Goal: Task Accomplishment & Management: Use online tool/utility

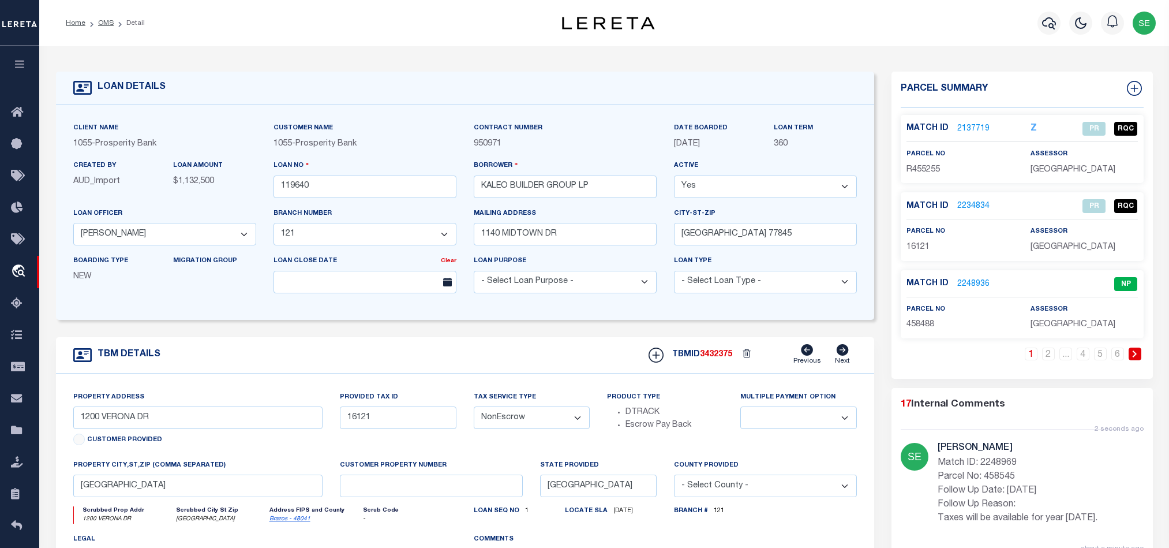
select select "10386"
select select "4043"
select select "NonEscrow"
click at [1118, 359] on link "6" at bounding box center [1117, 353] width 13 height 13
click at [1134, 87] on icon at bounding box center [1134, 89] width 8 height 8
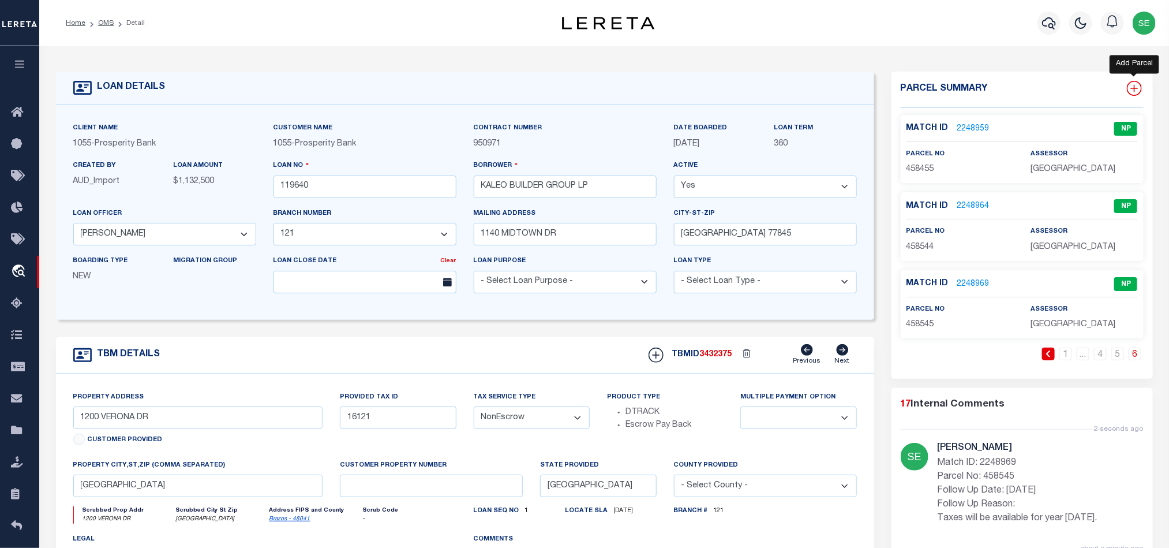
select select "IP"
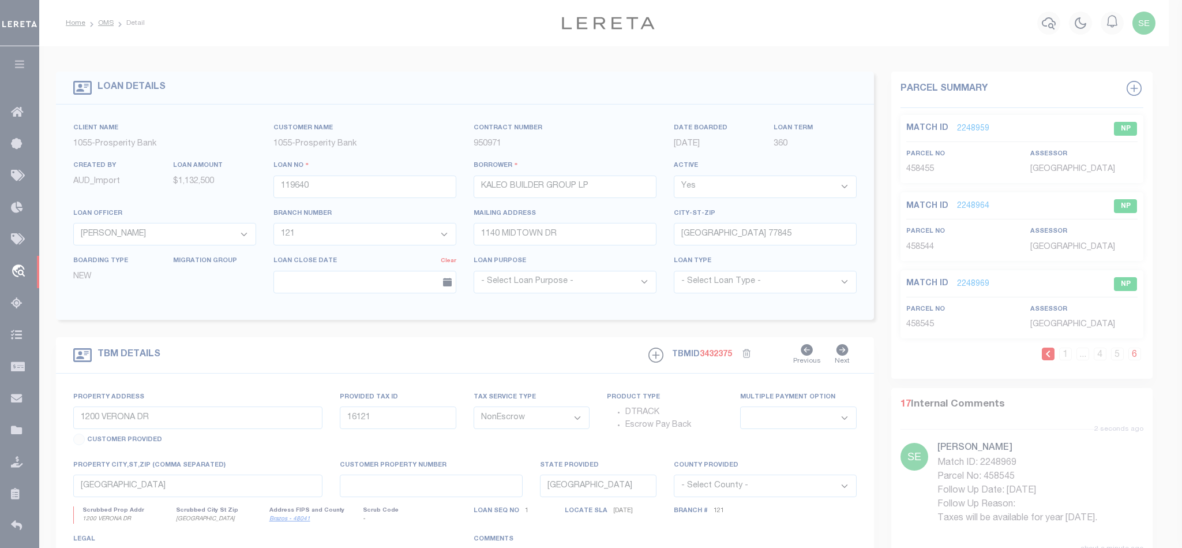
type textarea "-"
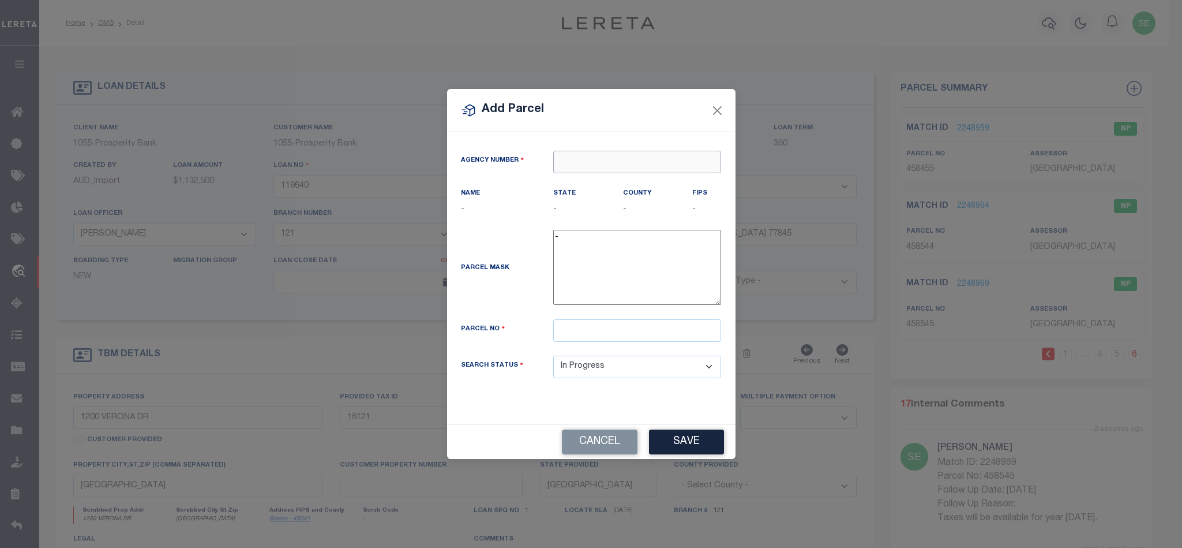
click at [612, 154] on input "text" at bounding box center [637, 162] width 168 height 23
click at [618, 179] on div "420210000 : [GEOGRAPHIC_DATA]" at bounding box center [637, 187] width 167 height 33
type input "420210000"
click at [599, 336] on input "text" at bounding box center [637, 330] width 168 height 23
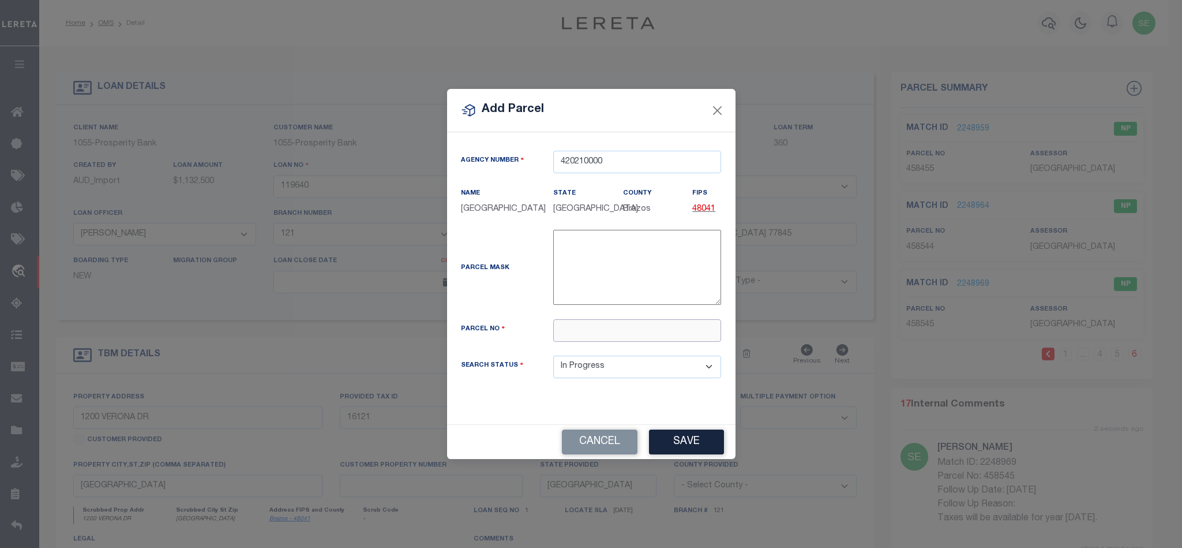
paste input "458546"
type input "458546"
click at [672, 448] on button "Save" at bounding box center [686, 441] width 75 height 25
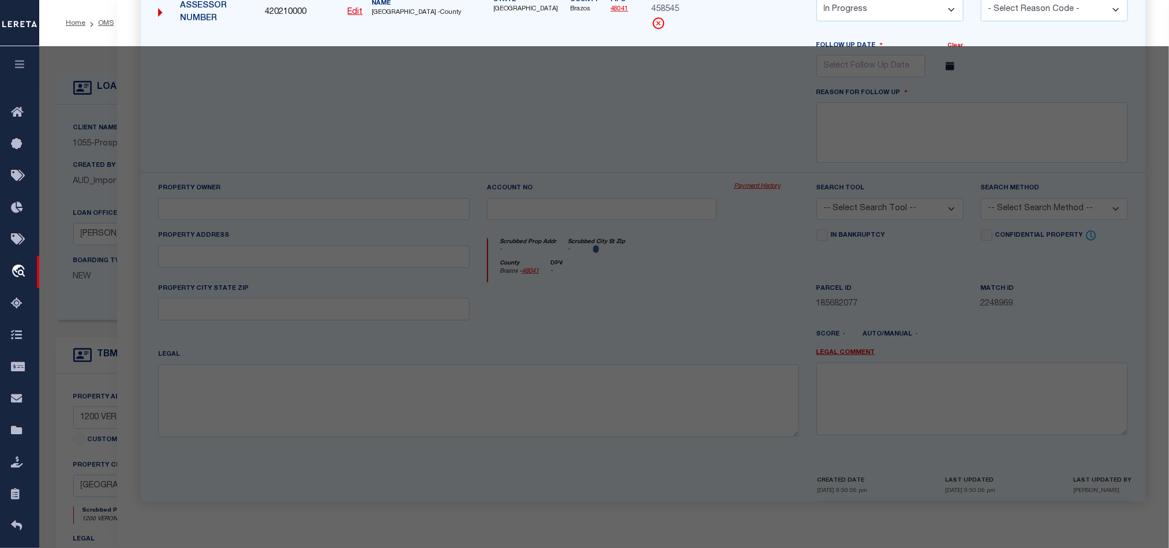
select select "AS"
checkbox input "false"
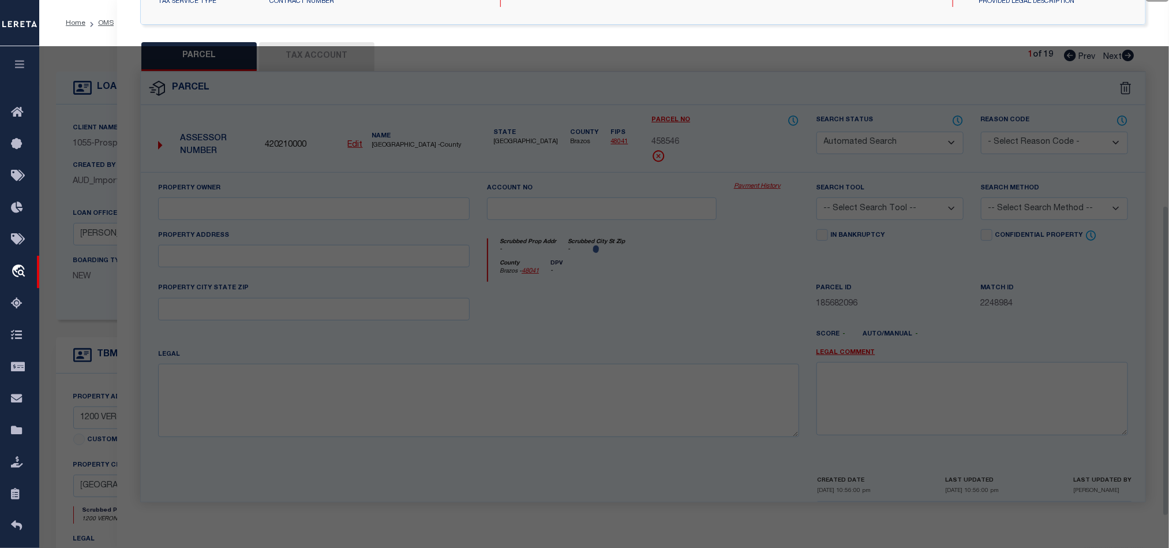
select select "IP"
checkbox input "false"
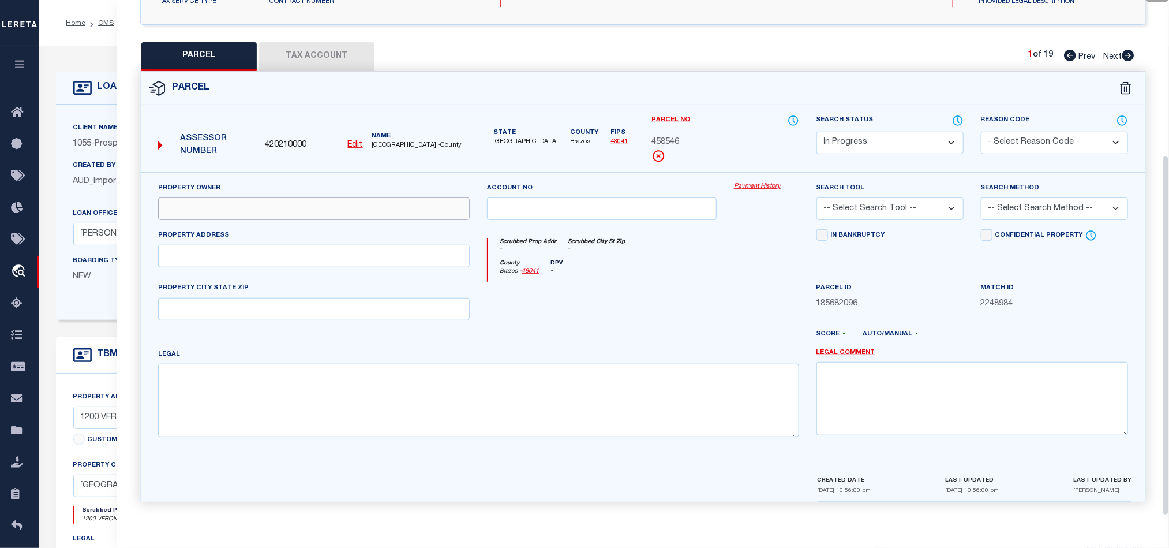
click at [354, 204] on input "text" at bounding box center [314, 208] width 312 height 23
paste input "BV SOUTHERN POINTE DEV INC"
type input "BV SOUTHERN POINTE DEV INC"
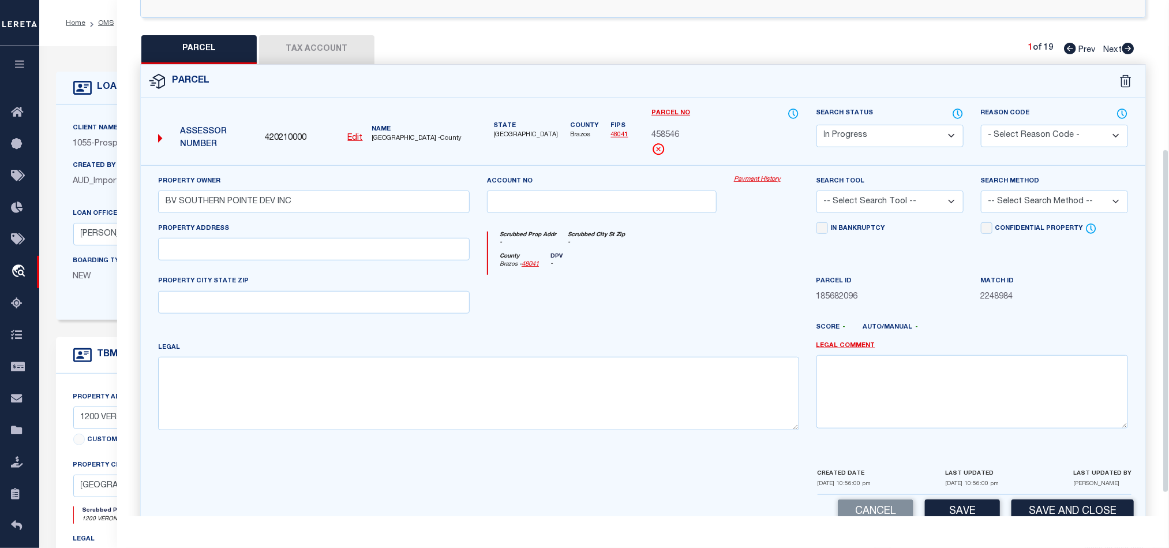
click at [692, 302] on div at bounding box center [601, 298] width 247 height 47
click at [268, 257] on input "text" at bounding box center [314, 249] width 312 height 23
paste input "[GEOGRAPHIC_DATA]"
drag, startPoint x: 216, startPoint y: 252, endPoint x: 423, endPoint y: 252, distance: 206.5
click at [423, 252] on input "[GEOGRAPHIC_DATA]" at bounding box center [314, 249] width 312 height 23
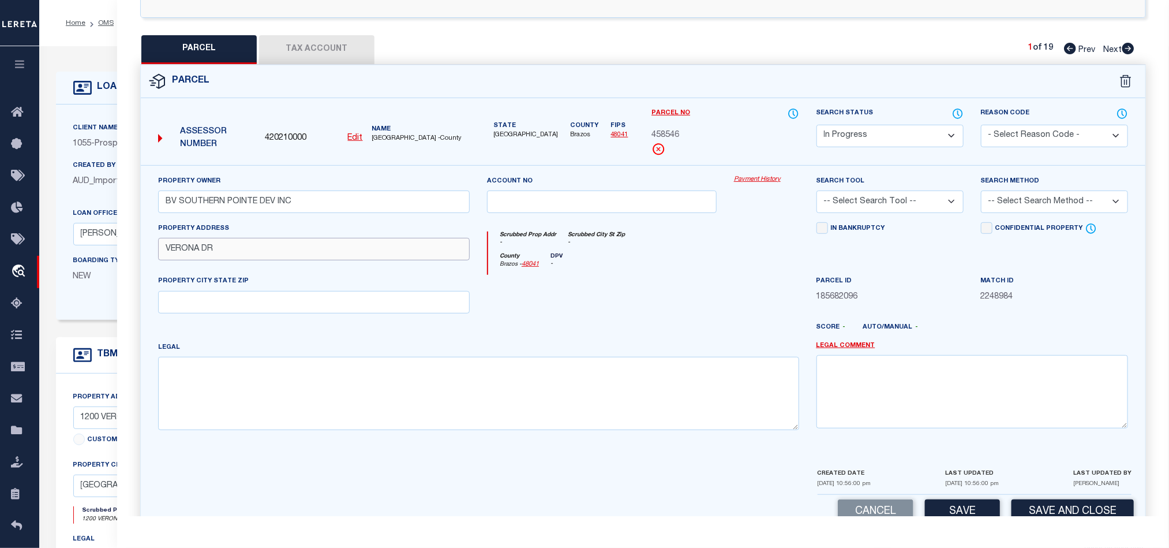
type input "VERONA DR"
drag, startPoint x: 359, startPoint y: 310, endPoint x: 542, endPoint y: 307, distance: 182.9
click at [359, 310] on input "text" at bounding box center [314, 302] width 312 height 23
paste input "[GEOGRAPHIC_DATA]"
type input "[GEOGRAPHIC_DATA]"
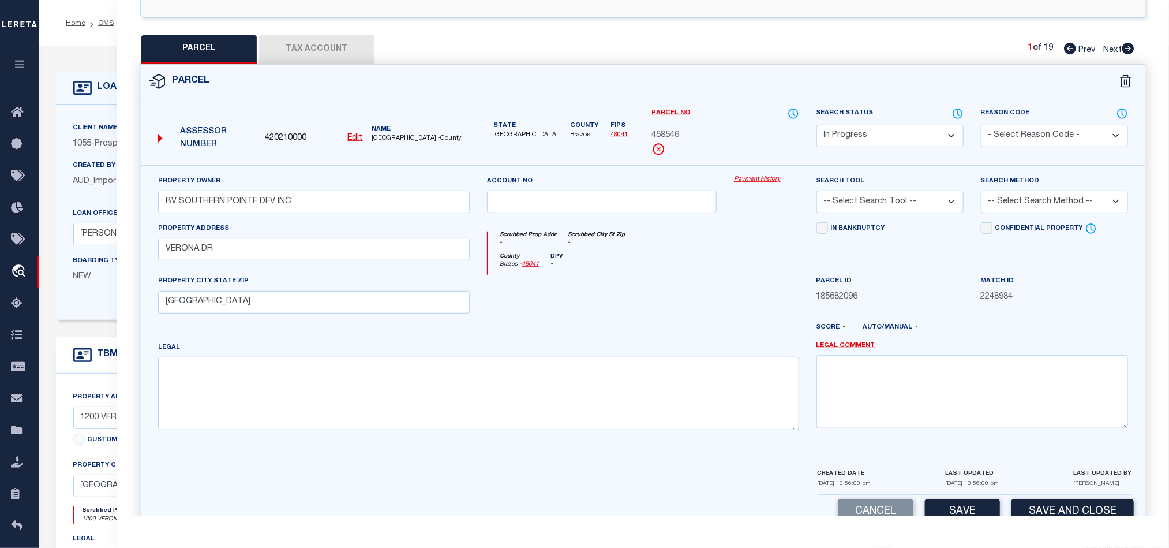
click at [705, 298] on div at bounding box center [601, 298] width 247 height 47
click at [526, 361] on div "Legal" at bounding box center [478, 385] width 641 height 89
click at [531, 377] on textarea at bounding box center [478, 393] width 641 height 73
paste textarea "SOUTHERN POINTE SEC 203, BLOCK 39, LOT 26, ACRES .132"
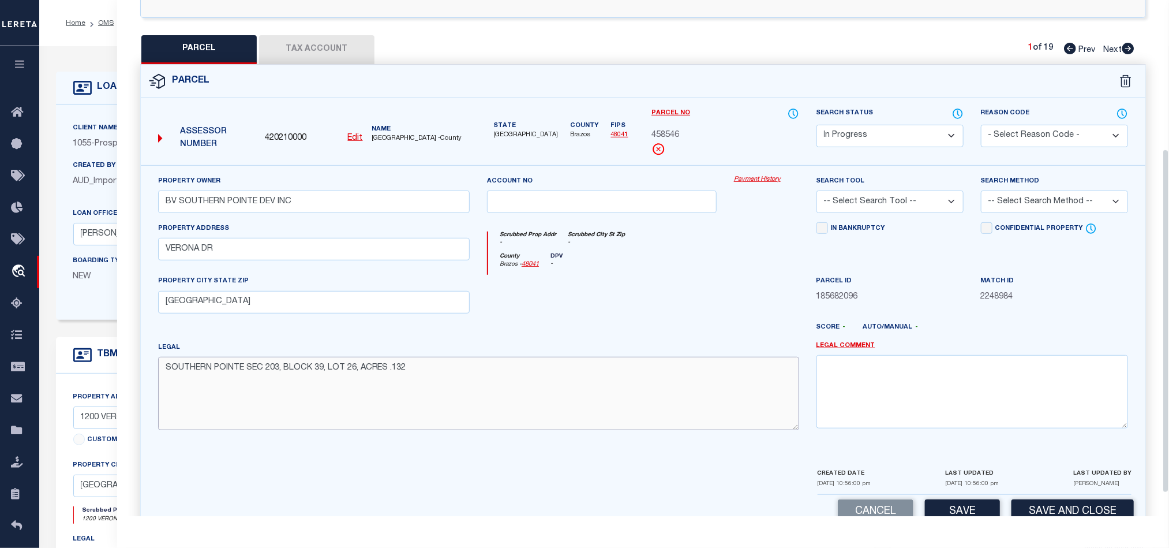
type textarea "SOUTHERN POINTE SEC 203, BLOCK 39, LOT 26, ACRES .132"
click at [625, 309] on div at bounding box center [601, 298] width 247 height 47
drag, startPoint x: 1006, startPoint y: 206, endPoint x: 1013, endPoint y: 215, distance: 11.1
click at [1006, 206] on select "-- Select Search Method -- Property Address Legal Liability Info Provided" at bounding box center [1054, 201] width 147 height 23
select select "LEG"
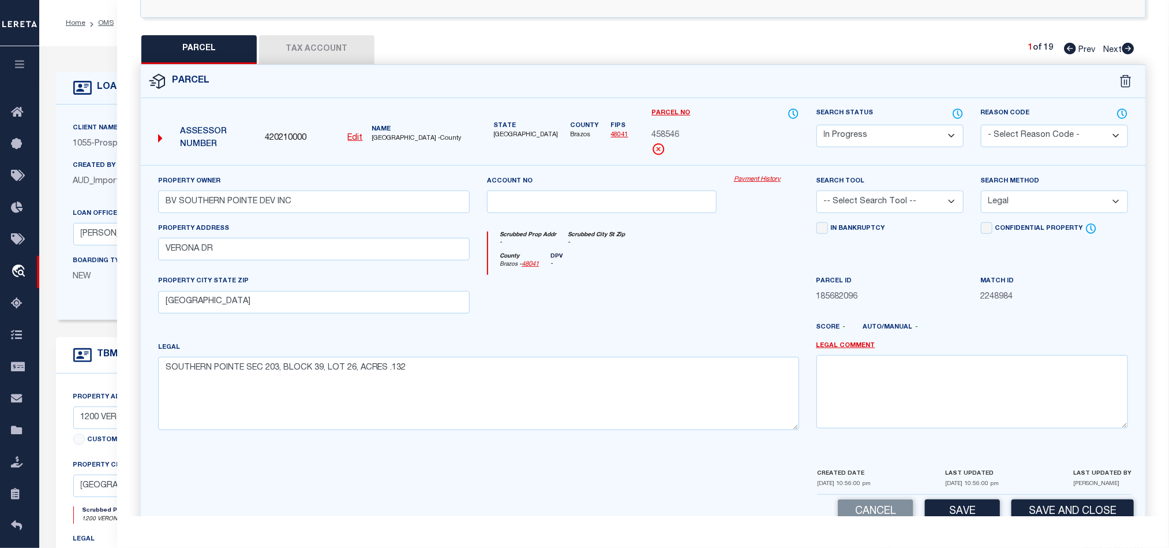
click at [981, 194] on select "-- Select Search Method -- Property Address Legal Liability Info Provided" at bounding box center [1054, 201] width 147 height 23
click at [901, 210] on select "-- Select Search Tool -- 3rd Party Website Agency File Agency Website ATLS CNV-…" at bounding box center [889, 201] width 147 height 23
select select "AGW"
click at [816, 194] on select "-- Select Search Tool -- 3rd Party Website Agency File Agency Website ATLS CNV-…" at bounding box center [889, 201] width 147 height 23
click at [713, 275] on div "County Brazos - 48041 DPV -" at bounding box center [643, 264] width 310 height 23
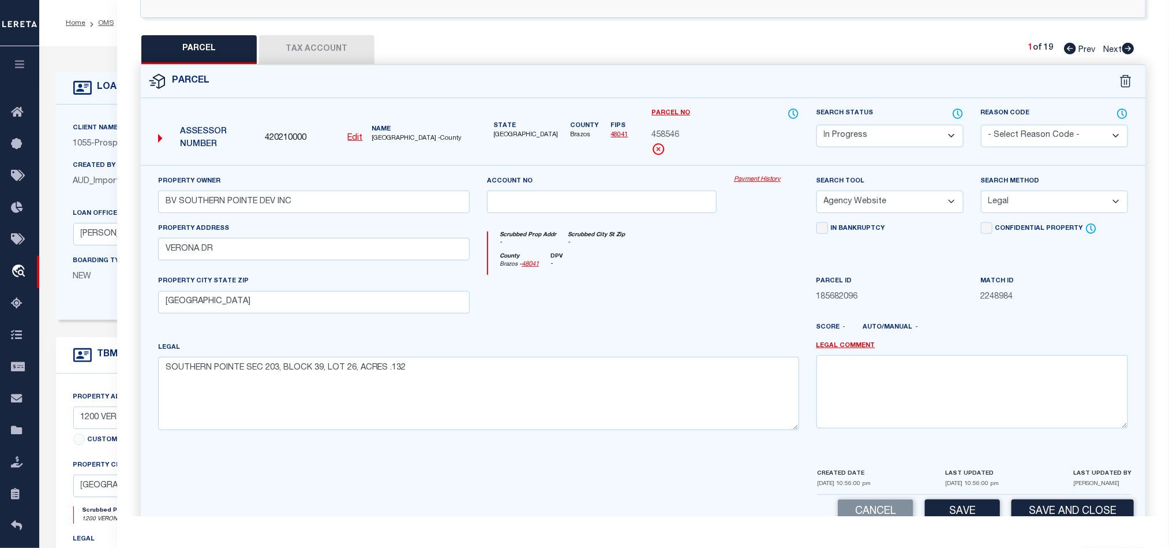
click at [324, 46] on button "Tax Account" at bounding box center [316, 49] width 115 height 29
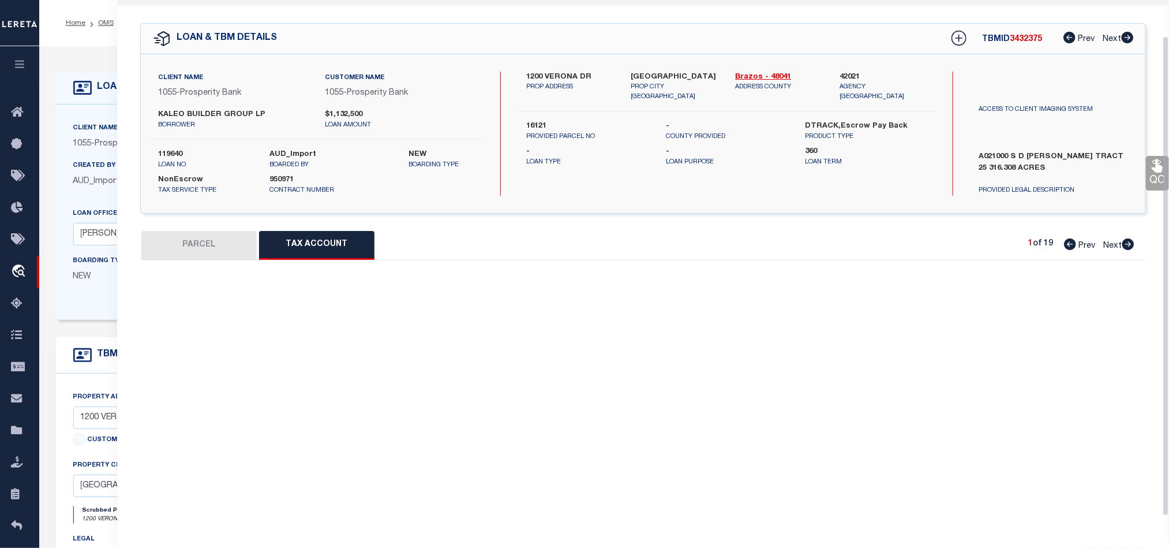
scroll to position [39, 0]
select select "100"
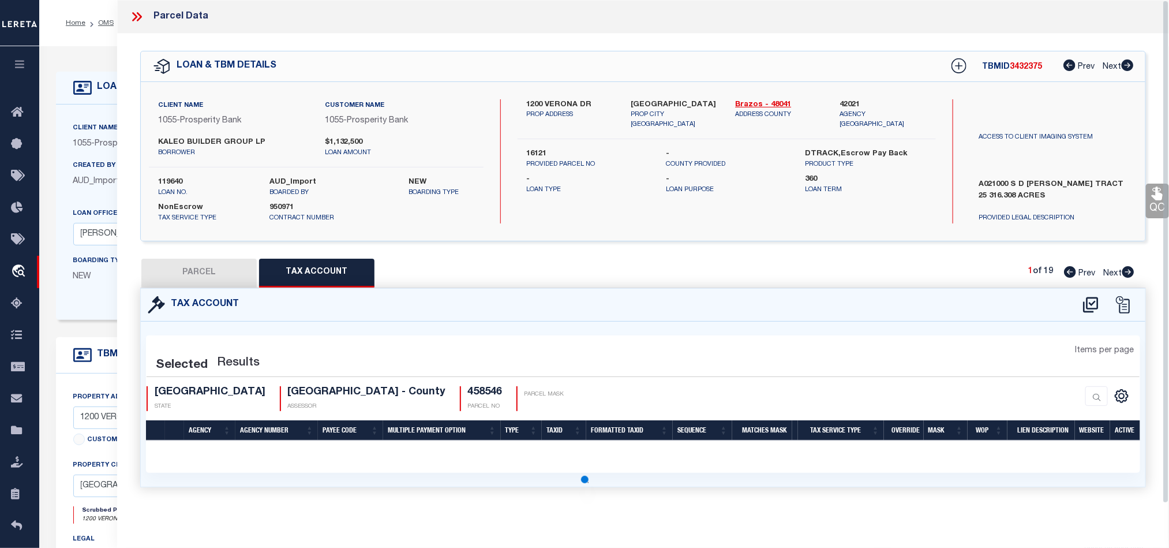
select select "100"
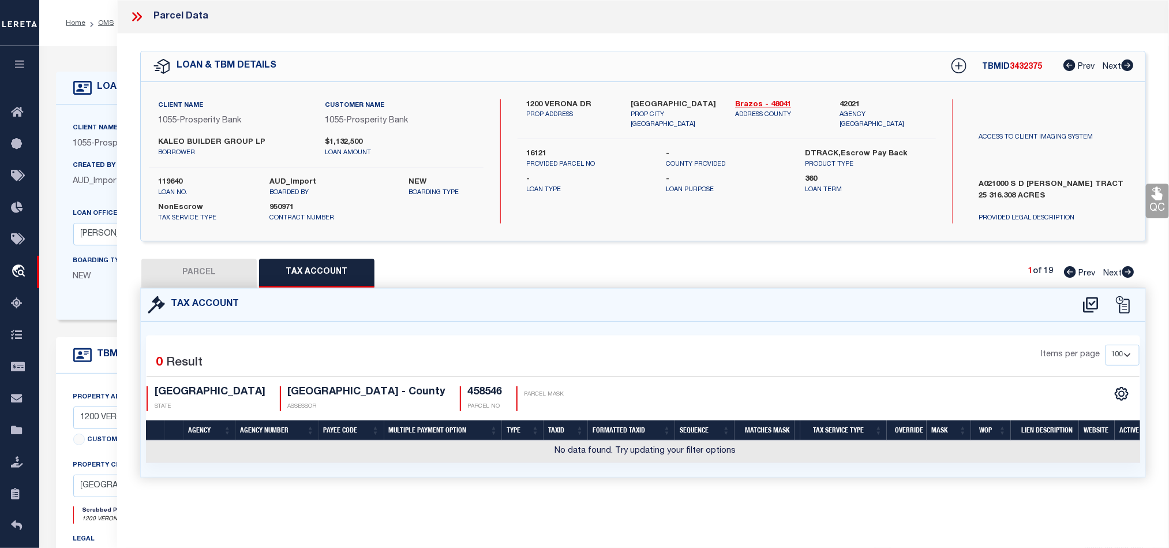
scroll to position [0, 0]
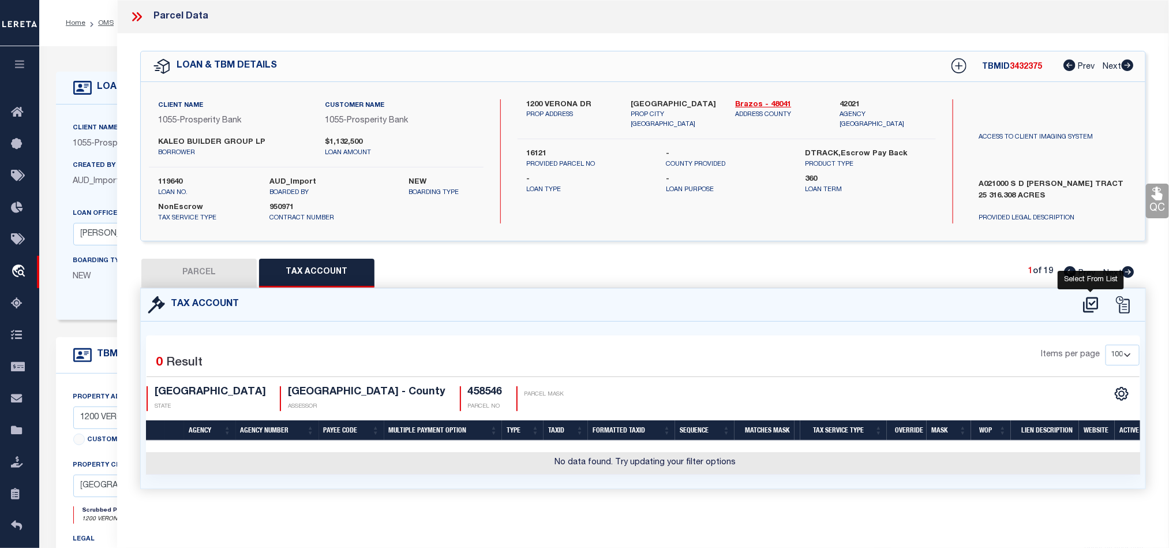
click at [1096, 302] on icon at bounding box center [1090, 304] width 19 height 18
select select "100"
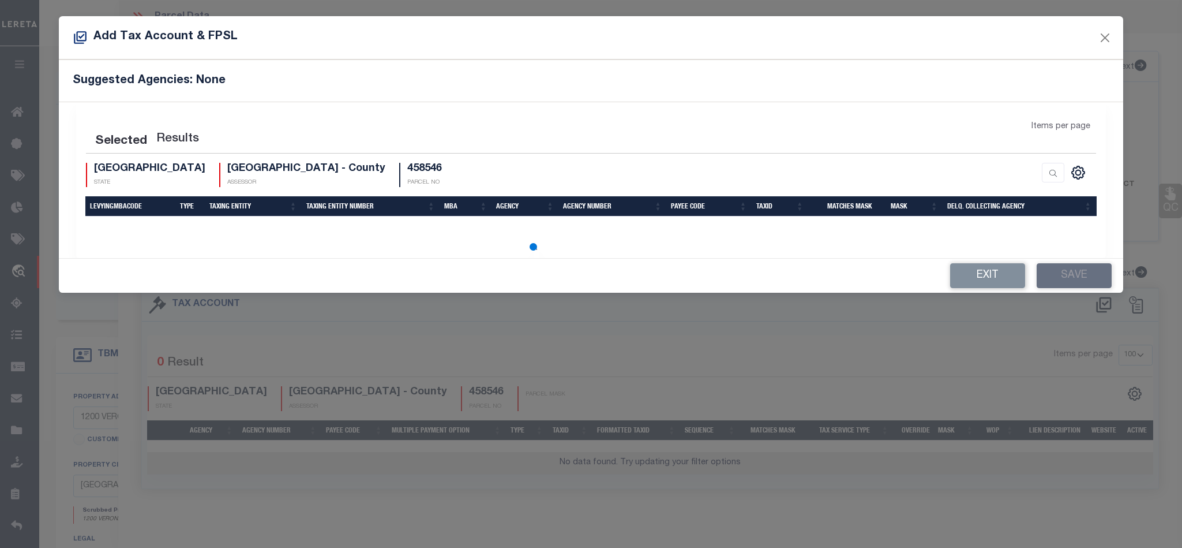
select select "100"
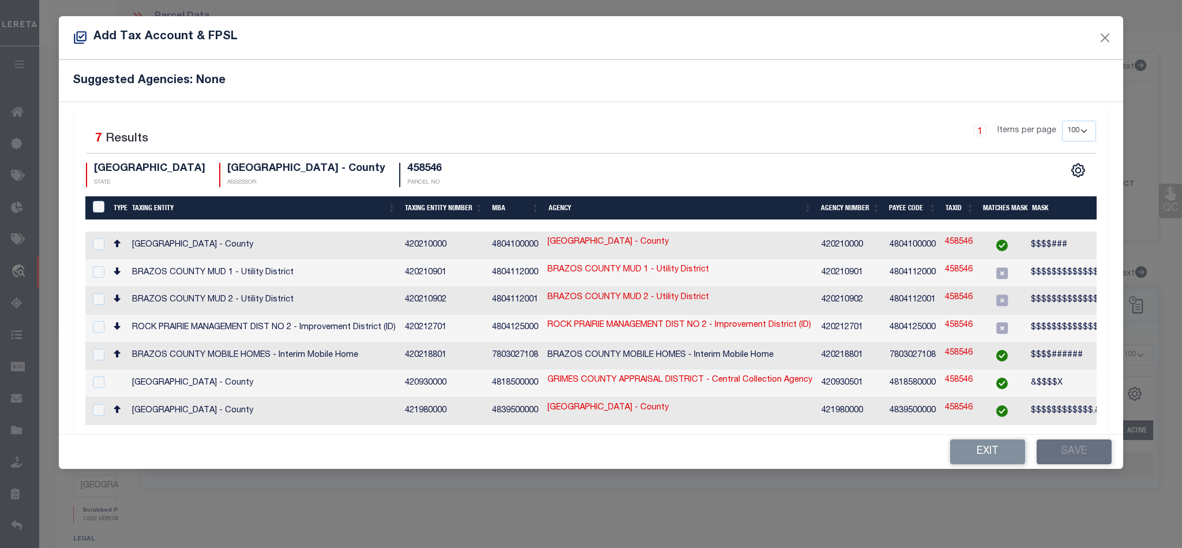
click at [777, 248] on td "[GEOGRAPHIC_DATA] - County" at bounding box center [680, 245] width 274 height 28
checkbox input "true"
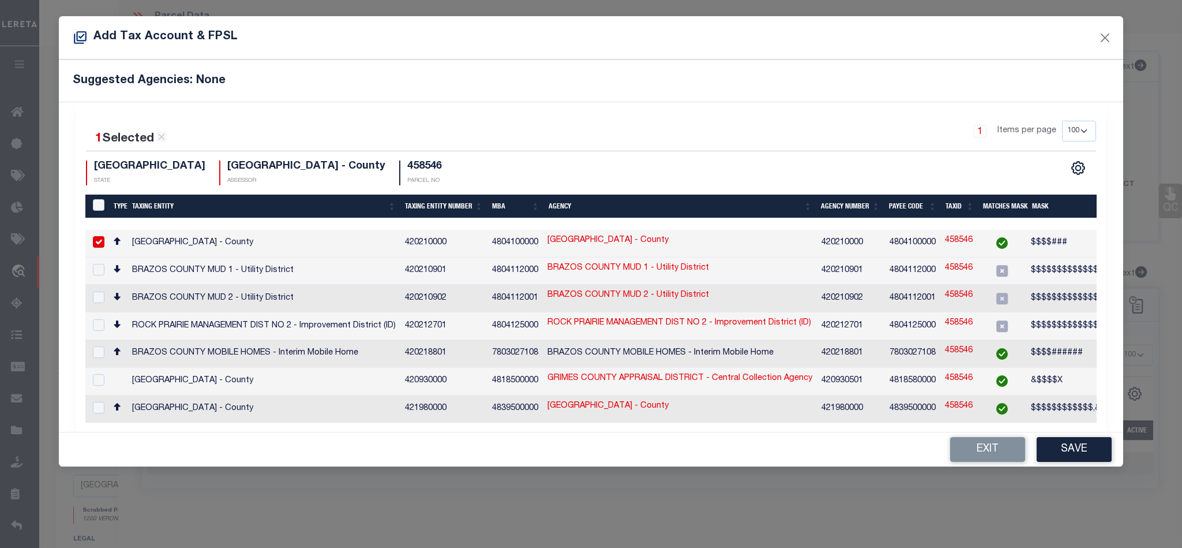
click at [973, 264] on td "458546" at bounding box center [958, 271] width 37 height 28
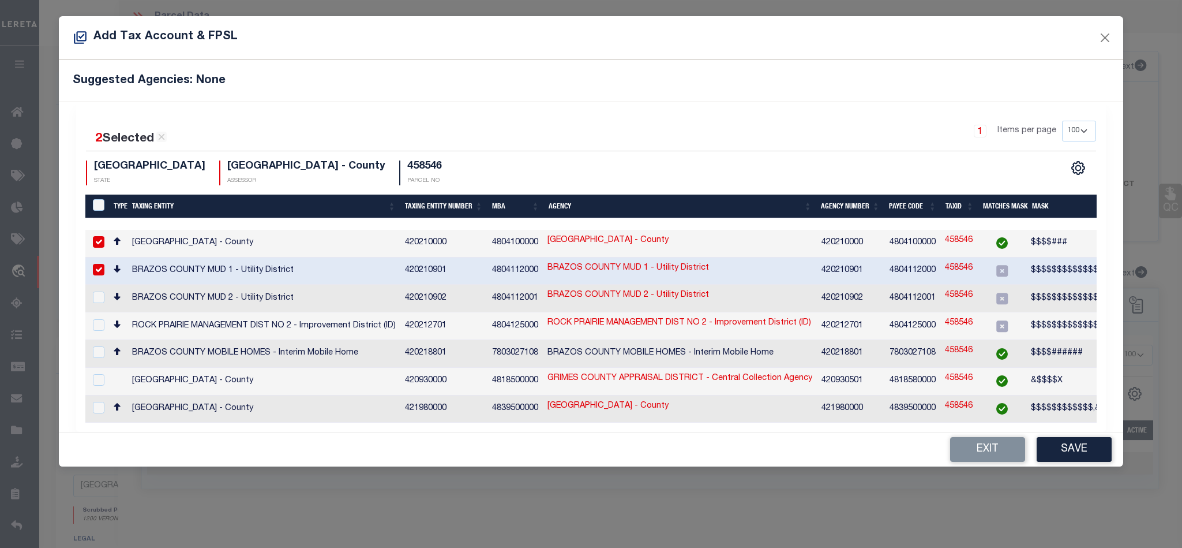
click at [869, 269] on td "420210901" at bounding box center [851, 271] width 68 height 28
checkbox input "false"
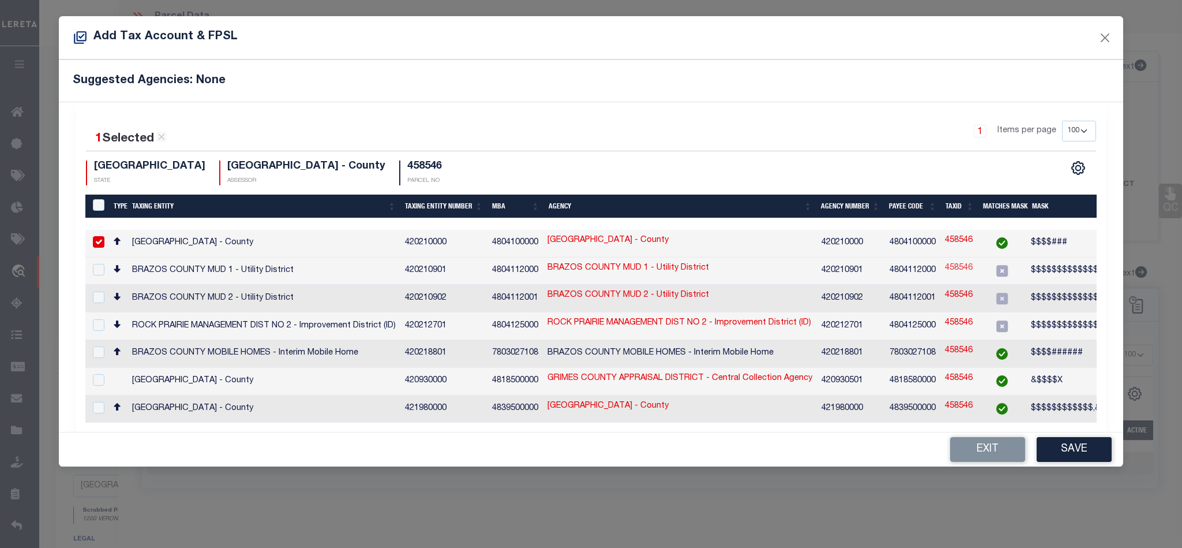
click at [954, 267] on link "458546" at bounding box center [959, 268] width 28 height 13
type input "458546"
checkbox input "true"
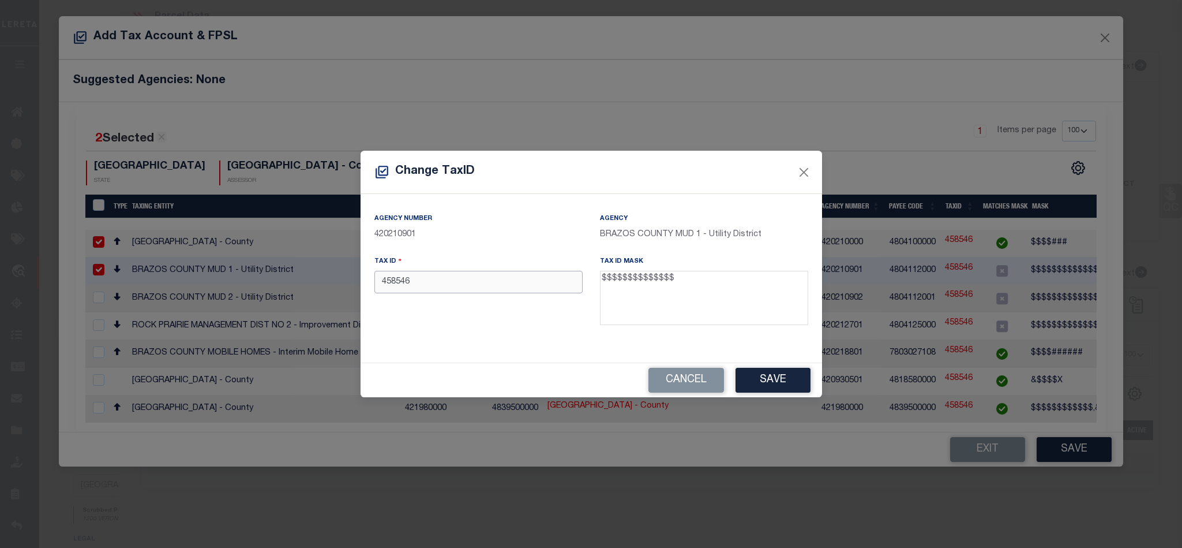
drag, startPoint x: 447, startPoint y: 279, endPoint x: 244, endPoint y: 300, distance: 203.6
click at [237, 300] on div "Change TaxID Agency Number 420210901 Agency BRAZOS COUNTY MUD 1 - Utility Distr…" at bounding box center [591, 274] width 1182 height 548
paste input "579510-2339-0260"
type input "57951023390260"
click at [748, 376] on button "Save" at bounding box center [773, 380] width 75 height 25
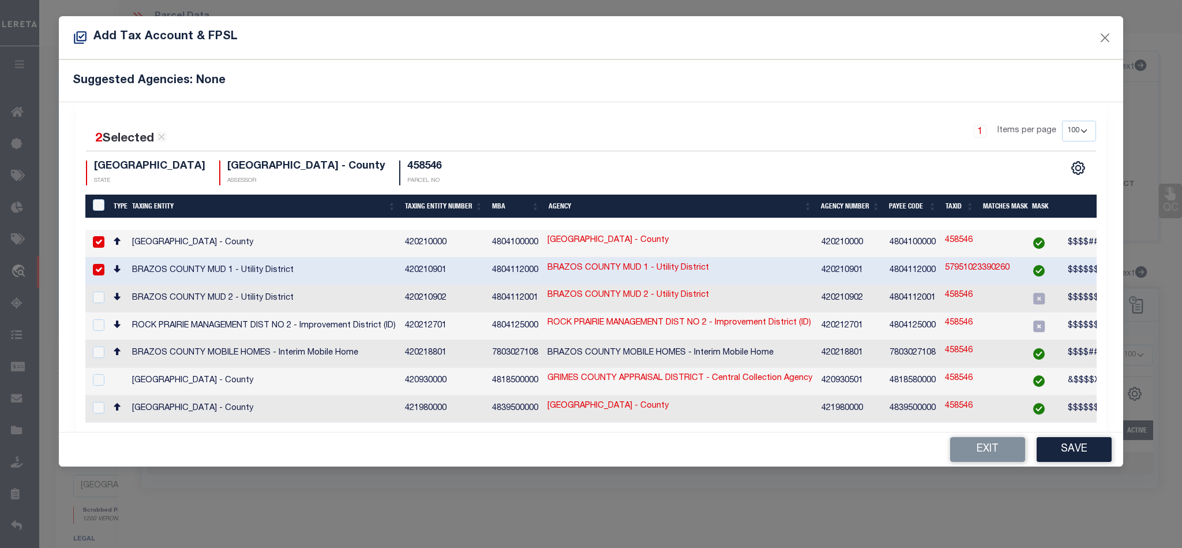
click at [1075, 448] on button "Save" at bounding box center [1074, 449] width 75 height 25
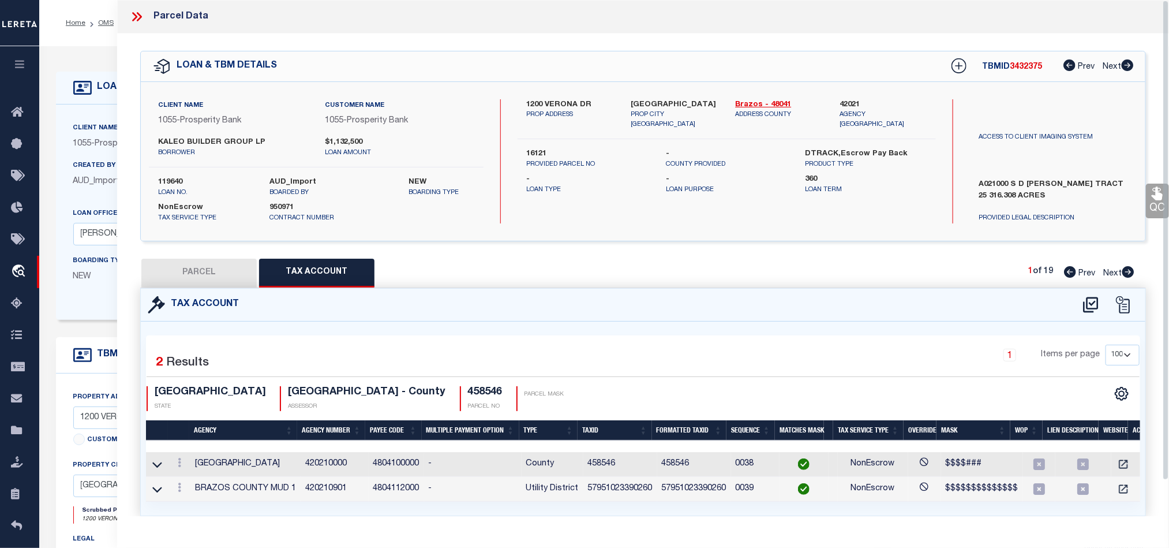
click at [212, 271] on button "PARCEL" at bounding box center [198, 272] width 115 height 29
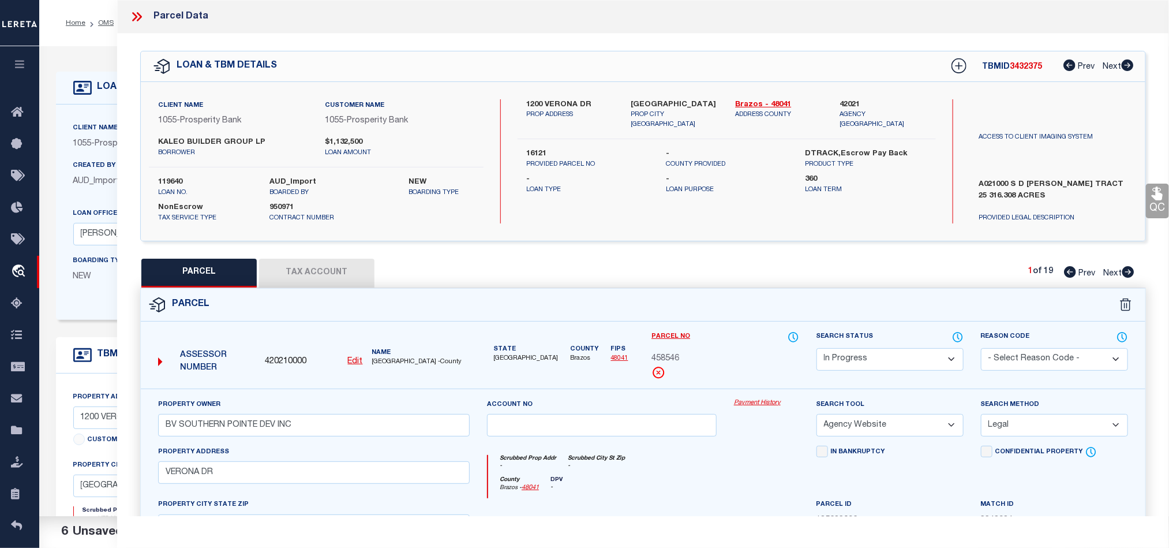
drag, startPoint x: 882, startPoint y: 366, endPoint x: 895, endPoint y: 353, distance: 18.4
click at [882, 366] on select "Automated Search Bad Parcel Complete Duplicate Parcel High Dollar Reporting In …" at bounding box center [889, 359] width 147 height 23
click at [775, 312] on div "Parcel" at bounding box center [643, 304] width 1004 height 33
click at [871, 368] on select "Automated Search Bad Parcel Complete Duplicate Parcel High Dollar Reporting In …" at bounding box center [889, 359] width 147 height 23
select select "CP"
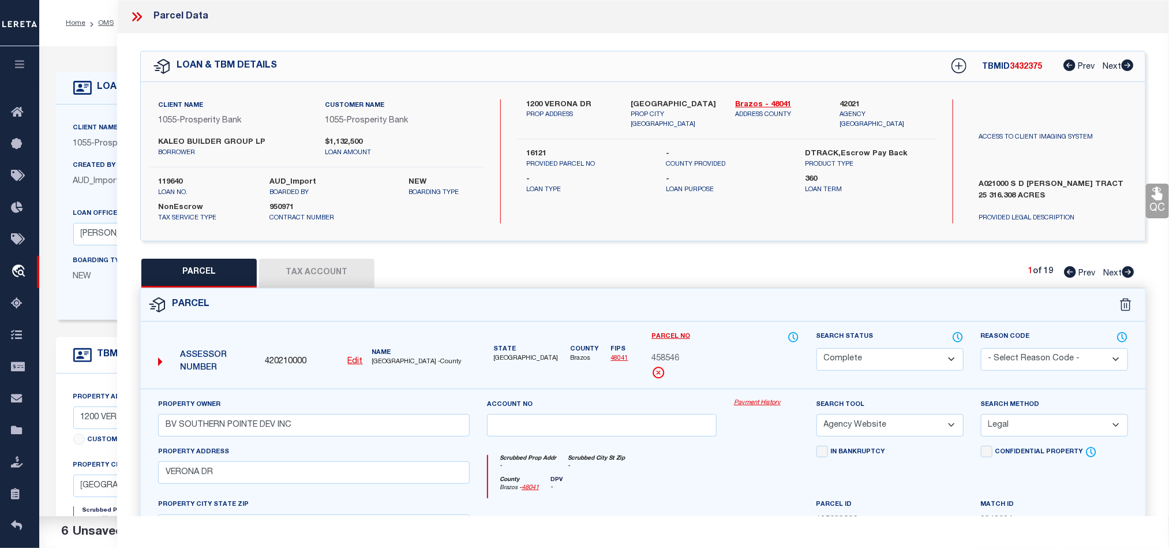
click at [726, 288] on div "Parcel Edit" at bounding box center [643, 520] width 1006 height 464
click at [862, 361] on select "Automated Search Bad Parcel Complete Duplicate Parcel High Dollar Reporting In …" at bounding box center [889, 359] width 147 height 23
select select "NP"
click at [698, 281] on div "PARCEL Tax Account 1 of 19 Prev Next" at bounding box center [643, 272] width 1006 height 29
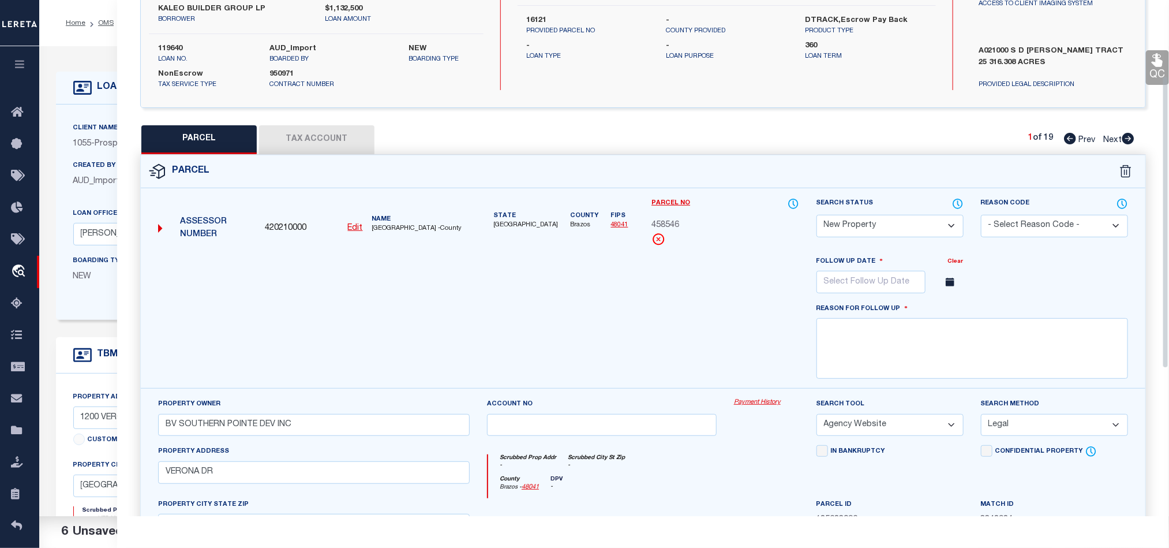
scroll to position [173, 0]
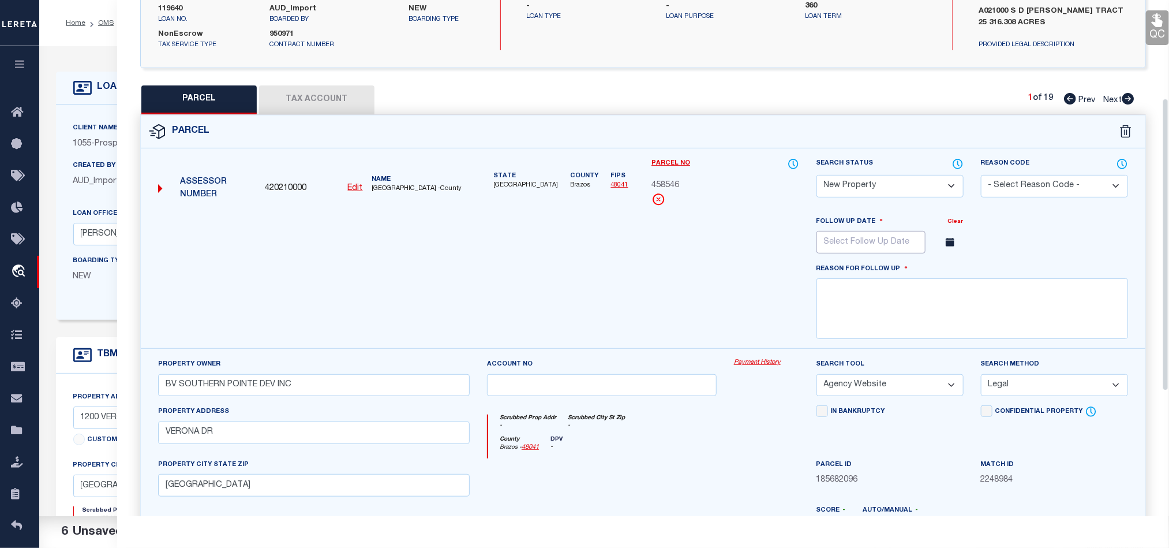
click at [905, 243] on input "text" at bounding box center [870, 242] width 109 height 23
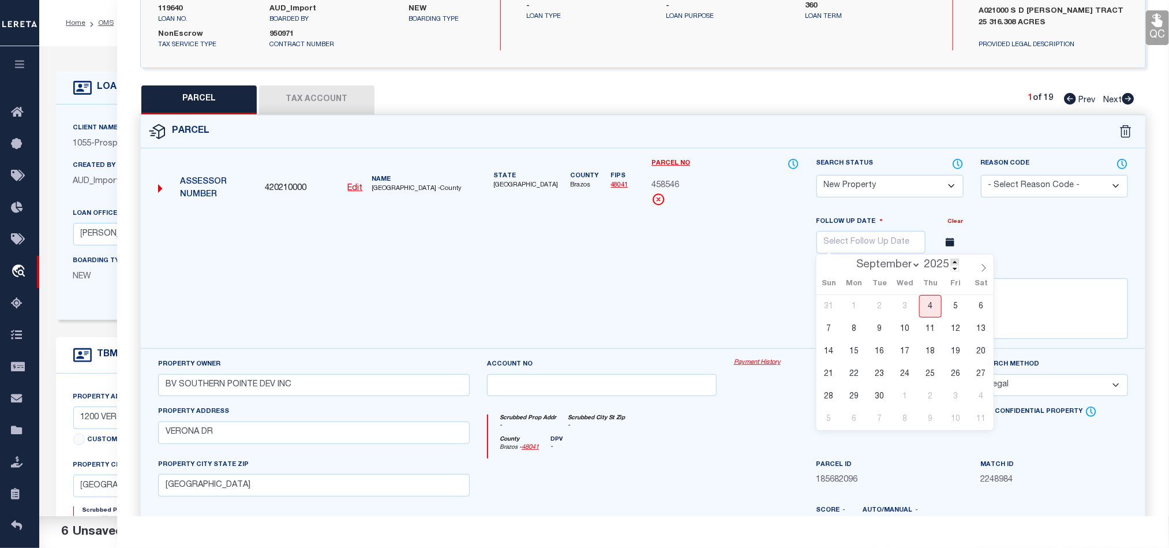
click at [954, 265] on span at bounding box center [955, 261] width 8 height 6
type input "2026"
click at [890, 267] on select "January February March April May June July August September October November De…" at bounding box center [886, 265] width 70 height 12
select select "0"
click at [851, 263] on select "January February March April May June July August September October November De…" at bounding box center [886, 265] width 70 height 12
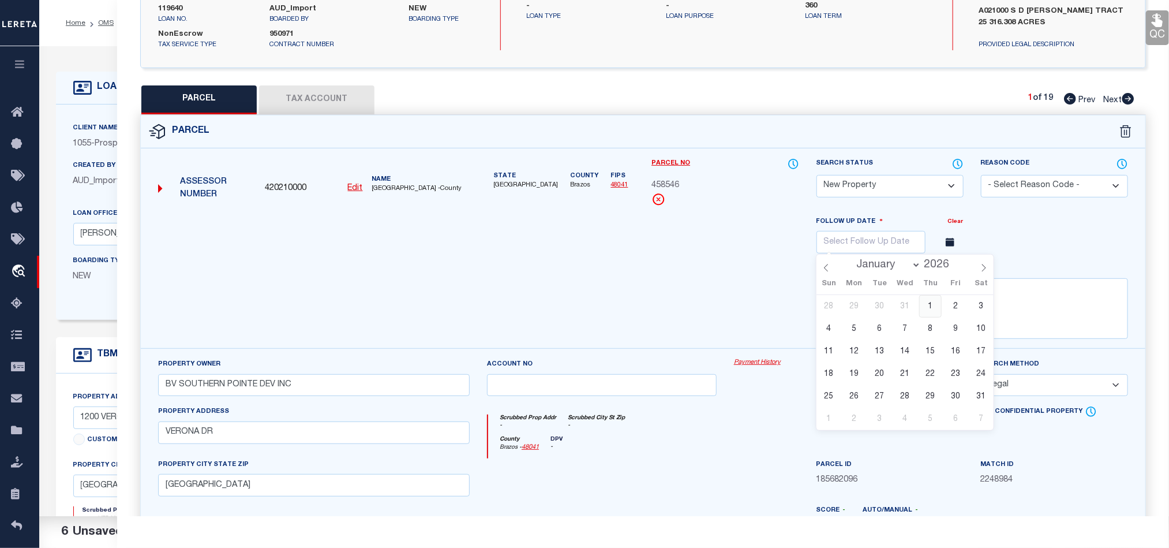
click at [921, 308] on span "1" at bounding box center [930, 306] width 23 height 23
type input "[DATE]"
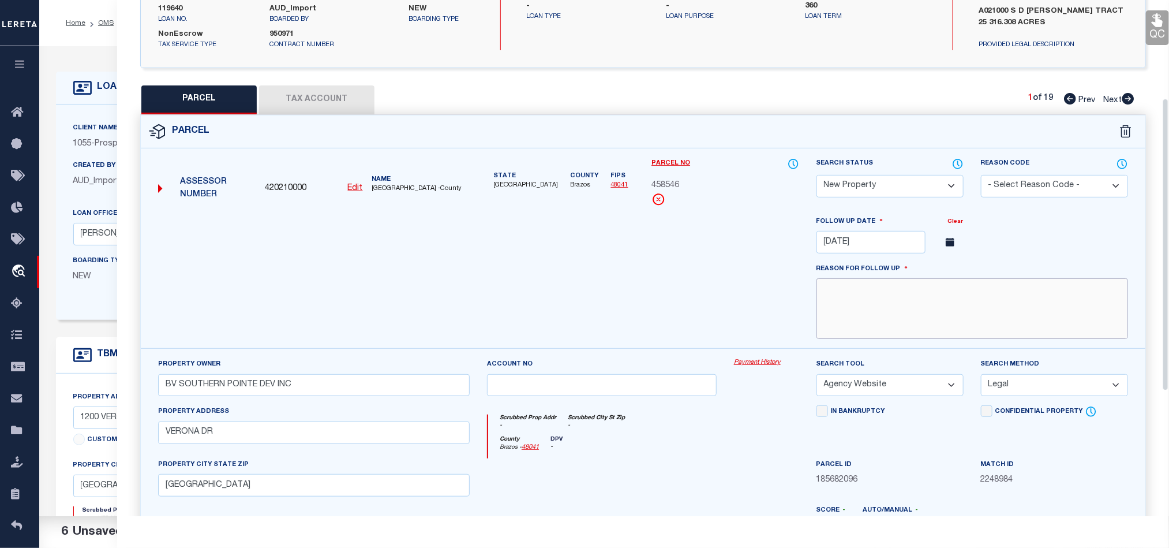
click at [888, 315] on textarea at bounding box center [972, 308] width 312 height 61
click at [921, 312] on textarea at bounding box center [972, 308] width 312 height 61
paste textarea "Taxes will be available for year [DATE]."
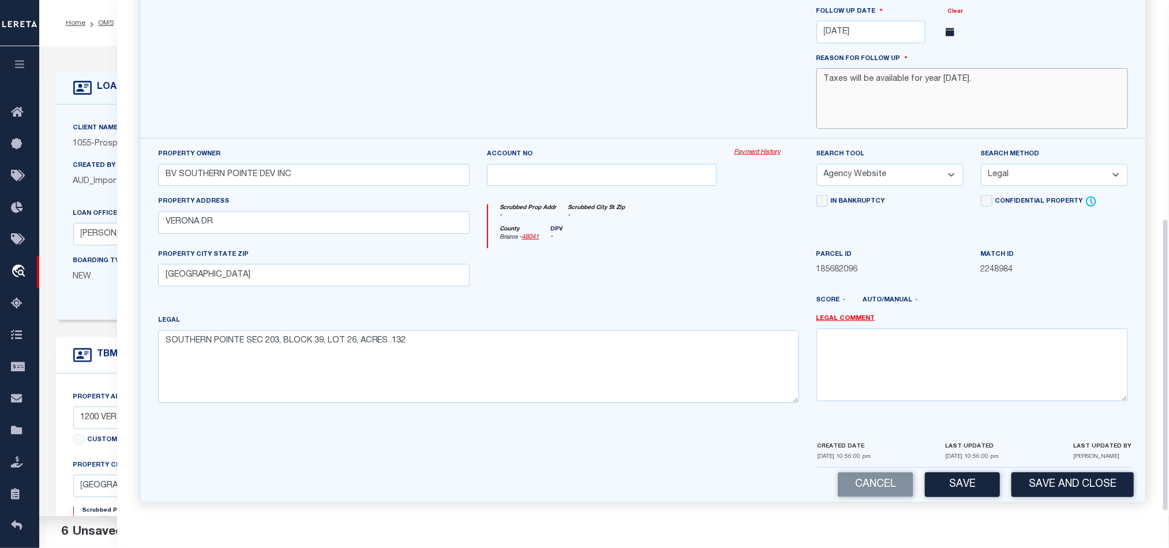
scroll to position [393, 0]
type textarea "Taxes will be available for year [DATE]."
click at [1063, 482] on button "Save and Close" at bounding box center [1072, 484] width 122 height 25
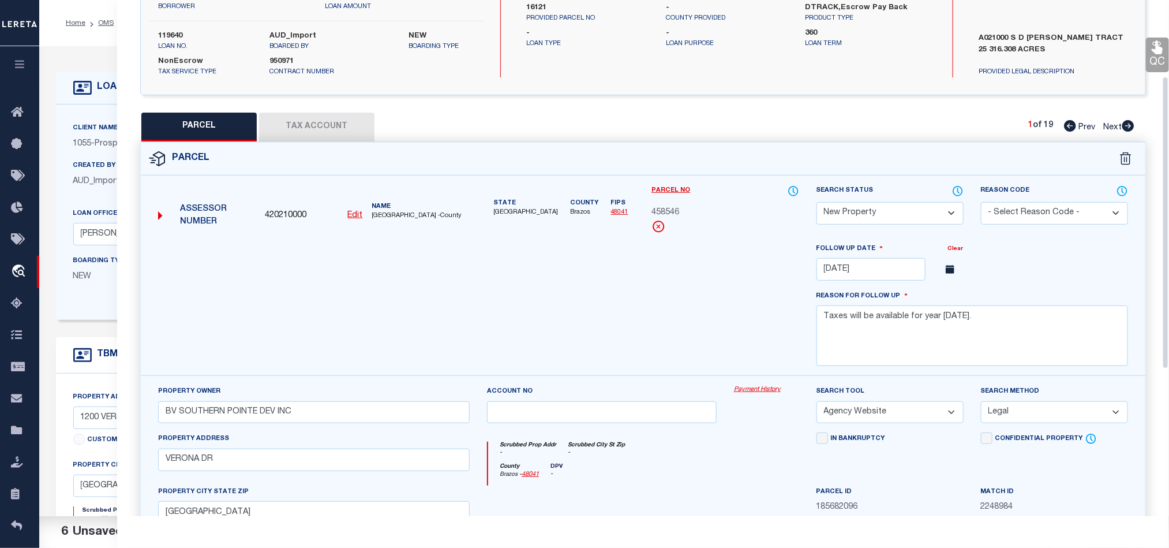
scroll to position [134, 0]
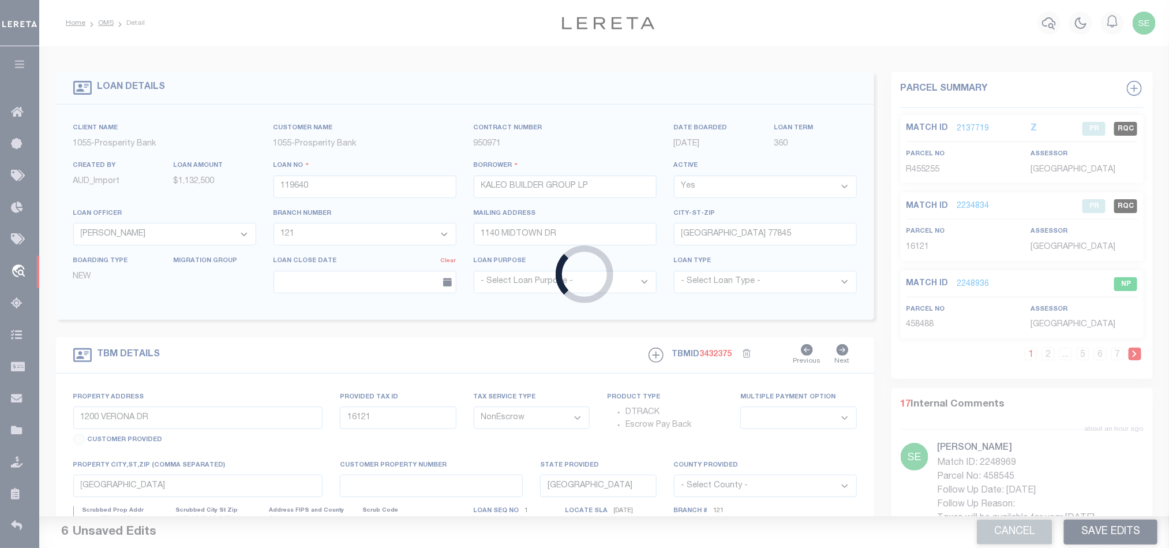
select select
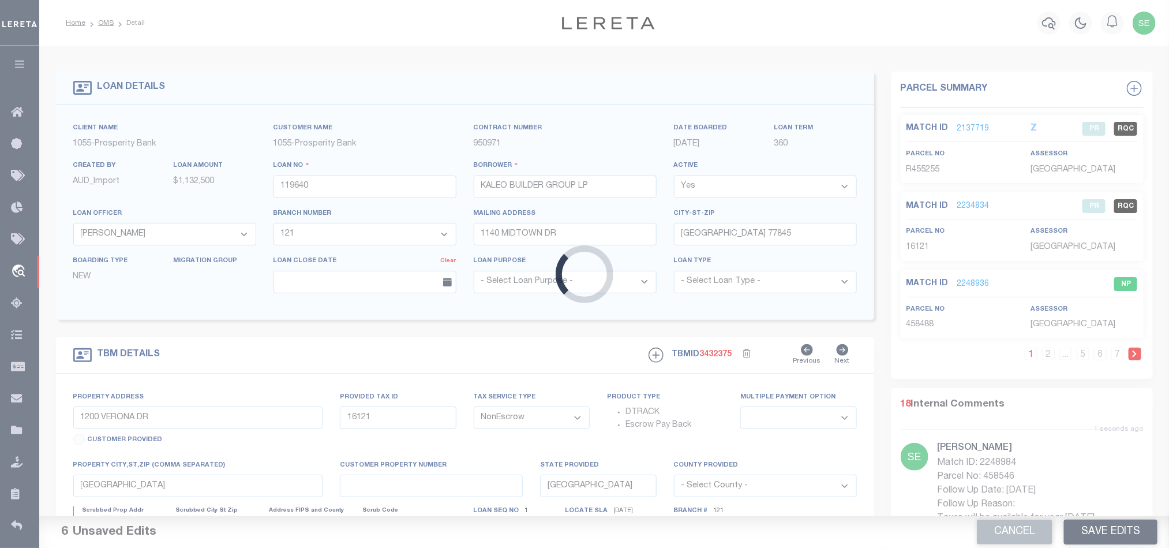
select select "10386"
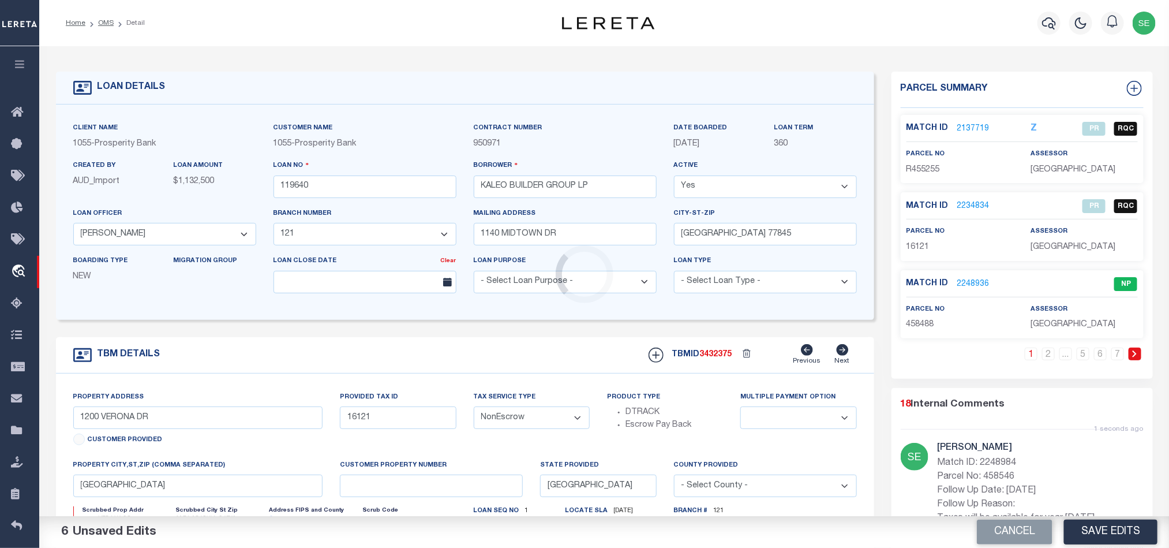
select select
select select "IP"
select select
select select "4043"
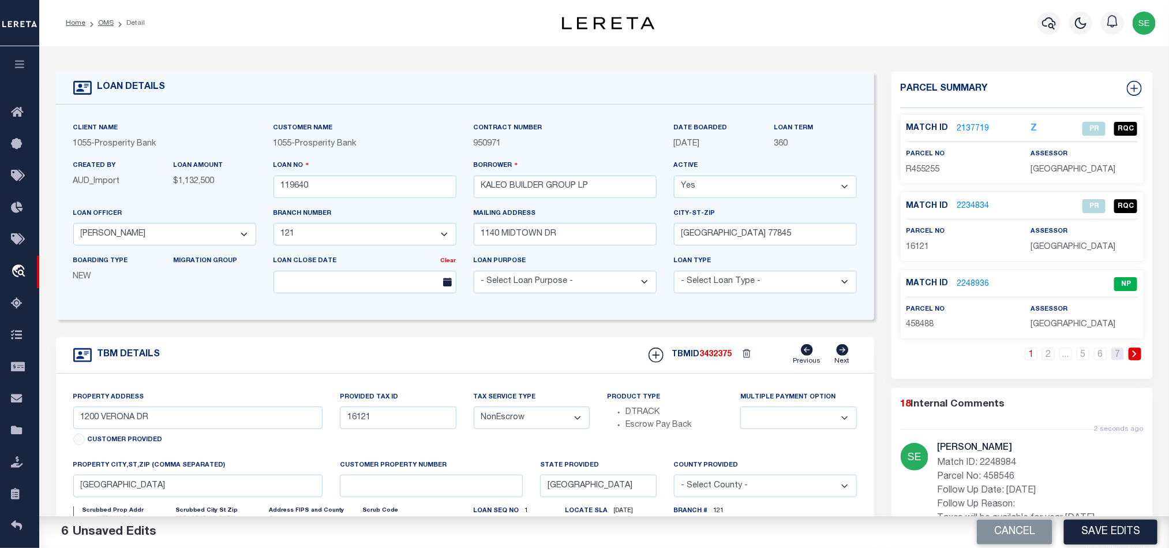
drag, startPoint x: 1110, startPoint y: 363, endPoint x: 994, endPoint y: 258, distance: 156.9
click at [1114, 355] on link "7" at bounding box center [1117, 353] width 13 height 13
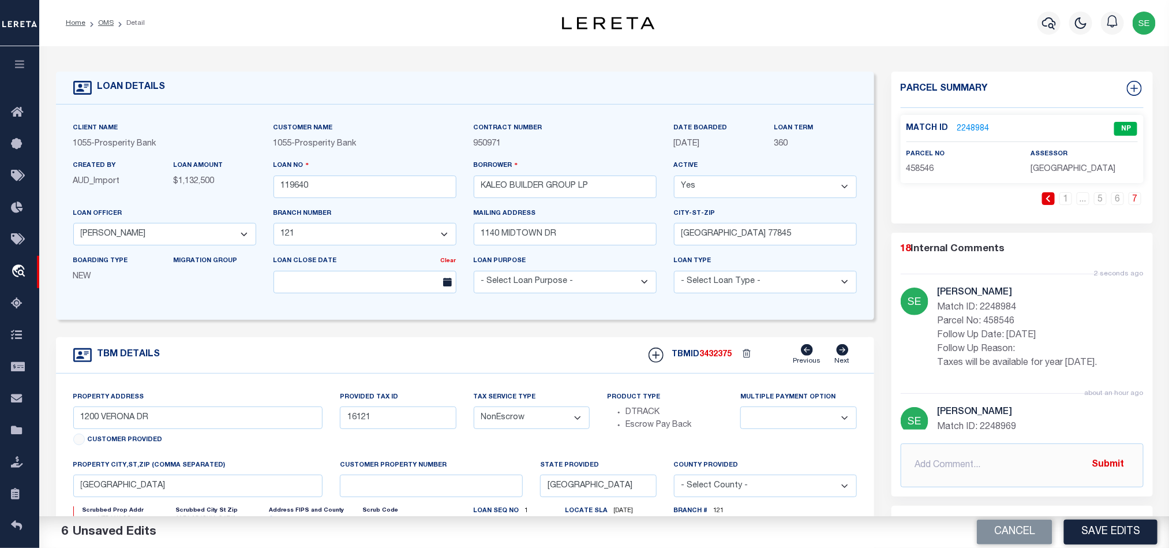
click at [977, 123] on link "2248984" at bounding box center [973, 129] width 32 height 12
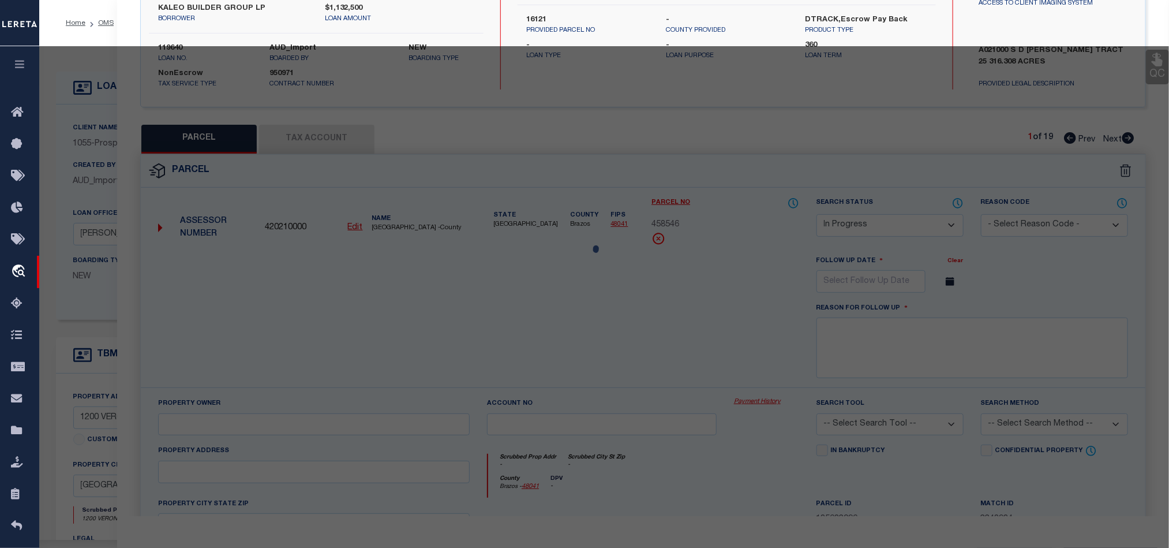
select select "AS"
checkbox input "false"
select select "NP"
type input "[DATE]"
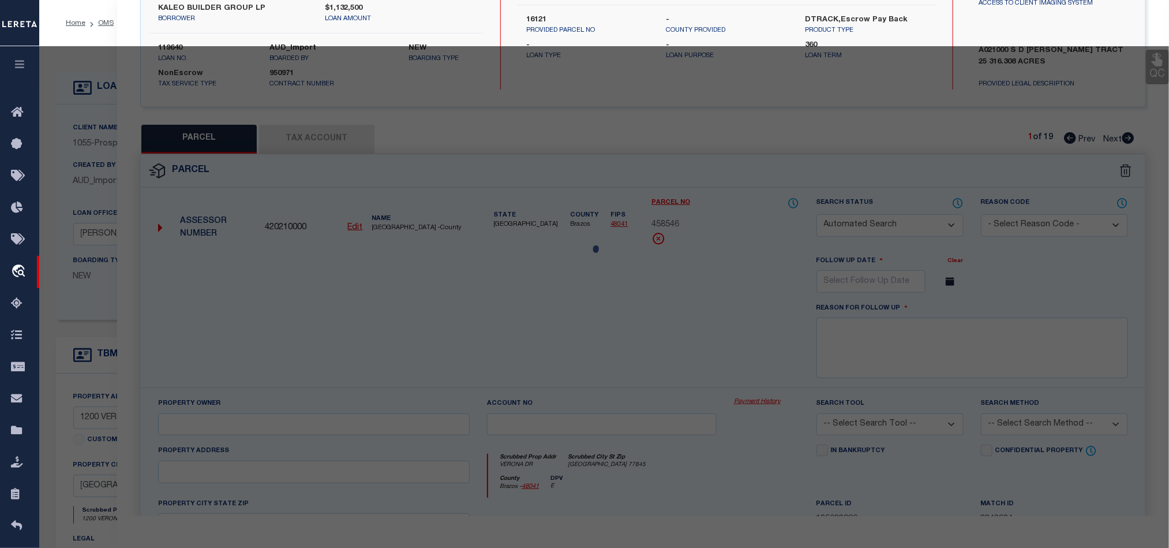
type textarea "Taxes will be available for year [DATE]."
type input "BV SOUTHERN POINTE DEV INC"
select select "AGW"
select select "LEG"
type input "VERONA DR"
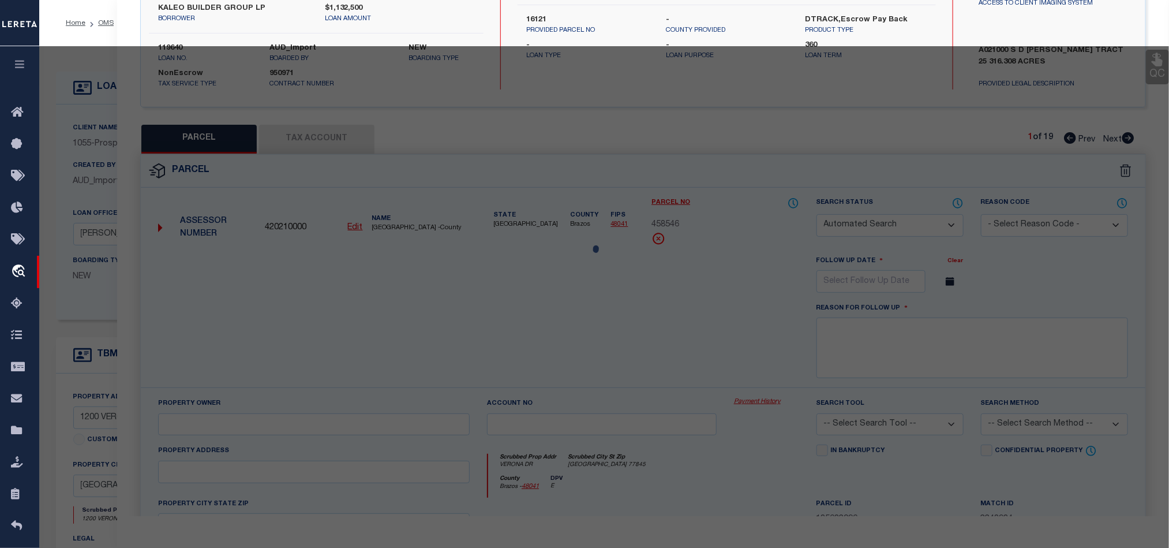
type input "[GEOGRAPHIC_DATA]"
type textarea "SOUTHERN POINTE SEC 203, BLOCK 39, LOT 26, ACRES .132"
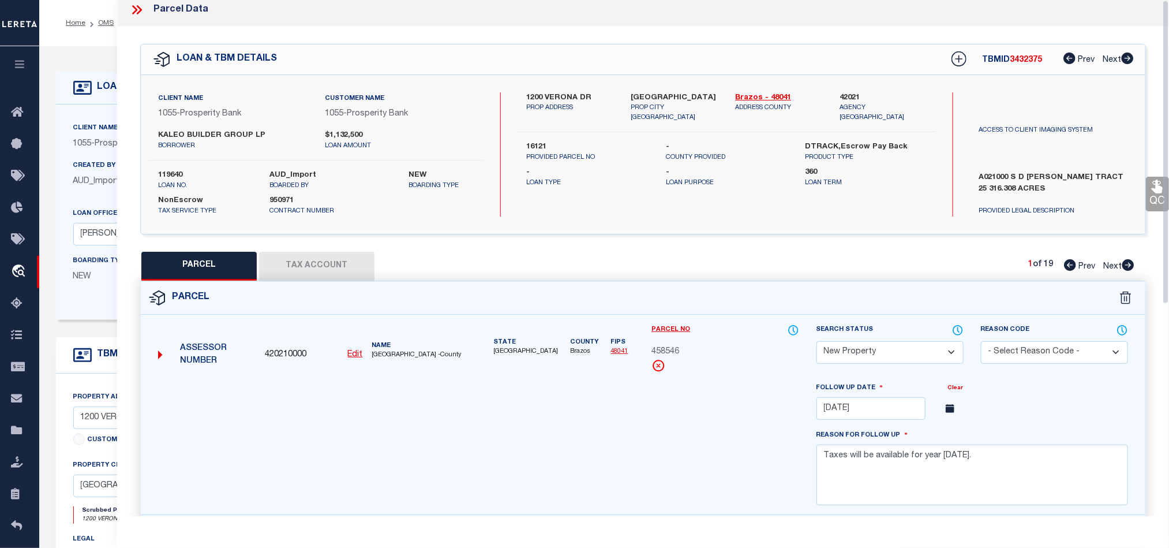
scroll to position [0, 0]
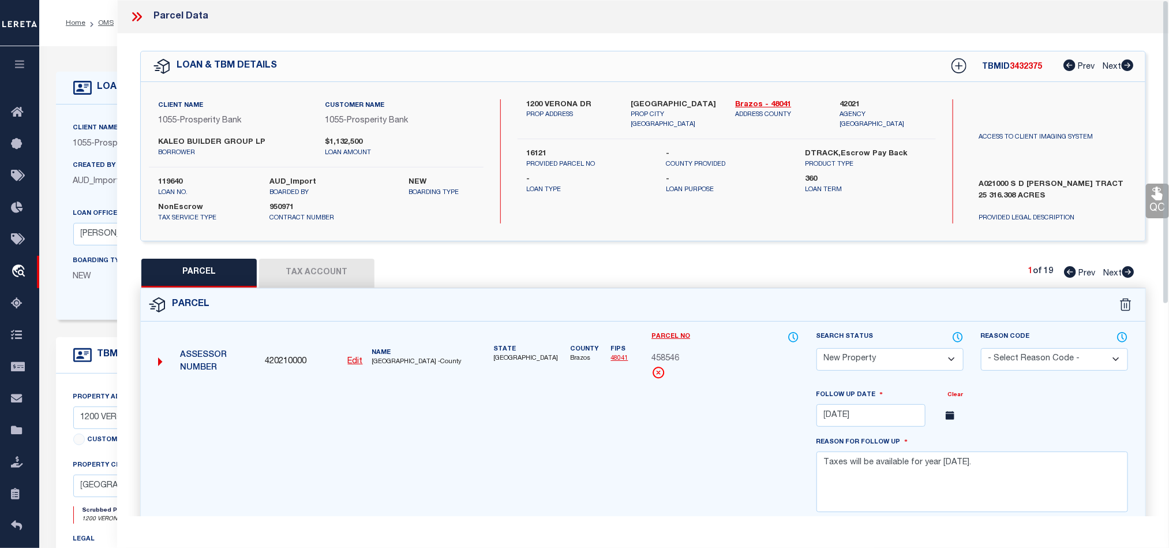
click at [135, 16] on icon at bounding box center [136, 16] width 15 height 15
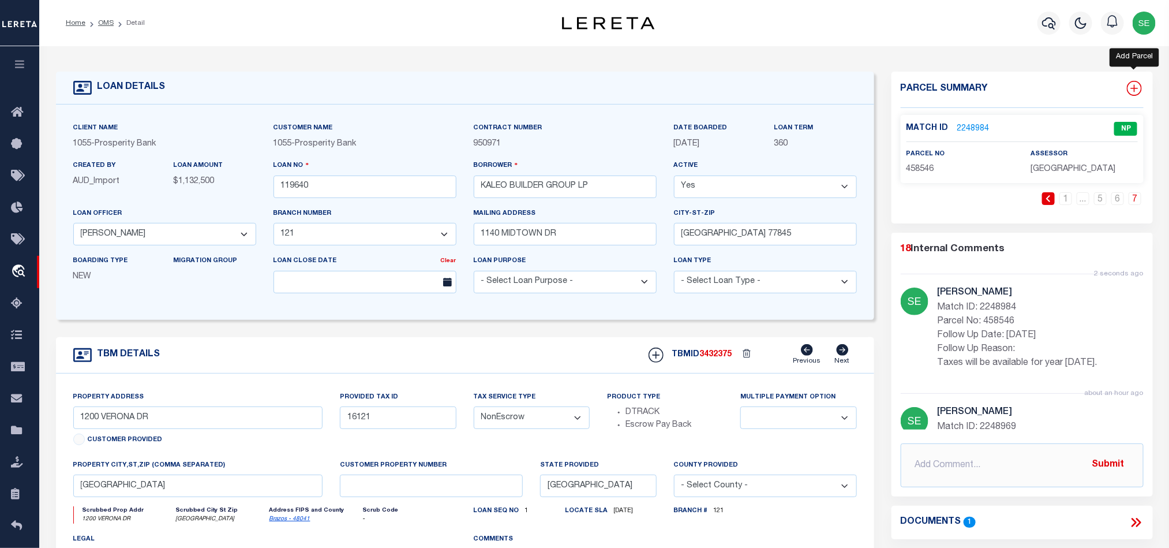
click at [1134, 87] on icon at bounding box center [1134, 89] width 8 height 8
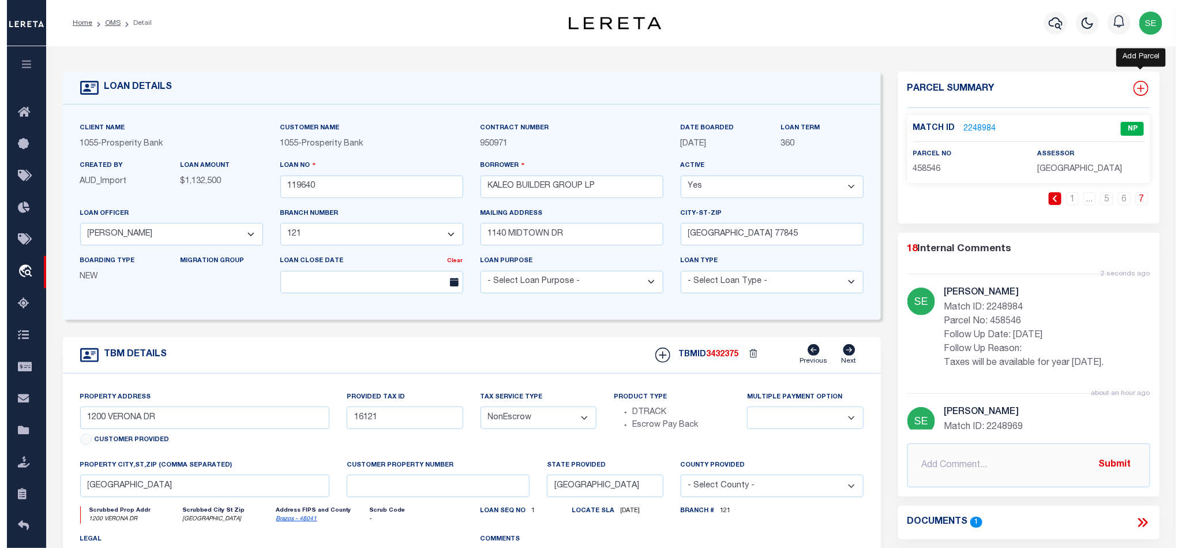
select select "IP"
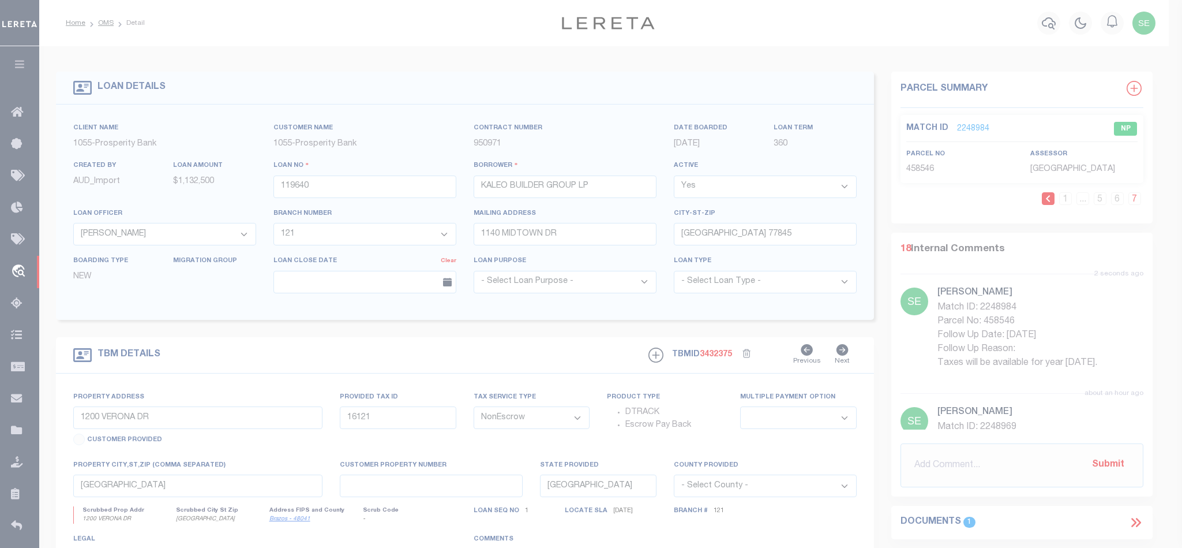
type textarea "-"
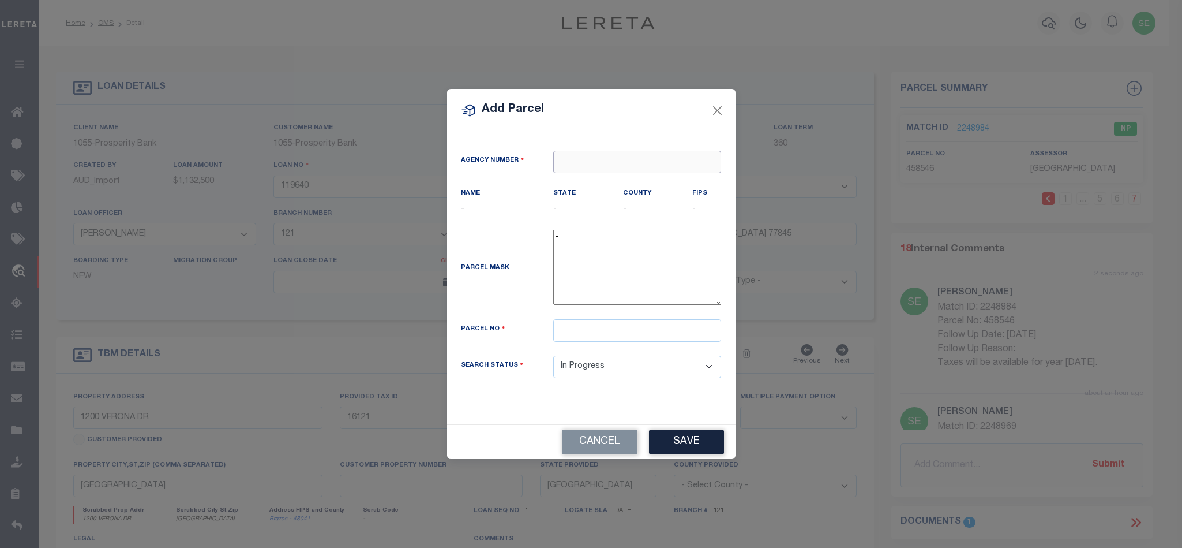
click at [582, 151] on input "text" at bounding box center [637, 162] width 168 height 23
click at [618, 171] on ul "420210000 : [GEOGRAPHIC_DATA]" at bounding box center [637, 188] width 168 height 34
click at [618, 177] on div "420210000 : [GEOGRAPHIC_DATA]" at bounding box center [637, 187] width 167 height 33
type input "420210000"
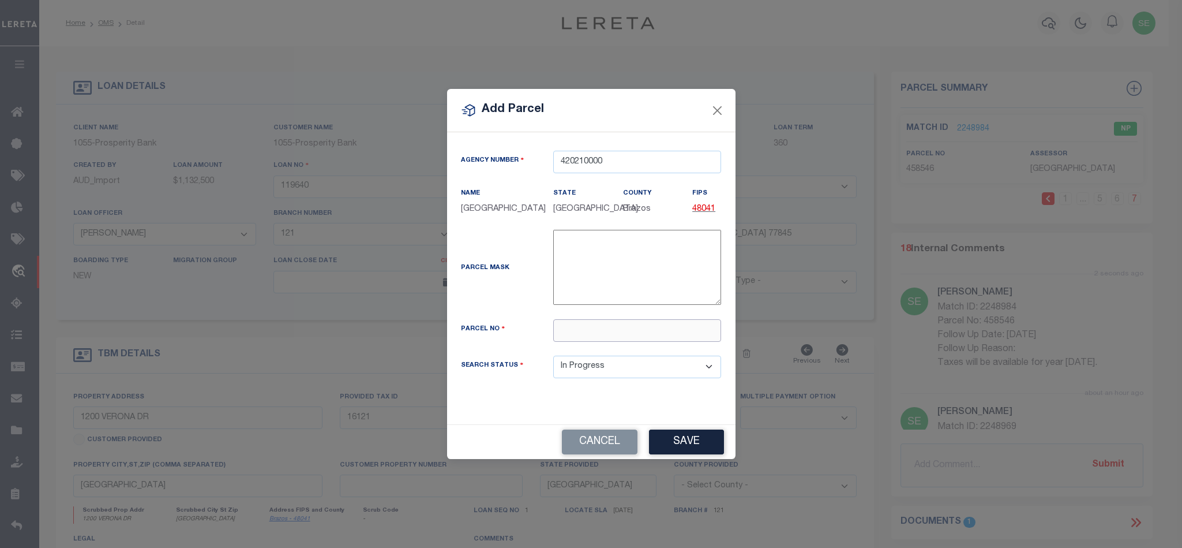
drag, startPoint x: 598, startPoint y: 336, endPoint x: 590, endPoint y: 336, distance: 7.5
click at [598, 336] on input "text" at bounding box center [637, 330] width 168 height 23
paste input "458547"
type input "458547"
click at [685, 448] on button "Save" at bounding box center [686, 441] width 75 height 25
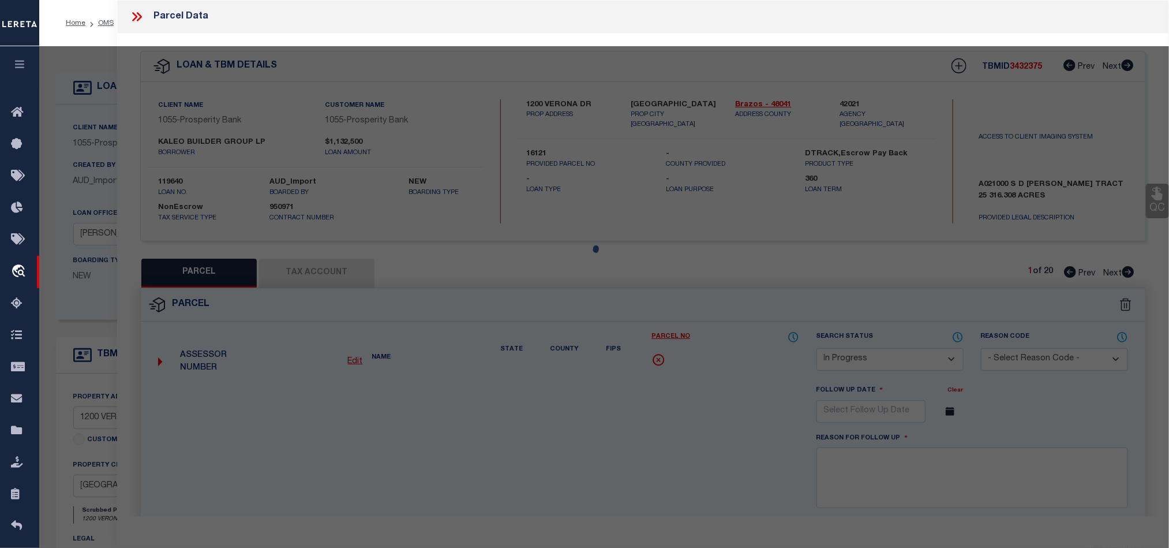
select select "AS"
select select
checkbox input "false"
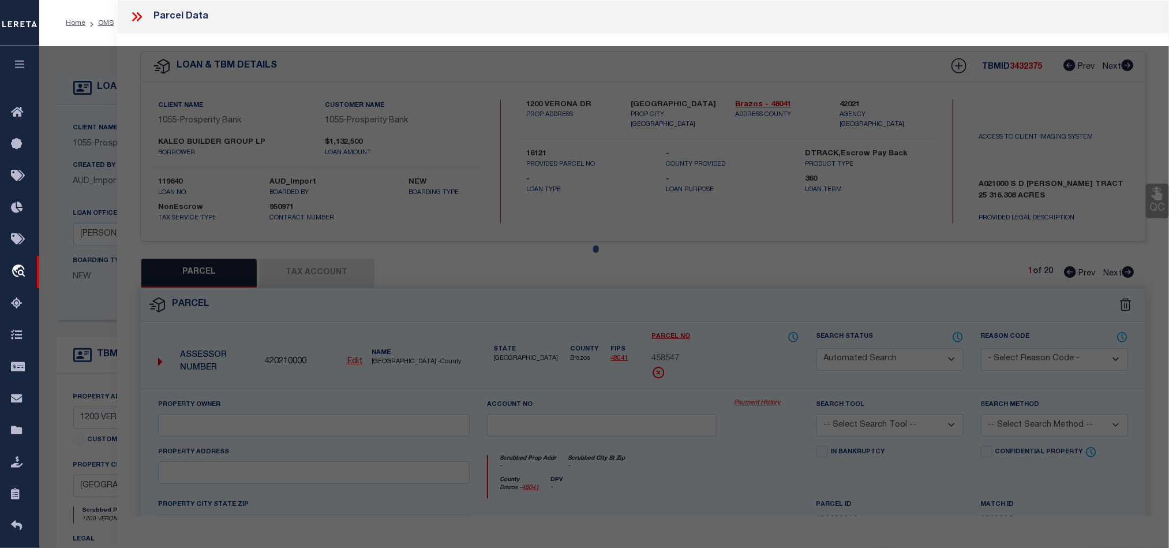
select select "IP"
checkbox input "false"
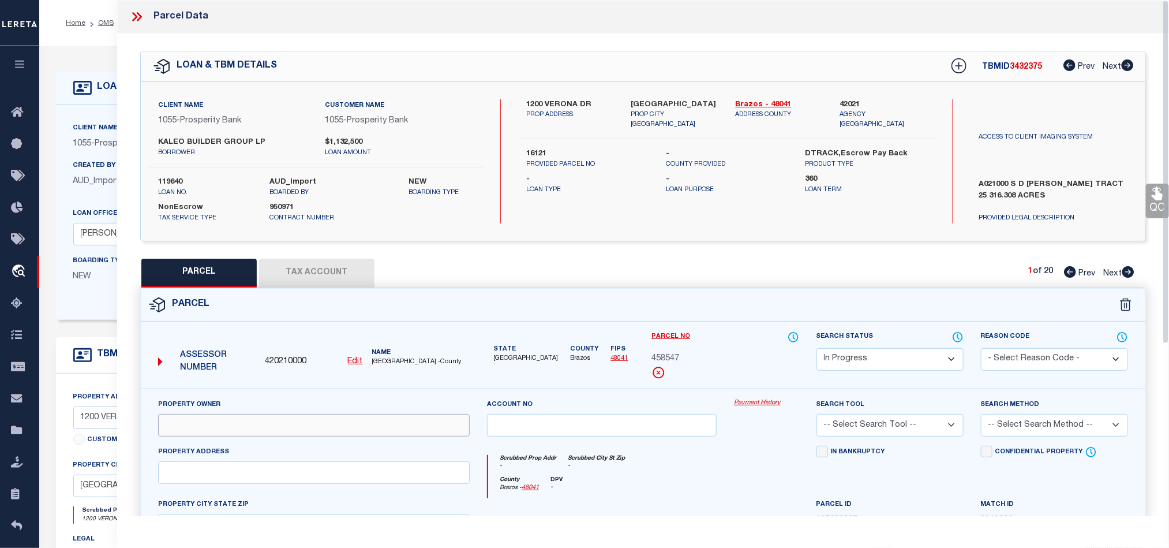
click at [344, 422] on input "text" at bounding box center [314, 425] width 312 height 23
paste input "BV SOUTHERN POINTE DEV INC"
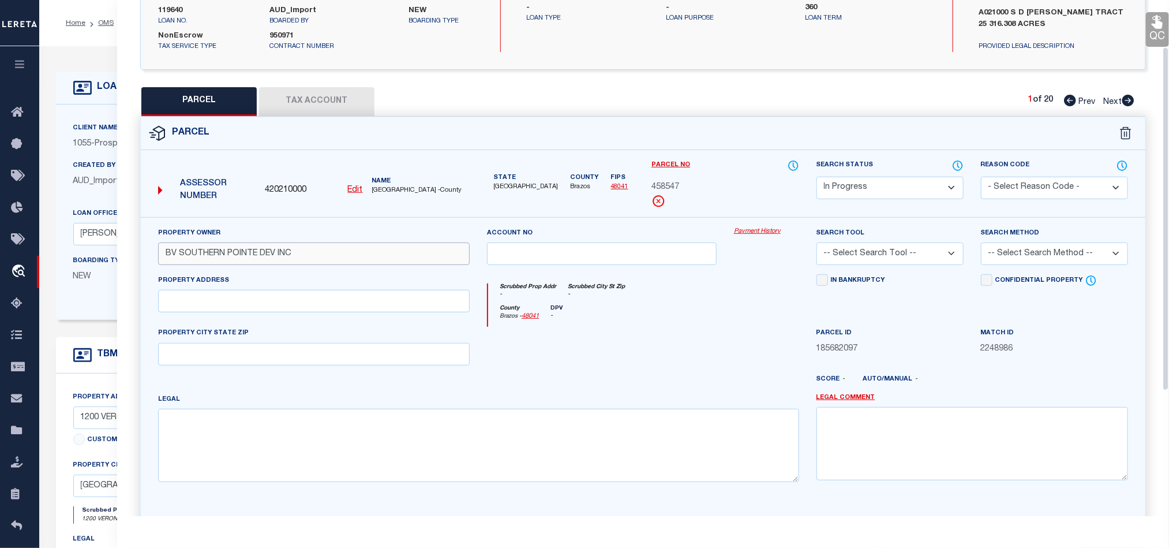
scroll to position [173, 0]
type input "BV SOUTHERN POINTE DEV INC"
click at [398, 291] on div "Property Address" at bounding box center [314, 291] width 312 height 38
click at [387, 302] on input "text" at bounding box center [314, 299] width 312 height 23
paste input "[GEOGRAPHIC_DATA]"
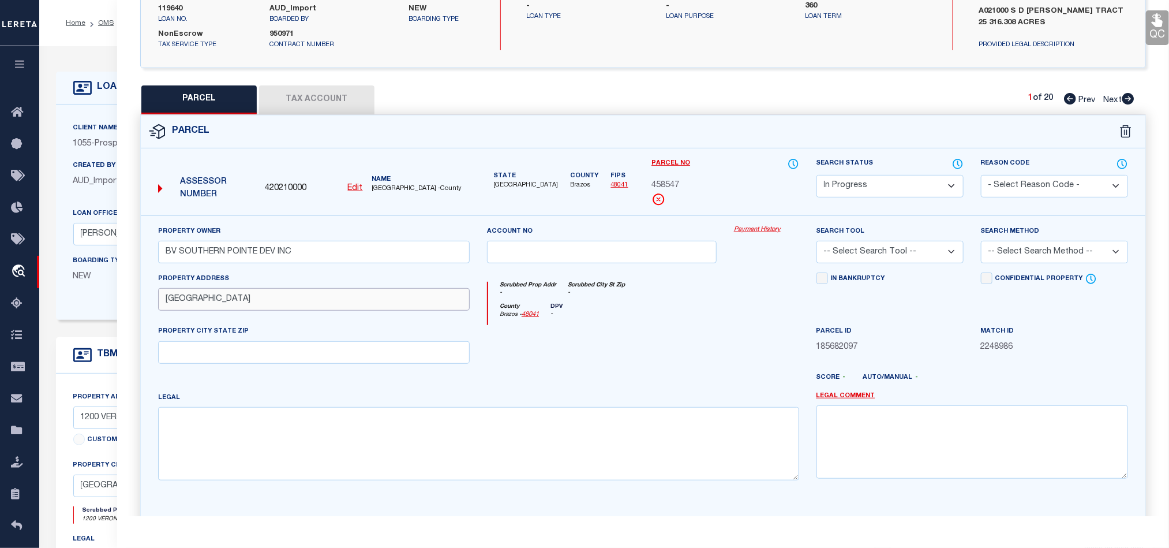
drag, startPoint x: 218, startPoint y: 303, endPoint x: 388, endPoint y: 298, distance: 169.7
click at [388, 298] on input "[GEOGRAPHIC_DATA]" at bounding box center [314, 299] width 312 height 23
type input "VERONA DR"
click at [388, 376] on div "Property Owner BV SOUTHERN POINTE DEV INC Account no Payment History Search Too…" at bounding box center [642, 357] width 987 height 264
drag, startPoint x: 388, startPoint y: 359, endPoint x: 534, endPoint y: 361, distance: 145.4
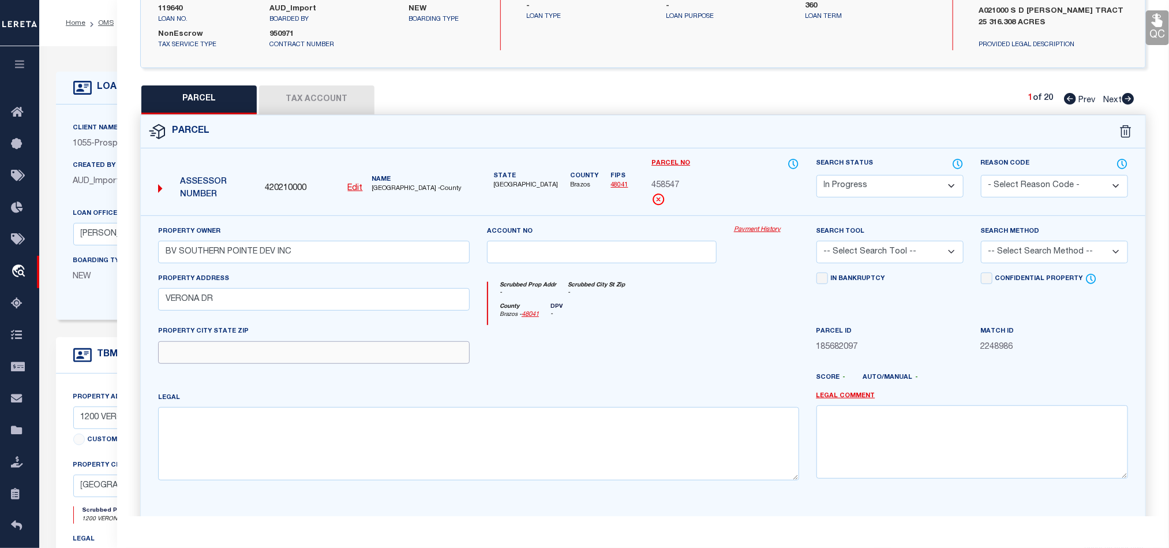
click at [388, 358] on input "text" at bounding box center [314, 352] width 312 height 23
paste input "[GEOGRAPHIC_DATA]"
type input "[GEOGRAPHIC_DATA]"
click at [606, 358] on div at bounding box center [601, 348] width 247 height 47
click at [433, 451] on textarea at bounding box center [478, 443] width 641 height 73
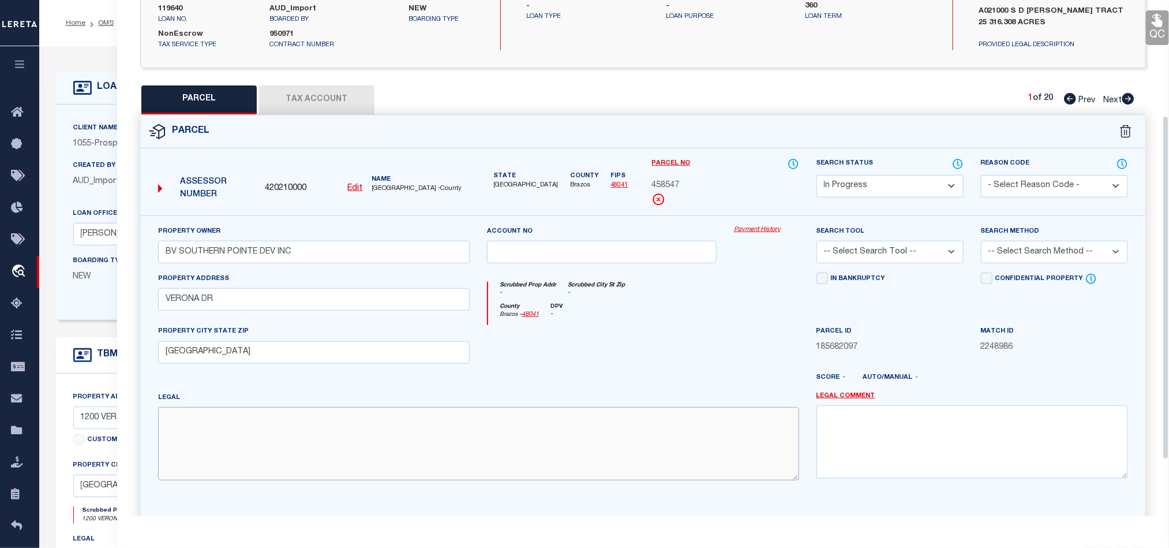
paste textarea "SOUTHERN POINTE SEC 203, BLOCK 39, LOT 27, ACRES .132"
type textarea "SOUTHERN POINTE SEC 203, BLOCK 39, LOT 27, ACRES .132"
drag, startPoint x: 700, startPoint y: 351, endPoint x: 805, endPoint y: 357, distance: 105.1
click at [702, 351] on div at bounding box center [601, 348] width 247 height 47
click at [1049, 257] on select "-- Select Search Method -- Property Address Legal Liability Info Provided" at bounding box center [1054, 252] width 147 height 23
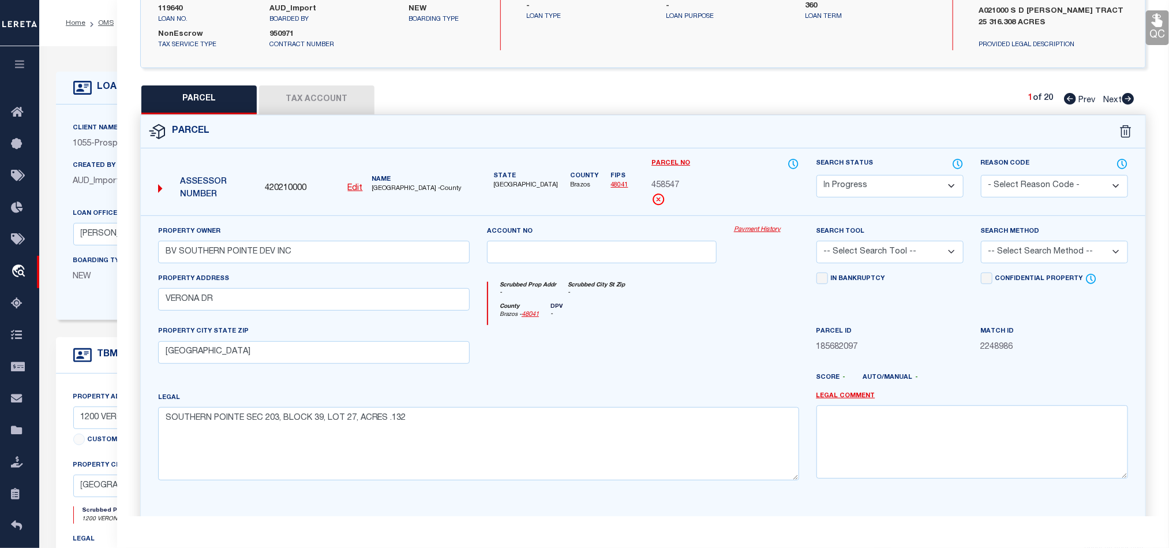
select select "LEG"
click at [981, 244] on select "-- Select Search Method -- Property Address Legal Liability Info Provided" at bounding box center [1054, 252] width 147 height 23
click at [888, 272] on div "Search Tool -- Select Search Tool -- 3rd Party Website Agency File Agency Websi…" at bounding box center [890, 248] width 164 height 47
drag, startPoint x: 903, startPoint y: 246, endPoint x: 899, endPoint y: 260, distance: 14.6
click at [903, 246] on select "-- Select Search Tool -- 3rd Party Website Agency File Agency Website ATLS CNV-…" at bounding box center [889, 252] width 147 height 23
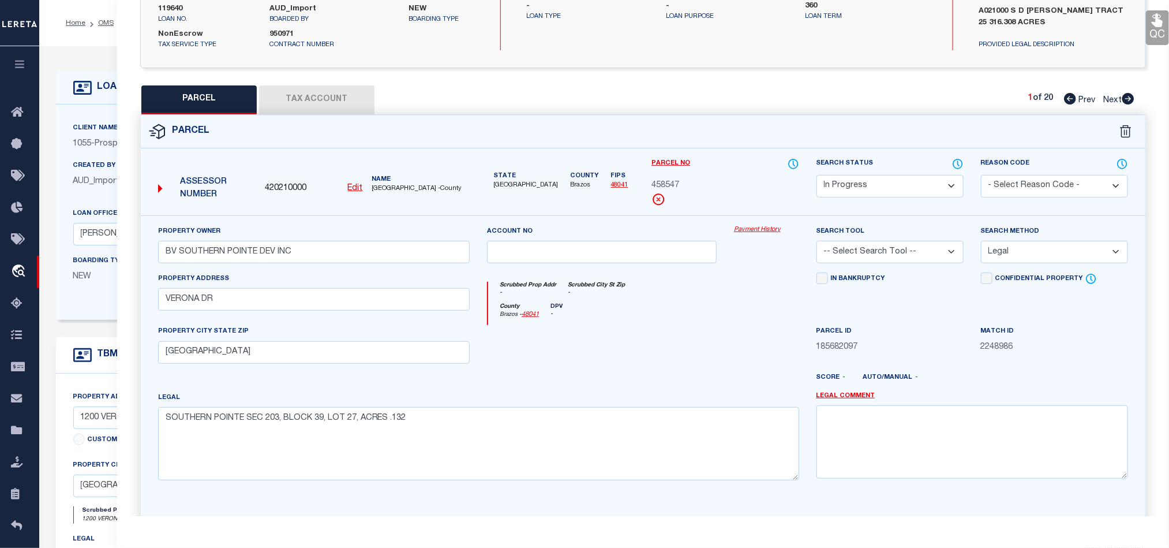
select select "AGW"
click at [816, 244] on select "-- Select Search Tool -- 3rd Party Website Agency File Agency Website ATLS CNV-…" at bounding box center [889, 252] width 147 height 23
click at [670, 319] on div "County Brazos - 48041 DPV -" at bounding box center [643, 314] width 310 height 23
click at [331, 87] on button "Tax Account" at bounding box center [316, 99] width 115 height 29
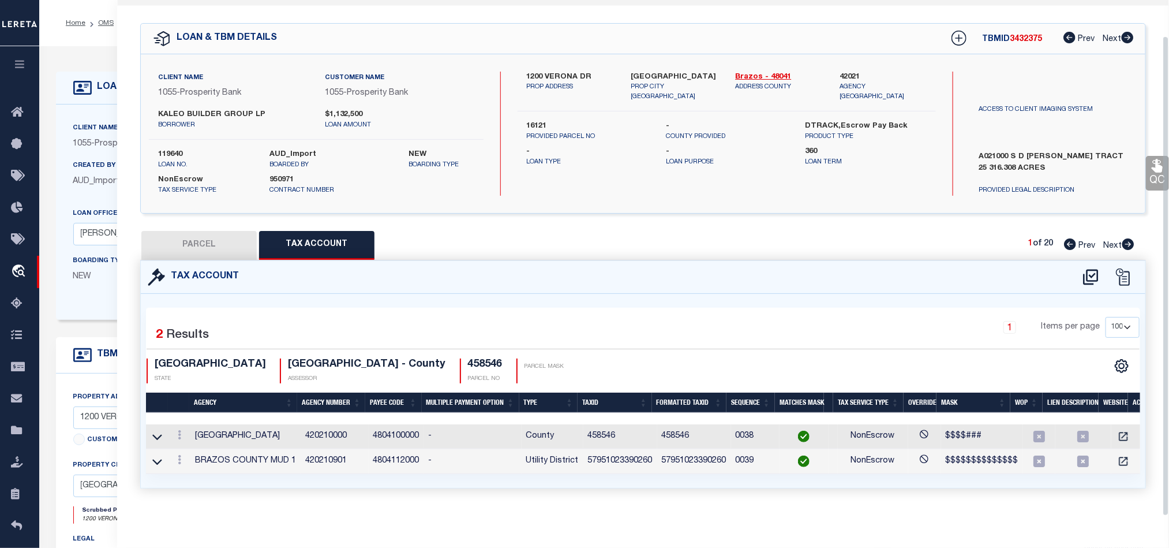
select select "100"
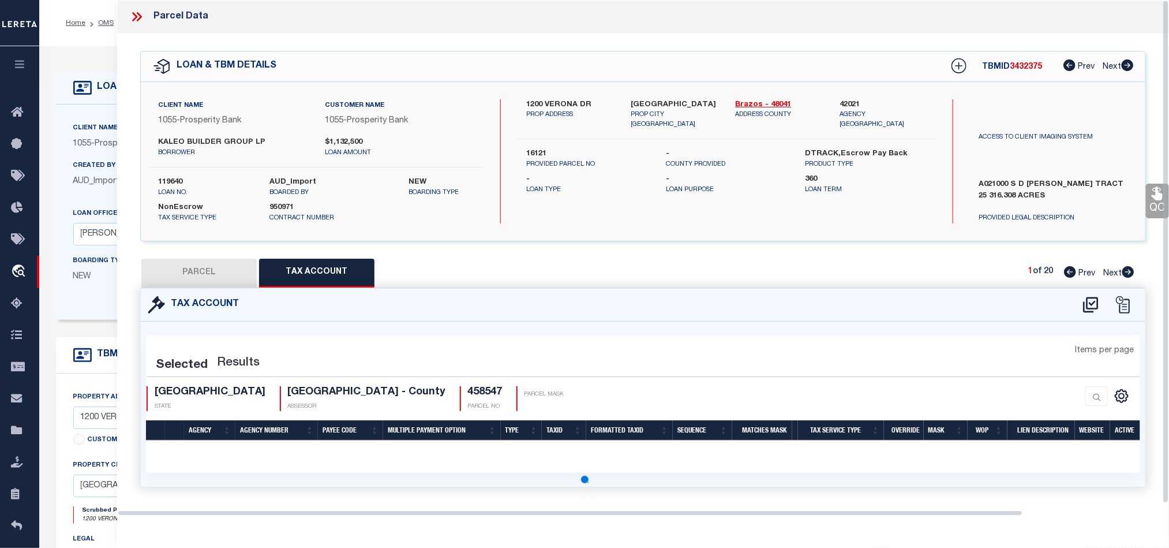
select select "100"
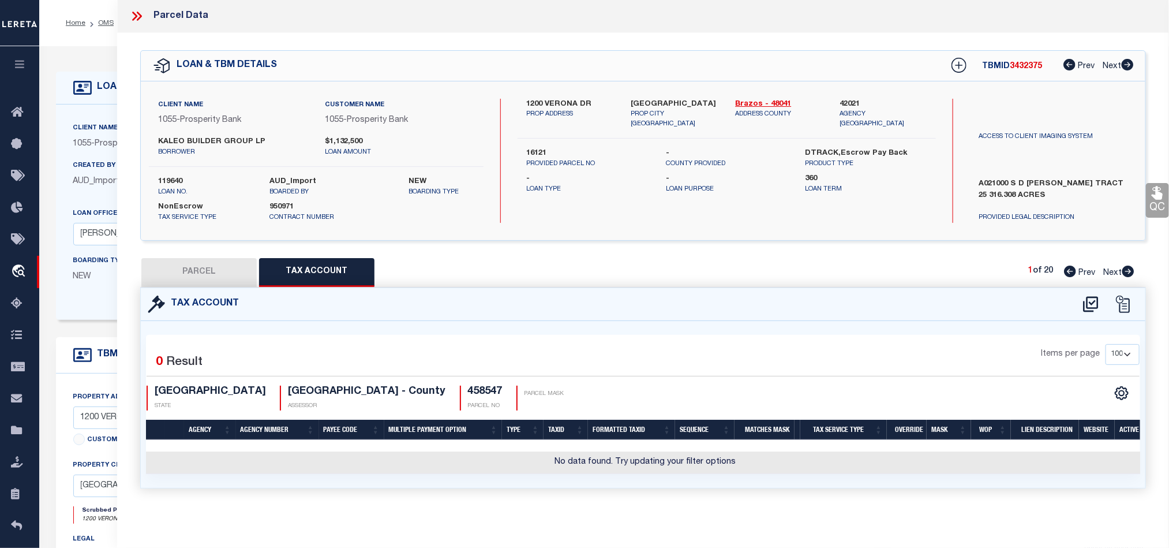
scroll to position [0, 0]
click at [1084, 300] on icon at bounding box center [1090, 304] width 19 height 18
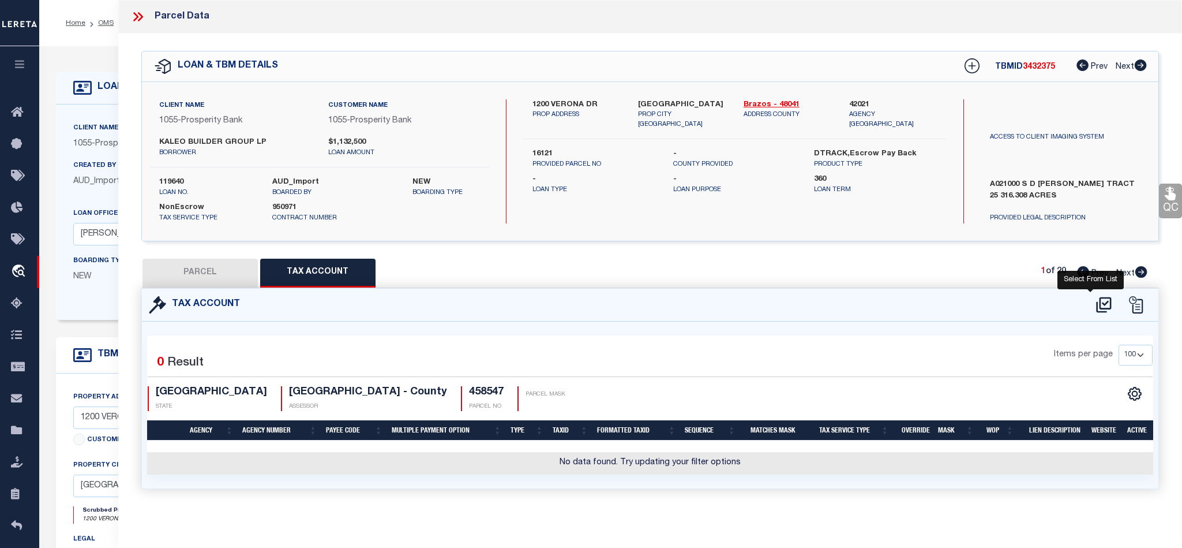
select select "100"
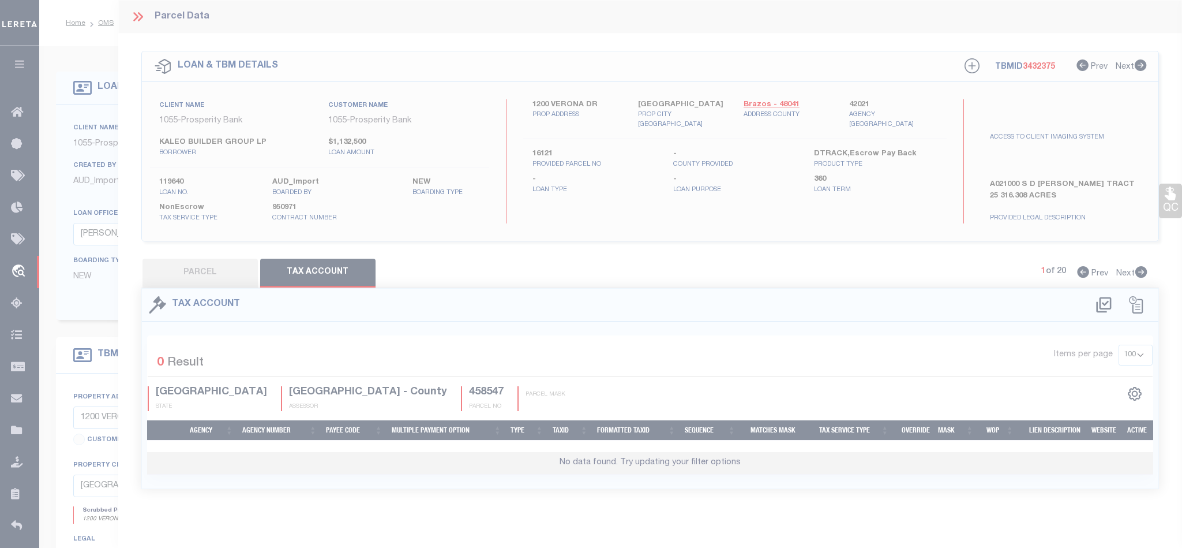
select select "100"
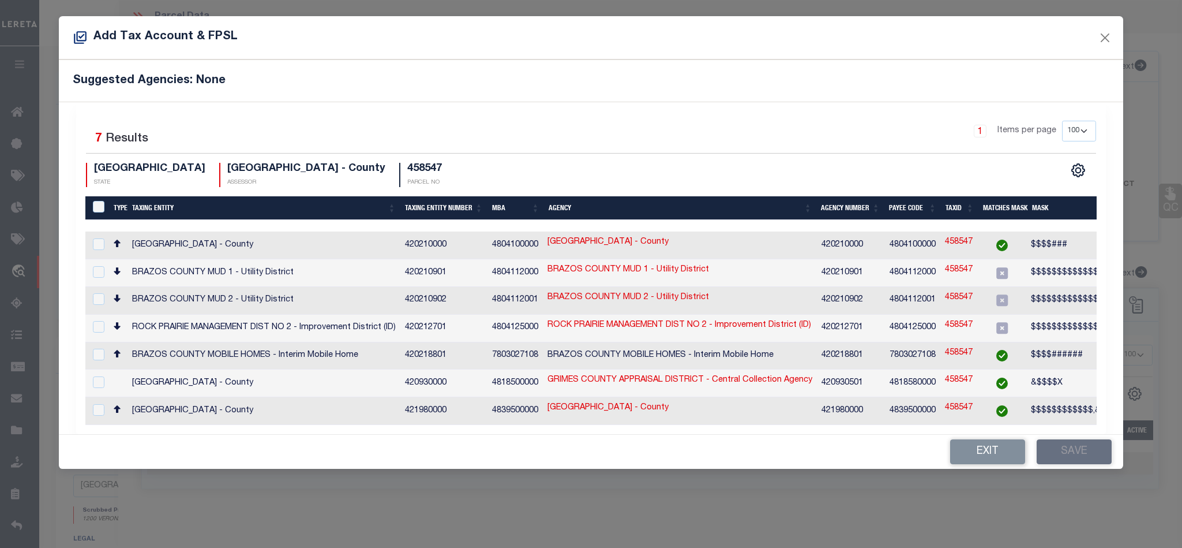
click at [797, 243] on td "[GEOGRAPHIC_DATA] - County" at bounding box center [680, 245] width 274 height 28
checkbox input "true"
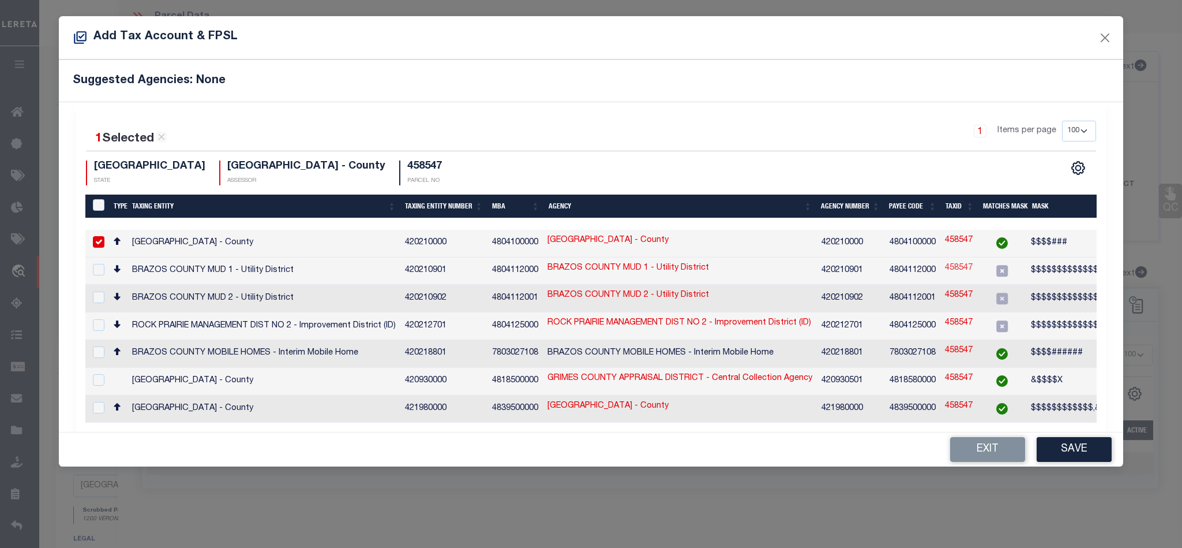
click at [957, 265] on link "458547" at bounding box center [959, 268] width 28 height 13
type input "458547"
checkbox input "true"
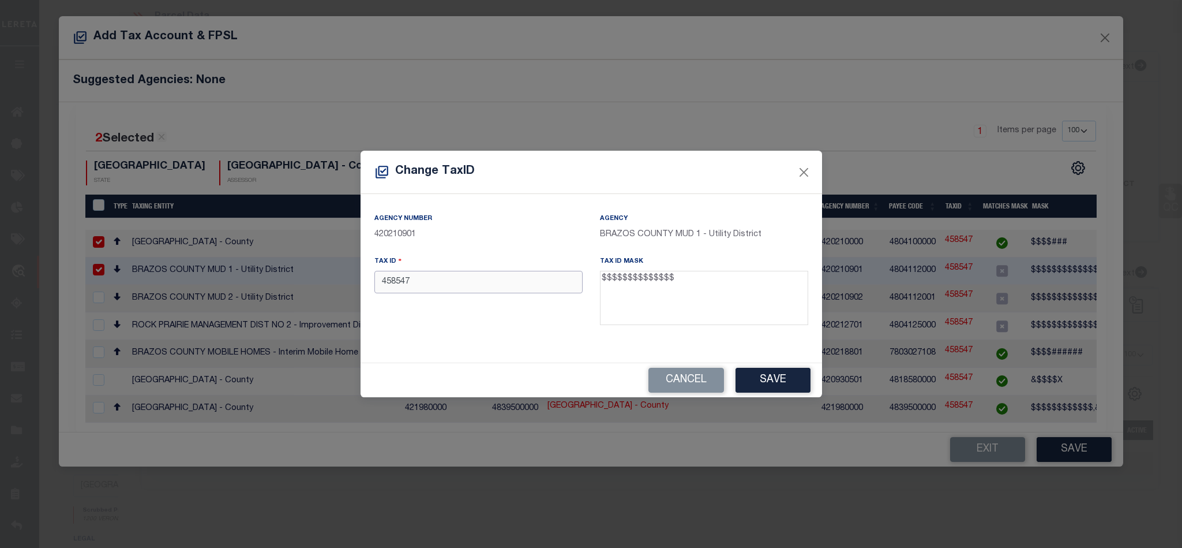
drag, startPoint x: 528, startPoint y: 279, endPoint x: 123, endPoint y: 336, distance: 409.0
click at [138, 333] on div "Change TaxID Agency Number 420210901 Agency BRAZOS COUNTY MUD 1 - Utility Distr…" at bounding box center [591, 274] width 1182 height 548
paste input "579510-2339-0270"
type input "57951023390270"
drag, startPoint x: 752, startPoint y: 377, endPoint x: 1003, endPoint y: 305, distance: 261.1
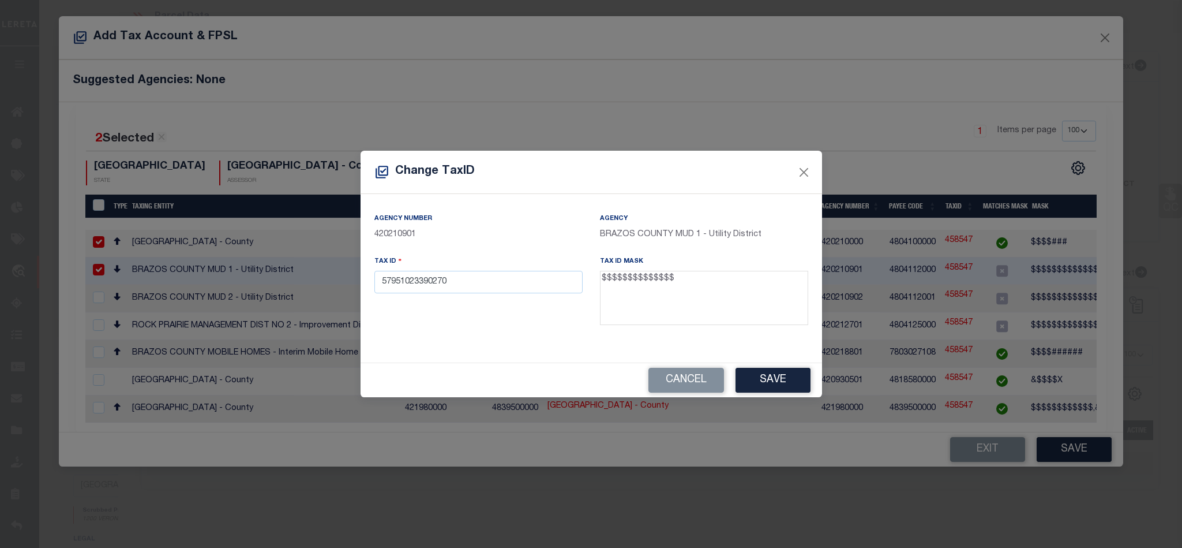
click at [751, 377] on button "Save" at bounding box center [773, 380] width 75 height 25
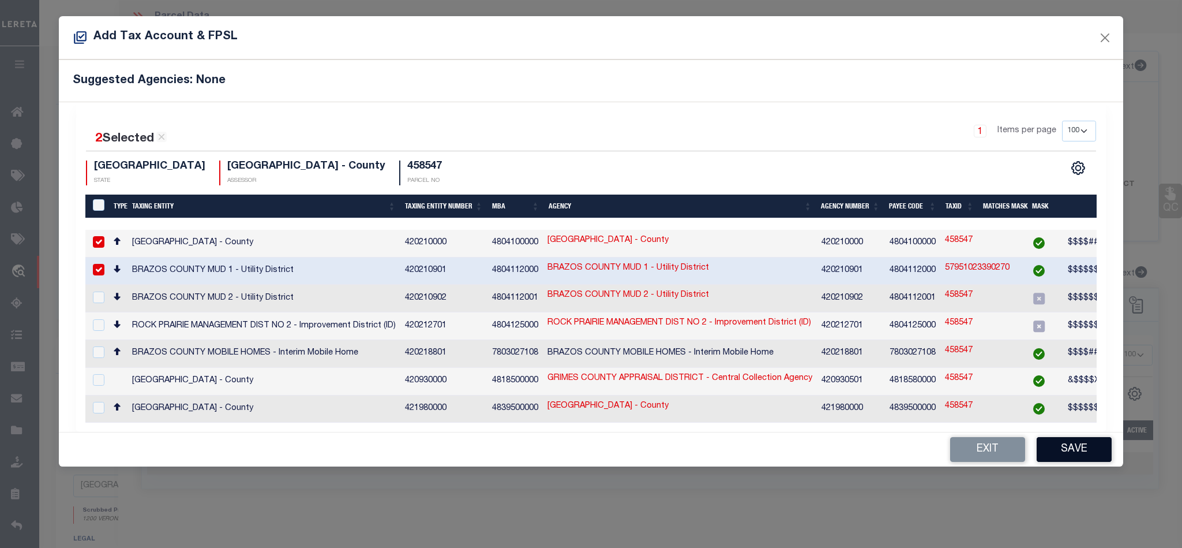
click at [1060, 452] on button "Save" at bounding box center [1074, 449] width 75 height 25
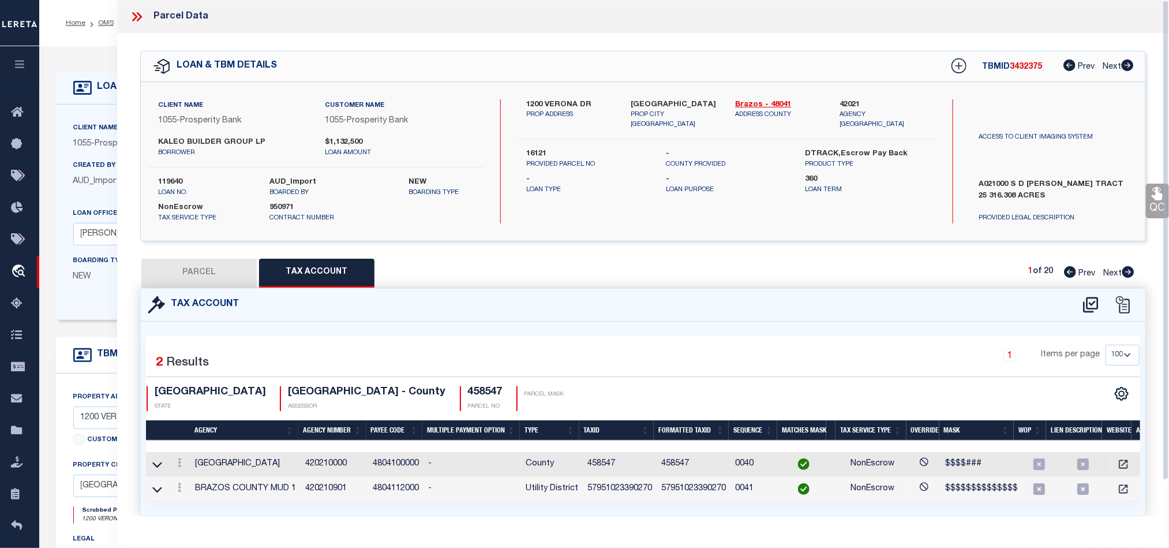
click at [215, 272] on button "PARCEL" at bounding box center [198, 272] width 115 height 29
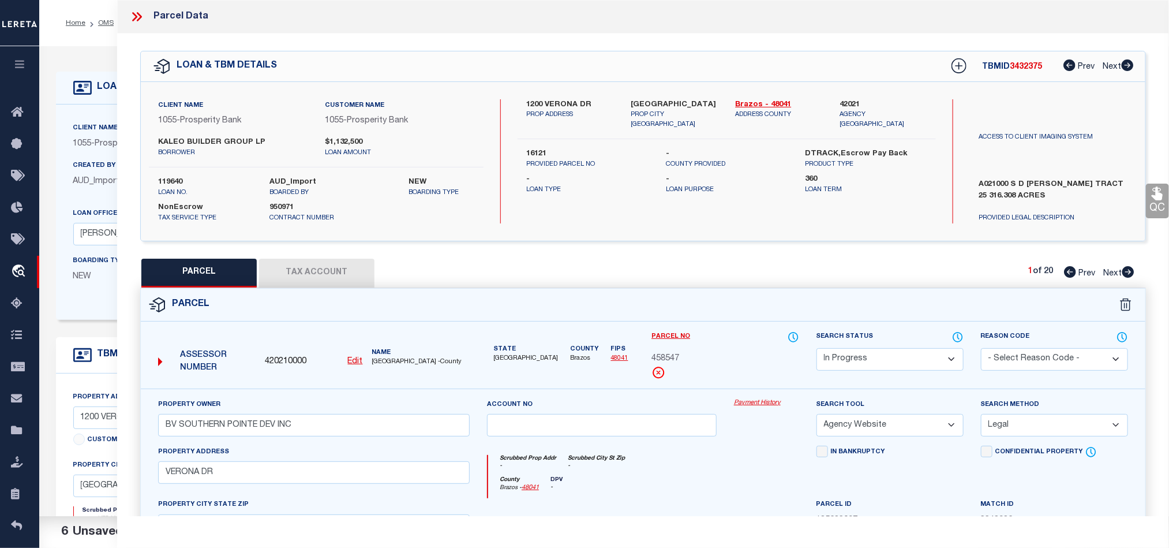
drag, startPoint x: 904, startPoint y: 360, endPoint x: 908, endPoint y: 353, distance: 7.7
click at [904, 360] on select "Automated Search Bad Parcel Complete Duplicate Parcel High Dollar Reporting In …" at bounding box center [889, 359] width 147 height 23
select select "NP"
drag, startPoint x: 695, startPoint y: 298, endPoint x: 724, endPoint y: 309, distance: 31.4
click at [695, 298] on div "Parcel" at bounding box center [643, 304] width 1004 height 33
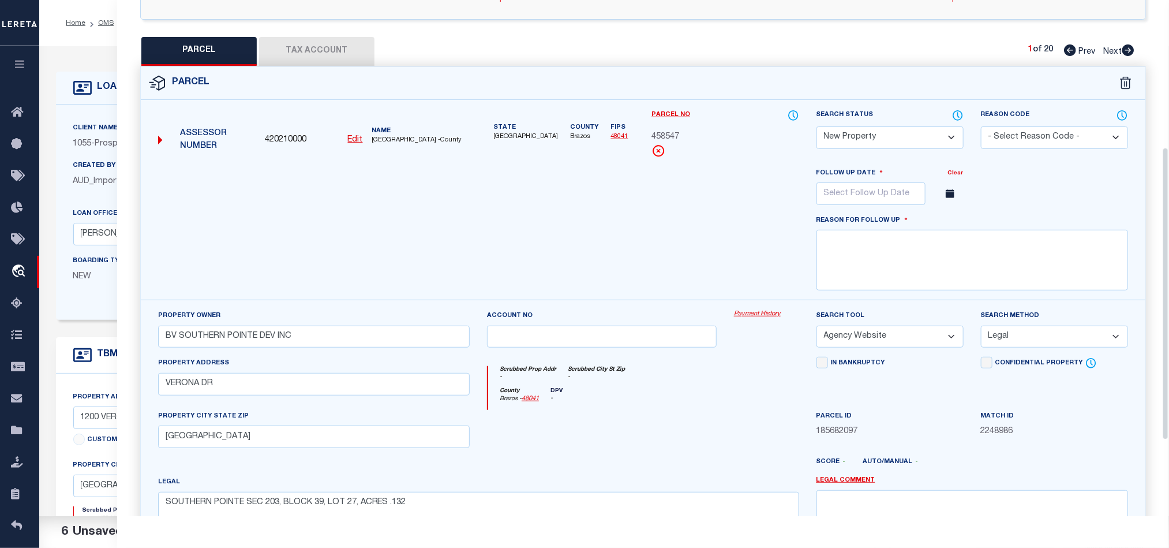
scroll to position [260, 0]
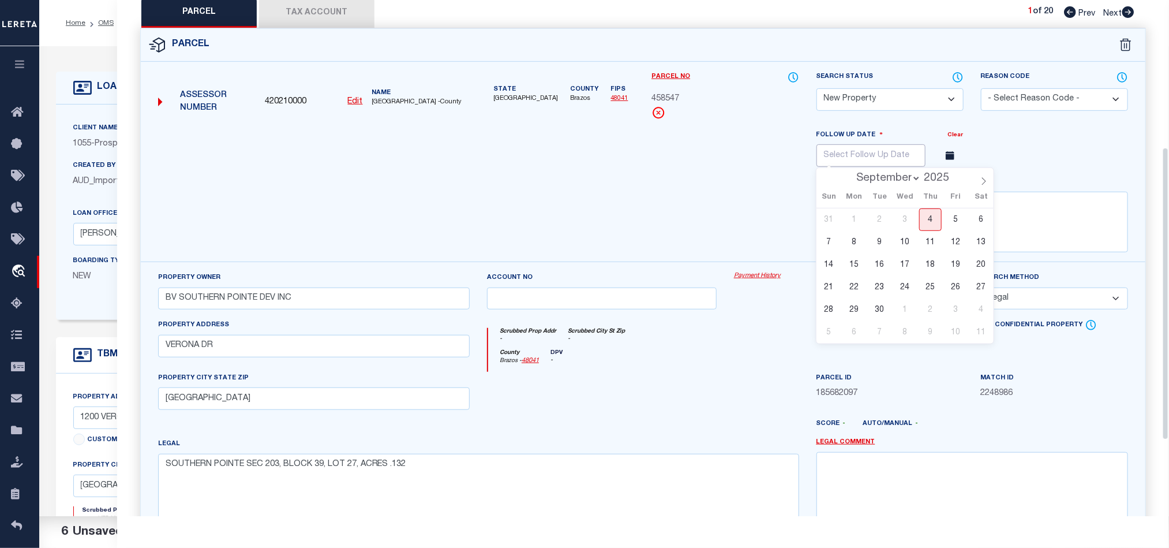
click at [891, 163] on input "text" at bounding box center [870, 155] width 109 height 23
click at [952, 178] on span at bounding box center [955, 175] width 8 height 6
type input "2026"
click at [874, 184] on select "January February March April May June July August September October November De…" at bounding box center [886, 179] width 70 height 12
select select "0"
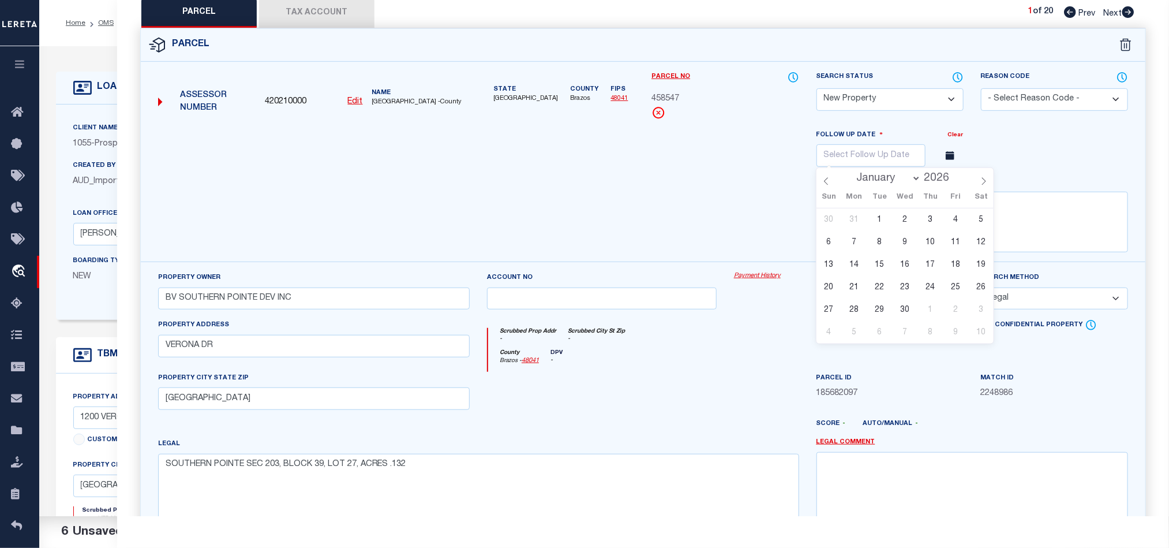
click at [851, 176] on select "January February March April May June July August September October November De…" at bounding box center [886, 179] width 70 height 12
click at [937, 219] on span "1" at bounding box center [930, 219] width 23 height 23
type input "[DATE]"
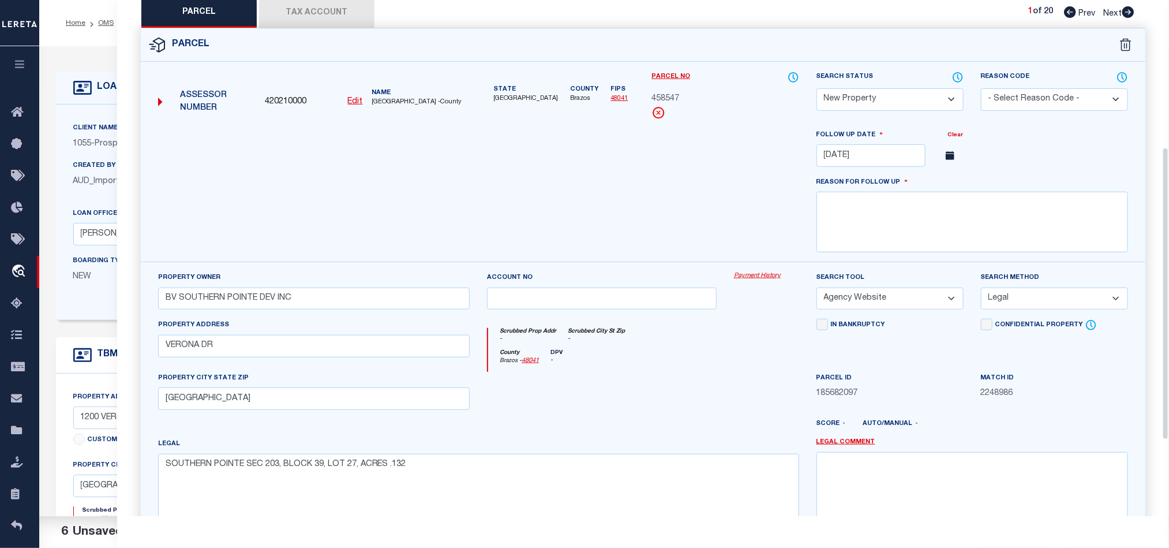
click at [647, 198] on div at bounding box center [478, 195] width 658 height 133
click at [923, 248] on textarea at bounding box center [972, 222] width 312 height 61
click at [938, 215] on textarea at bounding box center [972, 222] width 312 height 61
paste textarea "Taxes will be available for year [DATE]."
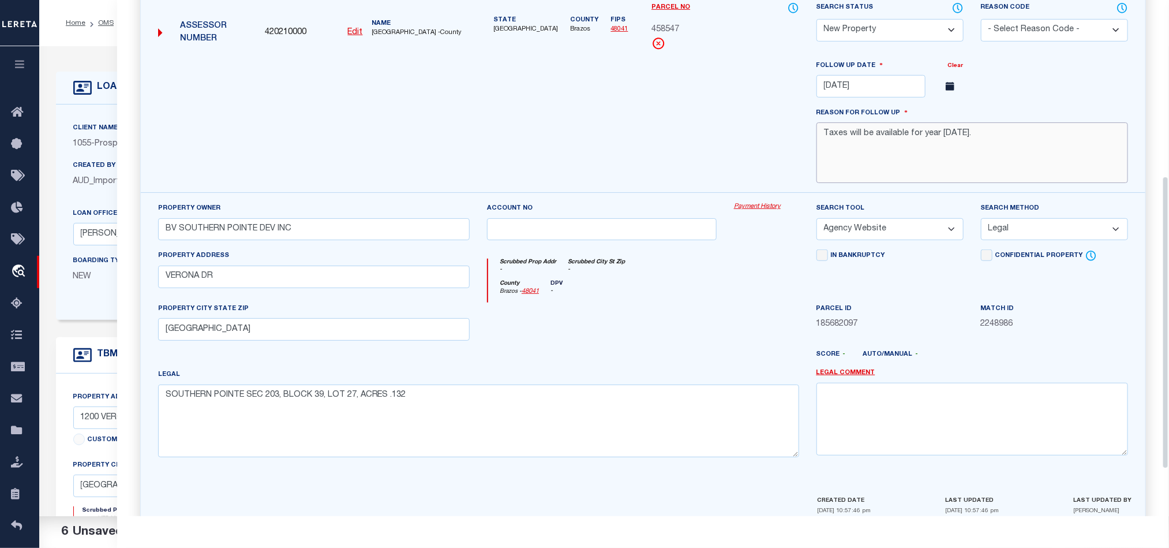
scroll to position [393, 0]
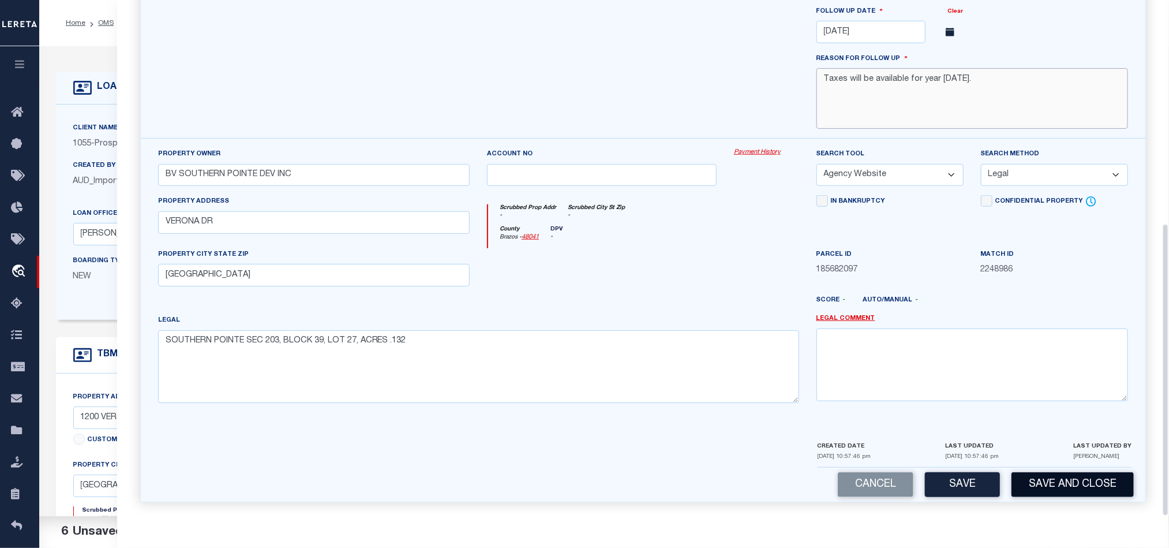
type textarea "Taxes will be available for year [DATE]."
drag, startPoint x: 1063, startPoint y: 473, endPoint x: 1089, endPoint y: 388, distance: 89.1
click at [1063, 473] on button "Save and Close" at bounding box center [1072, 484] width 122 height 25
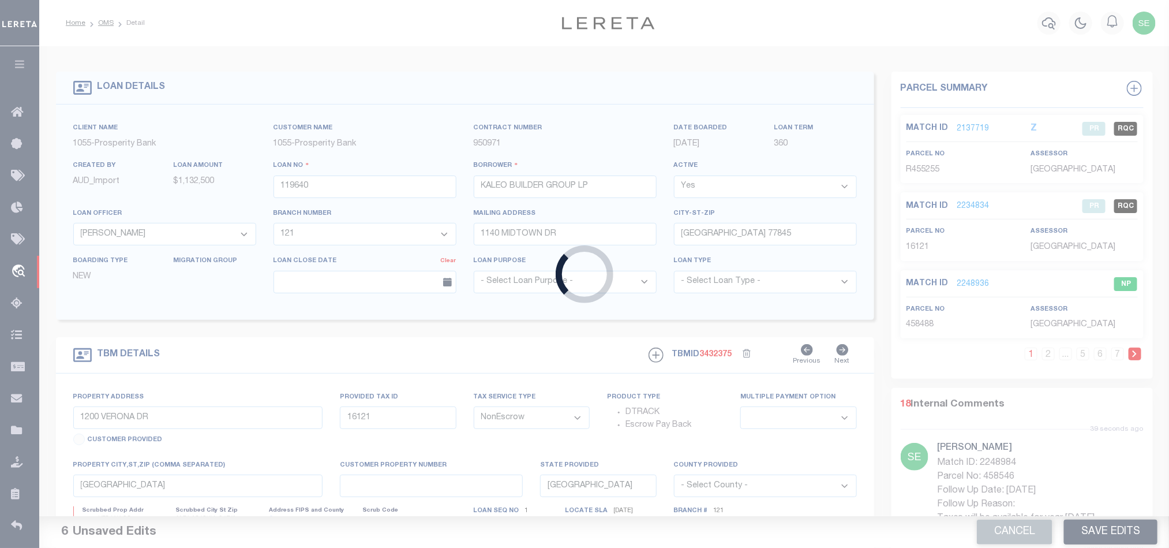
select select
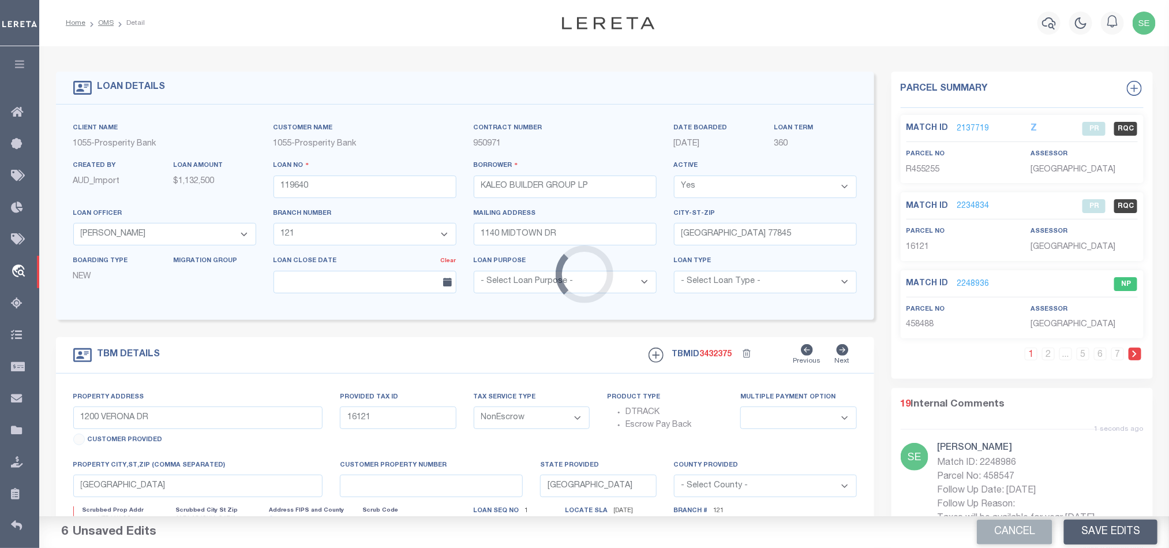
select select
select select "10386"
select select "4043"
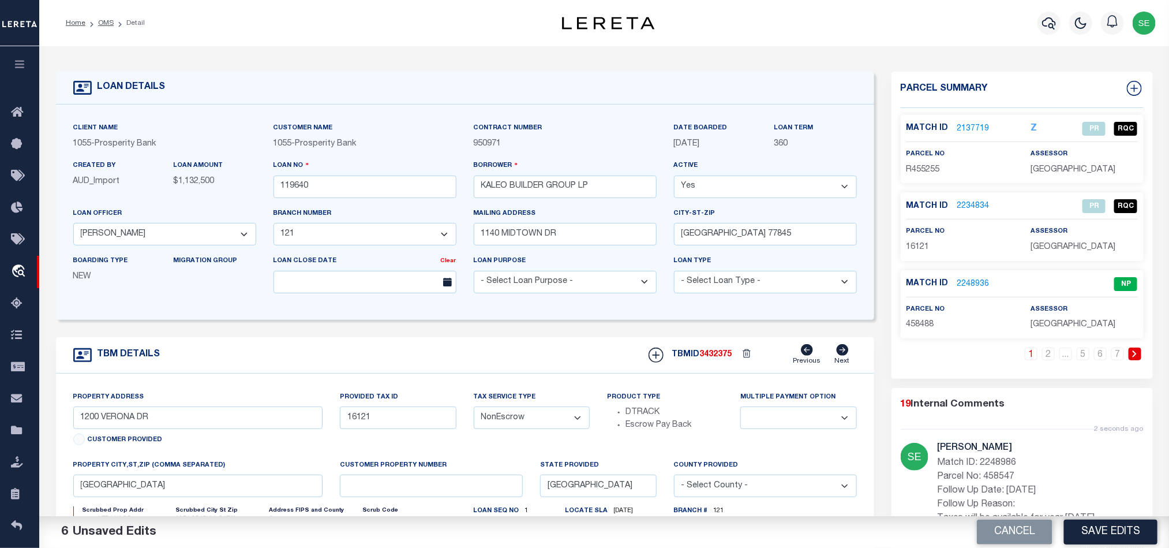
drag, startPoint x: 1009, startPoint y: 538, endPoint x: 1040, endPoint y: 85, distance: 454.0
click at [1009, 538] on button "Cancel" at bounding box center [1015, 531] width 76 height 25
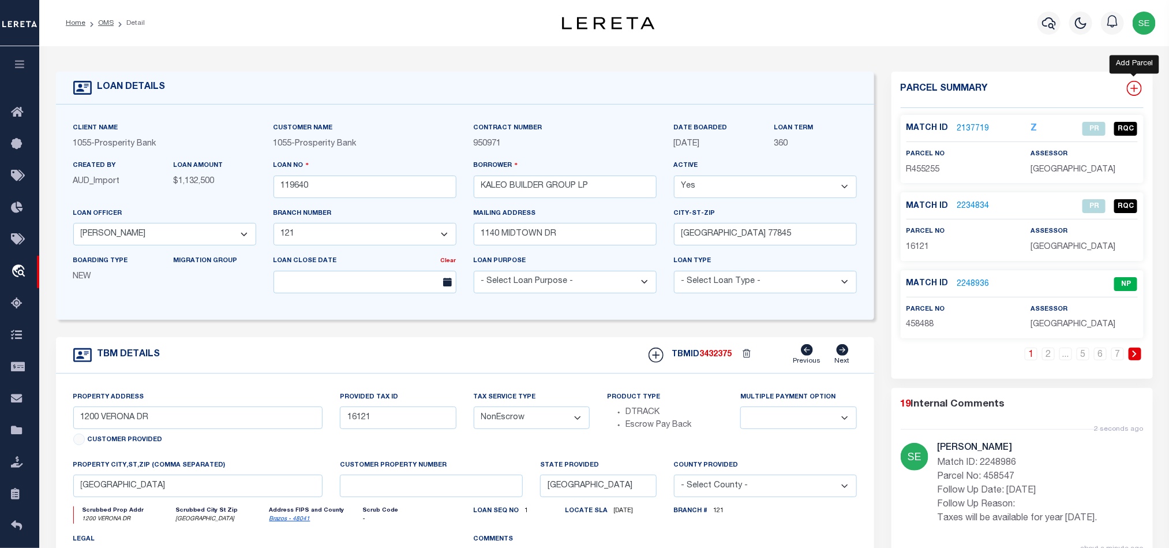
click at [1132, 94] on icon at bounding box center [1134, 88] width 15 height 15
select select "IP"
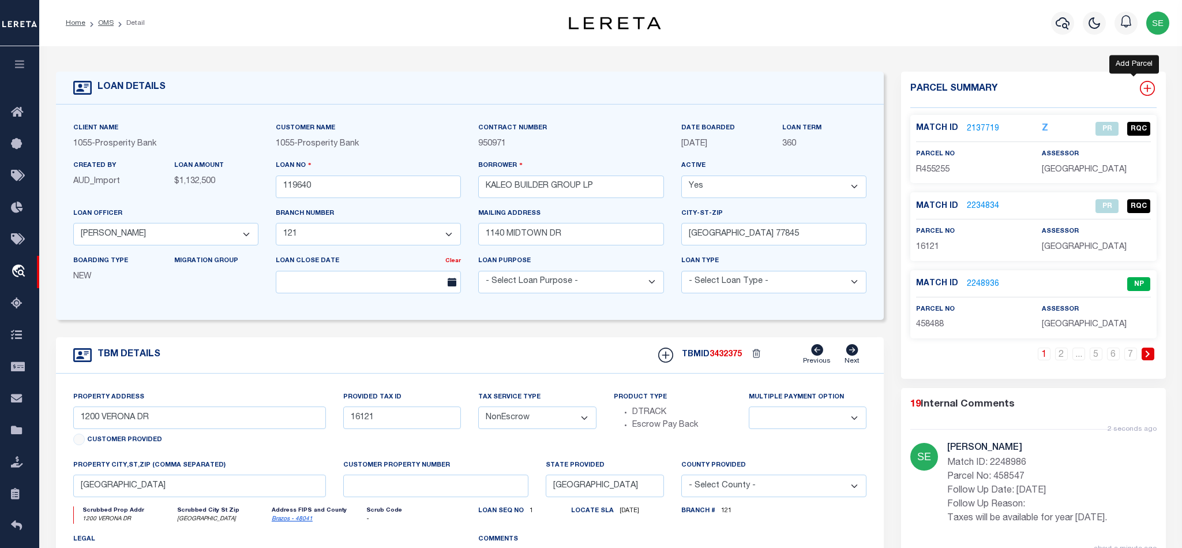
type textarea "-"
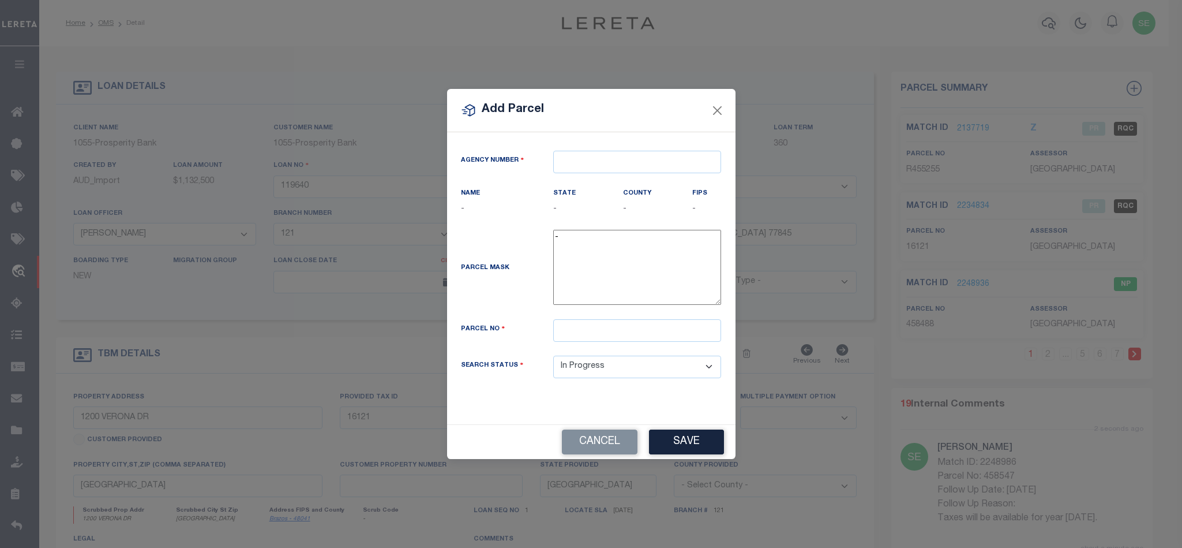
click at [552, 166] on div at bounding box center [637, 162] width 185 height 23
click at [575, 164] on input "text" at bounding box center [637, 162] width 168 height 23
click at [663, 180] on div "420210000 : [GEOGRAPHIC_DATA]" at bounding box center [637, 187] width 167 height 33
type input "420210000"
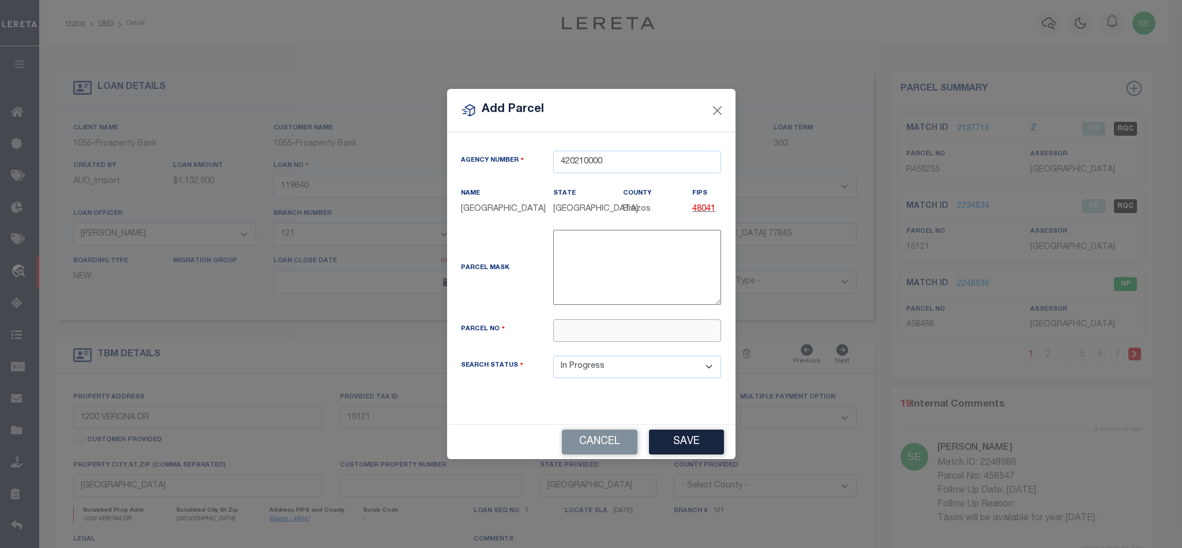
click at [635, 323] on input "text" at bounding box center [637, 330] width 168 height 23
paste input "458548"
type input "458548"
click at [672, 436] on button "Save" at bounding box center [686, 441] width 75 height 25
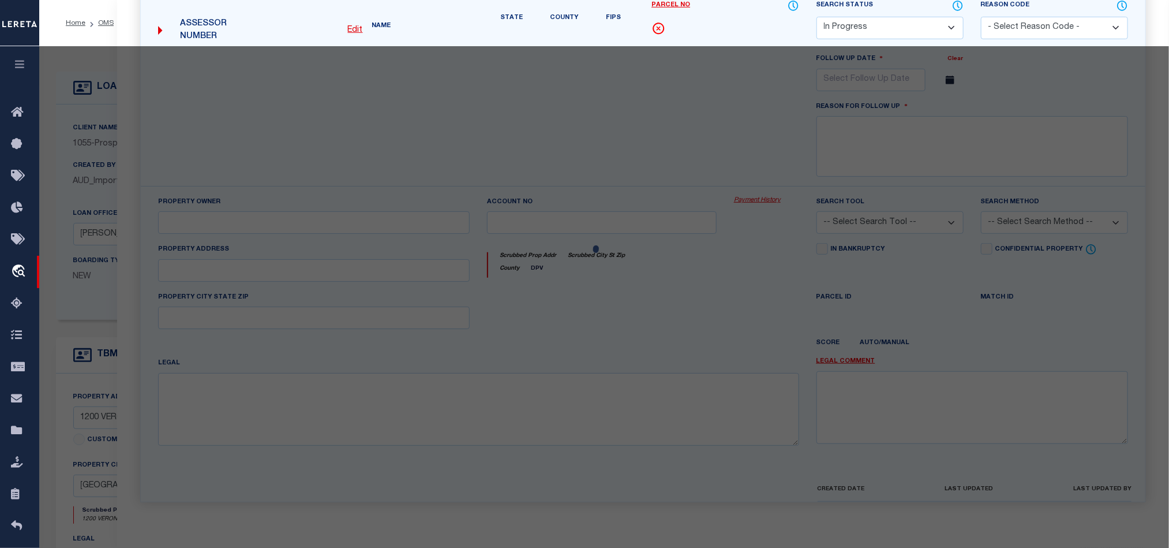
select select "AS"
checkbox input "false"
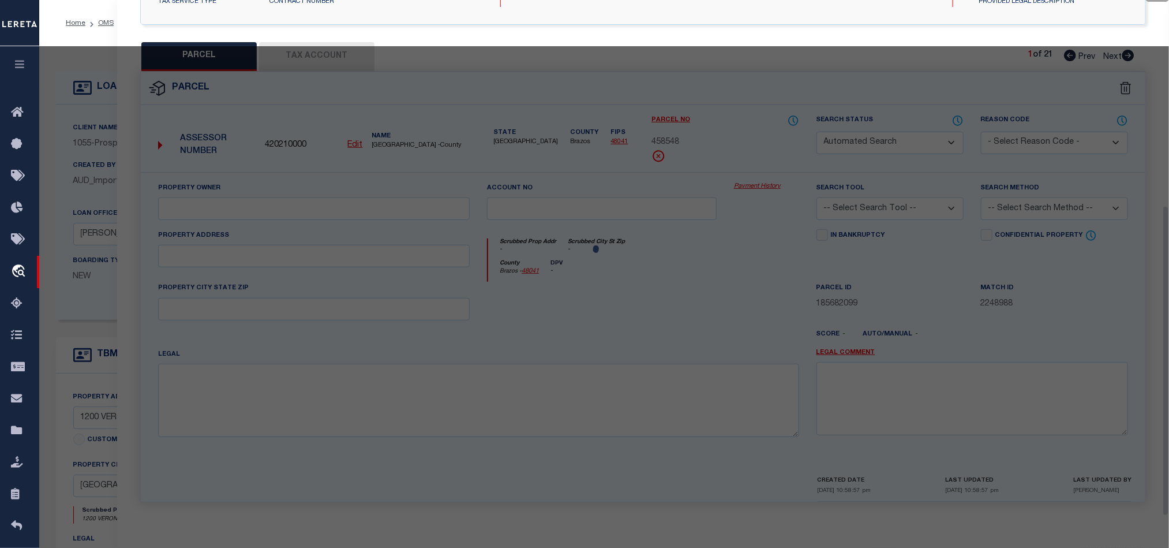
select select "IP"
checkbox input "false"
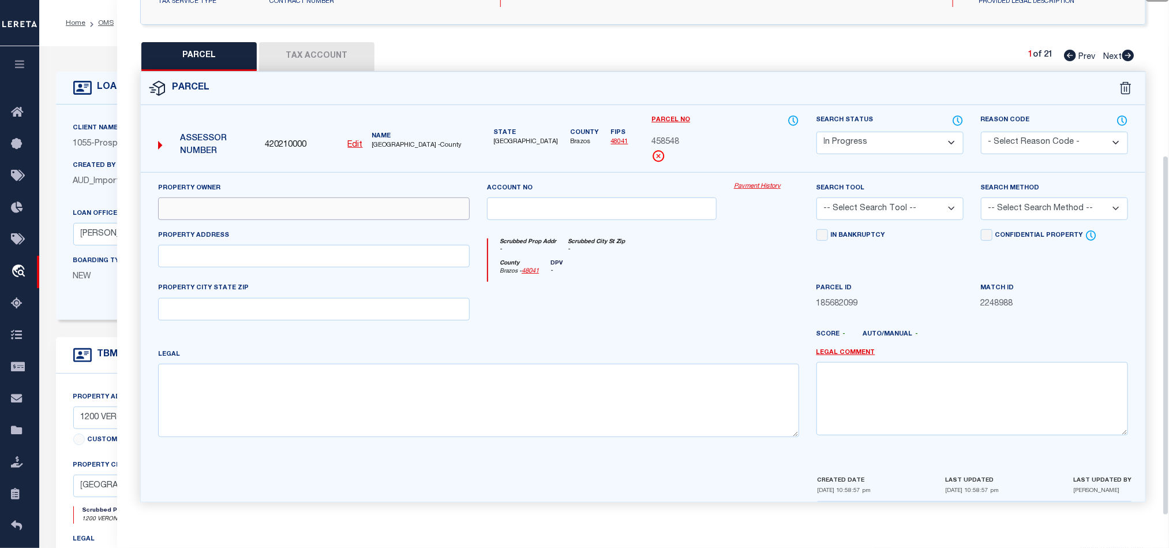
drag, startPoint x: 398, startPoint y: 203, endPoint x: 670, endPoint y: 286, distance: 284.3
click at [398, 203] on input "text" at bounding box center [314, 208] width 312 height 23
paste input "BV SOUTHERN POINTE DEV INC"
type input "BV SOUTHERN POINTE DEV INC"
click at [698, 329] on div at bounding box center [684, 338] width 247 height 18
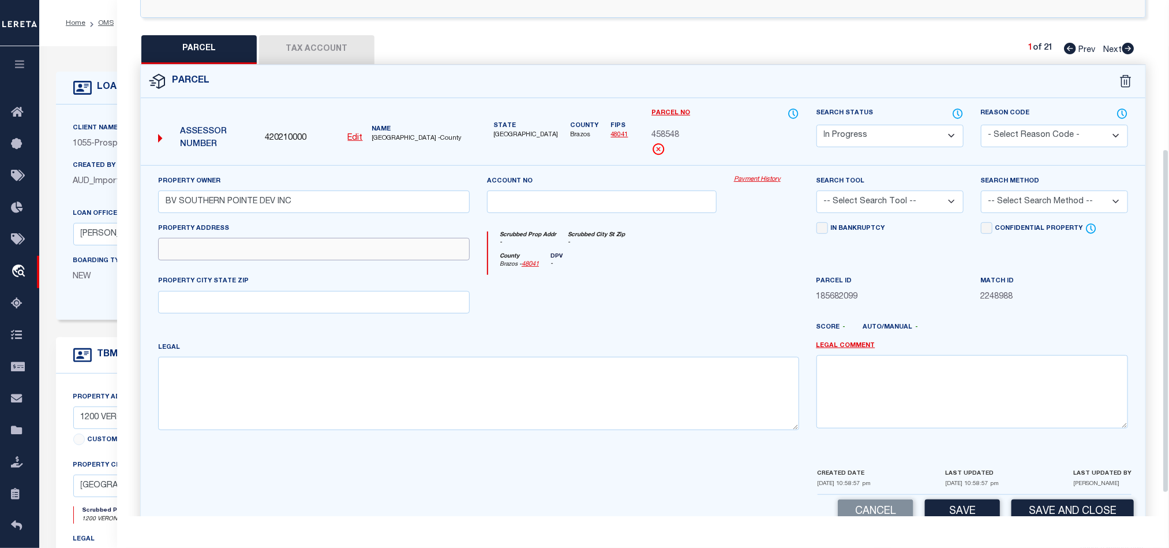
click at [350, 253] on input "text" at bounding box center [314, 249] width 312 height 23
paste input "[GEOGRAPHIC_DATA]"
drag, startPoint x: 217, startPoint y: 253, endPoint x: 335, endPoint y: 253, distance: 117.7
click at [335, 253] on input "[GEOGRAPHIC_DATA]" at bounding box center [314, 249] width 312 height 23
type input "VERONA DR"
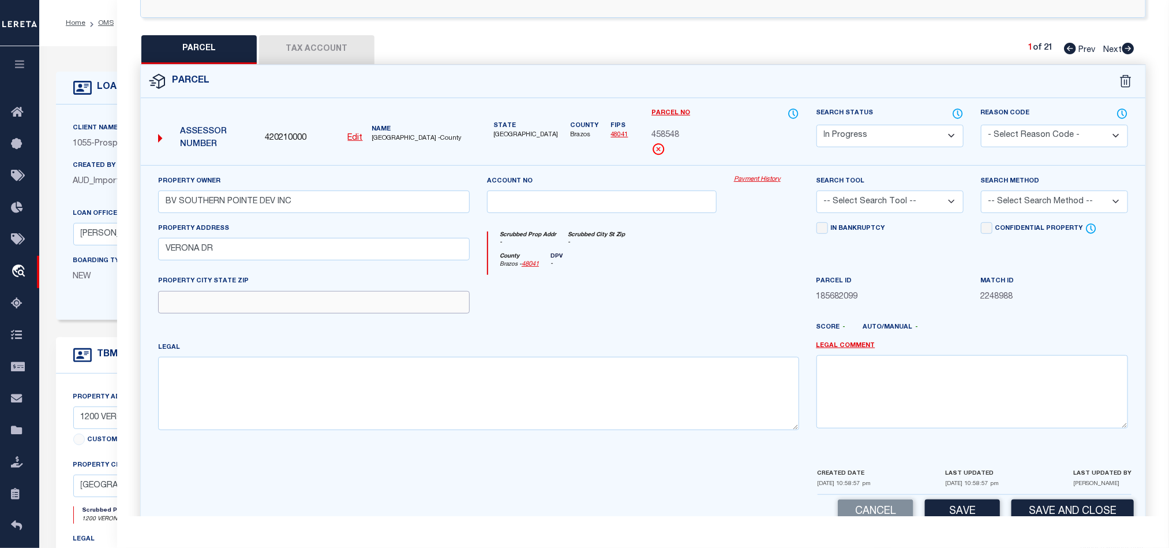
drag, startPoint x: 358, startPoint y: 302, endPoint x: 606, endPoint y: 305, distance: 247.5
click at [358, 302] on input "text" at bounding box center [314, 302] width 312 height 23
paste input "[GEOGRAPHIC_DATA]"
type input "[GEOGRAPHIC_DATA]"
click at [618, 309] on div at bounding box center [601, 298] width 247 height 47
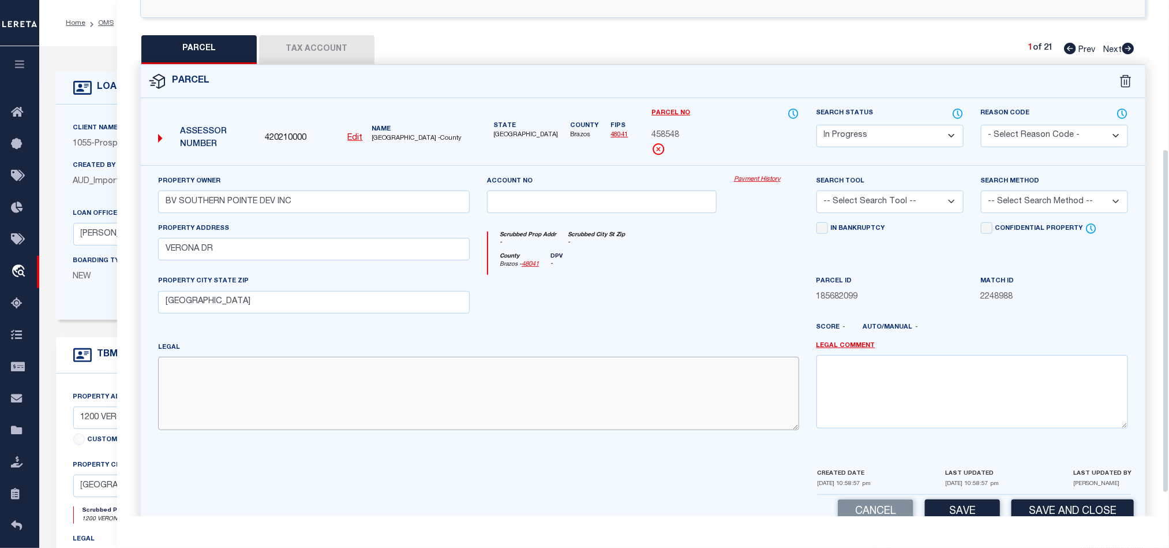
click at [521, 408] on textarea at bounding box center [478, 393] width 641 height 73
paste textarea "SOUTHERN POINTE SEC 203, BLOCK 39, LOT 28, ACRES .132"
type textarea "SOUTHERN POINTE SEC 203, BLOCK 39, LOT 28, ACRES .132"
drag, startPoint x: 1014, startPoint y: 206, endPoint x: 1025, endPoint y: 216, distance: 14.7
click at [1014, 206] on select "-- Select Search Method -- Property Address Legal Liability Info Provided" at bounding box center [1054, 201] width 147 height 23
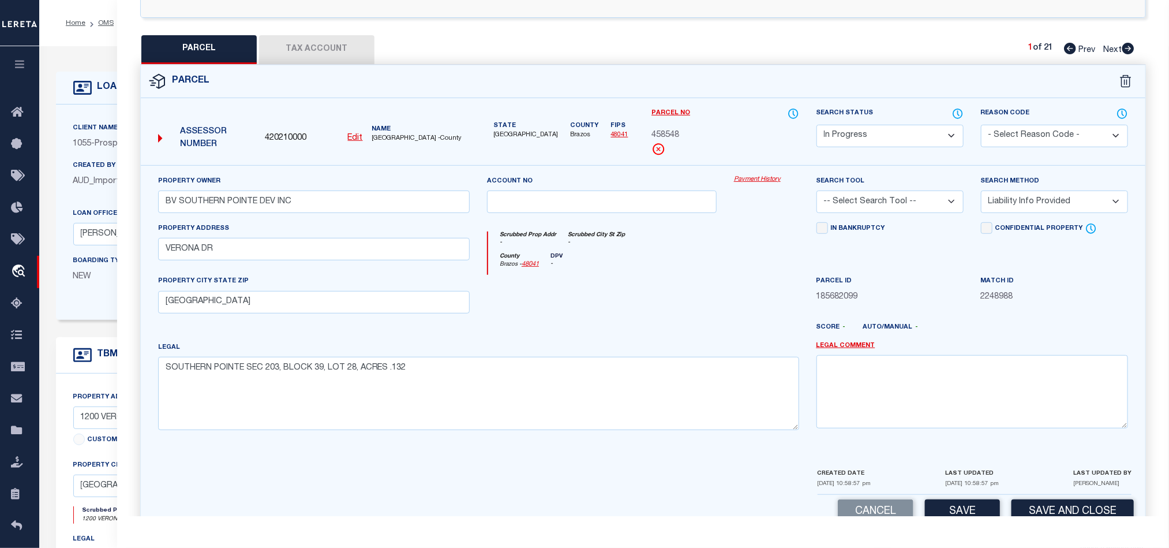
click at [981, 194] on select "-- Select Search Method -- Property Address Legal Liability Info Provided" at bounding box center [1054, 201] width 147 height 23
click at [1023, 201] on select "-- Select Search Method -- Property Address Legal Liability Info Provided" at bounding box center [1054, 201] width 147 height 23
select select "LEG"
click at [981, 194] on select "-- Select Search Method -- Property Address Legal Liability Info Provided" at bounding box center [1054, 201] width 147 height 23
drag, startPoint x: 895, startPoint y: 203, endPoint x: 897, endPoint y: 210, distance: 7.0
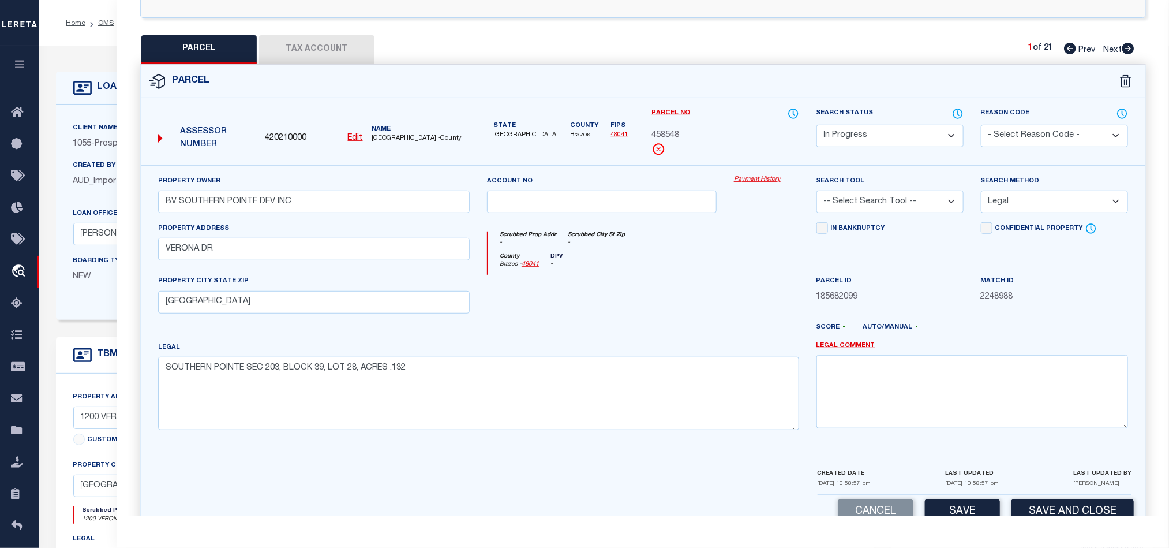
click at [895, 203] on select "-- Select Search Tool -- 3rd Party Website Agency File Agency Website ATLS CNV-…" at bounding box center [889, 201] width 147 height 23
select select "AGW"
click at [816, 194] on select "-- Select Search Tool -- 3rd Party Website Agency File Agency Website ATLS CNV-…" at bounding box center [889, 201] width 147 height 23
click at [670, 286] on div at bounding box center [601, 298] width 247 height 47
click at [328, 52] on button "Tax Account" at bounding box center [316, 49] width 115 height 29
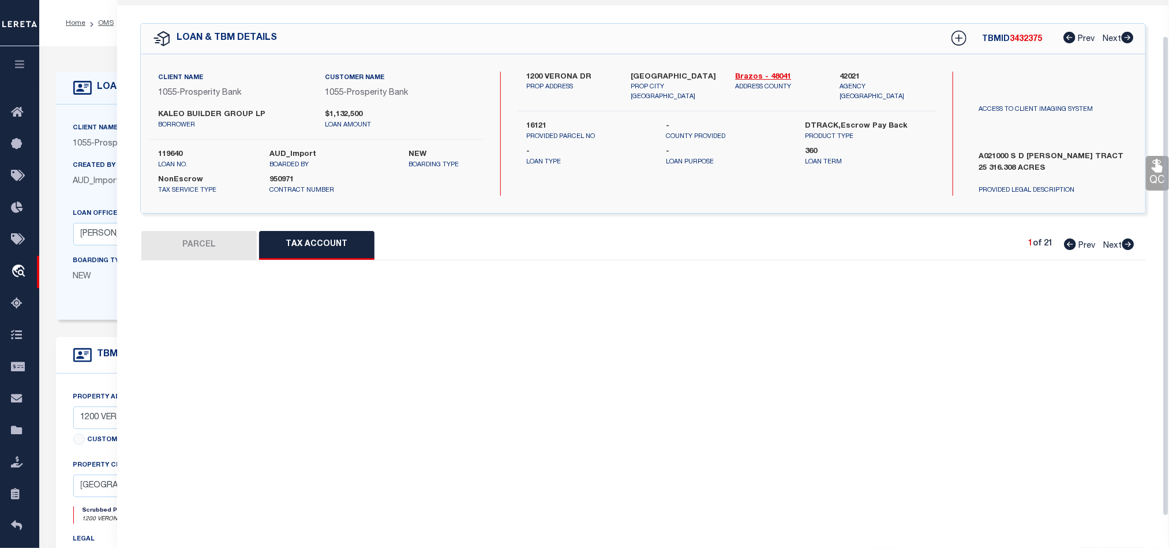
scroll to position [39, 0]
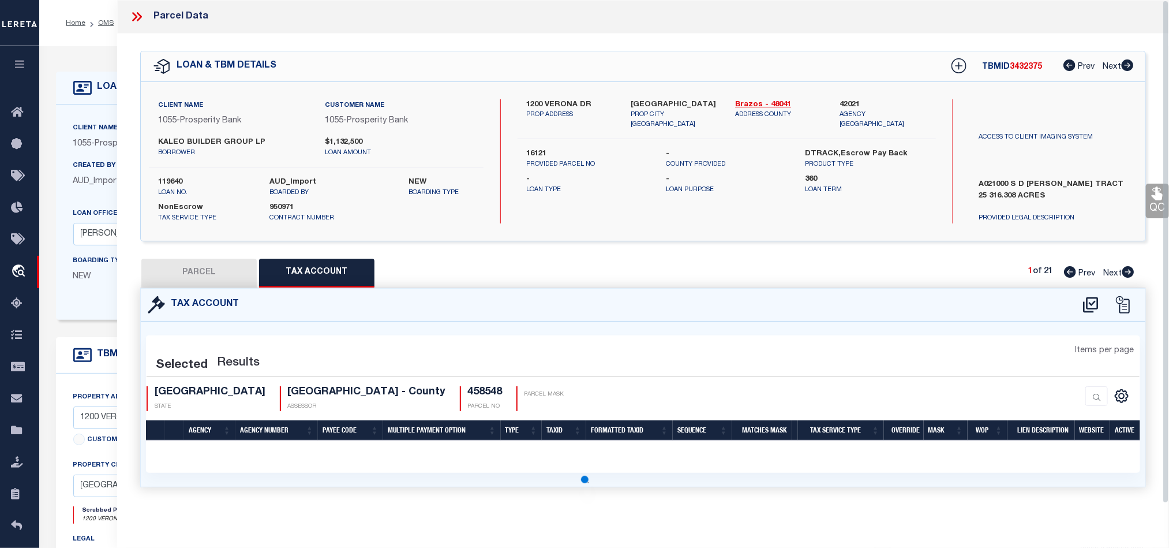
select select "100"
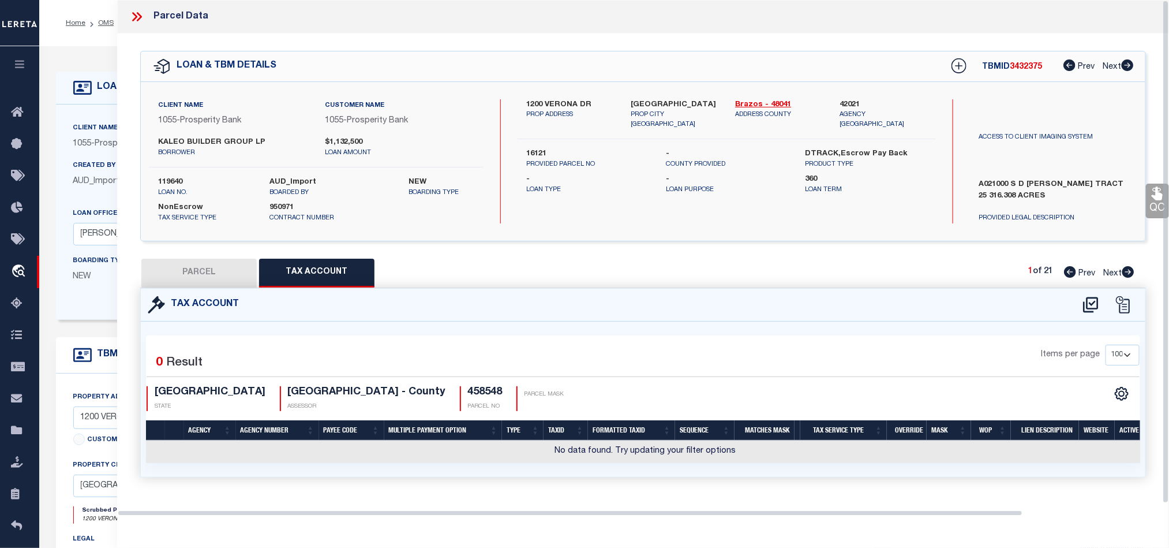
scroll to position [0, 0]
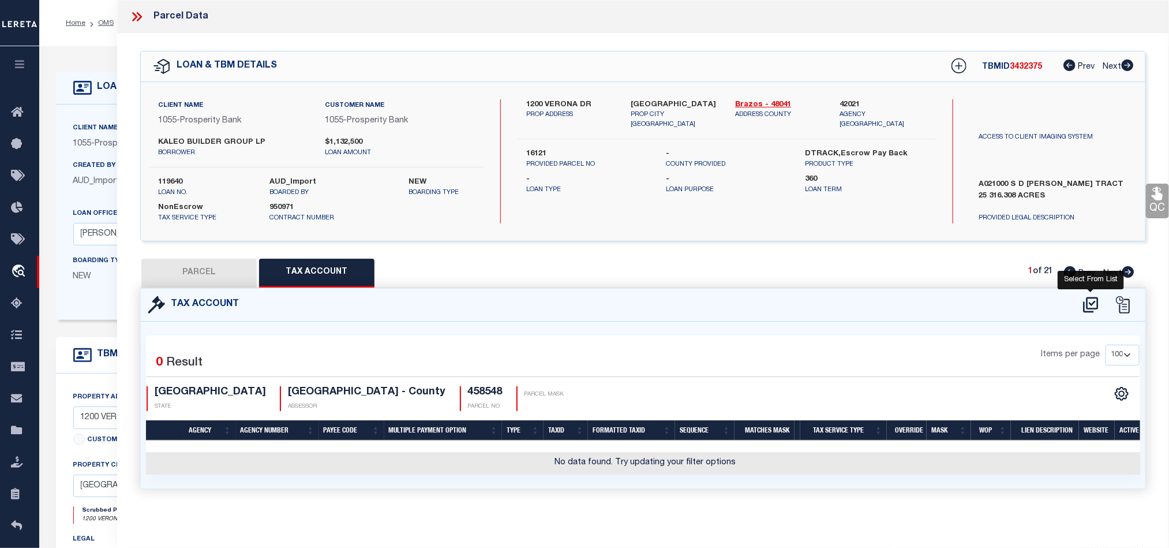
click at [1089, 305] on icon at bounding box center [1090, 304] width 19 height 18
select select "100"
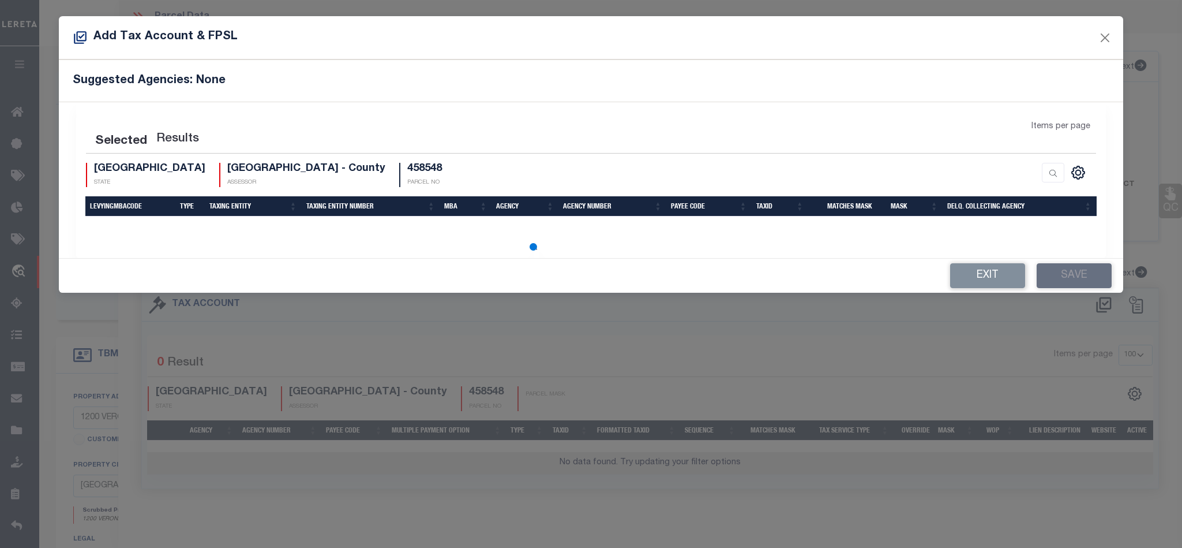
select select "100"
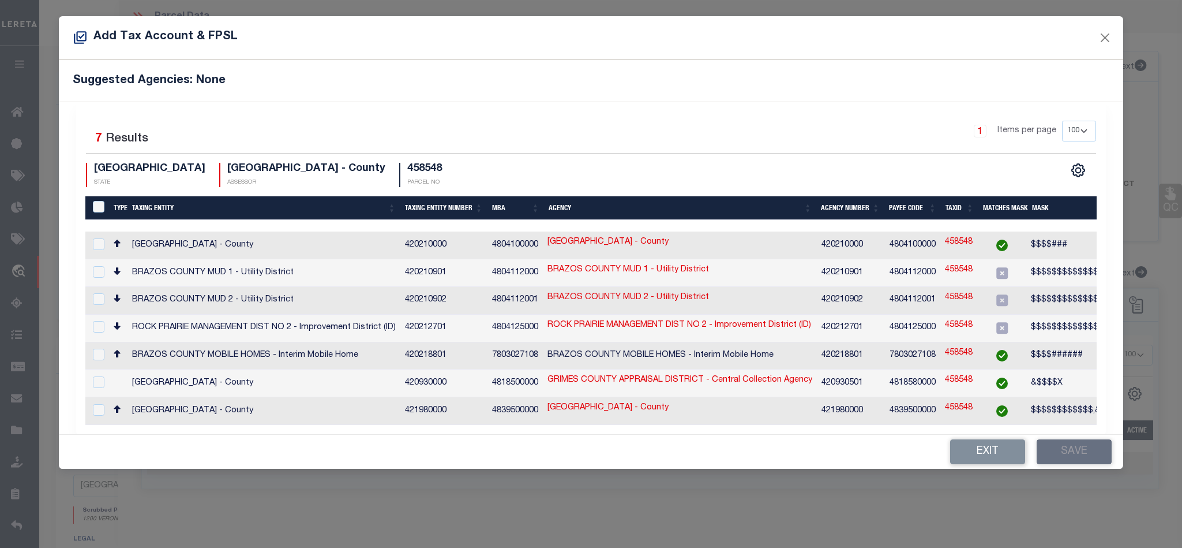
click at [795, 251] on td "[GEOGRAPHIC_DATA] - County" at bounding box center [680, 245] width 274 height 28
checkbox input "true"
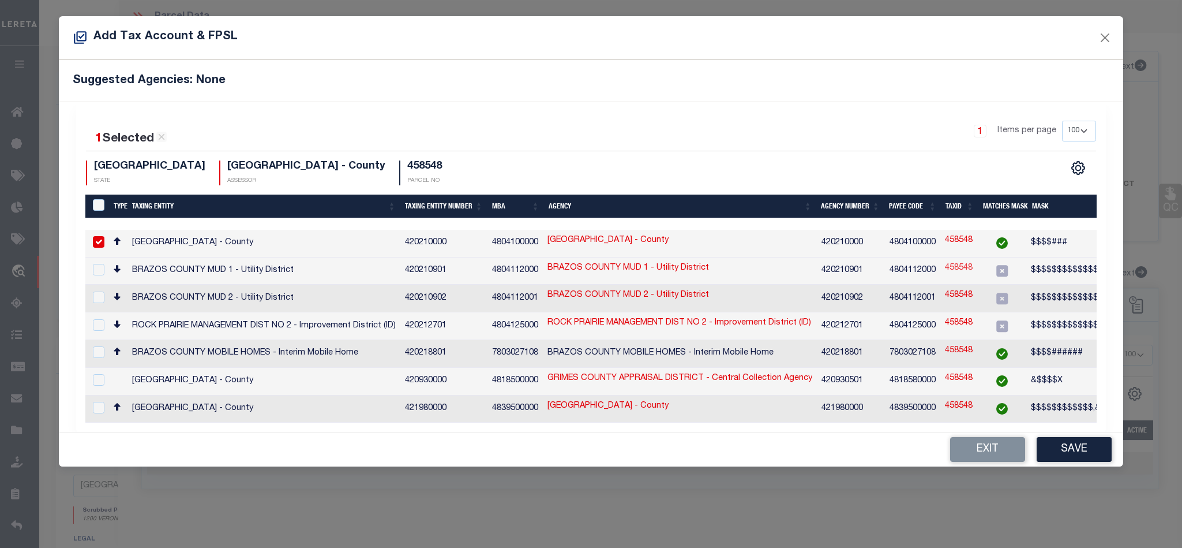
click at [963, 268] on link "458548" at bounding box center [959, 268] width 28 height 13
type input "458548"
checkbox input "true"
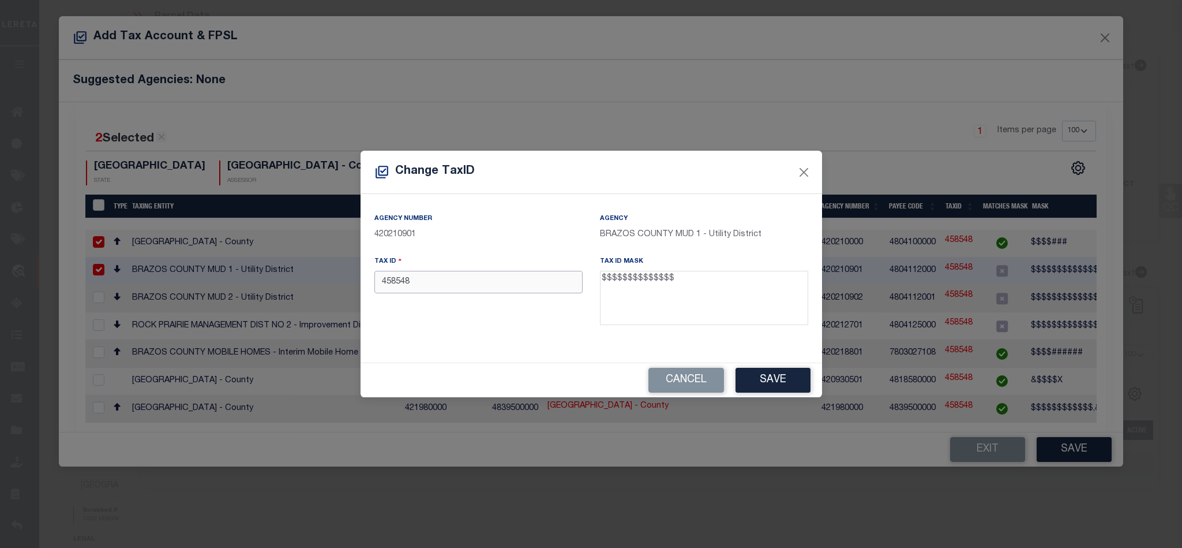
drag, startPoint x: 447, startPoint y: 279, endPoint x: 348, endPoint y: 303, distance: 101.5
click at [272, 298] on div "Change TaxID Agency Number 420210901 Agency BRAZOS COUNTY MUD 1 - Utility Distr…" at bounding box center [591, 274] width 1182 height 548
paste input "579510-2339-0280"
type input "57951023390280"
drag, startPoint x: 769, startPoint y: 376, endPoint x: 921, endPoint y: 378, distance: 151.8
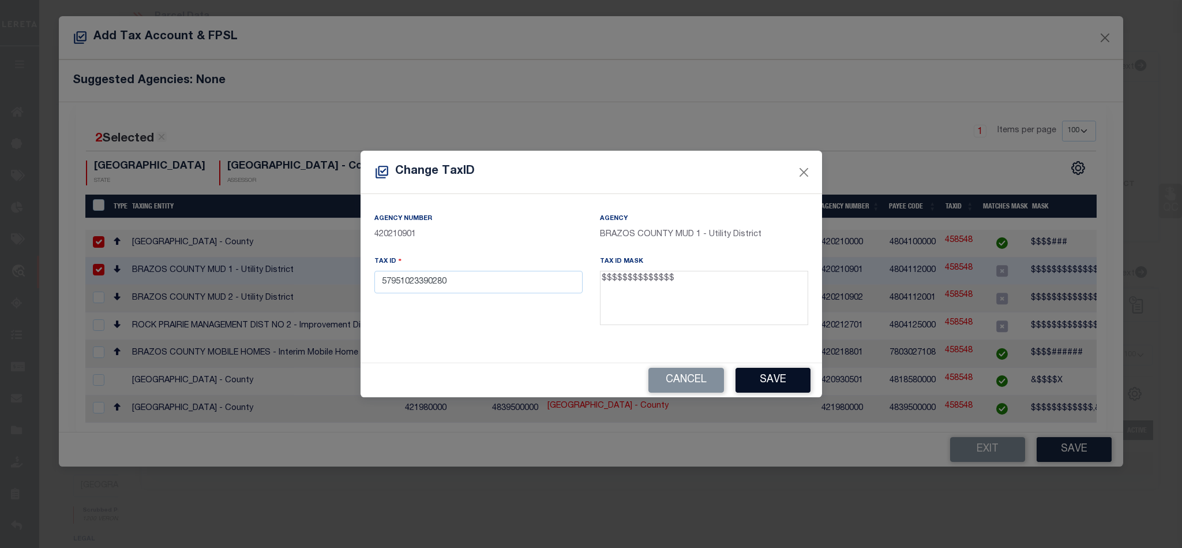
click at [769, 376] on button "Save" at bounding box center [773, 380] width 75 height 25
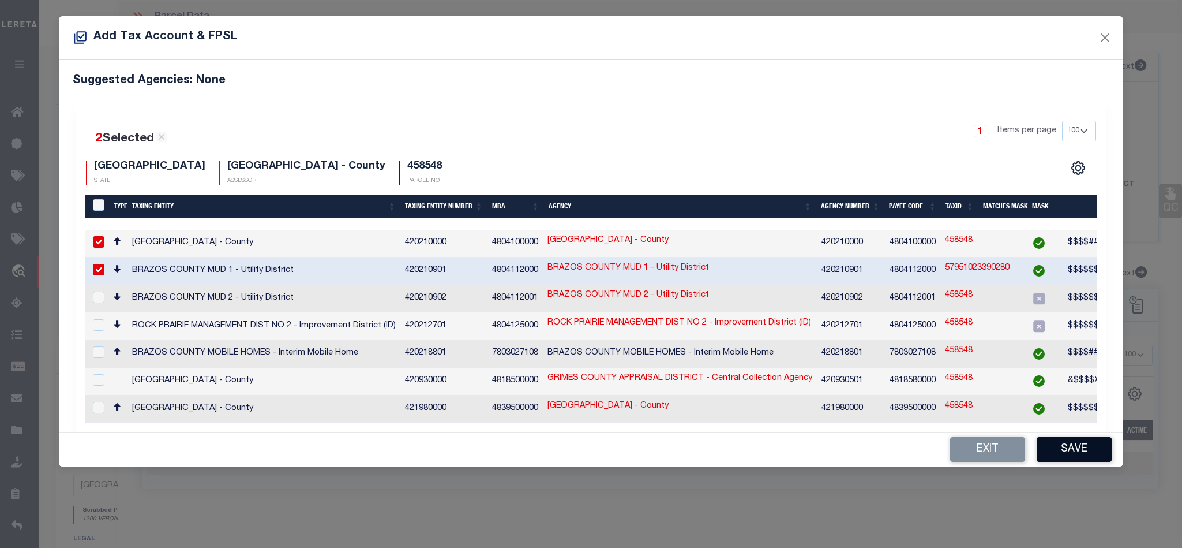
click at [1066, 448] on button "Save" at bounding box center [1074, 449] width 75 height 25
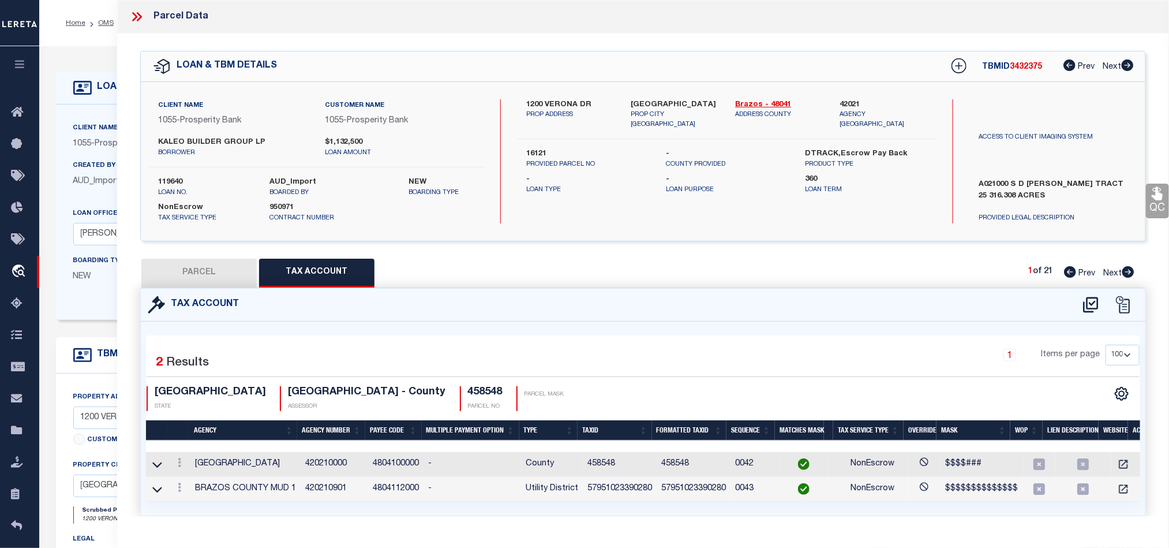
click at [208, 279] on button "PARCEL" at bounding box center [198, 272] width 115 height 29
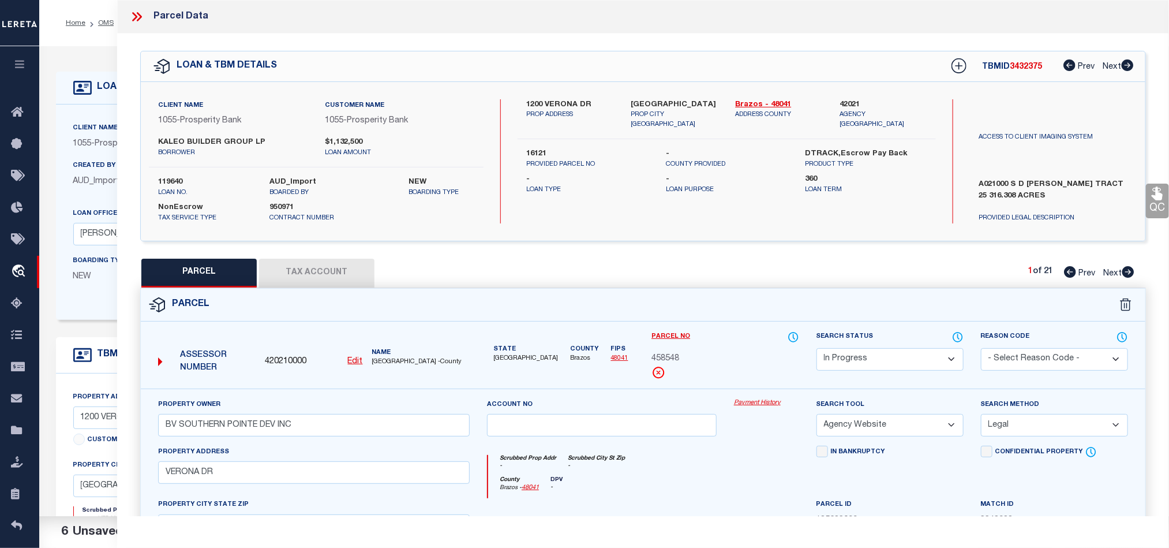
click at [869, 362] on select "Automated Search Bad Parcel Complete Duplicate Parcel High Dollar Reporting In …" at bounding box center [889, 359] width 147 height 23
select select "NP"
click at [762, 303] on div "Parcel" at bounding box center [643, 304] width 1004 height 33
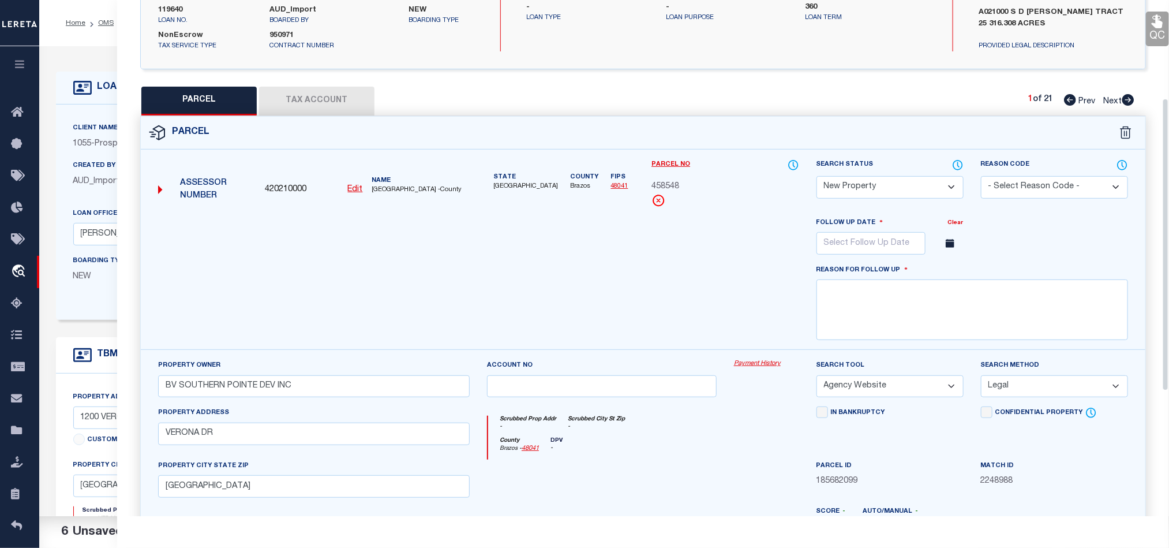
scroll to position [173, 0]
click at [888, 242] on input "text" at bounding box center [870, 242] width 109 height 23
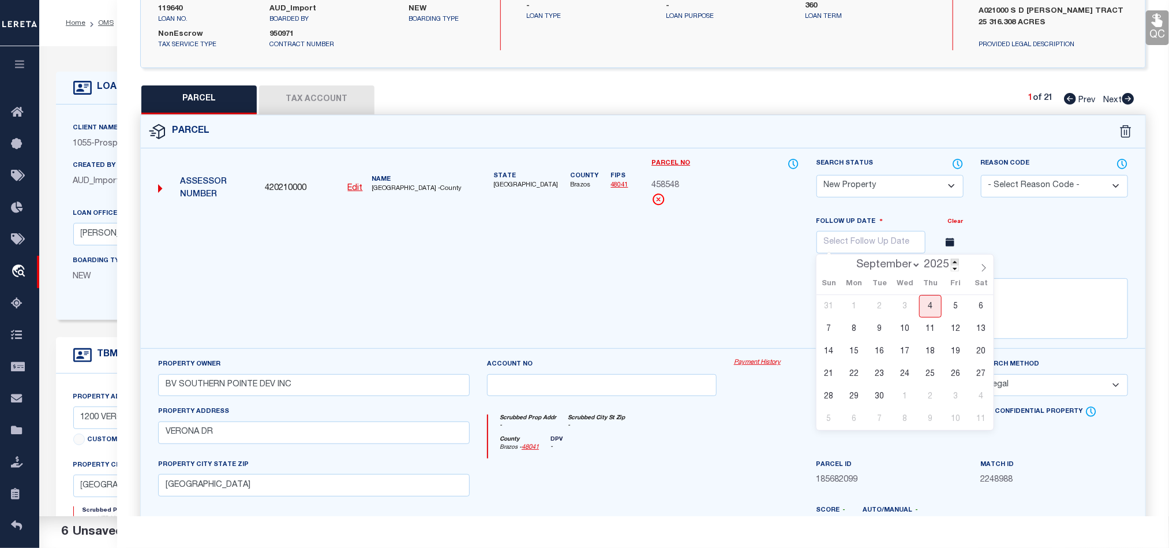
click at [954, 265] on span at bounding box center [955, 261] width 8 height 6
type input "2026"
click at [908, 269] on select "January February March April May June July August September October November De…" at bounding box center [886, 265] width 70 height 12
select select "0"
click at [851, 263] on select "January February March April May June July August September October November De…" at bounding box center [886, 265] width 70 height 12
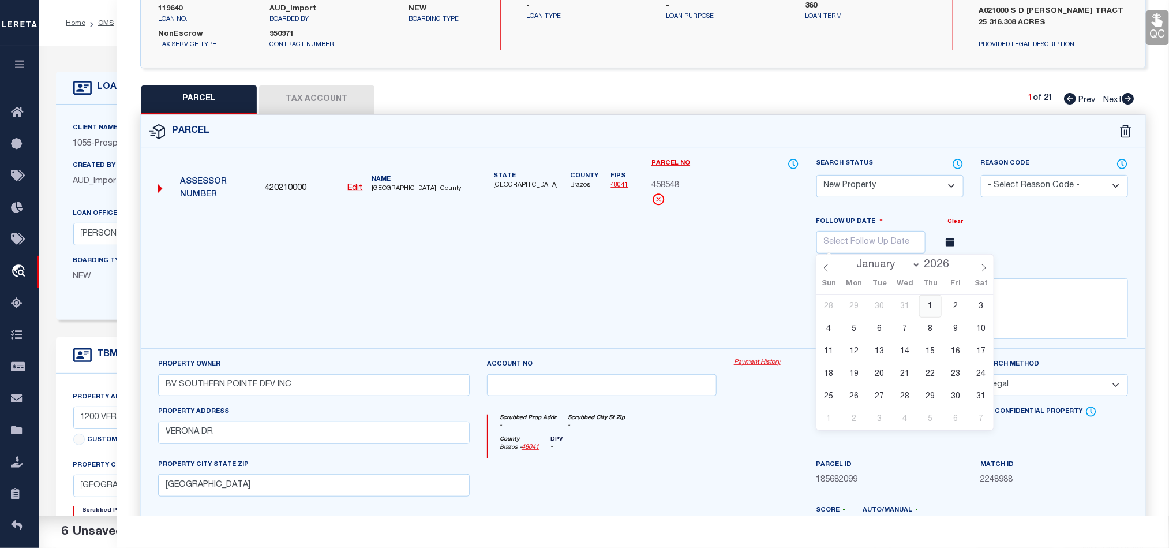
click at [927, 305] on span "1" at bounding box center [930, 306] width 23 height 23
type input "[DATE]"
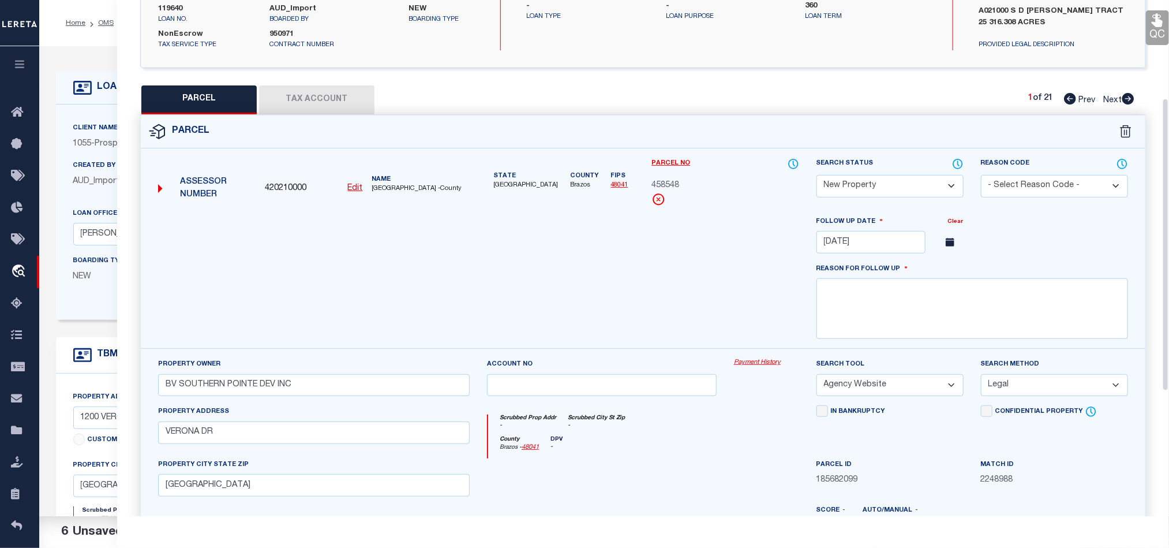
click at [684, 264] on div at bounding box center [478, 281] width 658 height 133
click at [883, 310] on textarea at bounding box center [972, 308] width 312 height 61
click at [895, 301] on textarea at bounding box center [972, 308] width 312 height 61
click at [849, 303] on textarea at bounding box center [972, 308] width 312 height 61
paste textarea "Taxes will be available for year [DATE]."
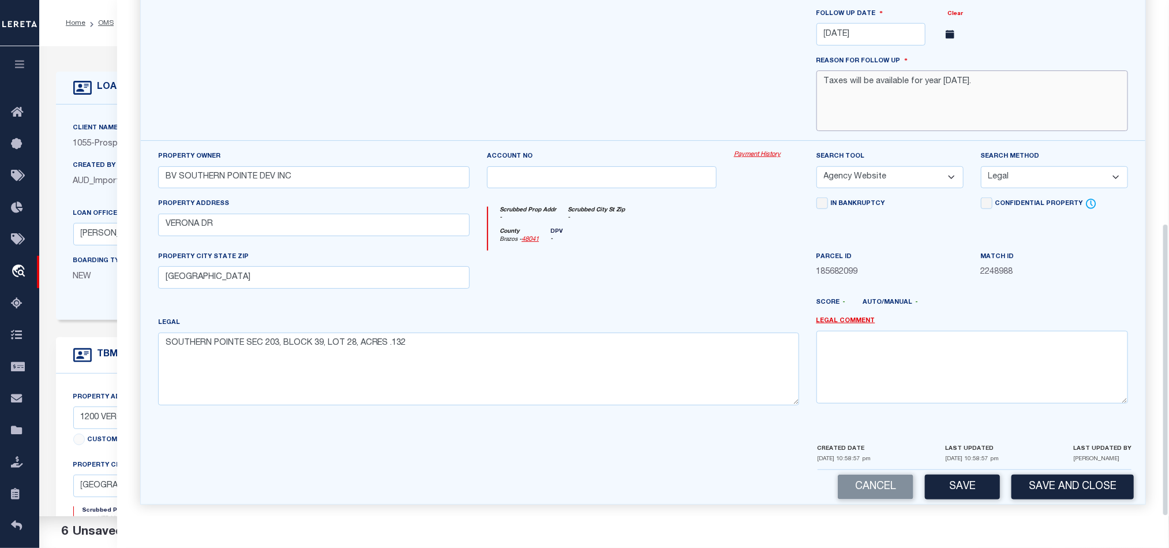
scroll to position [393, 0]
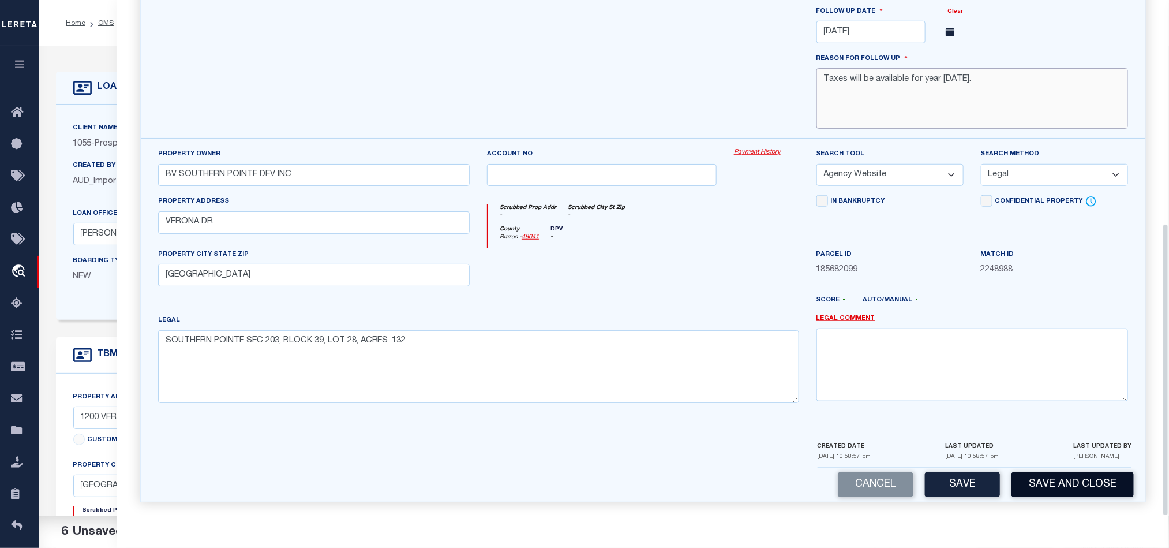
type textarea "Taxes will be available for year [DATE]."
click at [1078, 485] on button "Save and Close" at bounding box center [1072, 484] width 122 height 25
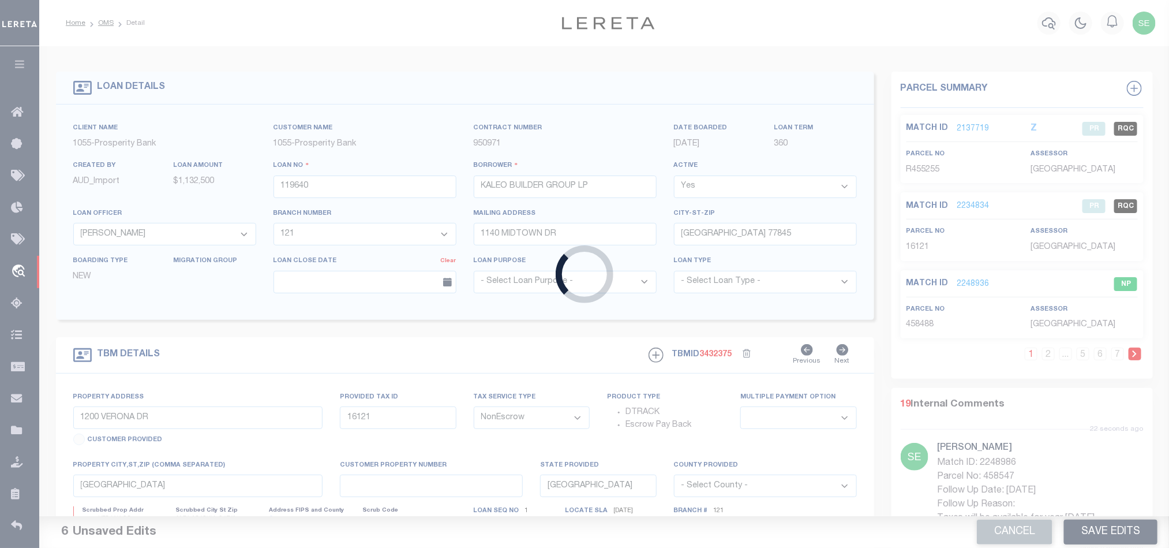
select select
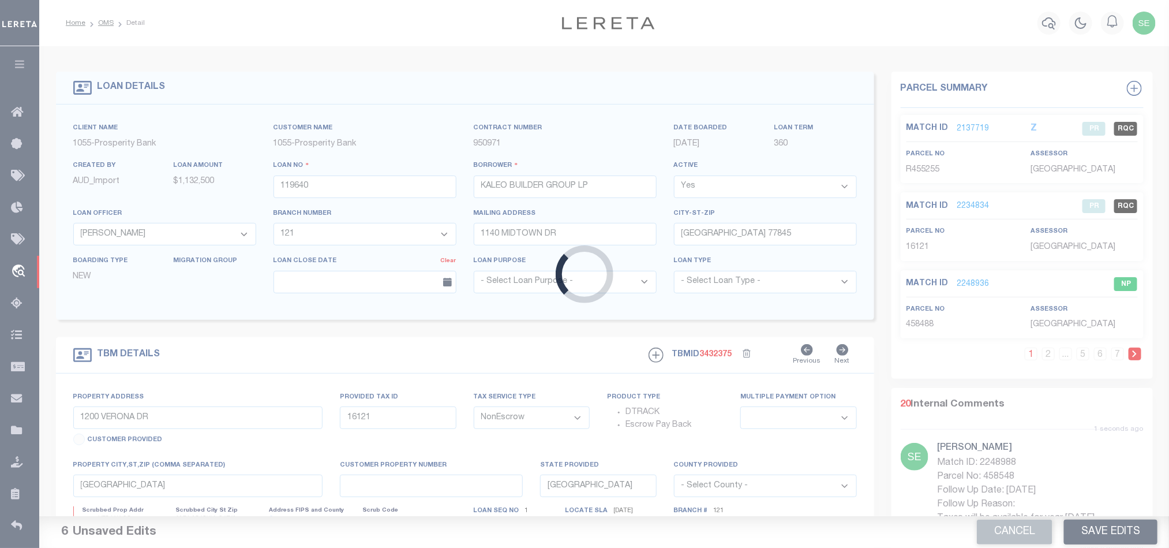
select select
select select "10386"
select select "4043"
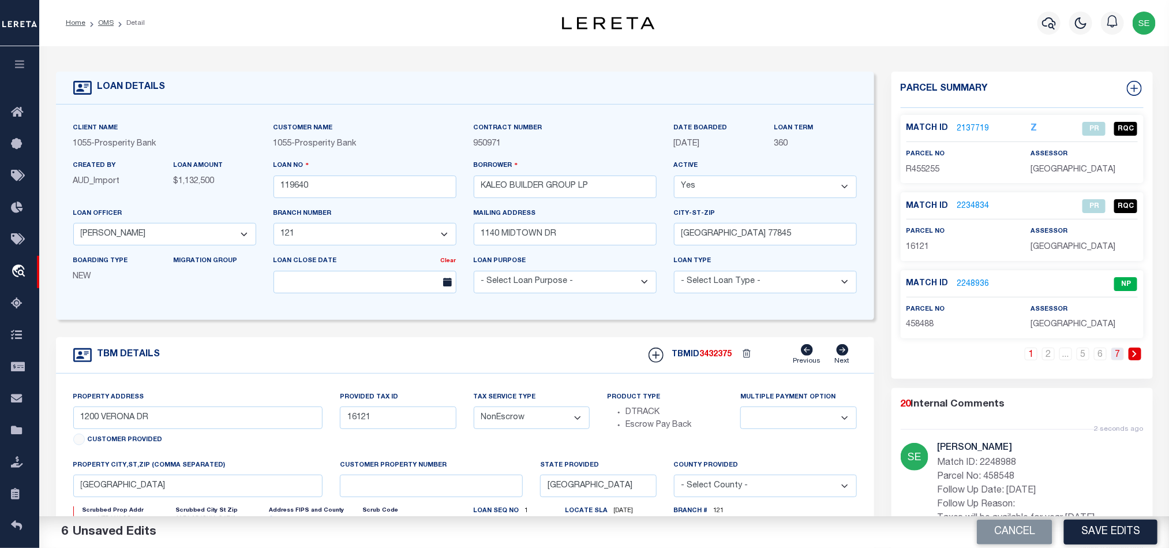
click at [1114, 355] on link "7" at bounding box center [1117, 353] width 13 height 13
click at [1003, 538] on button "Cancel" at bounding box center [1015, 531] width 76 height 25
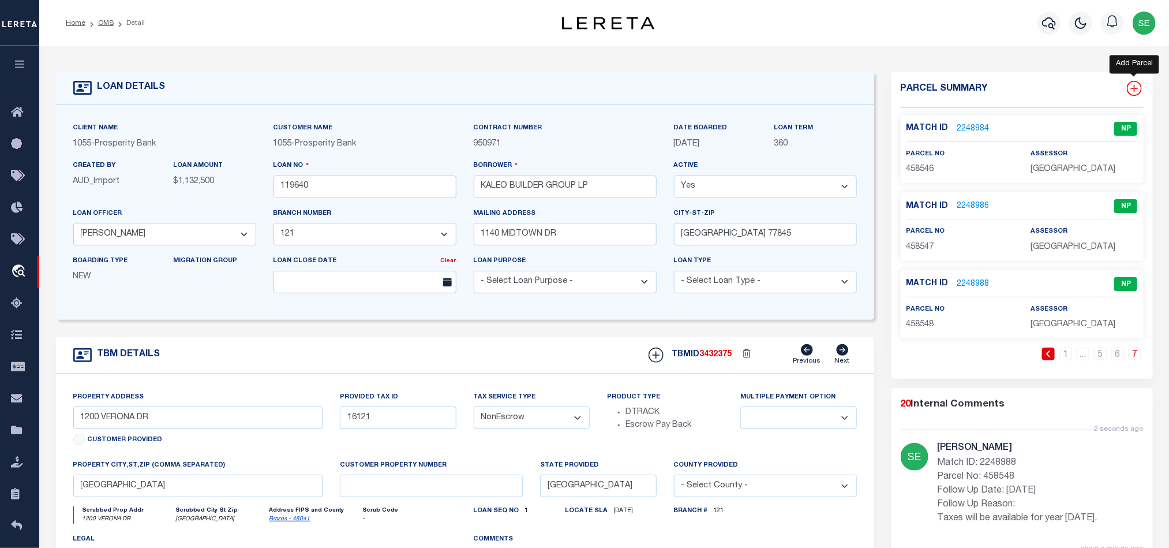
click at [1136, 88] on icon at bounding box center [1134, 89] width 8 height 8
select select "IP"
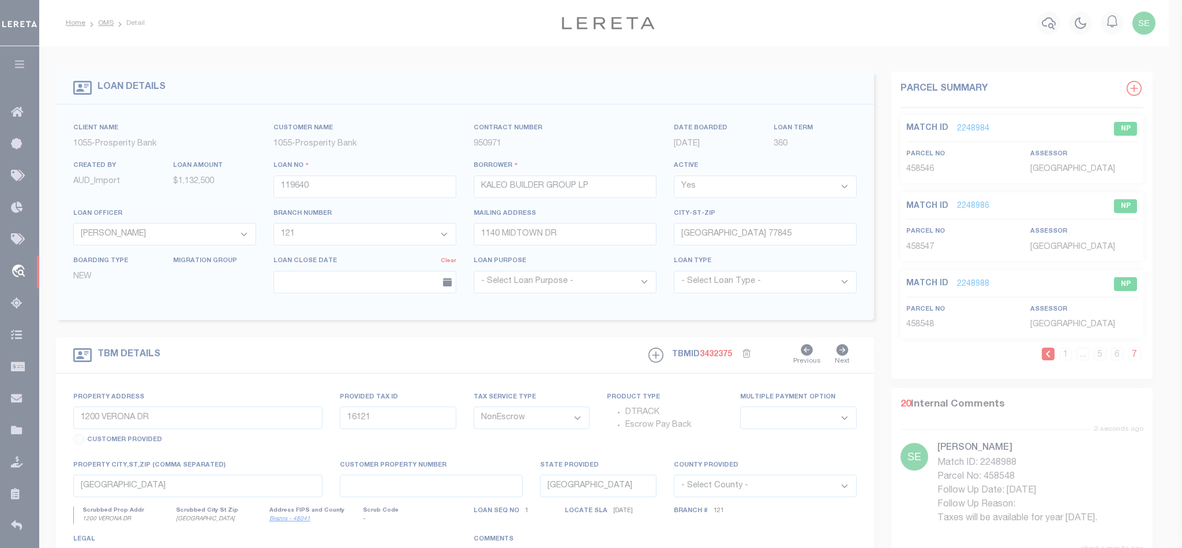
type textarea "-"
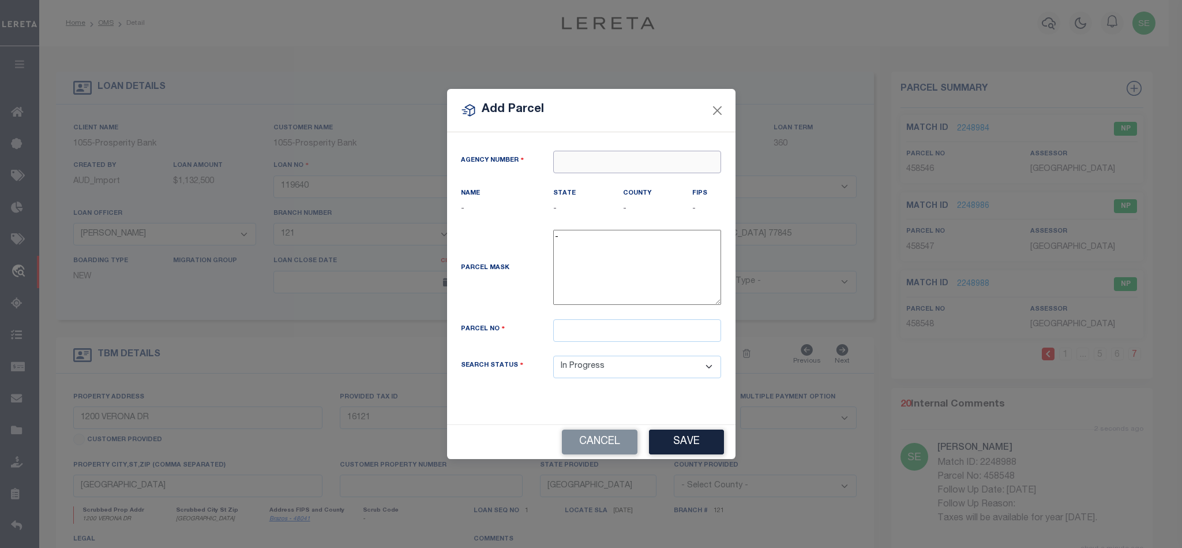
click at [610, 156] on input "text" at bounding box center [637, 162] width 168 height 23
click at [614, 160] on input "text" at bounding box center [637, 162] width 168 height 23
type input "458549"
click at [589, 167] on input "text" at bounding box center [637, 162] width 168 height 23
click at [618, 185] on div "120210000 : [GEOGRAPHIC_DATA]" at bounding box center [637, 187] width 167 height 33
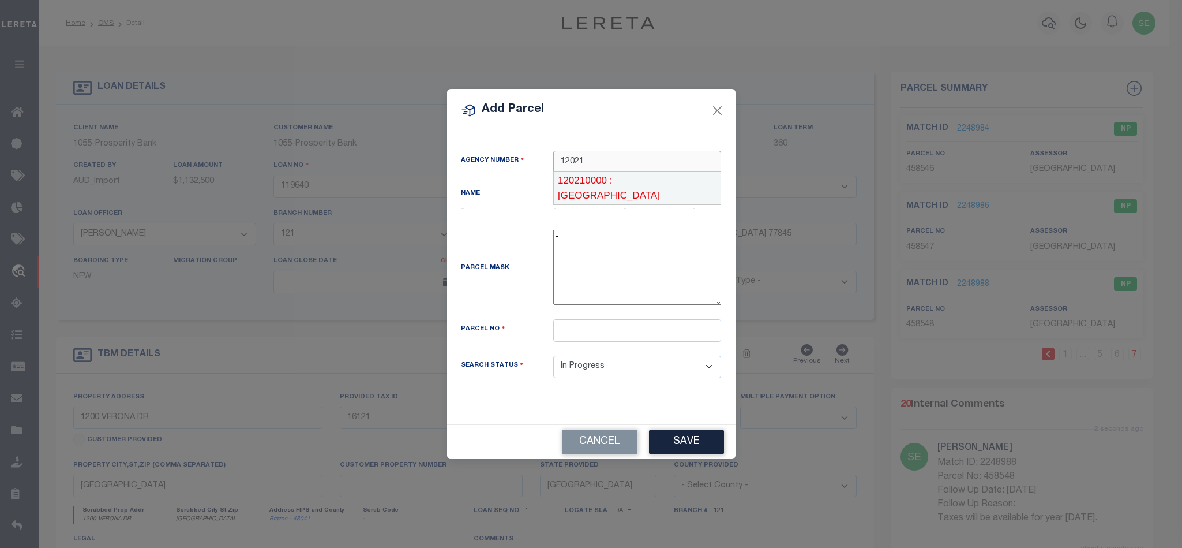
type input "120210000"
drag, startPoint x: 678, startPoint y: 155, endPoint x: 533, endPoint y: 167, distance: 145.9
click at [533, 167] on div "Agency Number 120210000" at bounding box center [591, 169] width 278 height 36
click at [630, 175] on div "420210000 : [GEOGRAPHIC_DATA]" at bounding box center [637, 181] width 167 height 33
type input "420210000"
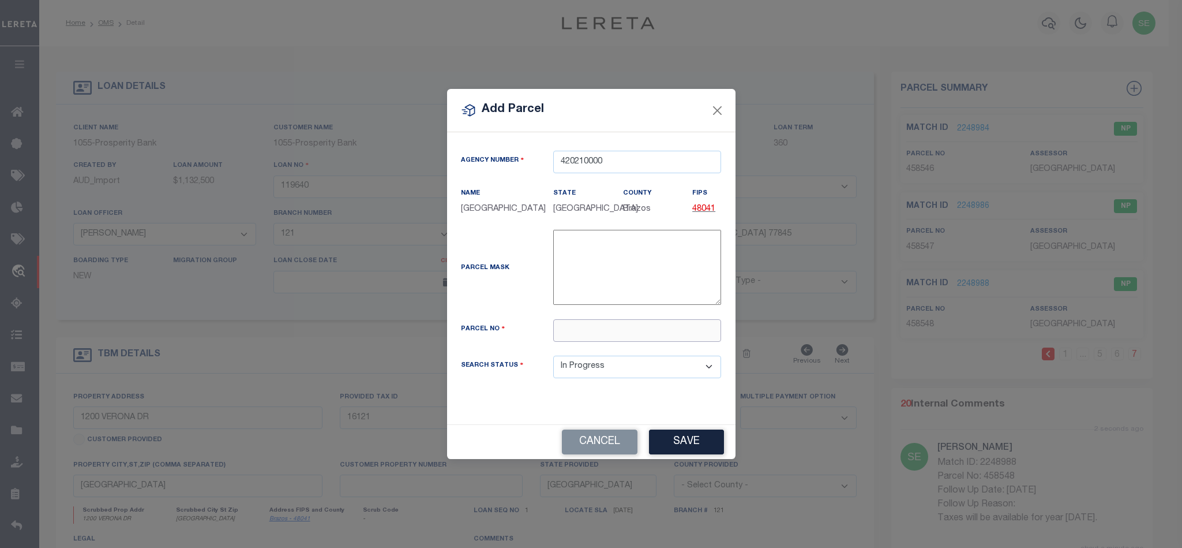
click at [625, 327] on input "text" at bounding box center [637, 330] width 168 height 23
paste input "458549"
type input "458549"
click at [672, 440] on button "Save" at bounding box center [686, 441] width 75 height 25
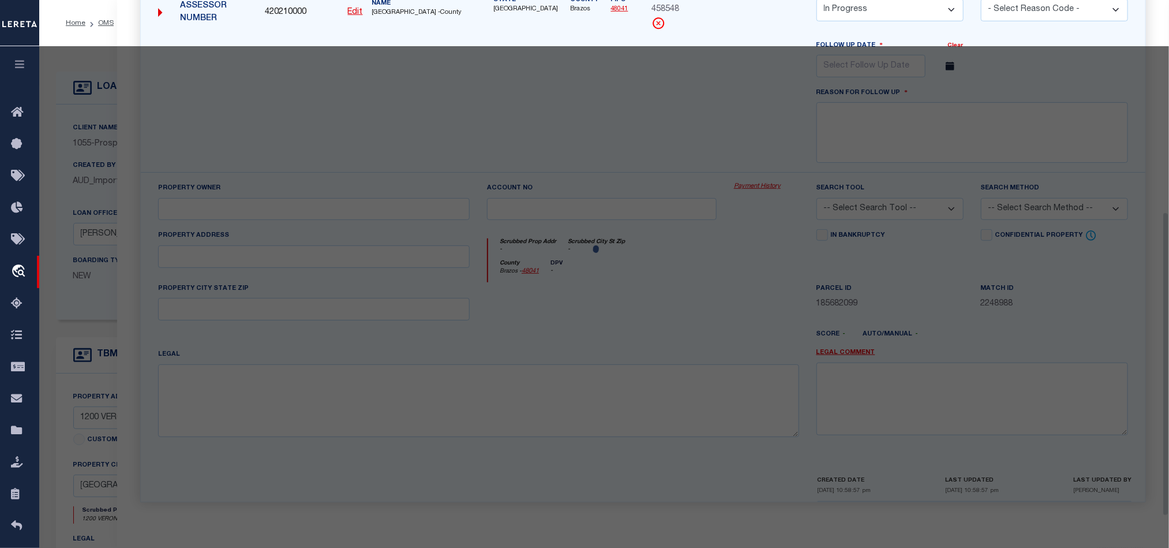
select select "AS"
checkbox input "false"
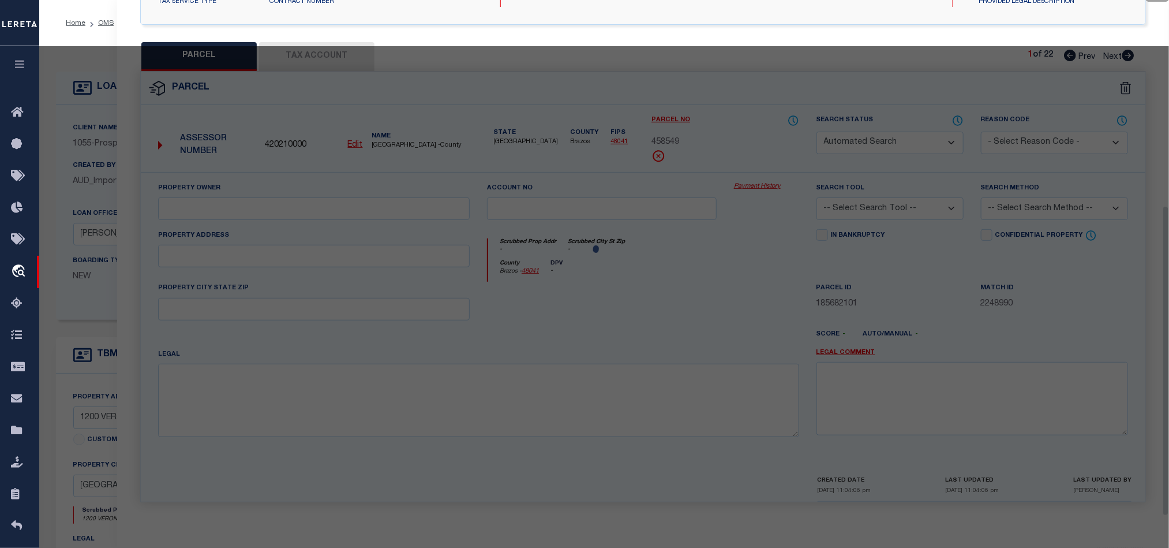
select select "IP"
checkbox input "false"
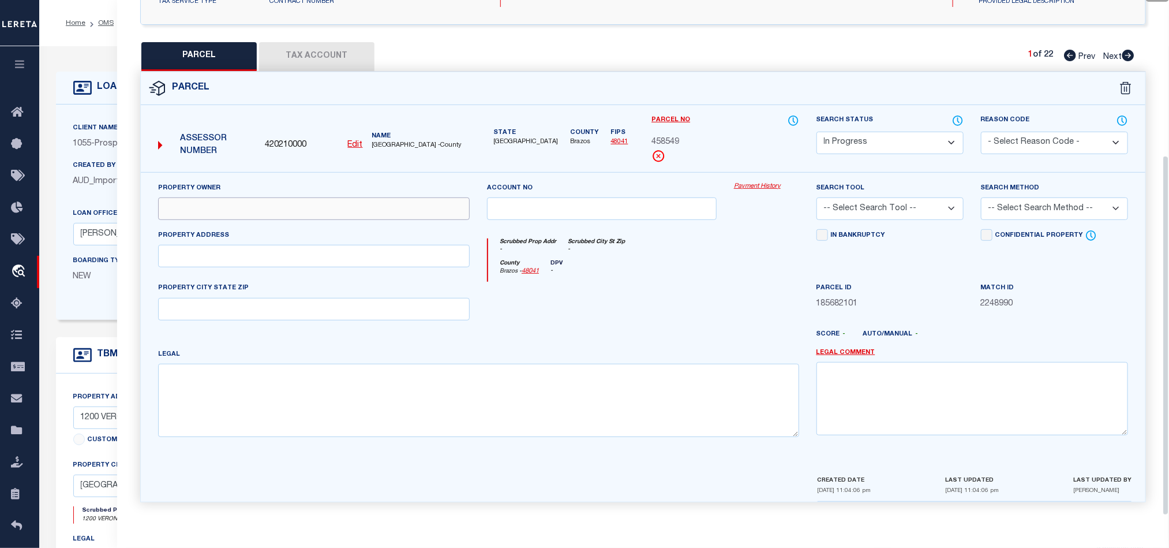
drag, startPoint x: 358, startPoint y: 197, endPoint x: 651, endPoint y: 227, distance: 294.6
click at [358, 197] on input "text" at bounding box center [314, 208] width 312 height 23
paste input "BV SOUTHERN POINTE DEV INC"
type input "BV SOUTHERN POINTE DEV INC"
click at [703, 310] on div at bounding box center [601, 305] width 247 height 47
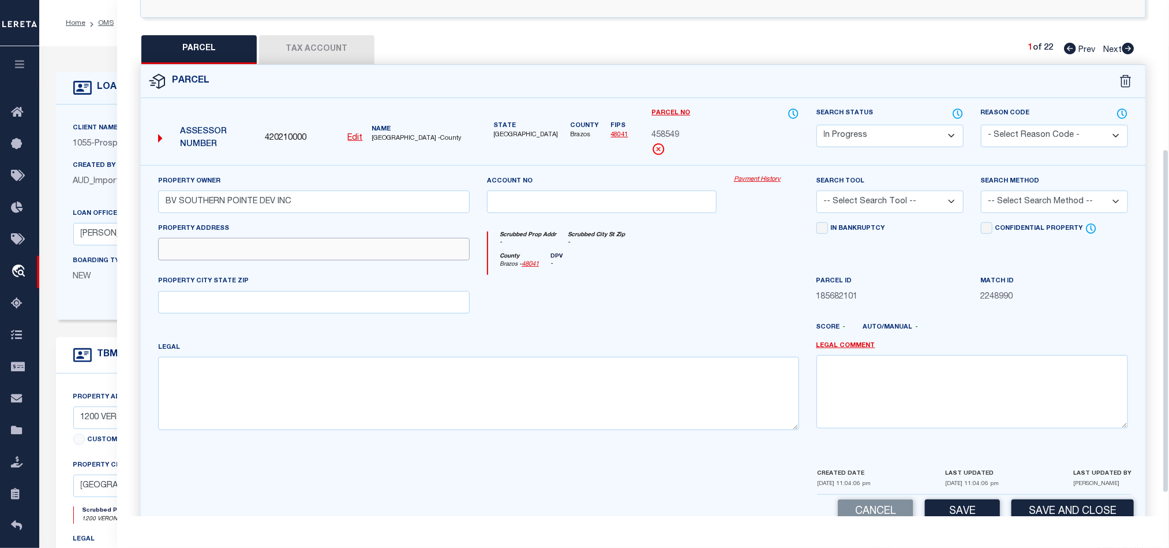
click at [357, 258] on input "text" at bounding box center [314, 249] width 312 height 23
paste input "[GEOGRAPHIC_DATA]"
drag, startPoint x: 217, startPoint y: 250, endPoint x: 414, endPoint y: 253, distance: 197.3
click at [414, 253] on input "[GEOGRAPHIC_DATA]" at bounding box center [314, 249] width 312 height 23
type input "VERONA DR"
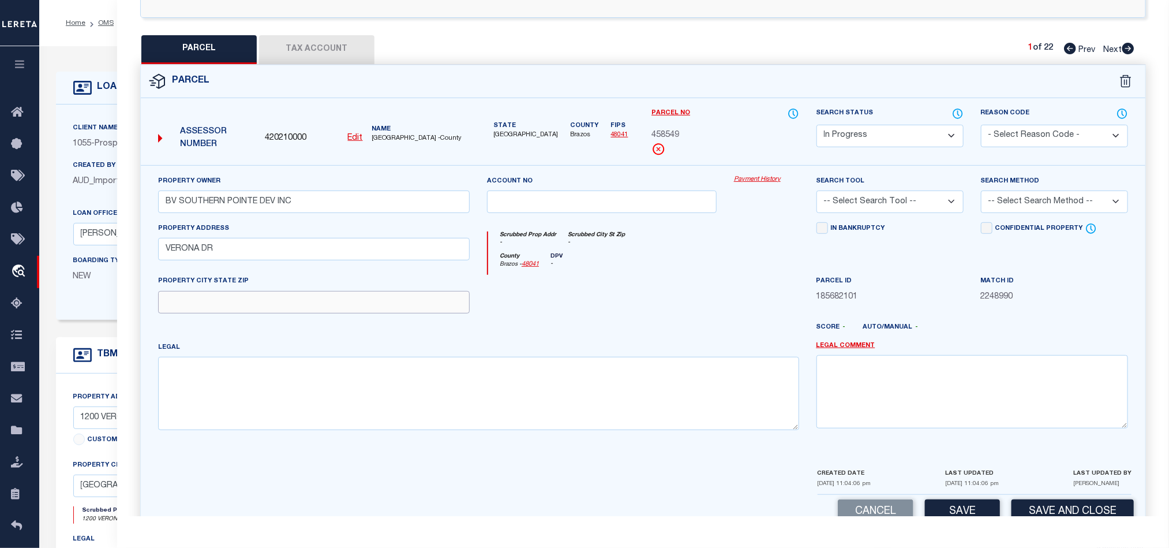
drag, startPoint x: 362, startPoint y: 299, endPoint x: 387, endPoint y: 303, distance: 24.6
click at [362, 299] on input "text" at bounding box center [314, 302] width 312 height 23
paste input "[GEOGRAPHIC_DATA]"
type input "[GEOGRAPHIC_DATA]"
click at [637, 310] on div at bounding box center [601, 298] width 247 height 47
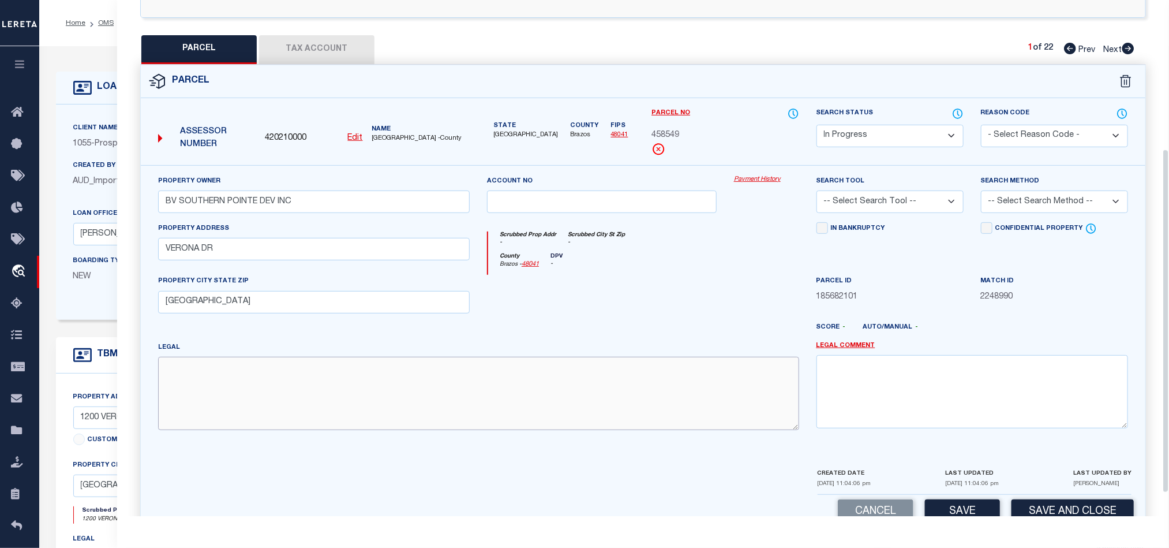
click at [642, 406] on textarea at bounding box center [478, 393] width 641 height 73
paste textarea "SOUTHERN POINTE SEC 203, BLOCK 39, LOT 29, ACRES .1512"
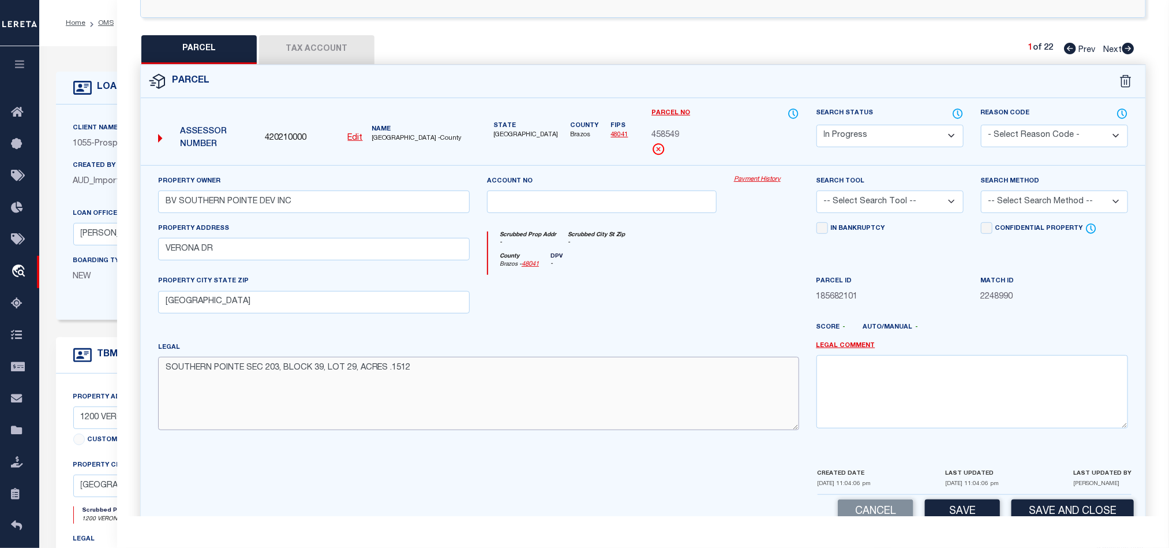
type textarea "SOUTHERN POINTE SEC 203, BLOCK 39, LOT 29, ACRES .1512"
click at [1042, 213] on select "-- Select Search Method -- Property Address Legal Liability Info Provided" at bounding box center [1054, 201] width 147 height 23
select select "LEG"
click at [981, 194] on select "-- Select Search Method -- Property Address Legal Liability Info Provided" at bounding box center [1054, 201] width 147 height 23
click at [913, 213] on select "-- Select Search Tool -- 3rd Party Website Agency File Agency Website ATLS CNV-…" at bounding box center [889, 201] width 147 height 23
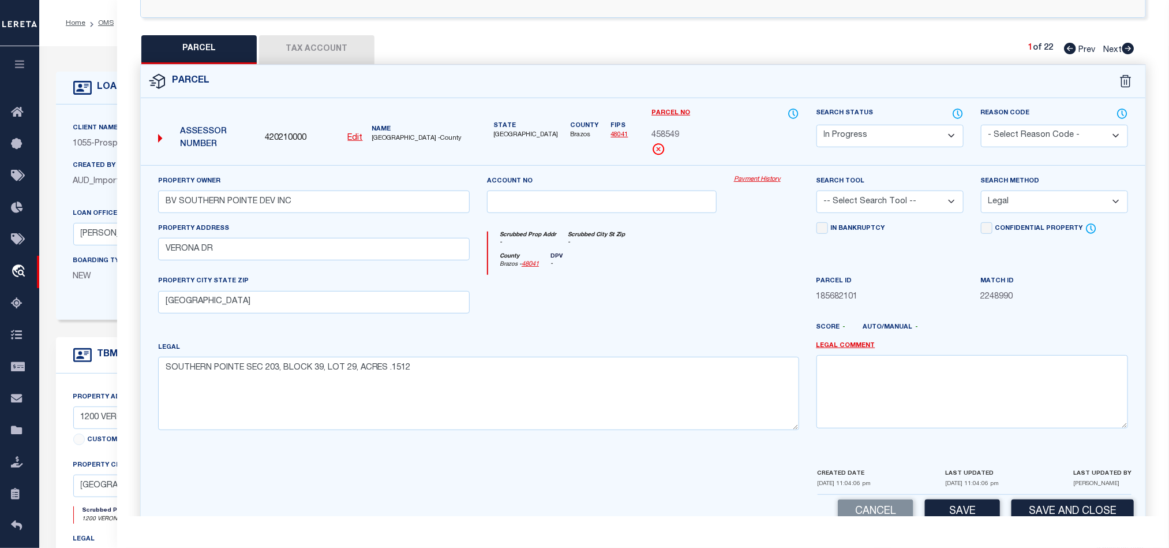
select select "AGW"
click at [816, 194] on select "-- Select Search Tool -- 3rd Party Website Agency File Agency Website ATLS CNV-…" at bounding box center [889, 201] width 147 height 23
click at [696, 279] on div at bounding box center [601, 298] width 247 height 47
click at [282, 31] on div "QC QC QC" at bounding box center [643, 176] width 1052 height 733
click at [325, 55] on button "Tax Account" at bounding box center [316, 49] width 115 height 29
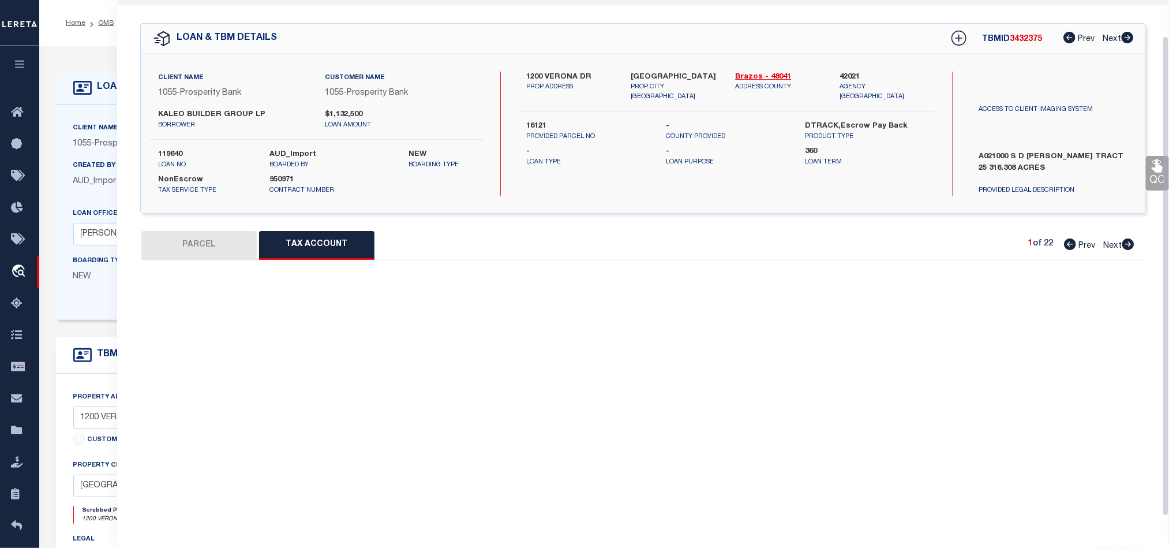
scroll to position [39, 0]
select select "100"
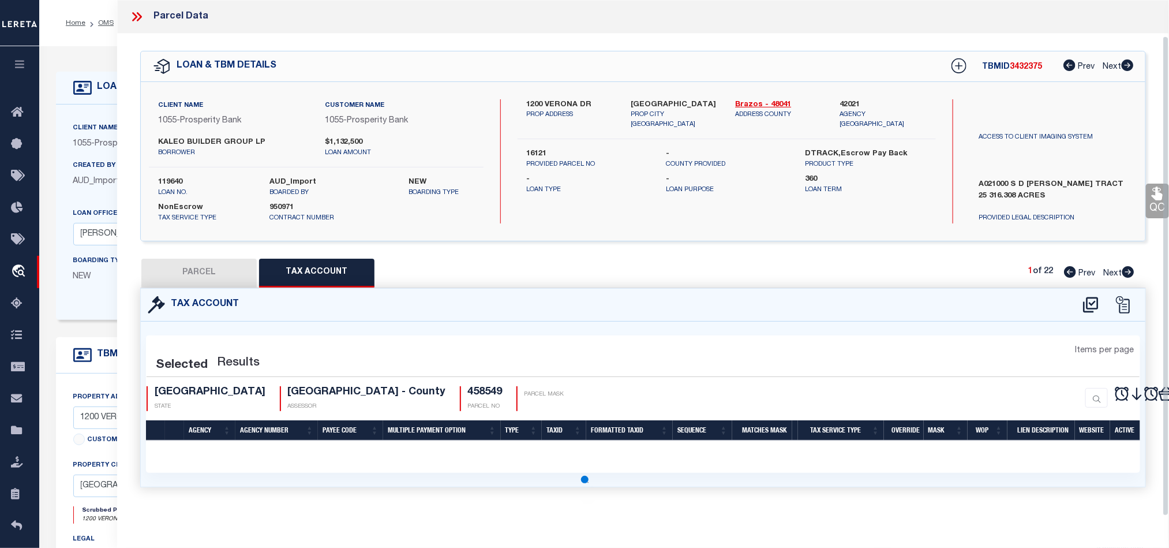
select select "100"
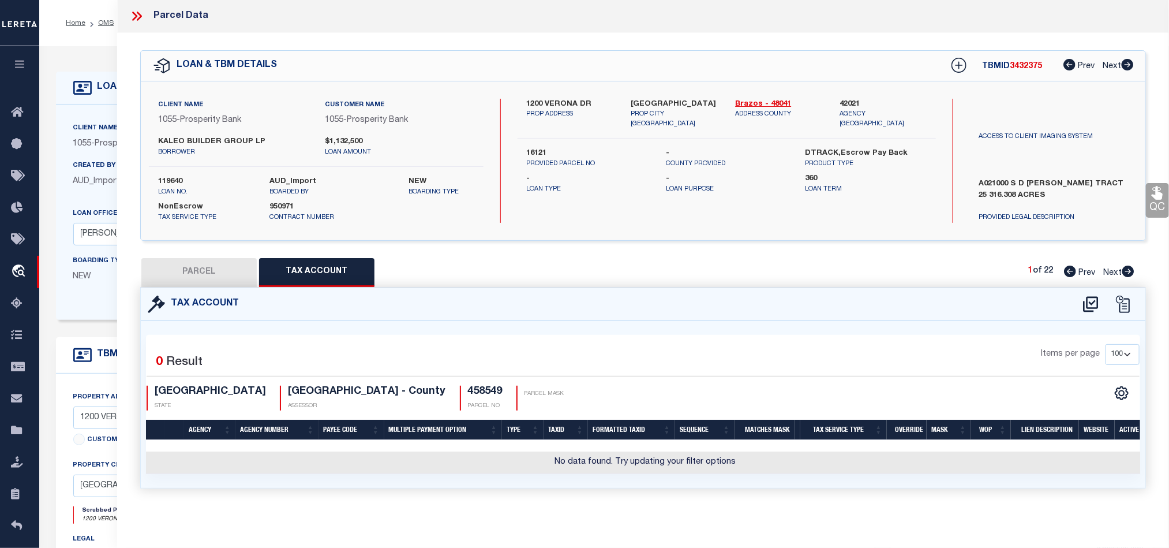
scroll to position [0, 0]
click at [1091, 310] on icon at bounding box center [1090, 305] width 15 height 16
select select "100"
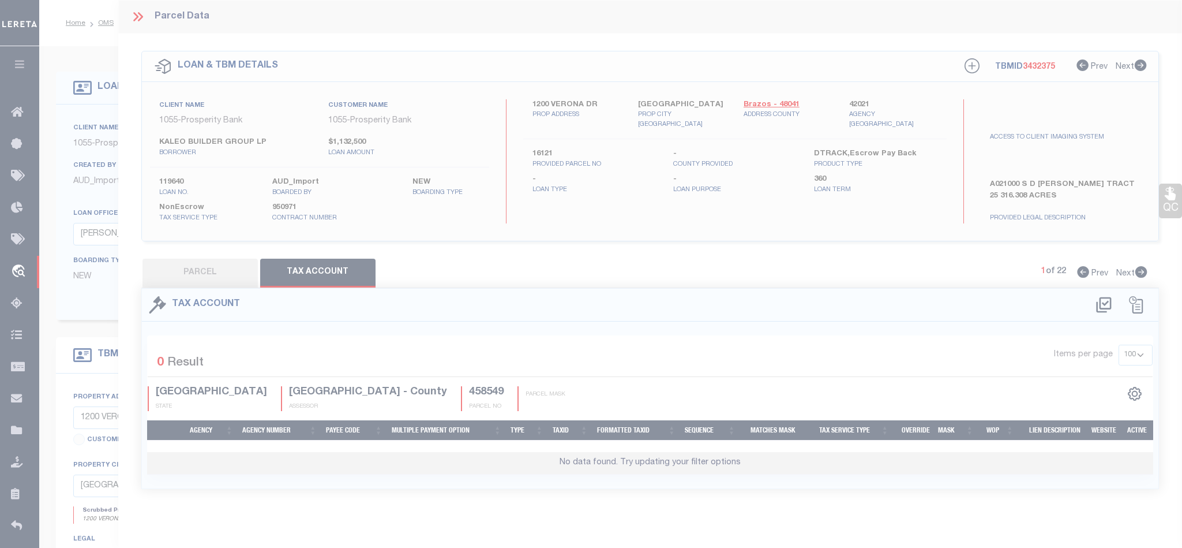
select select "100"
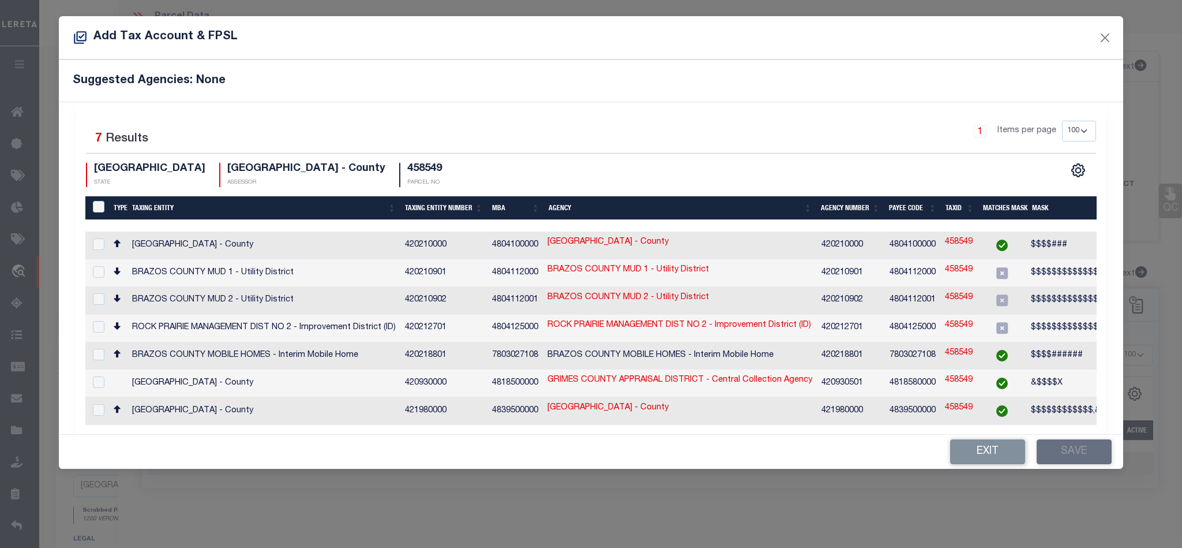
click at [731, 241] on td "[GEOGRAPHIC_DATA] - County" at bounding box center [680, 245] width 274 height 28
checkbox input "true"
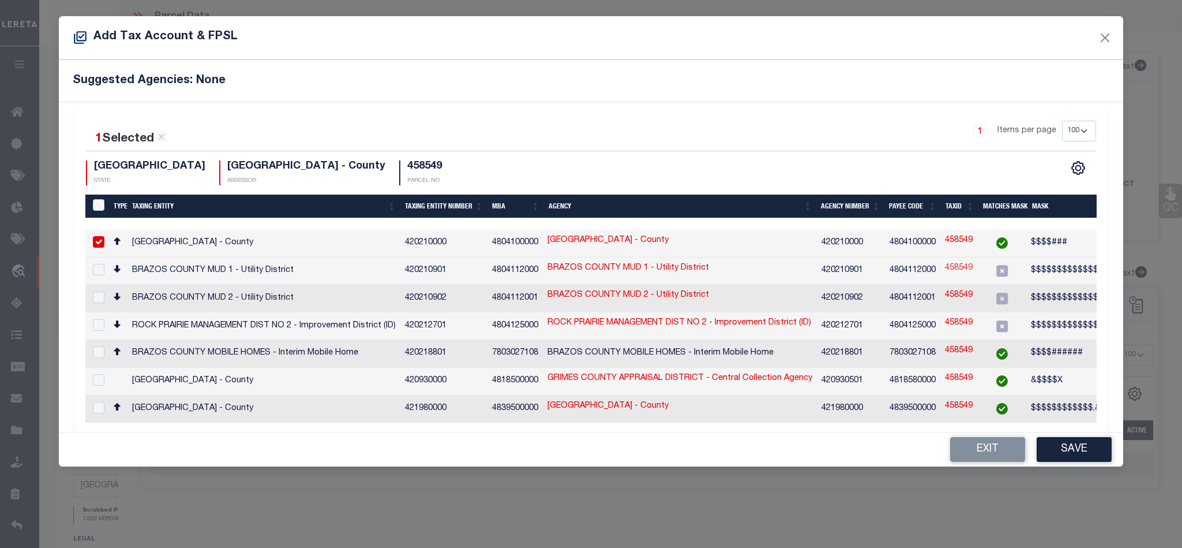
click at [961, 267] on link "458549" at bounding box center [959, 268] width 28 height 13
type input "458549"
checkbox input "true"
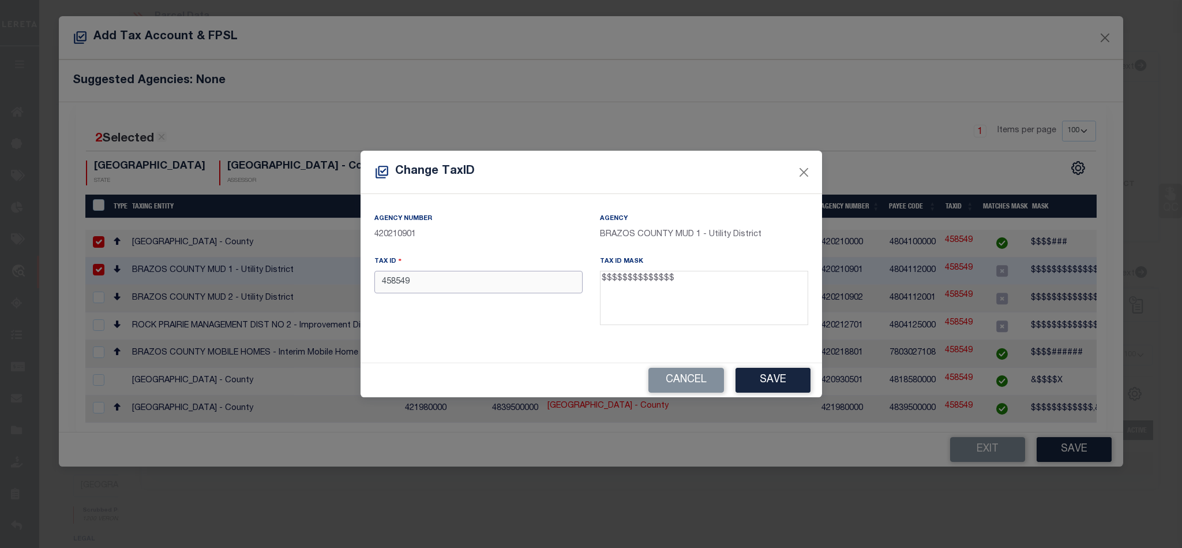
drag, startPoint x: 505, startPoint y: 276, endPoint x: 218, endPoint y: 318, distance: 290.5
click at [220, 317] on div "Change TaxID Agency Number 420210901 Agency BRAZOS COUNTY MUD 1 - Utility Distr…" at bounding box center [591, 274] width 1182 height 548
paste input "579510-2339-0290"
type input "57951023390290"
click at [789, 388] on button "Save" at bounding box center [773, 380] width 75 height 25
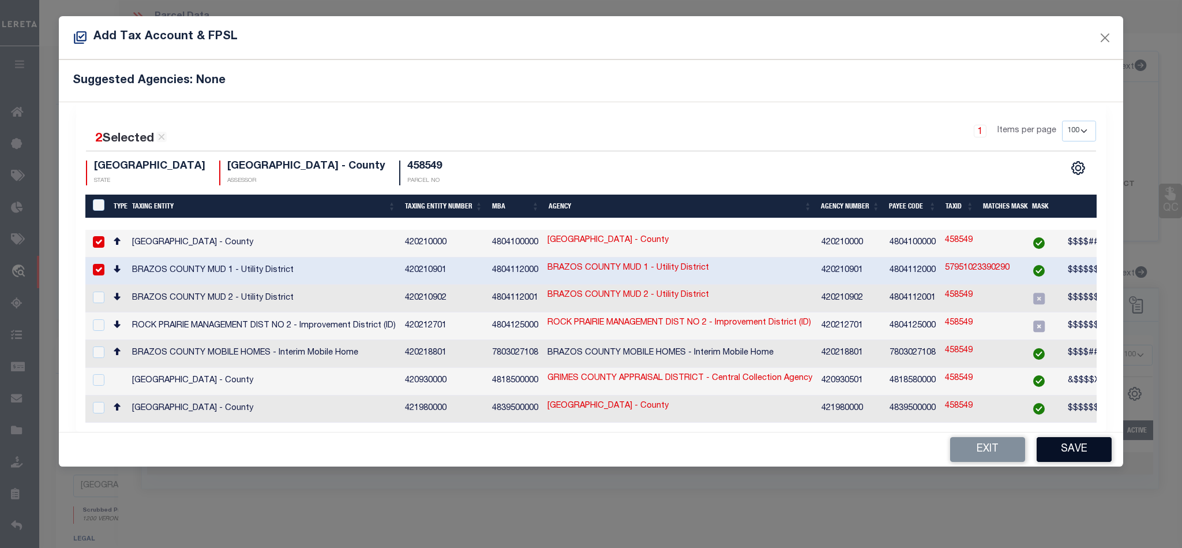
click at [1075, 449] on button "Save" at bounding box center [1074, 449] width 75 height 25
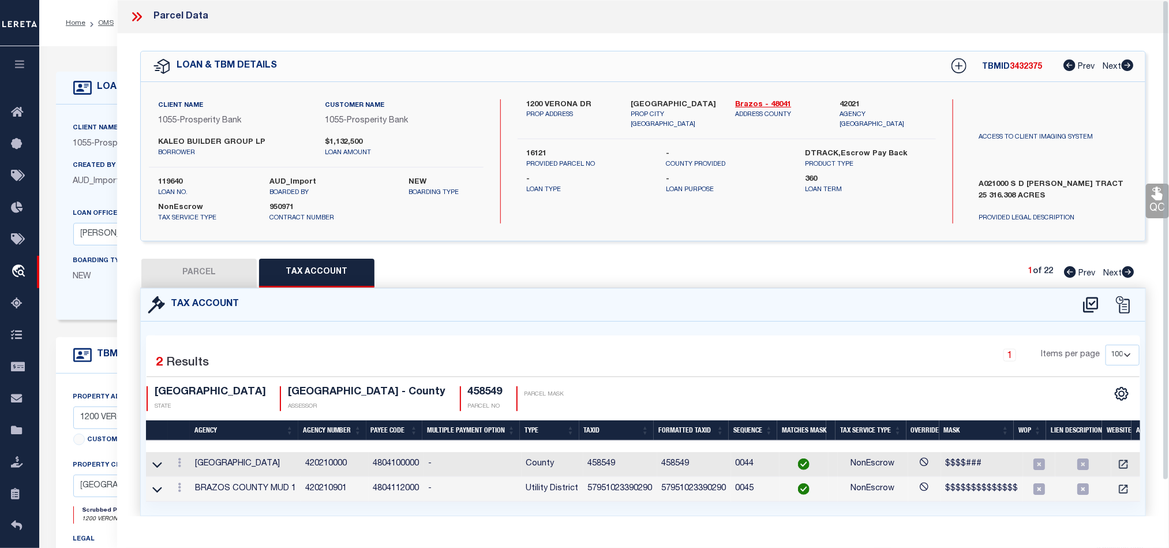
click at [223, 276] on button "PARCEL" at bounding box center [198, 272] width 115 height 29
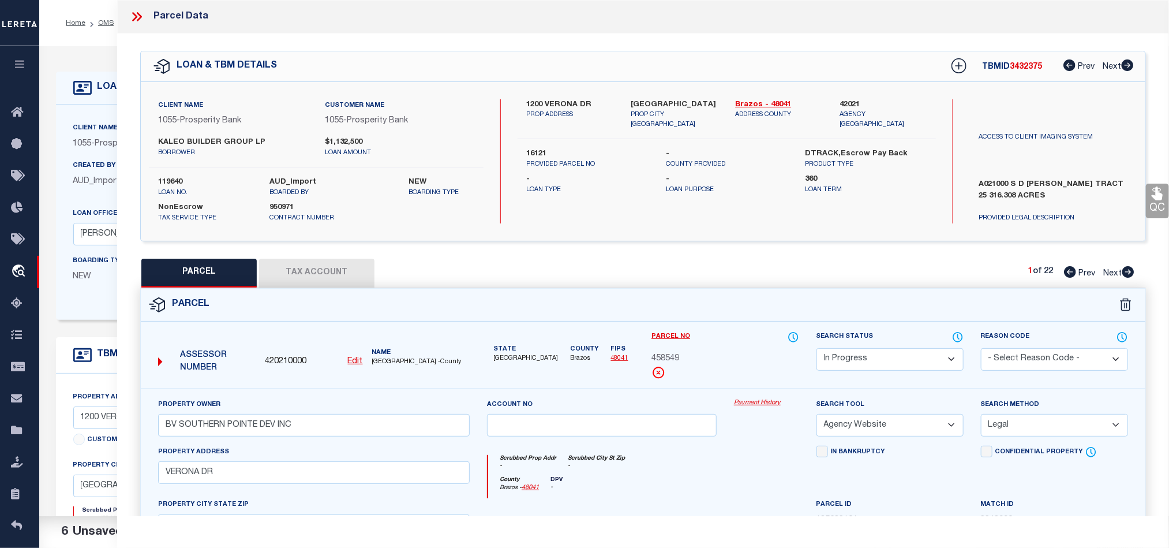
click at [897, 355] on select "Automated Search Bad Parcel Complete Duplicate Parcel High Dollar Reporting In …" at bounding box center [889, 359] width 147 height 23
select select "NP"
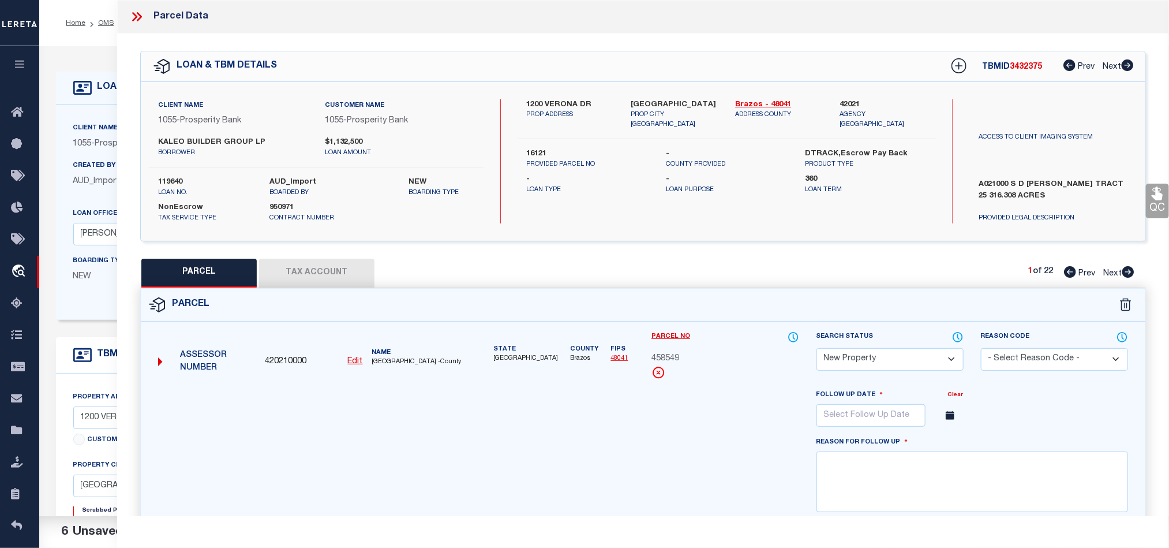
click at [750, 290] on div "Parcel" at bounding box center [643, 304] width 1004 height 33
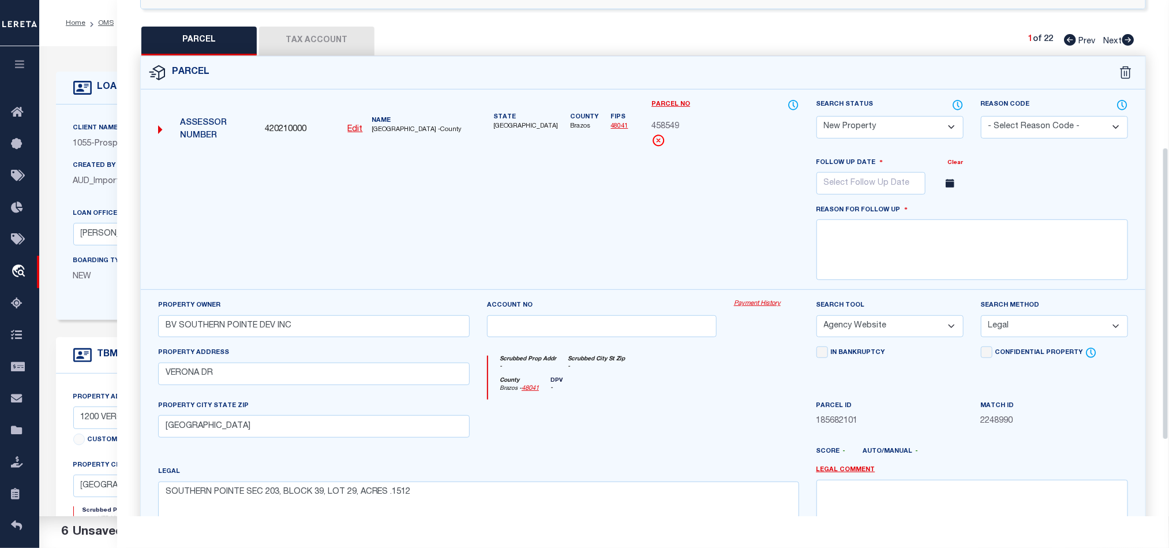
scroll to position [260, 0]
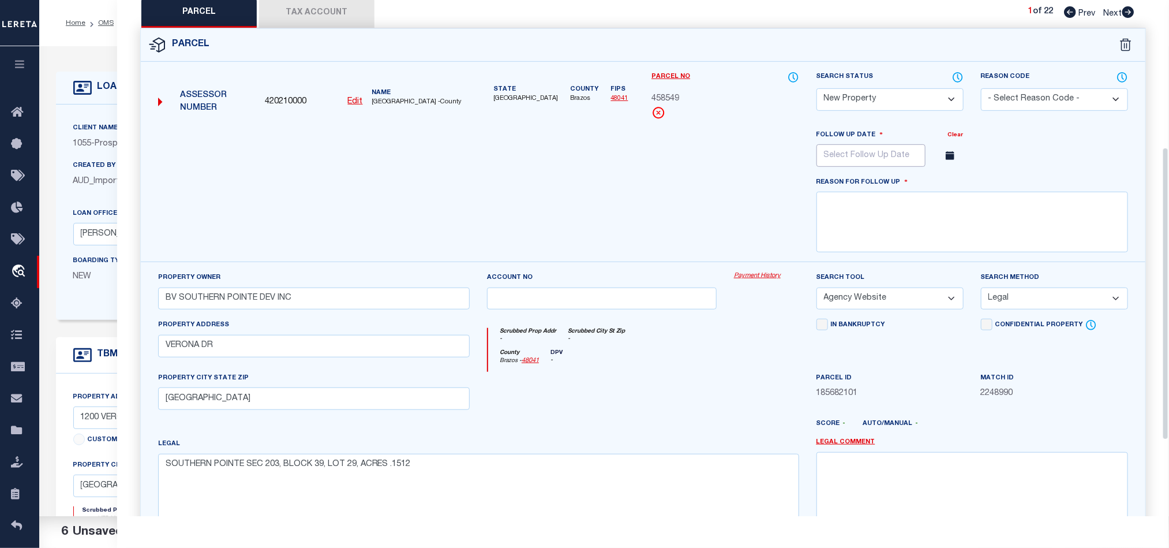
click at [909, 156] on input "text" at bounding box center [870, 155] width 109 height 23
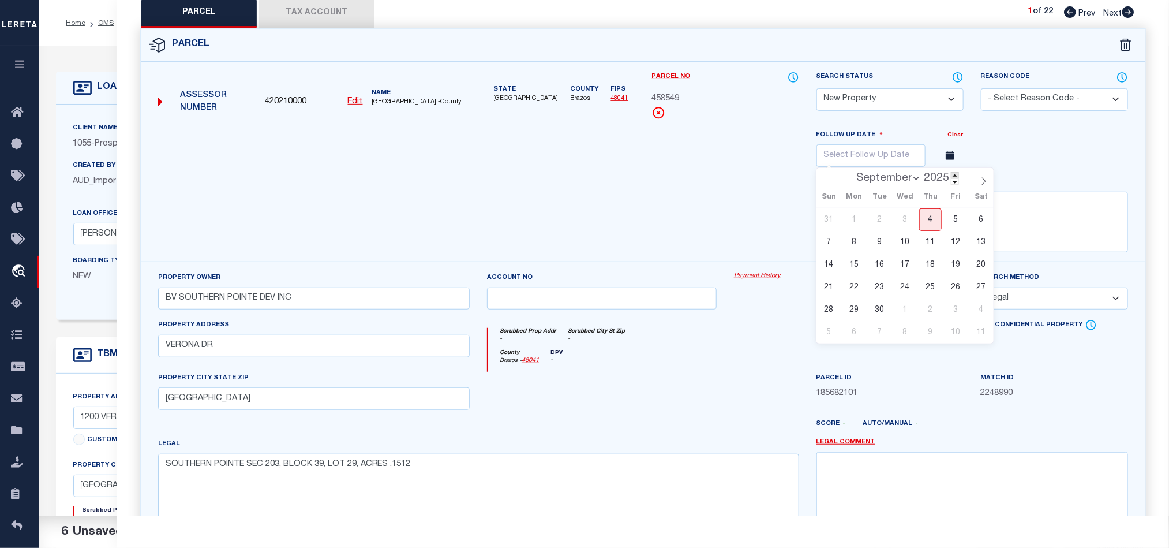
click at [957, 177] on span at bounding box center [955, 175] width 8 height 6
type input "2026"
click at [898, 177] on select "January February March April May June July August September October November De…" at bounding box center [886, 179] width 70 height 12
select select "0"
click at [851, 176] on select "January February March April May June July August September October November De…" at bounding box center [886, 179] width 70 height 12
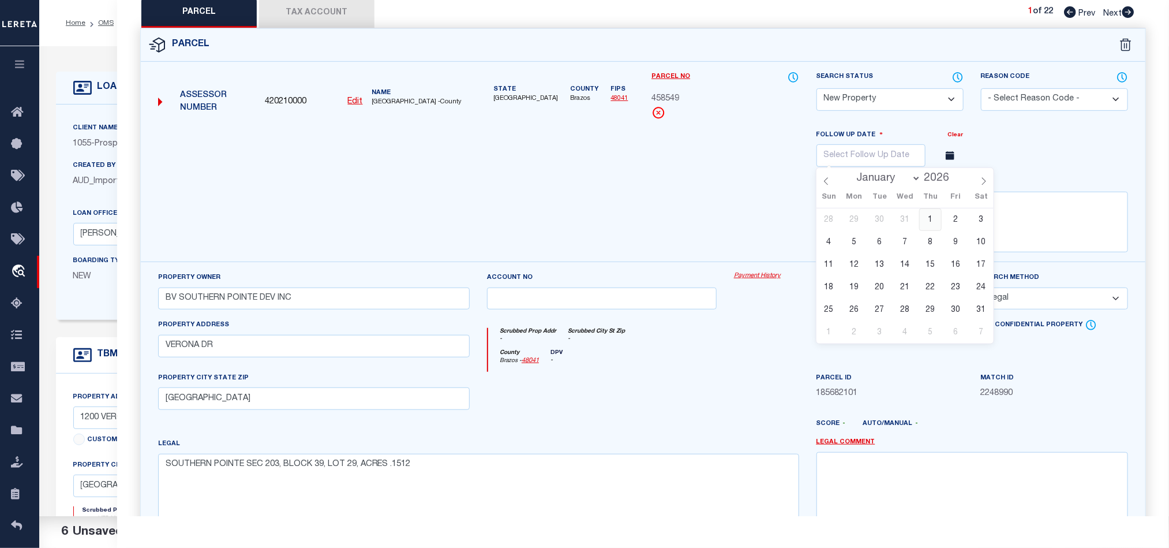
click at [933, 224] on span "1" at bounding box center [930, 219] width 23 height 23
type input "[DATE]"
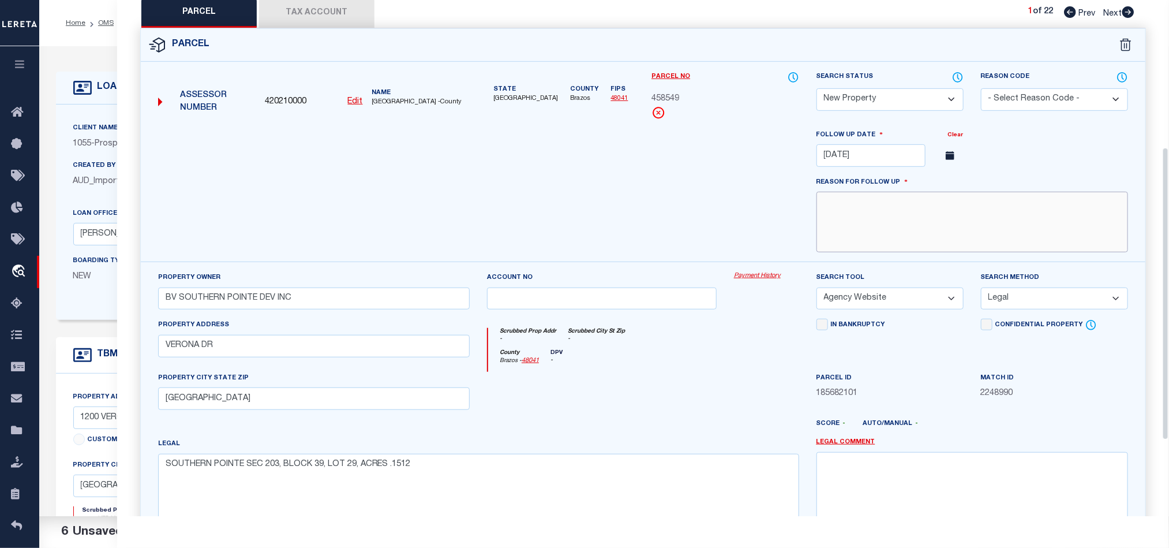
click at [850, 228] on textarea at bounding box center [972, 222] width 312 height 61
click at [983, 238] on textarea at bounding box center [972, 222] width 312 height 61
paste textarea "Taxes will be available for year [DATE]."
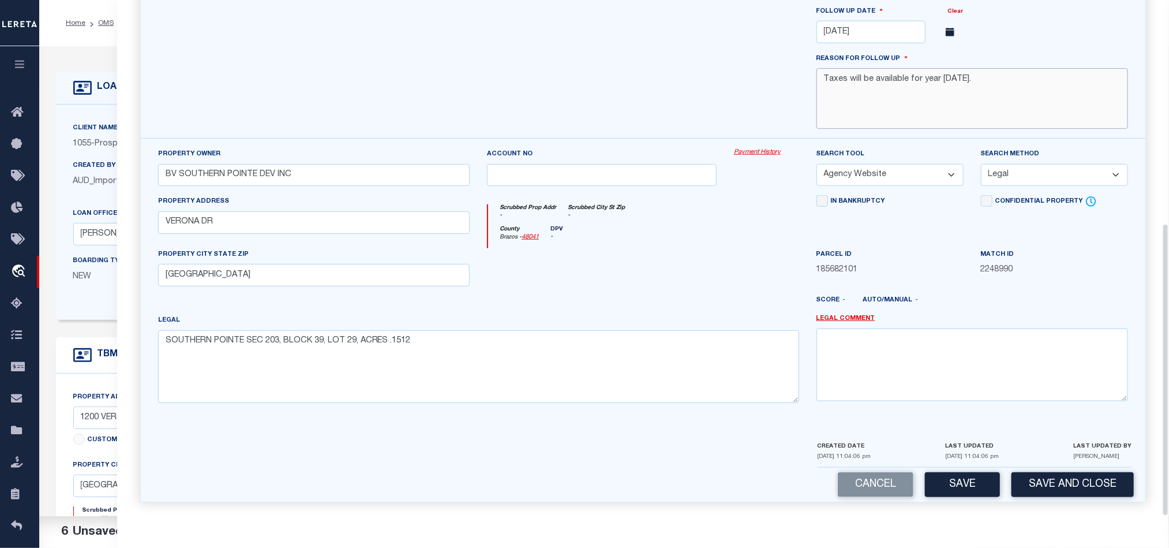
scroll to position [393, 0]
type textarea "Taxes will be available for year [DATE]."
click at [1084, 478] on button "Save and Close" at bounding box center [1072, 484] width 122 height 25
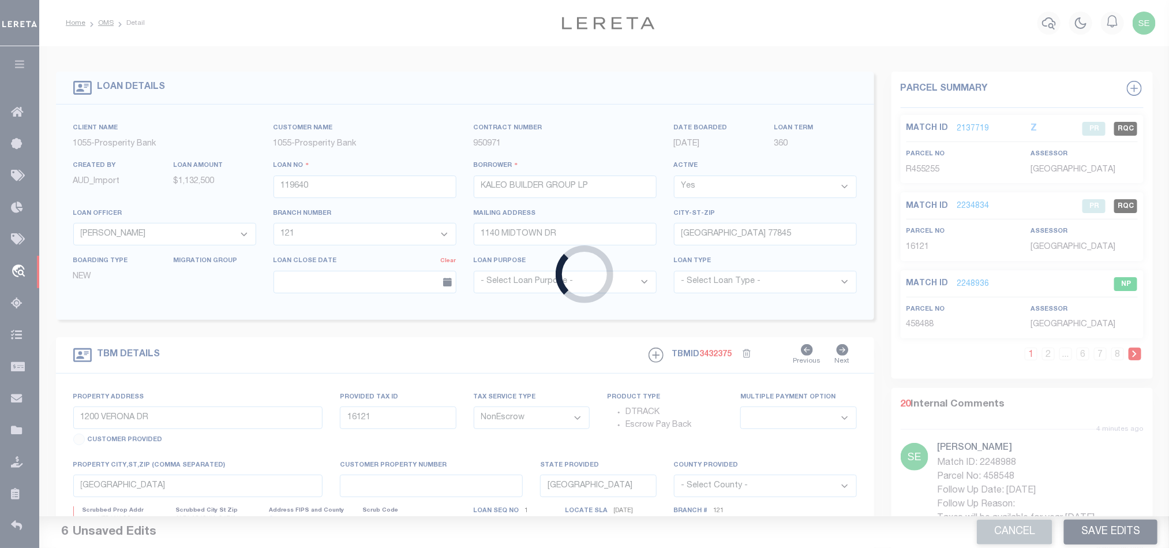
select select
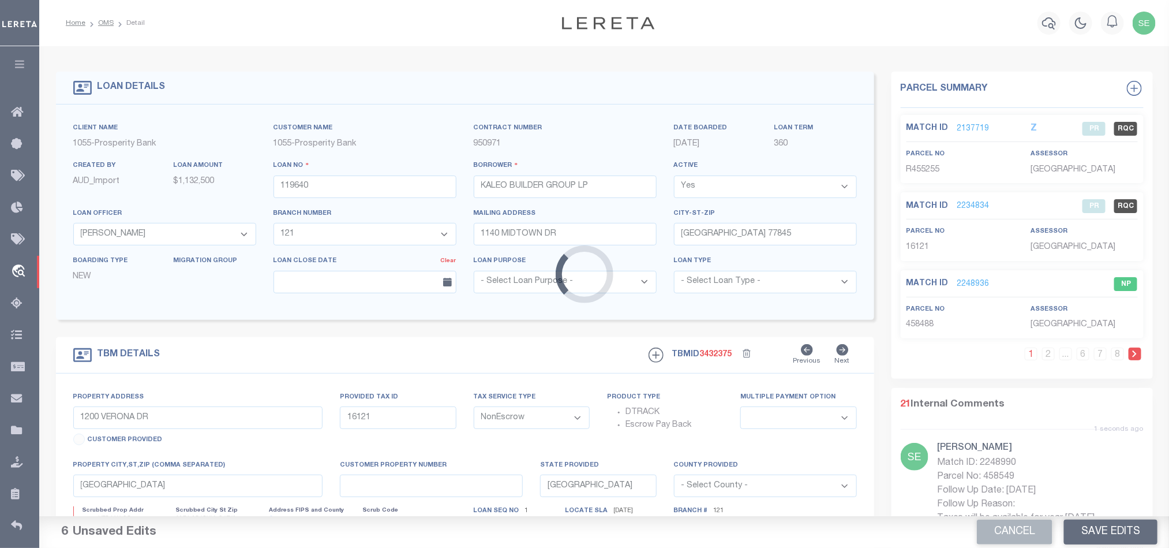
select select "10386"
select select "4043"
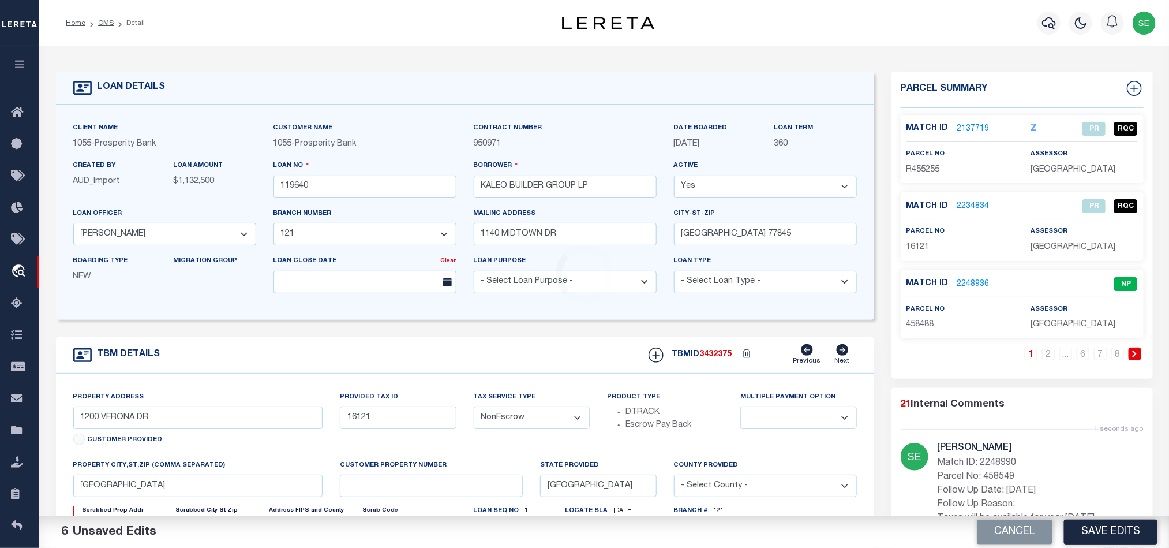
select select
click at [1013, 528] on button "Cancel" at bounding box center [1015, 531] width 76 height 25
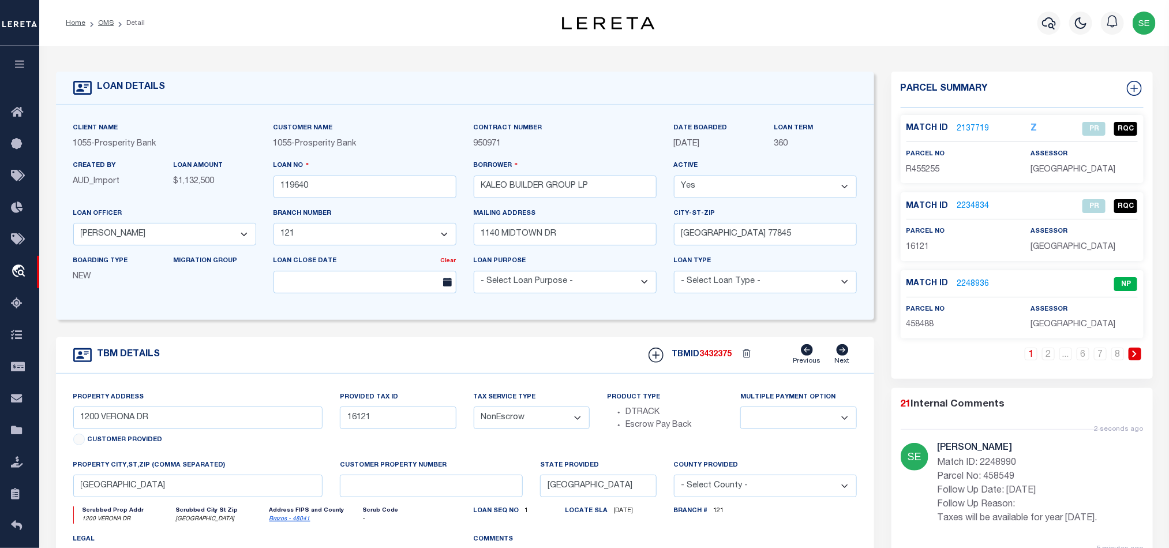
click at [516, 348] on div "TBM DETAILS TBMID 3432375 Previous Next" at bounding box center [465, 355] width 818 height 36
click at [514, 342] on div "TBM DETAILS TBMID 3432375 Previous Next" at bounding box center [465, 355] width 818 height 36
click at [374, 189] on input "119640" at bounding box center [364, 186] width 183 height 23
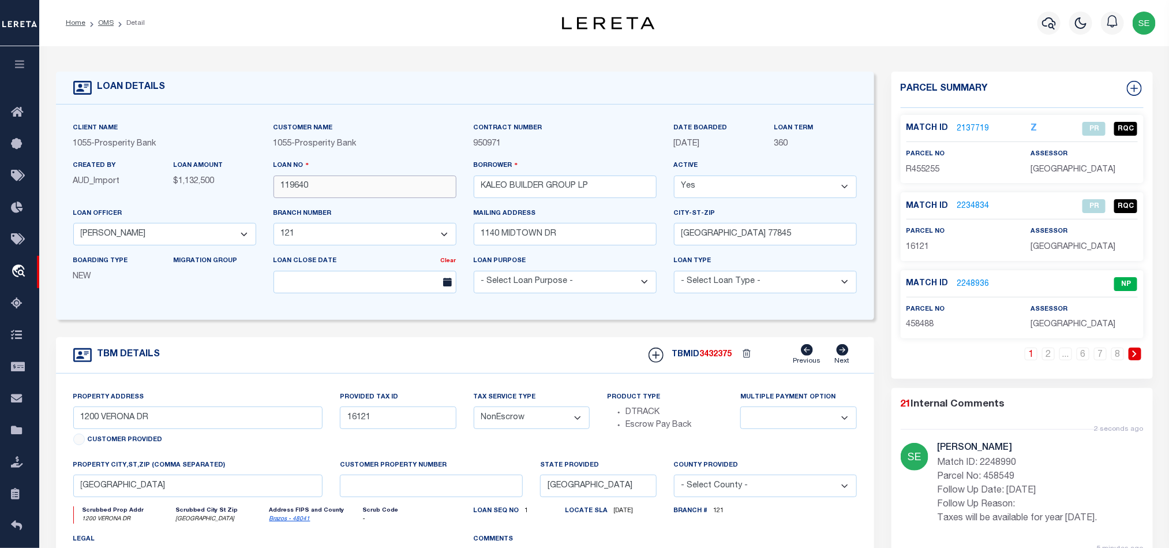
click at [374, 189] on input "119640" at bounding box center [364, 186] width 183 height 23
click at [466, 342] on div "TBM DETAILS TBMID 3432375 Previous Next" at bounding box center [465, 355] width 818 height 36
click at [374, 185] on input "119640" at bounding box center [364, 186] width 183 height 23
click at [470, 365] on div "TBM DETAILS TBMID 3432375 Previous Next" at bounding box center [465, 355] width 818 height 36
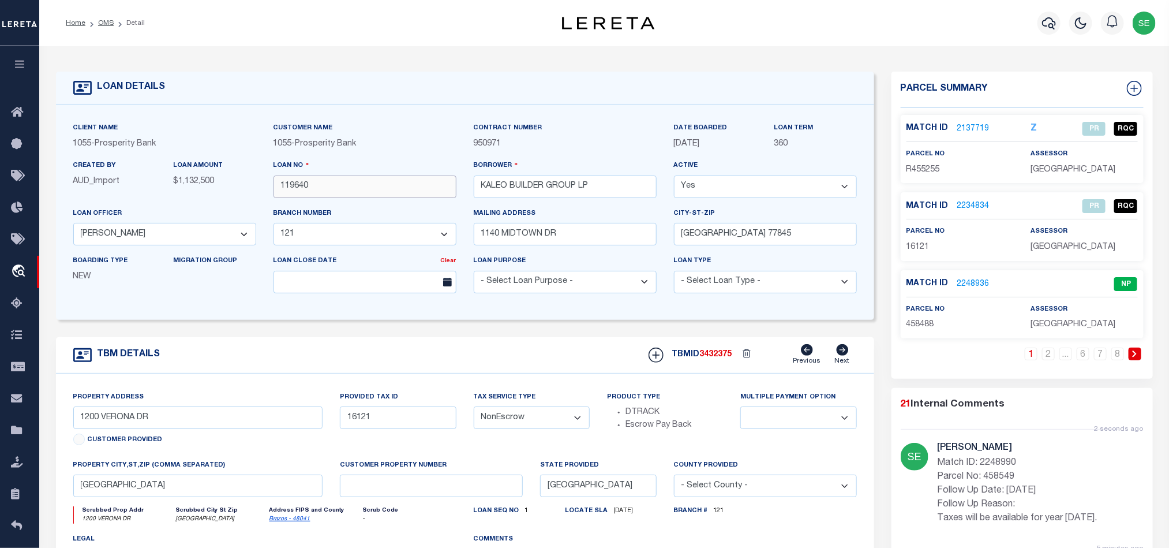
click at [329, 191] on input "119640" at bounding box center [364, 186] width 183 height 23
click at [721, 358] on span "3432375" at bounding box center [716, 354] width 32 height 8
copy span "3432375"
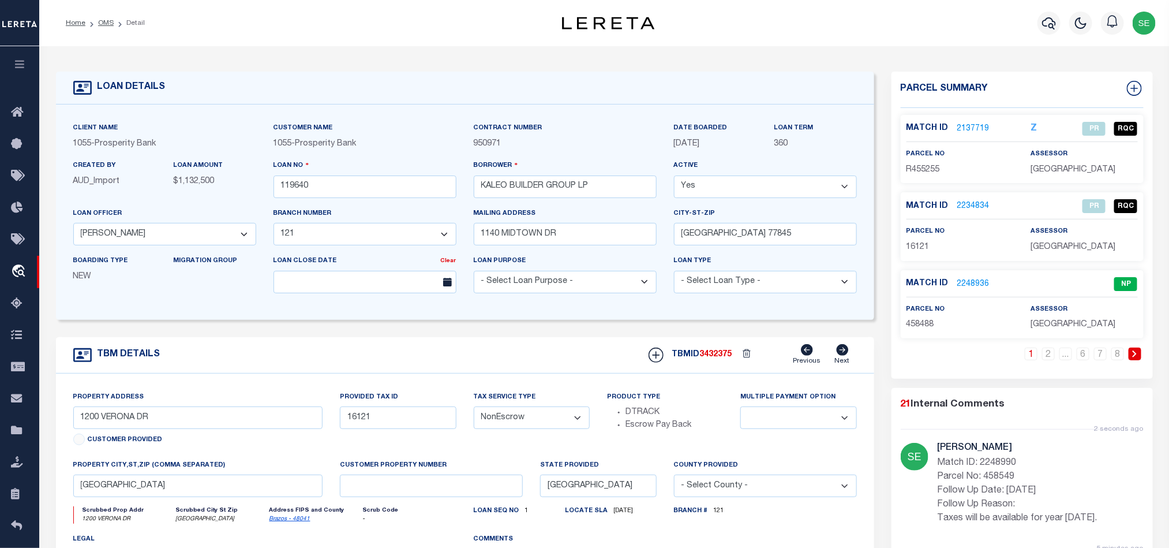
click at [1059, 328] on span "[GEOGRAPHIC_DATA]" at bounding box center [1072, 324] width 85 height 8
copy div "[GEOGRAPHIC_DATA]"
click at [935, 326] on p "458488" at bounding box center [959, 324] width 107 height 13
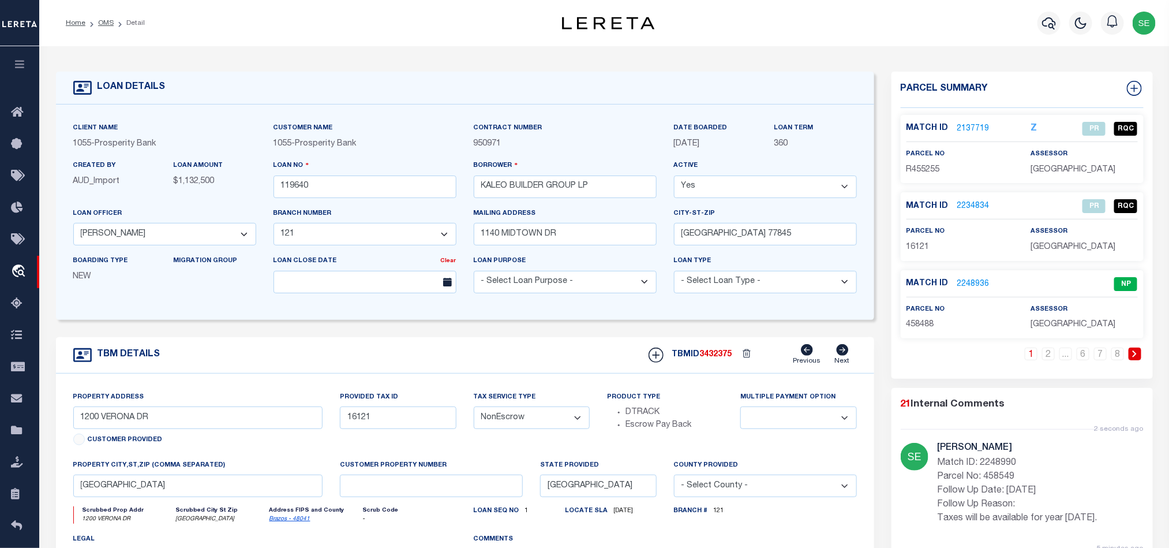
click at [924, 323] on span "458488" at bounding box center [920, 324] width 28 height 8
copy span "458488"
click at [984, 328] on p "458488" at bounding box center [959, 324] width 107 height 13
click at [1047, 360] on link "2" at bounding box center [1048, 353] width 13 height 13
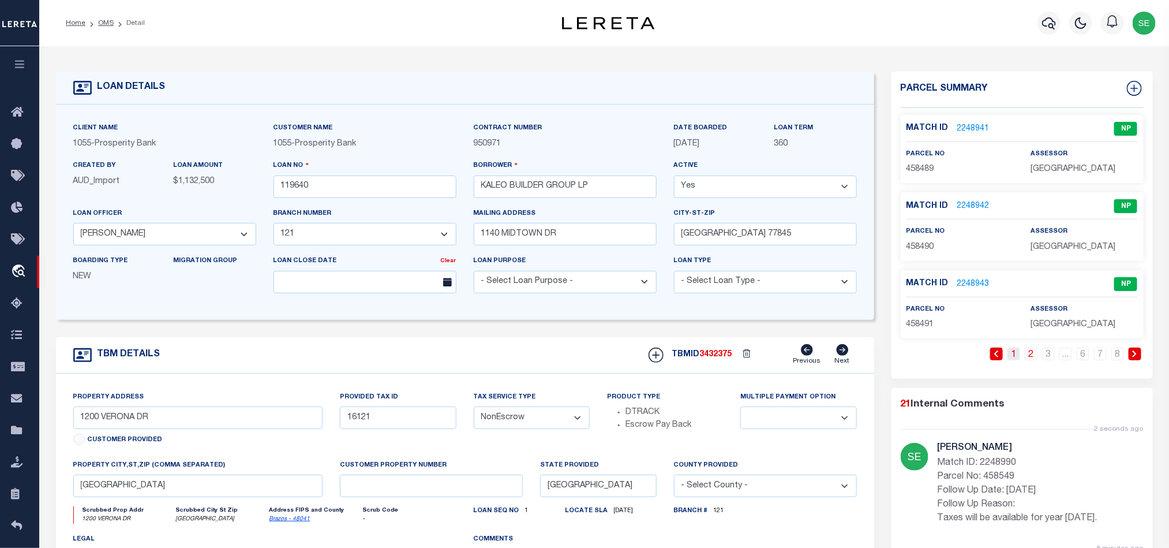
click at [1014, 357] on link "1" at bounding box center [1013, 353] width 13 height 13
click at [973, 130] on link "2137719" at bounding box center [973, 129] width 32 height 12
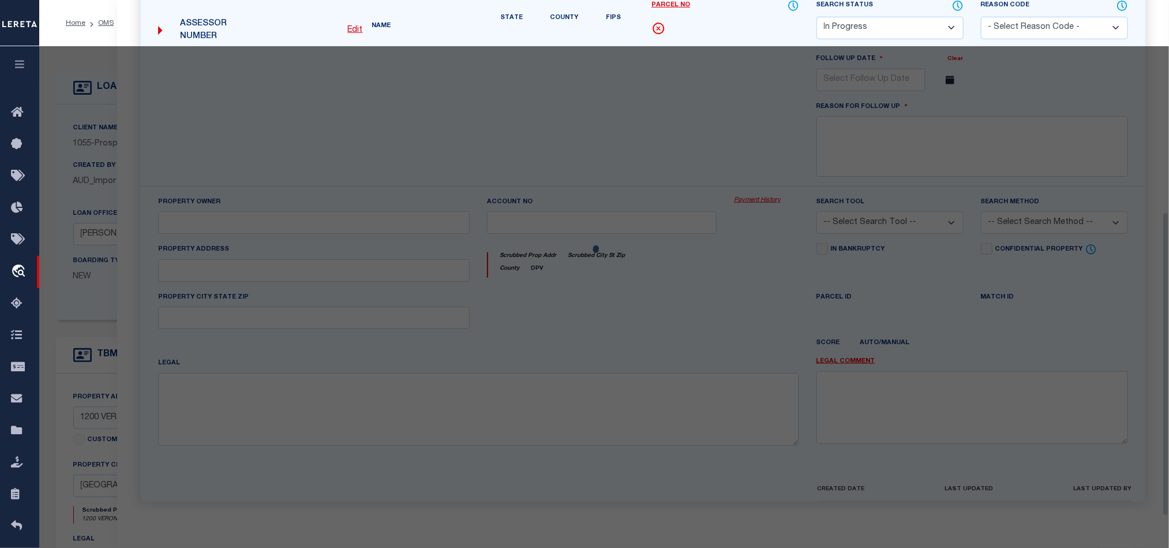
select select "AS"
checkbox input "false"
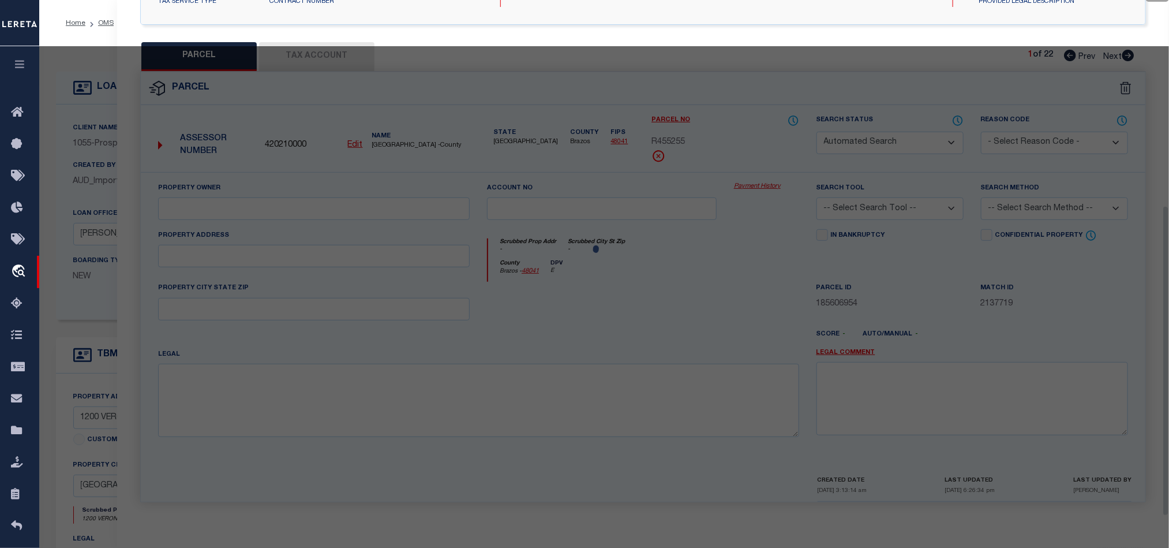
select select "PR"
select select "ACT"
type input "BV SOUTHERN POINTE DEV INC"
select select "AGW"
select select "LEG"
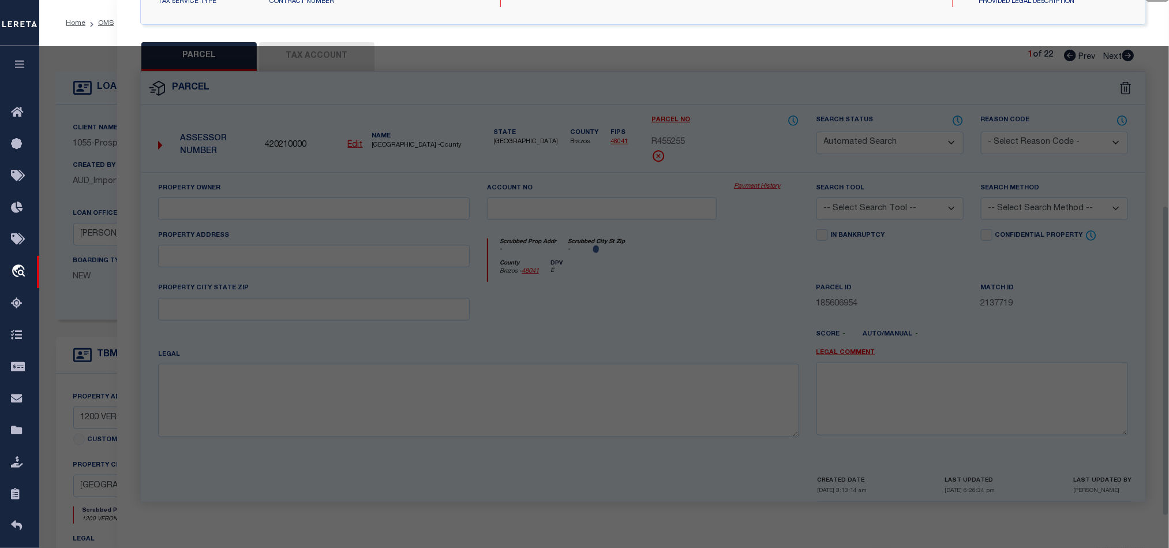
type textarea "A021000, [PERSON_NAME] ([MEDICAL_DATA]), TRACT 25.1, 23.676 ACRES"
type textarea "Unable to "untangle" for Brazos County MUD 1"
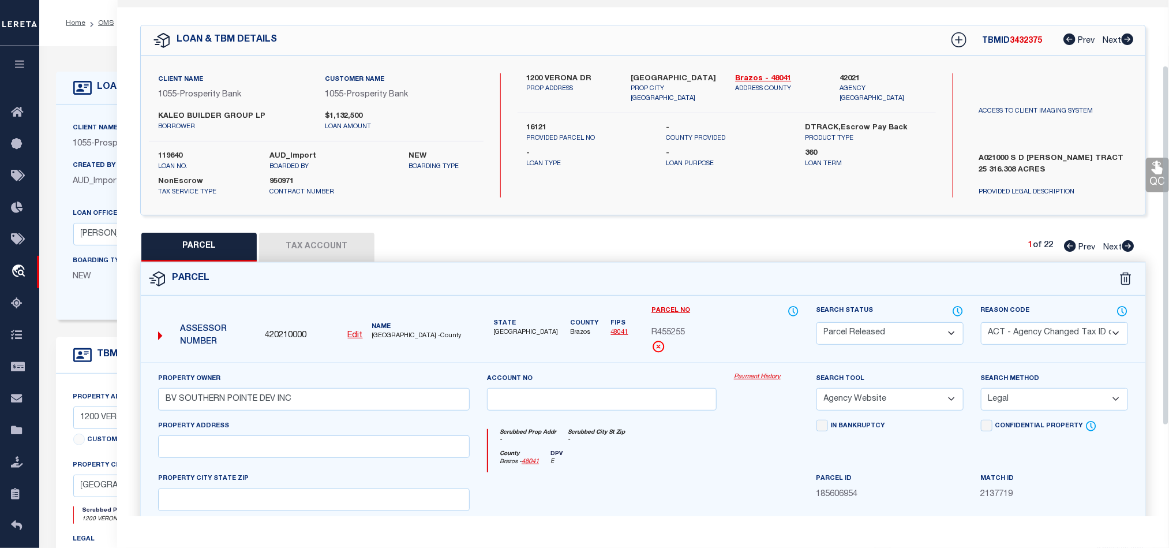
scroll to position [0, 0]
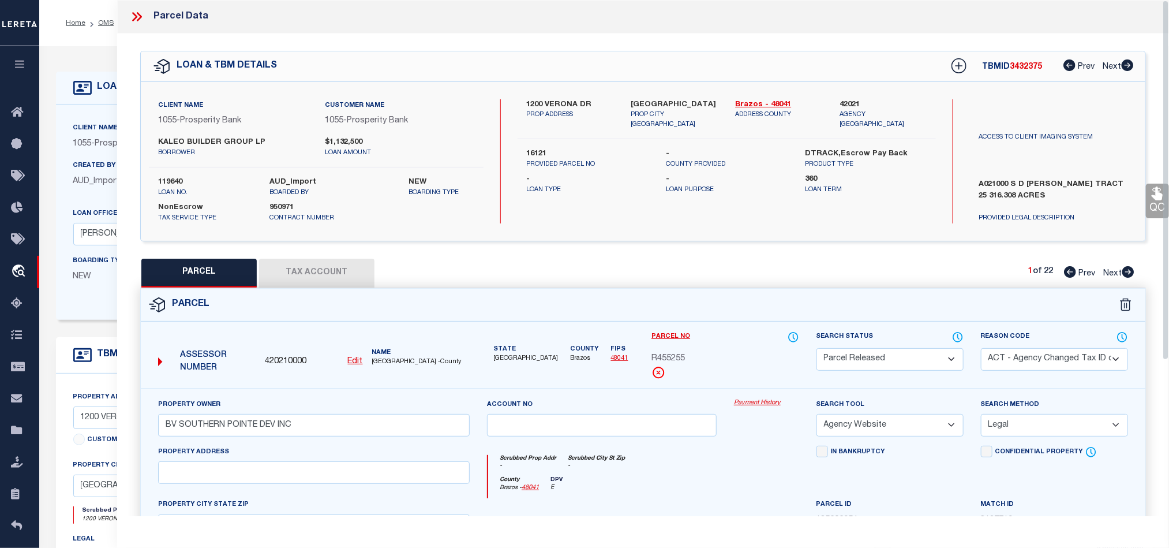
click at [140, 21] on icon at bounding box center [136, 16] width 15 height 15
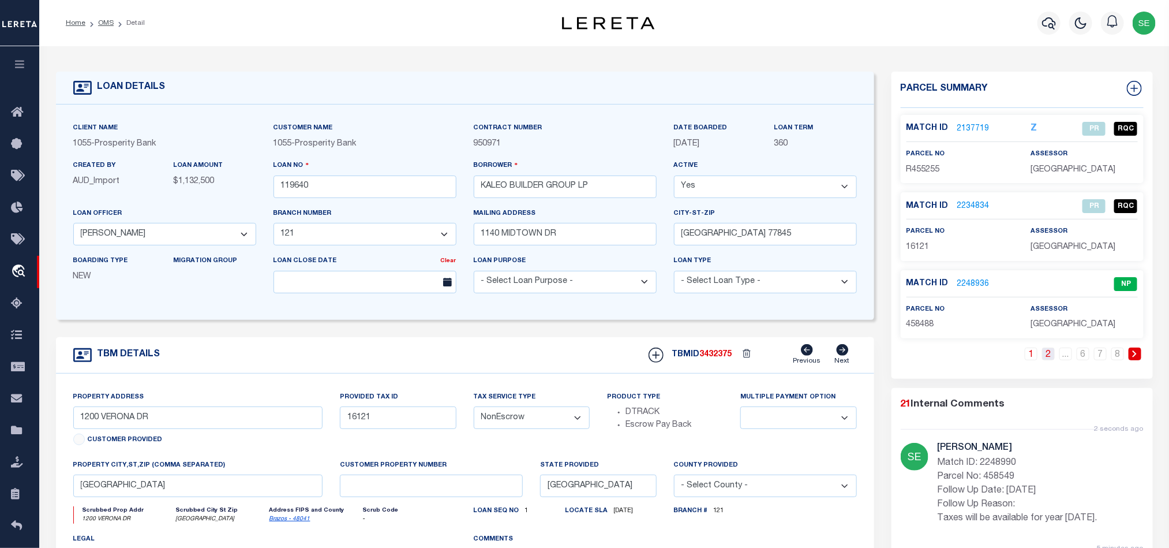
click at [1048, 358] on link "2" at bounding box center [1048, 353] width 13 height 13
click at [381, 194] on input "119640" at bounding box center [364, 186] width 183 height 23
click at [720, 357] on span "3432375" at bounding box center [716, 354] width 32 height 8
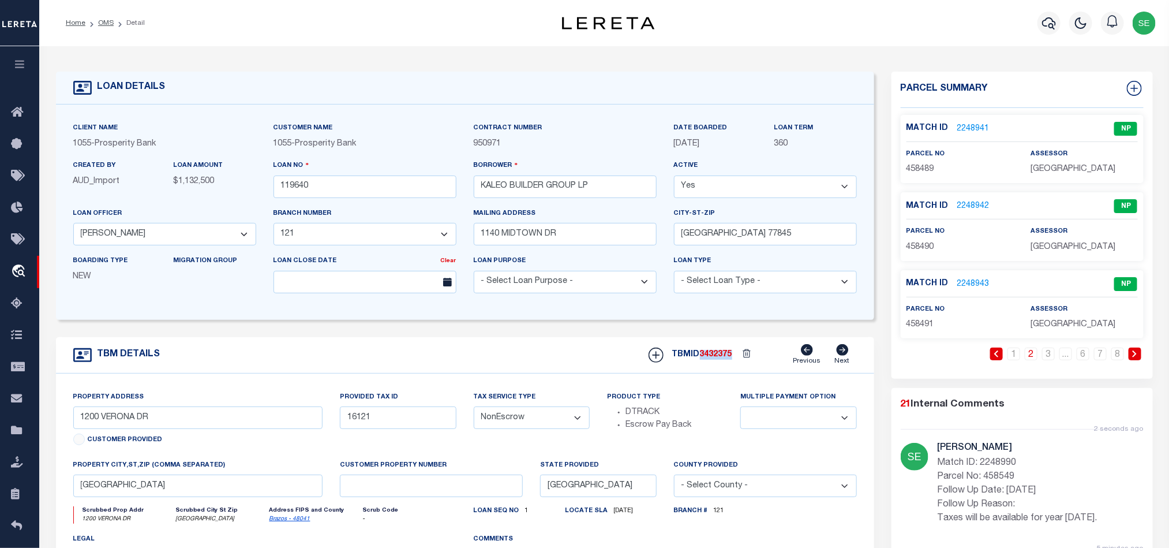
copy span "3432375"
click at [921, 170] on span "458489" at bounding box center [920, 169] width 28 height 8
copy span "458489"
click at [344, 188] on input "119640" at bounding box center [364, 186] width 183 height 23
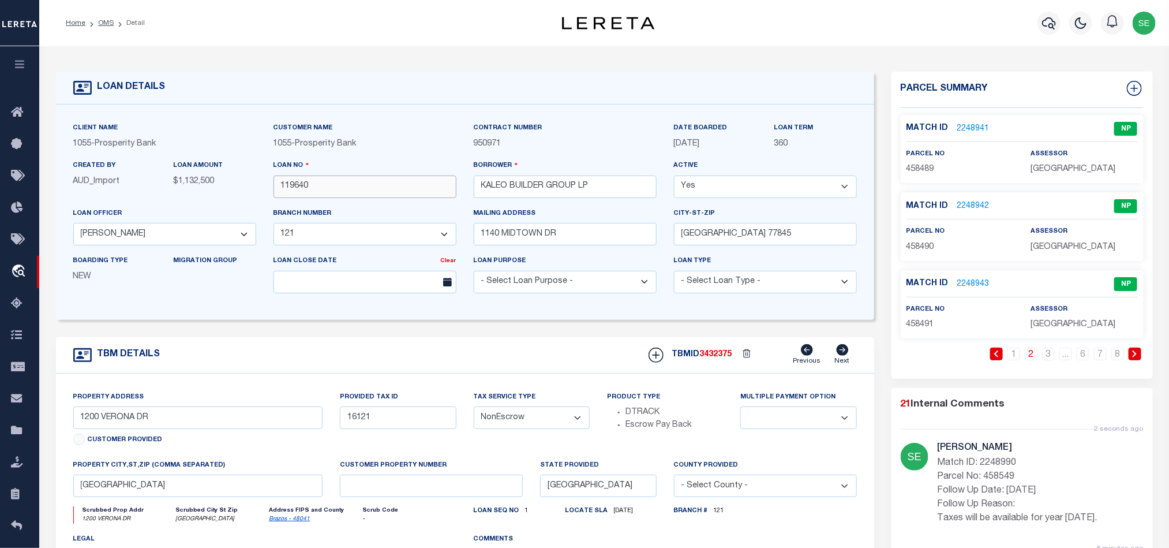
click at [344, 188] on input "119640" at bounding box center [364, 186] width 183 height 23
click at [704, 358] on span "3432375" at bounding box center [716, 354] width 32 height 8
copy span "3432375"
click at [921, 237] on label "parcel no" at bounding box center [925, 232] width 39 height 10
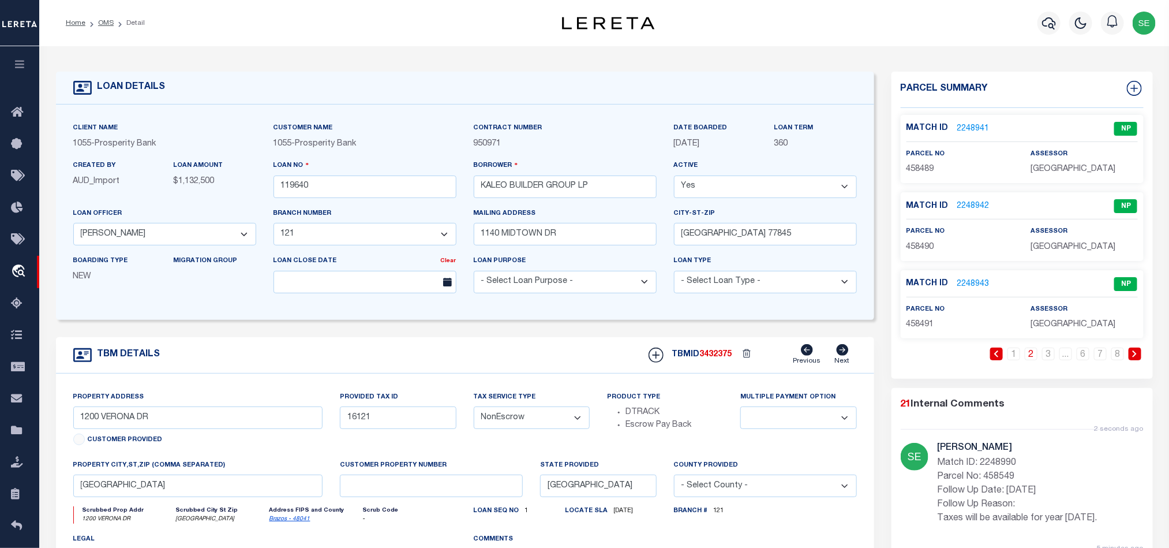
click at [921, 244] on span "458490" at bounding box center [920, 247] width 28 height 8
copy span "458490"
click at [350, 179] on input "119640" at bounding box center [364, 186] width 183 height 23
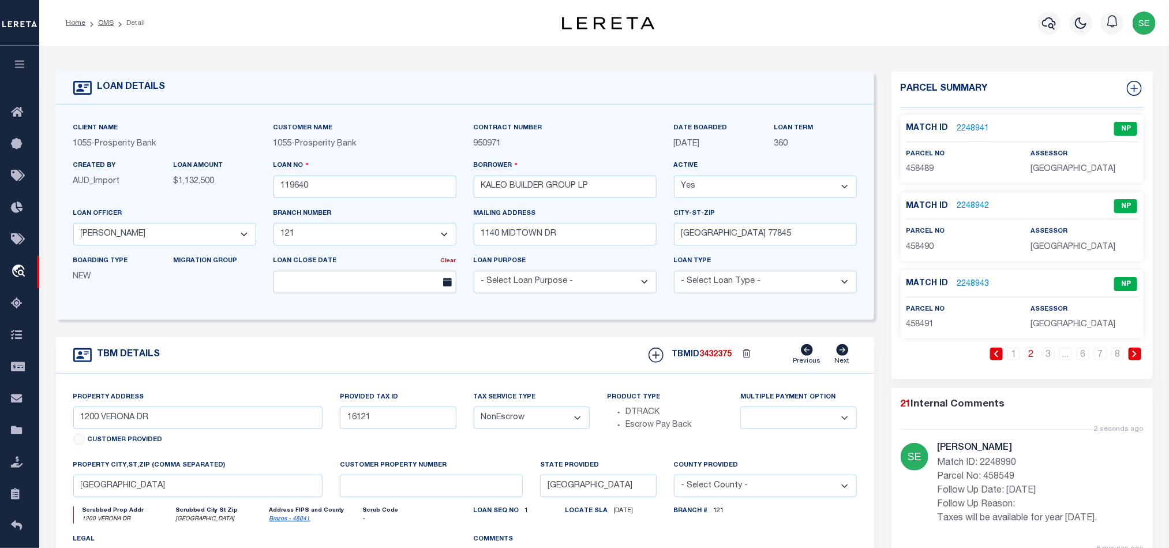
click at [717, 354] on div "TBMID 3432375 Previous Next" at bounding box center [748, 355] width 217 height 22
copy span "3432375"
click at [914, 328] on span "458491" at bounding box center [920, 324] width 28 height 8
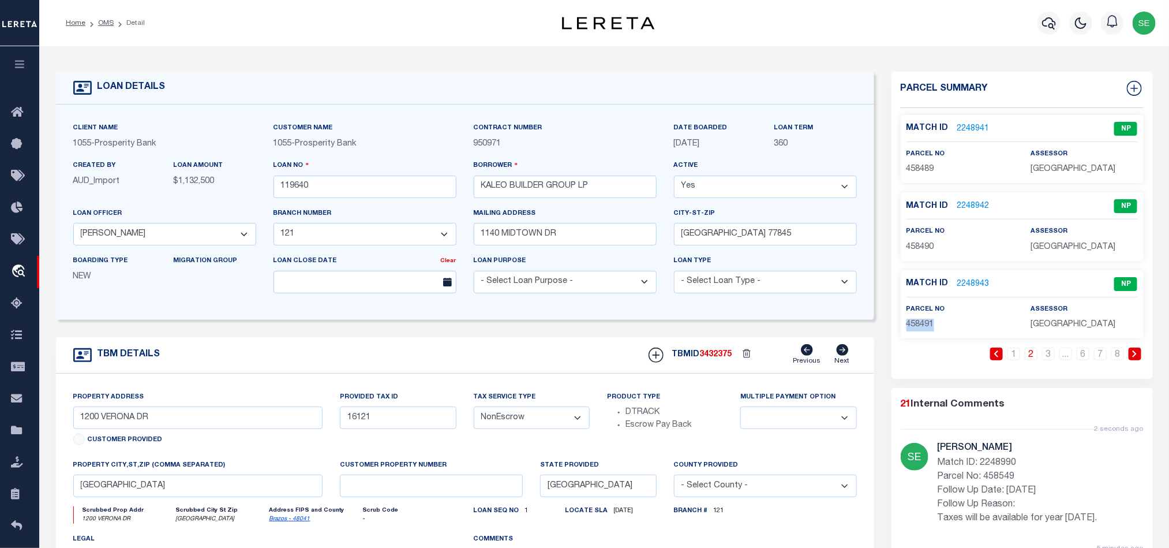
copy span "458491"
click at [1045, 359] on link "3" at bounding box center [1048, 353] width 13 height 13
click at [379, 186] on input "119640" at bounding box center [364, 186] width 183 height 23
click at [718, 355] on span "3432375" at bounding box center [716, 354] width 32 height 8
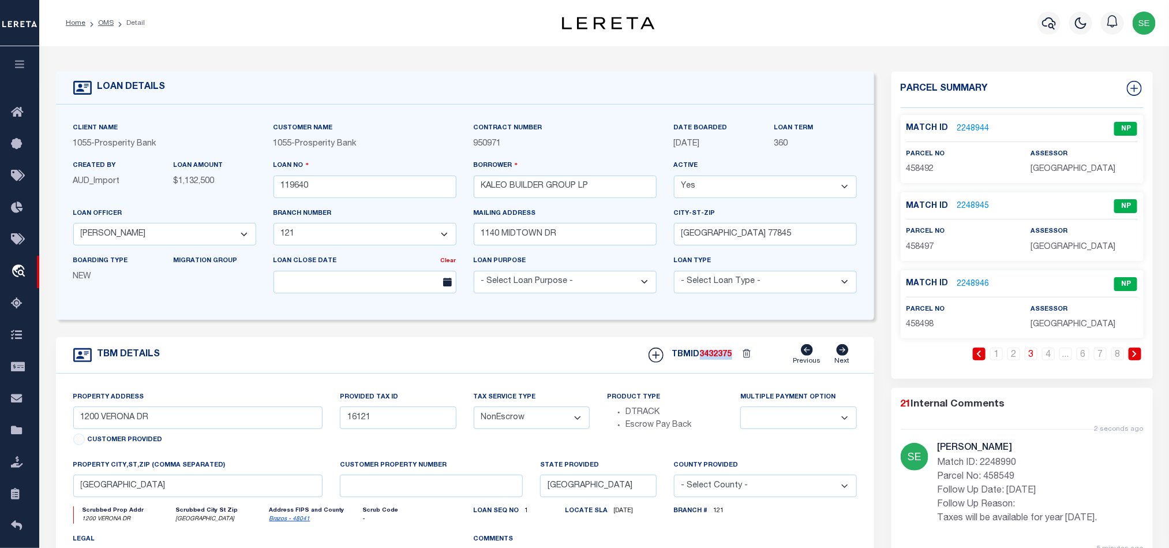
click at [718, 355] on span "3432375" at bounding box center [716, 354] width 32 height 8
copy span "3432375"
click at [906, 168] on span "458492" at bounding box center [920, 169] width 28 height 8
click at [336, 193] on input "119640" at bounding box center [364, 186] width 183 height 23
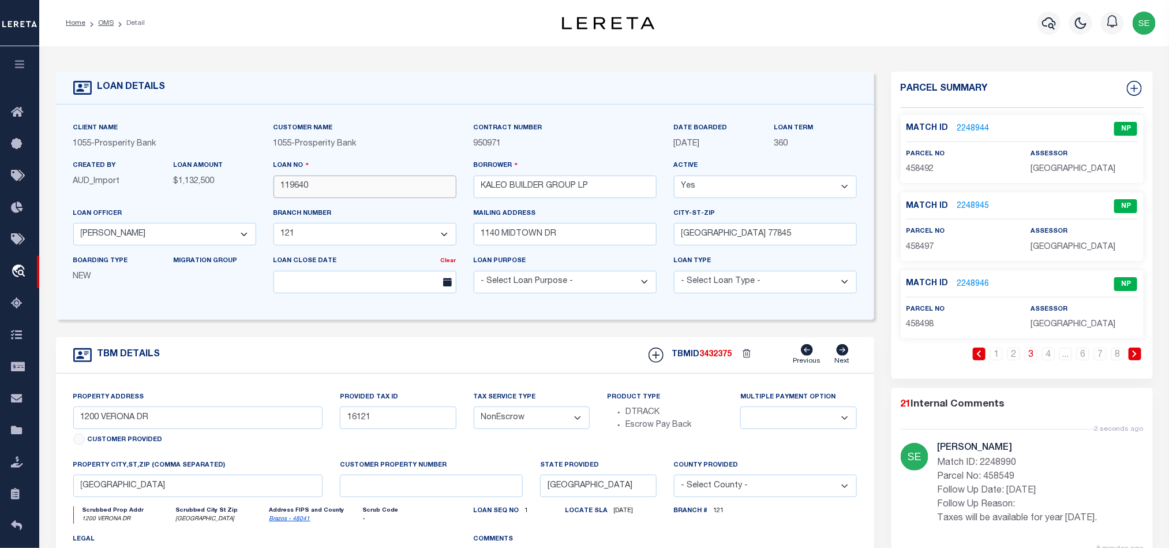
click at [336, 193] on input "119640" at bounding box center [364, 186] width 183 height 23
click at [712, 357] on span "3432375" at bounding box center [716, 354] width 32 height 8
click at [914, 248] on span "458497" at bounding box center [920, 247] width 28 height 8
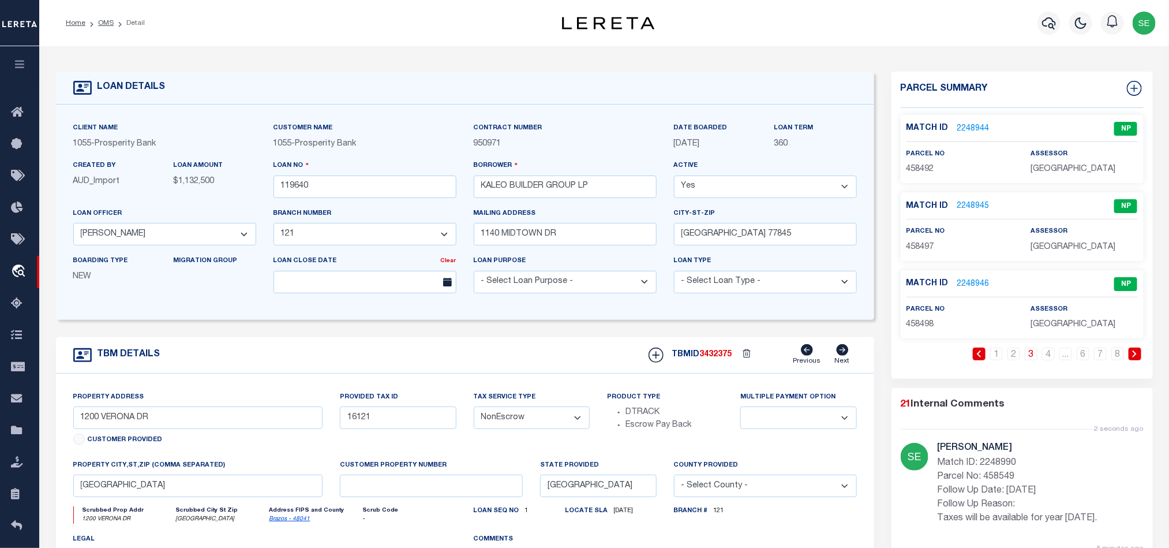
click at [551, 342] on div "TBM DETAILS TBMID 3432375 Previous Next" at bounding box center [465, 355] width 818 height 36
click at [919, 322] on span "458498" at bounding box center [920, 324] width 28 height 8
click at [413, 181] on input "119640" at bounding box center [364, 186] width 183 height 23
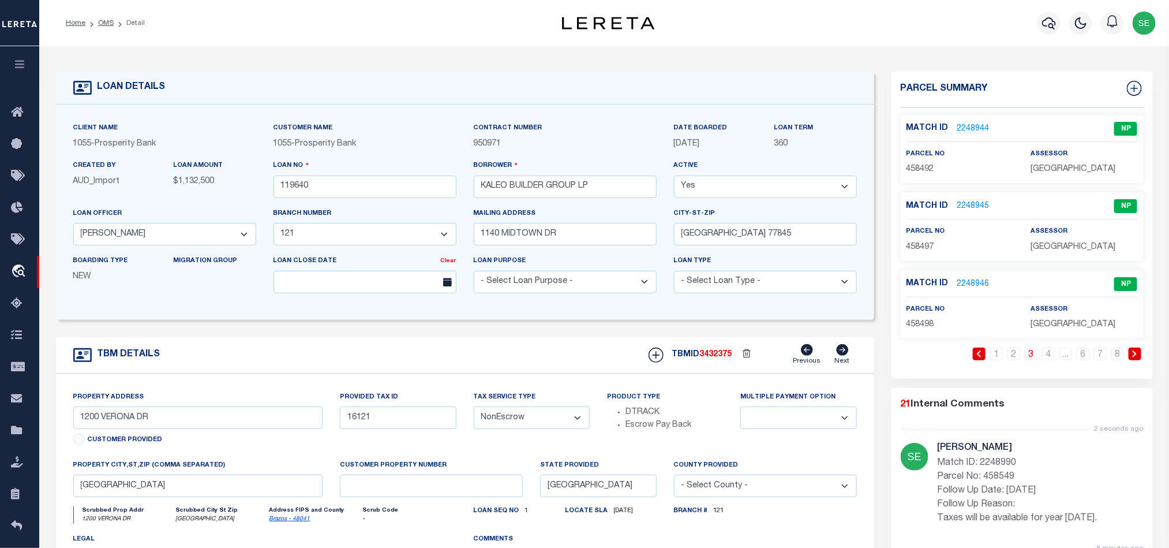
click at [728, 358] on span "3432375" at bounding box center [716, 354] width 32 height 8
click at [1051, 351] on link "4" at bounding box center [1048, 353] width 13 height 13
click at [377, 184] on input "119640" at bounding box center [364, 186] width 183 height 23
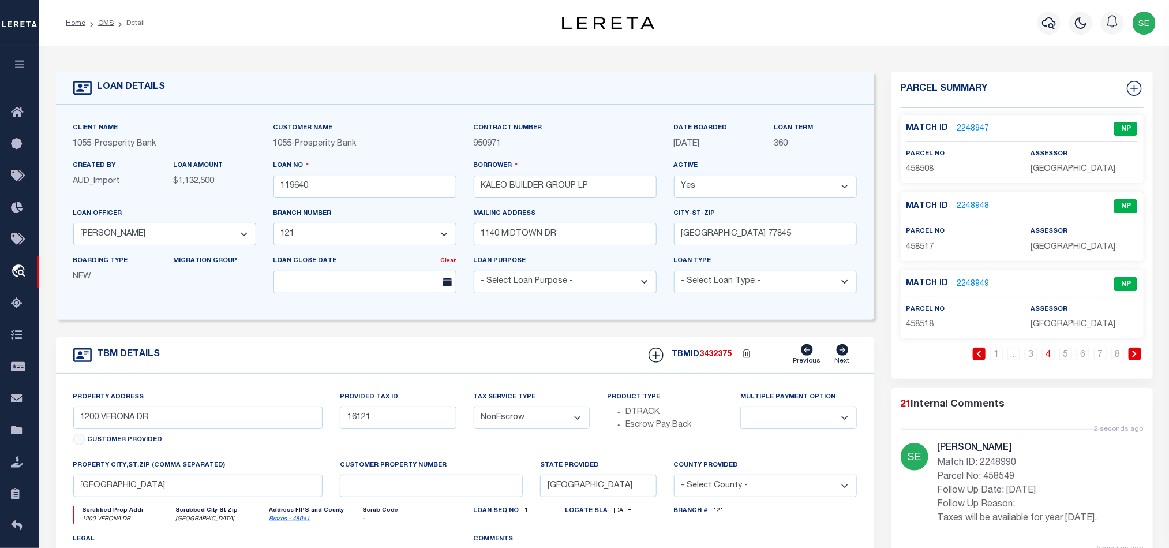
click at [715, 358] on span "3432375" at bounding box center [716, 354] width 32 height 8
click at [927, 166] on span "458508" at bounding box center [920, 169] width 28 height 8
click at [927, 246] on span "458517" at bounding box center [920, 247] width 28 height 8
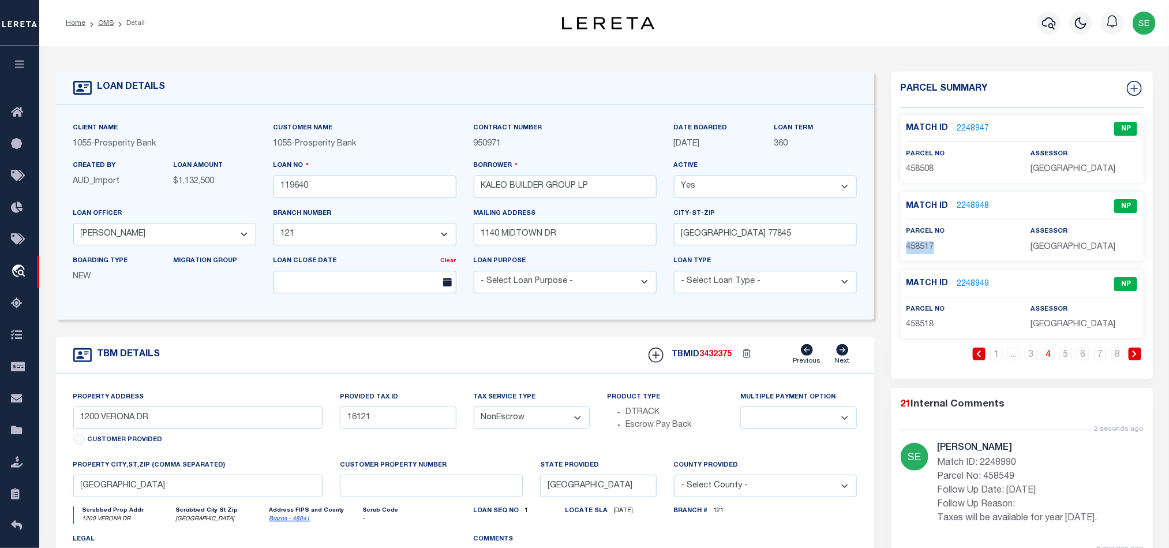
click at [927, 246] on span "458517" at bounding box center [920, 247] width 28 height 8
click at [372, 193] on input "119640" at bounding box center [364, 186] width 183 height 23
click at [701, 355] on h5 "TBMID 3432375" at bounding box center [702, 355] width 60 height 10
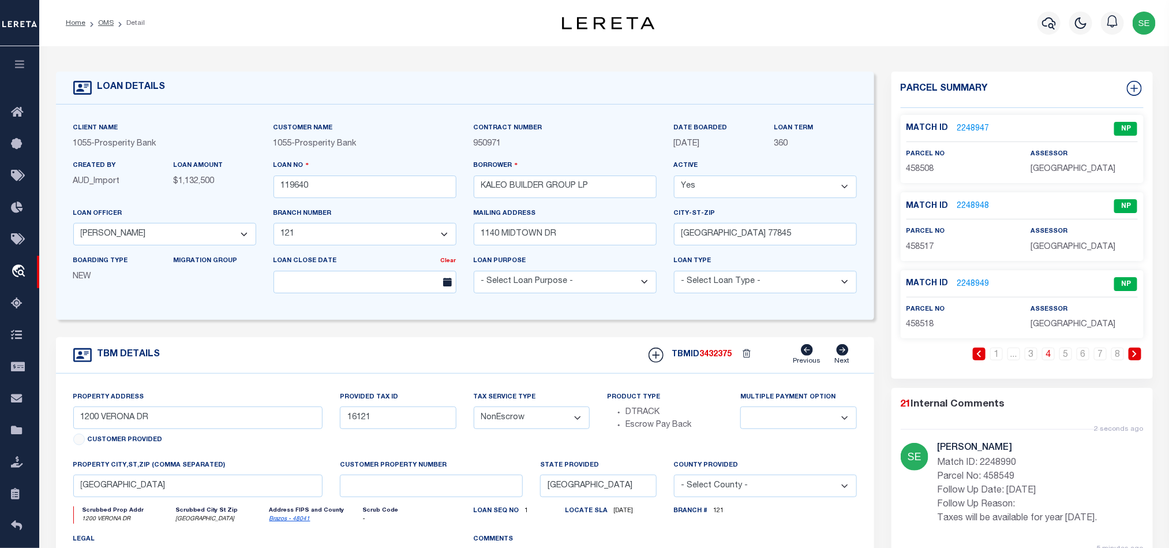
click at [715, 357] on span "3432375" at bounding box center [716, 354] width 32 height 8
click at [921, 320] on p "458518" at bounding box center [959, 324] width 107 height 13
click at [361, 173] on div "Loan No 119640" at bounding box center [364, 178] width 183 height 38
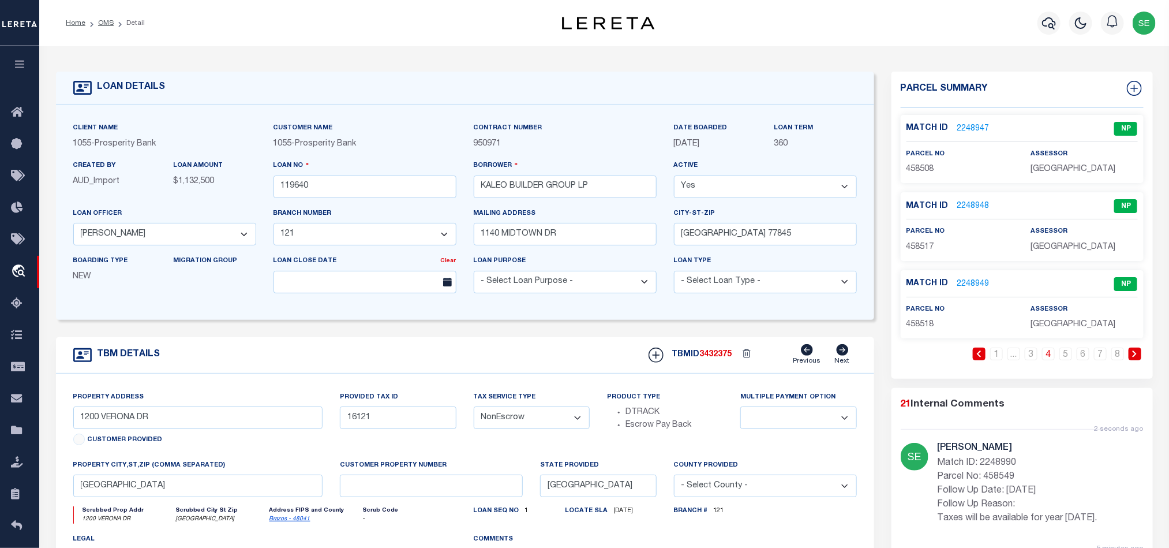
click at [361, 173] on div "Loan No 119640" at bounding box center [364, 178] width 183 height 38
click at [362, 178] on input "119640" at bounding box center [364, 186] width 183 height 23
click at [715, 357] on span "3432375" at bounding box center [716, 354] width 32 height 8
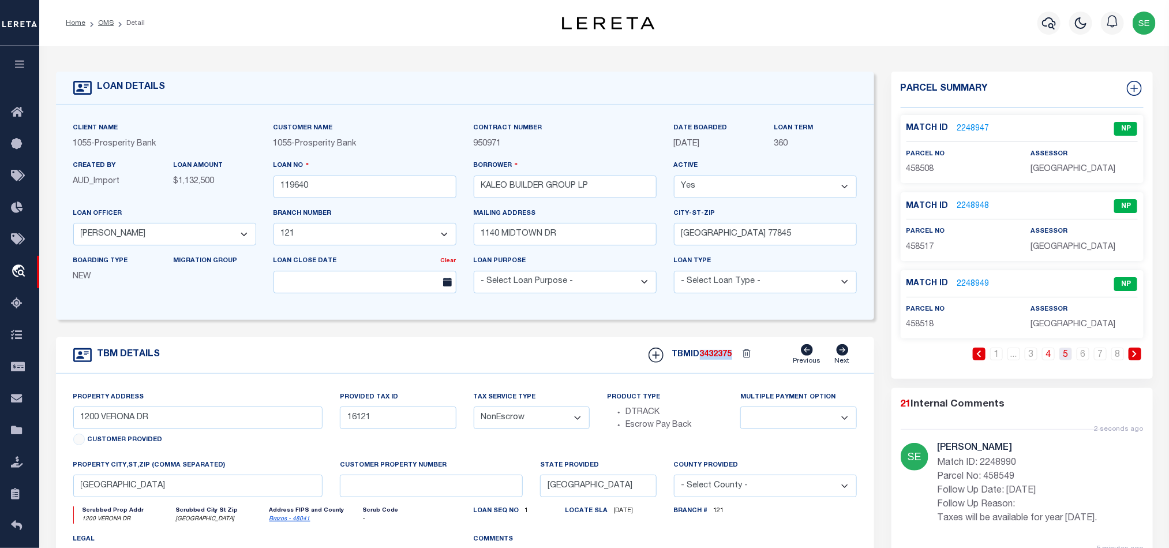
click at [1063, 360] on link "5" at bounding box center [1065, 353] width 13 height 13
click at [924, 167] on span "458519" at bounding box center [920, 169] width 28 height 8
click at [357, 185] on input "119640" at bounding box center [364, 186] width 183 height 23
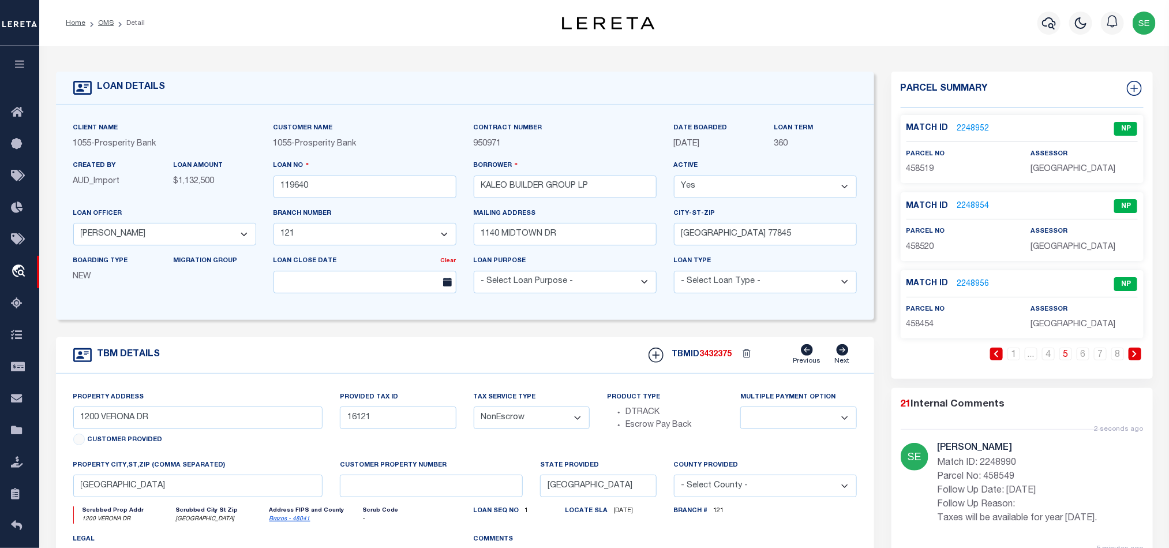
click at [708, 354] on div "TBMID 3432375 Previous Next" at bounding box center [748, 355] width 217 height 22
click at [924, 166] on span "458519" at bounding box center [920, 169] width 28 height 8
click at [920, 243] on span "458520" at bounding box center [920, 247] width 28 height 8
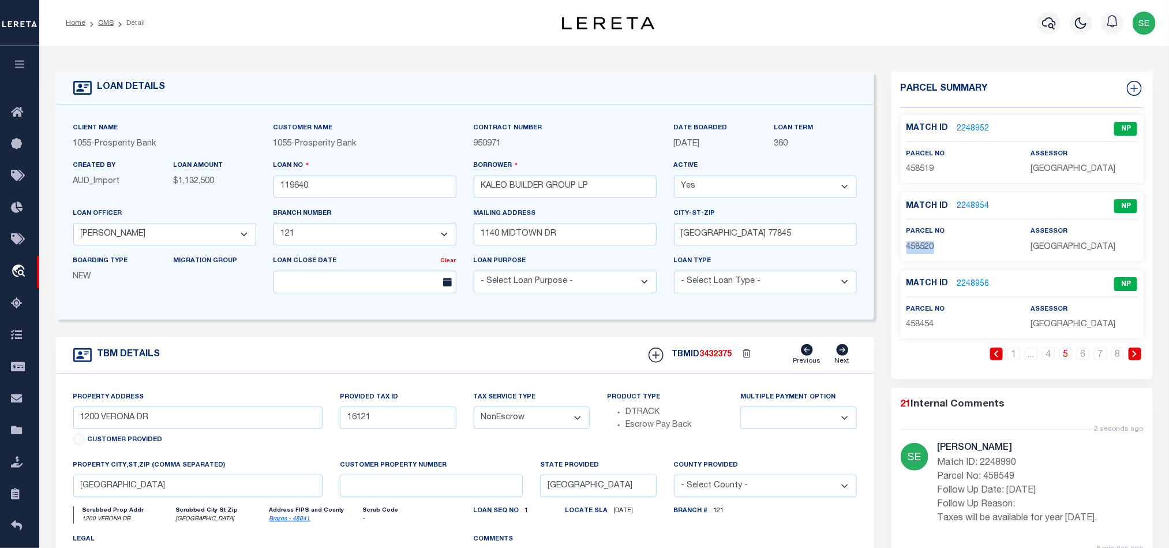
click at [920, 243] on span "458520" at bounding box center [920, 247] width 28 height 8
click at [389, 204] on div "Loan No 119640" at bounding box center [365, 182] width 200 height 47
click at [712, 358] on span "3432375" at bounding box center [716, 354] width 32 height 8
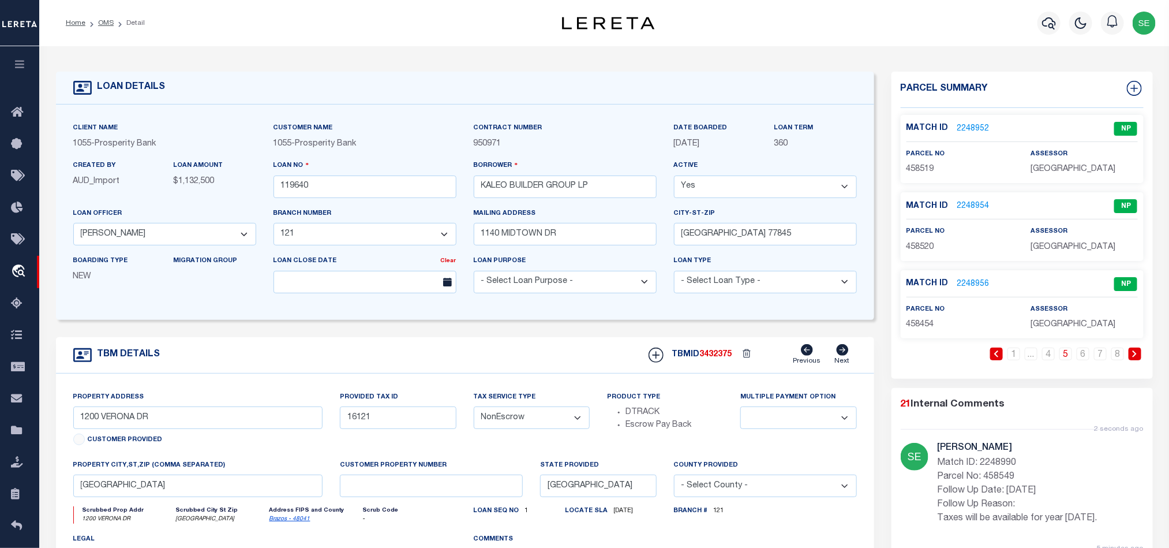
click at [919, 323] on span "458454" at bounding box center [920, 324] width 28 height 8
click at [338, 189] on input "119640" at bounding box center [364, 186] width 183 height 23
click at [715, 355] on span "3432375" at bounding box center [716, 354] width 32 height 8
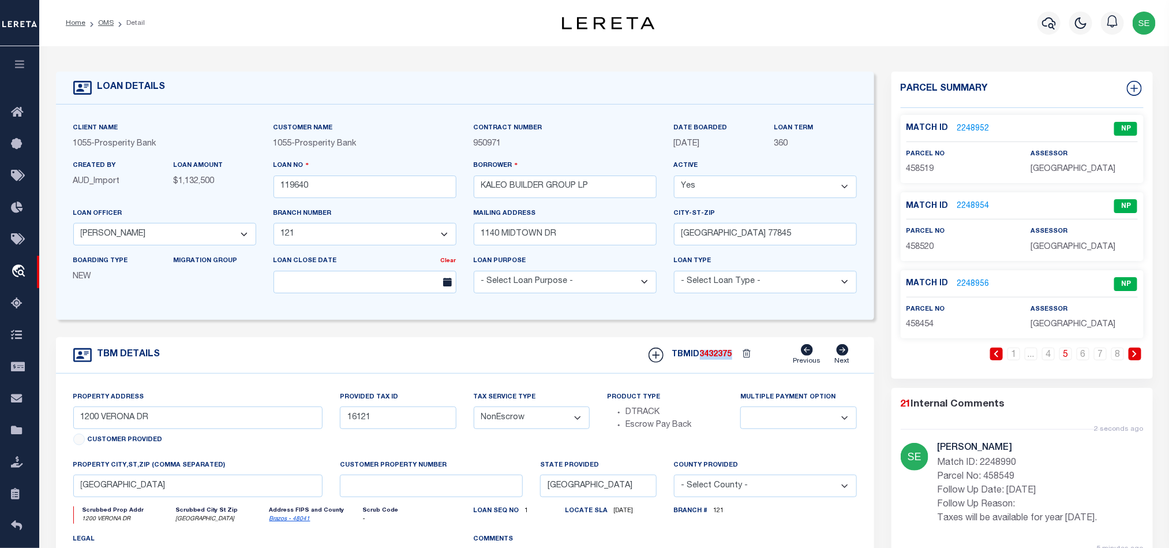
click at [715, 355] on span "3432375" at bounding box center [716, 354] width 32 height 8
click at [1084, 357] on link "6" at bounding box center [1083, 353] width 13 height 13
click at [923, 165] on span "458455" at bounding box center [920, 169] width 28 height 8
click at [367, 187] on input "119640" at bounding box center [364, 186] width 183 height 23
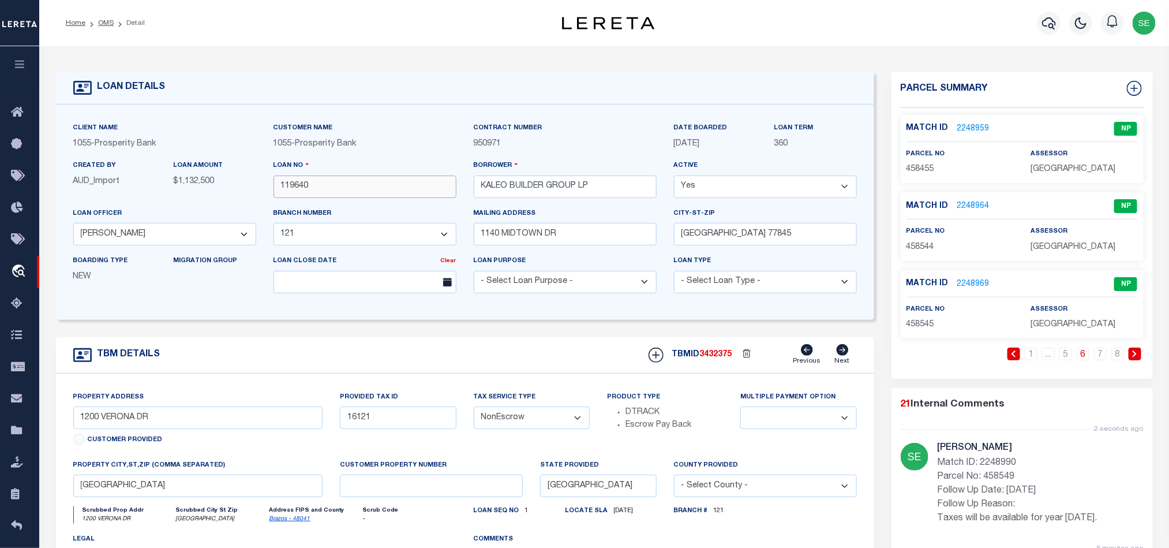
click at [367, 187] on input "119640" at bounding box center [364, 186] width 183 height 23
click at [717, 355] on span "3432375" at bounding box center [716, 354] width 32 height 8
click at [1099, 358] on link "7" at bounding box center [1100, 353] width 13 height 13
click at [919, 165] on span "458546" at bounding box center [920, 169] width 28 height 8
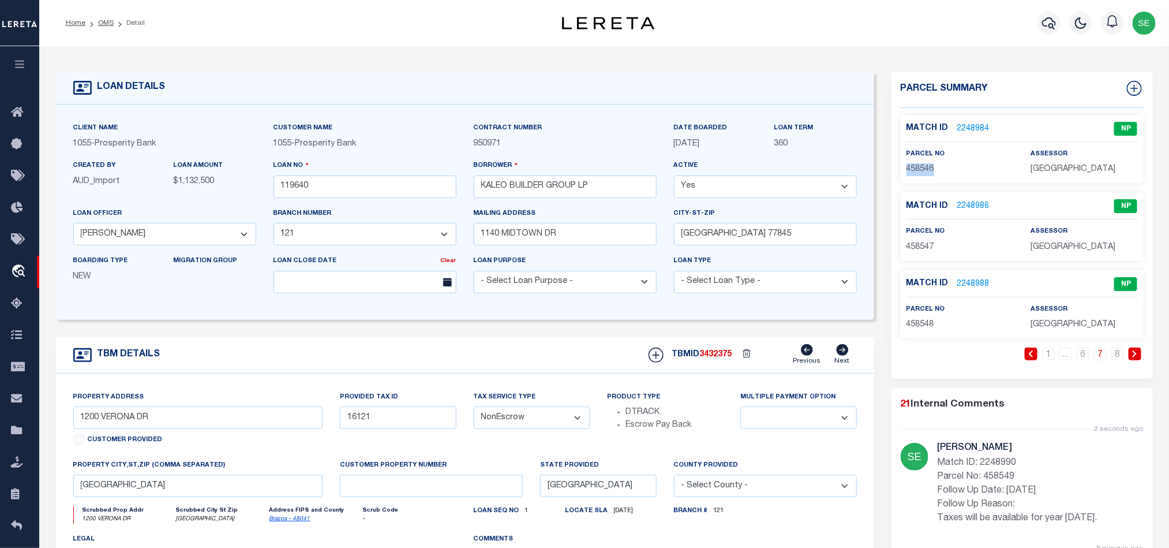
click at [919, 165] on span "458546" at bounding box center [920, 169] width 28 height 8
click at [374, 197] on input "119640" at bounding box center [364, 186] width 183 height 23
click at [717, 358] on span "3432375" at bounding box center [716, 354] width 32 height 8
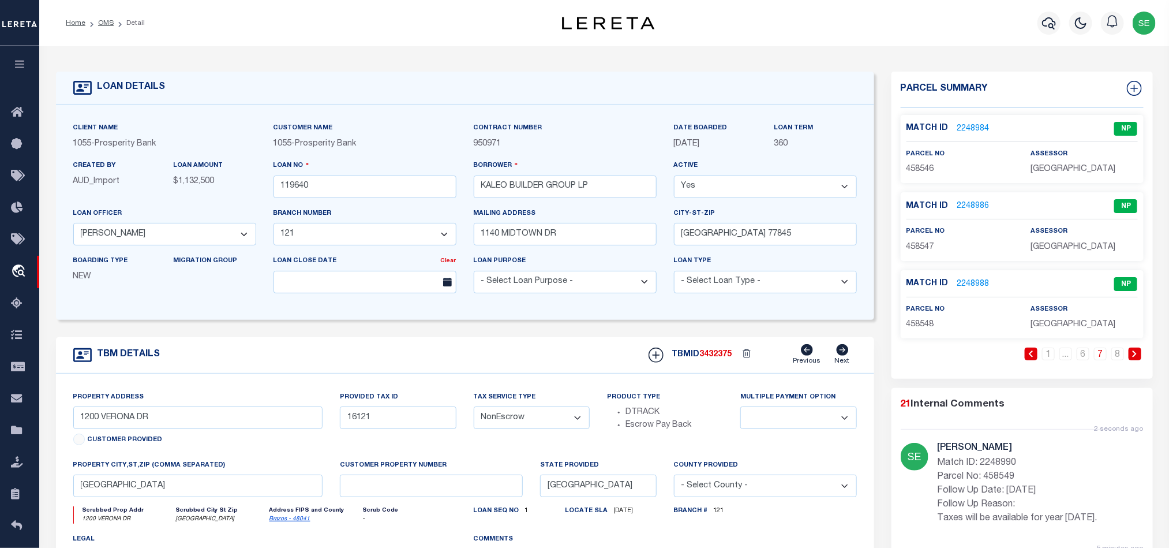
click at [928, 165] on span "458546" at bounding box center [920, 169] width 28 height 8
click at [923, 246] on span "458547" at bounding box center [920, 247] width 28 height 8
click at [380, 181] on input "119640" at bounding box center [364, 186] width 183 height 23
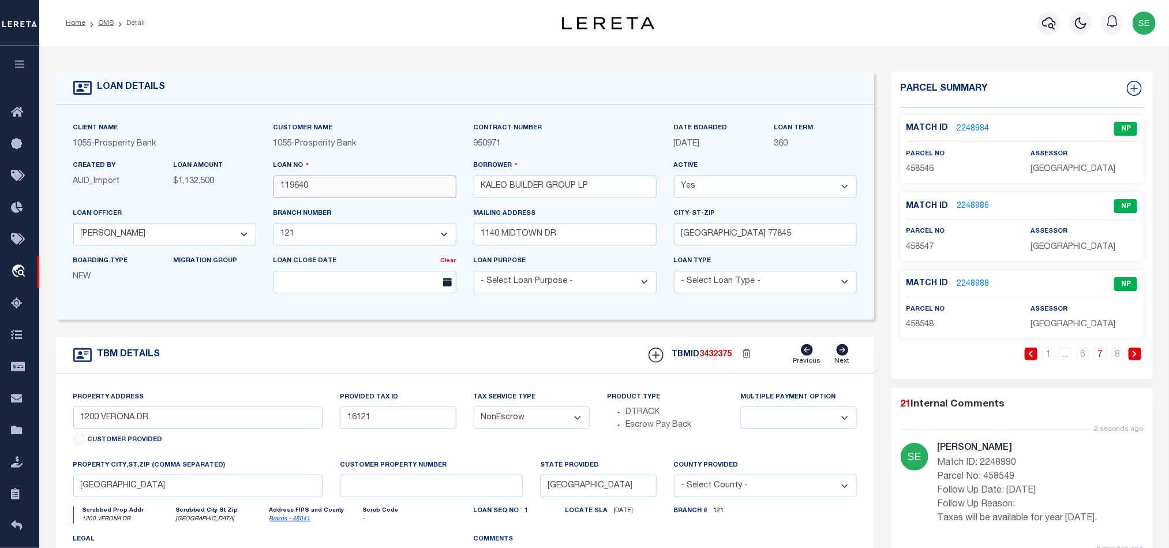
click at [380, 181] on input "119640" at bounding box center [364, 186] width 183 height 23
click at [724, 352] on div "TBMID 3432375 Previous Next" at bounding box center [748, 355] width 217 height 22
click at [928, 325] on span "458548" at bounding box center [920, 324] width 28 height 8
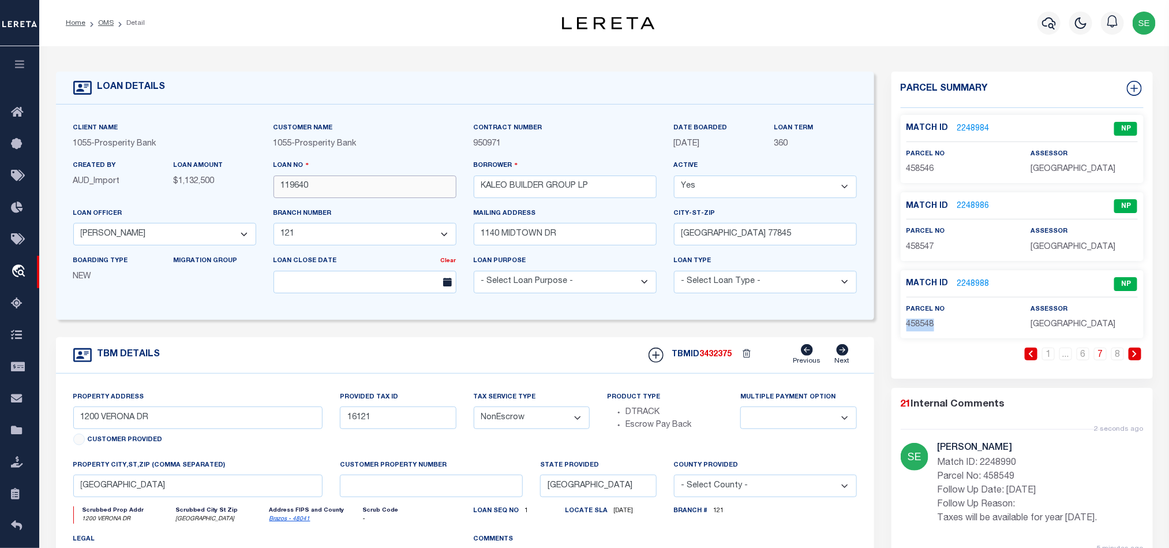
click at [365, 185] on input "119640" at bounding box center [364, 186] width 183 height 23
click at [723, 355] on span "3432375" at bounding box center [716, 354] width 32 height 8
drag, startPoint x: 1117, startPoint y: 353, endPoint x: 1039, endPoint y: 248, distance: 131.2
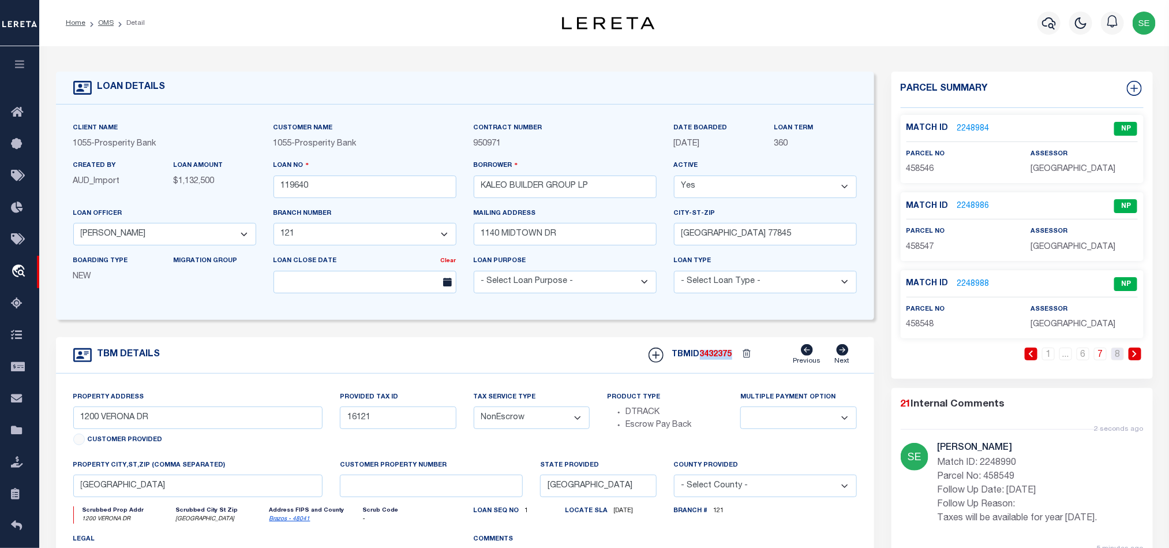
click at [1117, 353] on link "8" at bounding box center [1117, 353] width 13 height 13
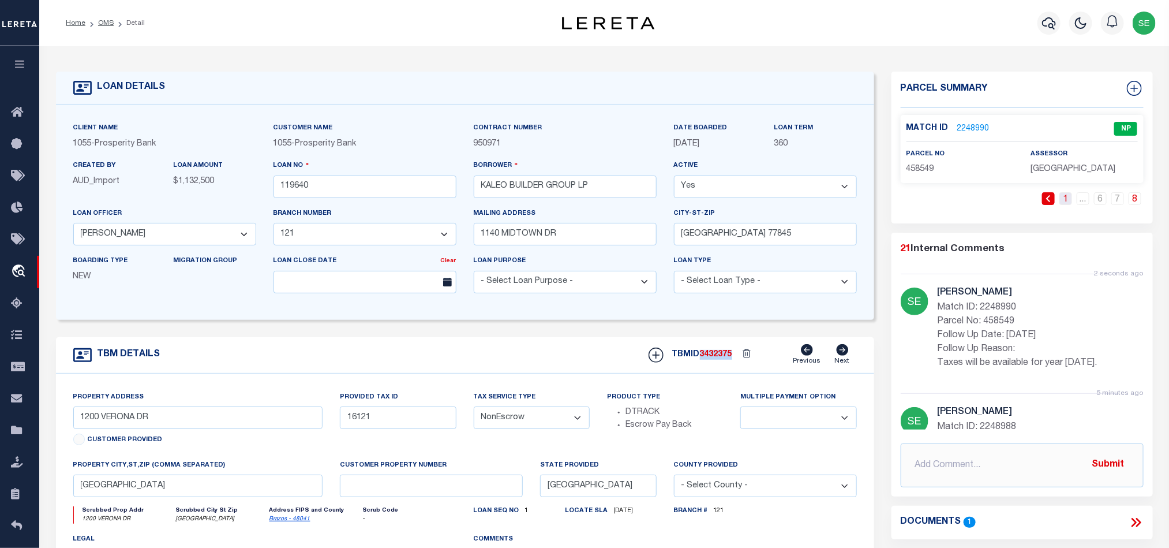
click at [1063, 201] on link "1" at bounding box center [1065, 198] width 13 height 13
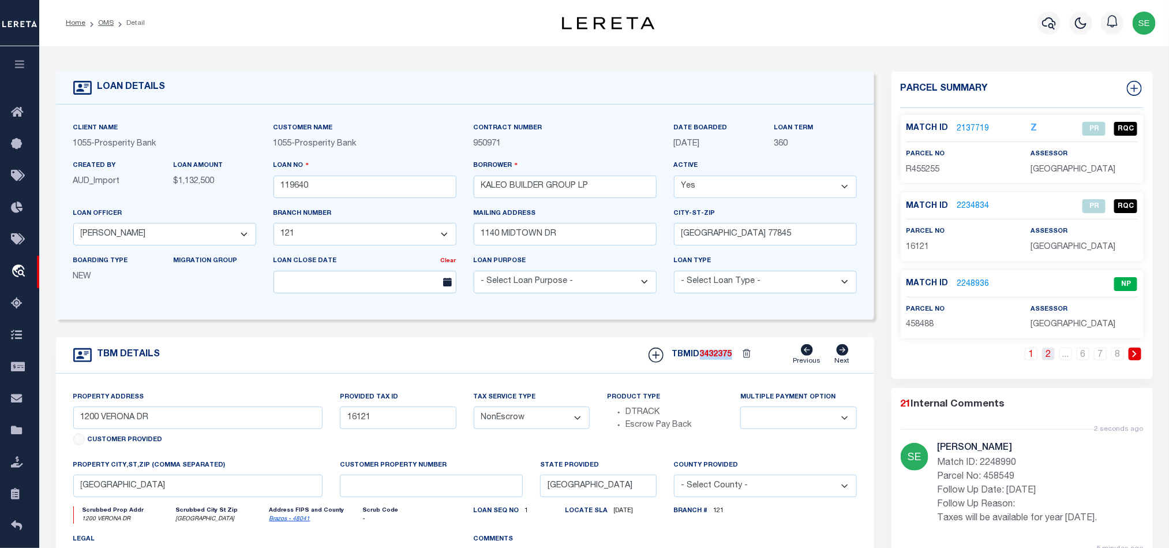
click at [1049, 355] on link "2" at bounding box center [1048, 353] width 13 height 13
click at [1049, 359] on link "3" at bounding box center [1048, 353] width 13 height 13
click at [1048, 360] on link "4" at bounding box center [1048, 353] width 13 height 13
click at [1063, 359] on link "5" at bounding box center [1065, 353] width 13 height 13
click at [1079, 359] on link "6" at bounding box center [1083, 353] width 13 height 13
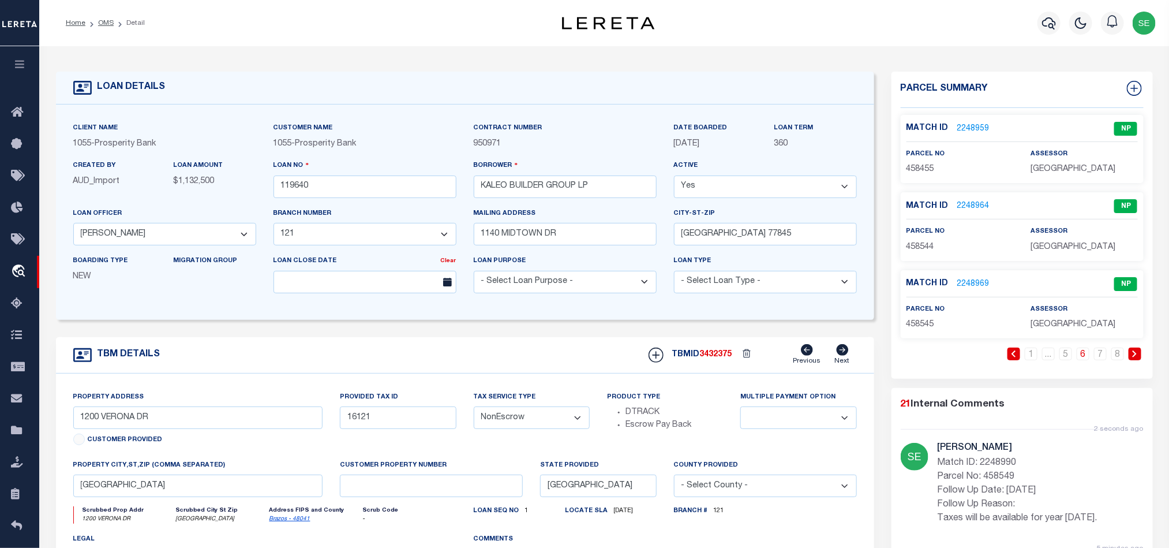
click at [914, 248] on span "458544" at bounding box center [920, 247] width 28 height 8
click at [916, 321] on span "458545" at bounding box center [920, 324] width 28 height 8
drag, startPoint x: 1103, startPoint y: 358, endPoint x: 1092, endPoint y: 340, distance: 21.5
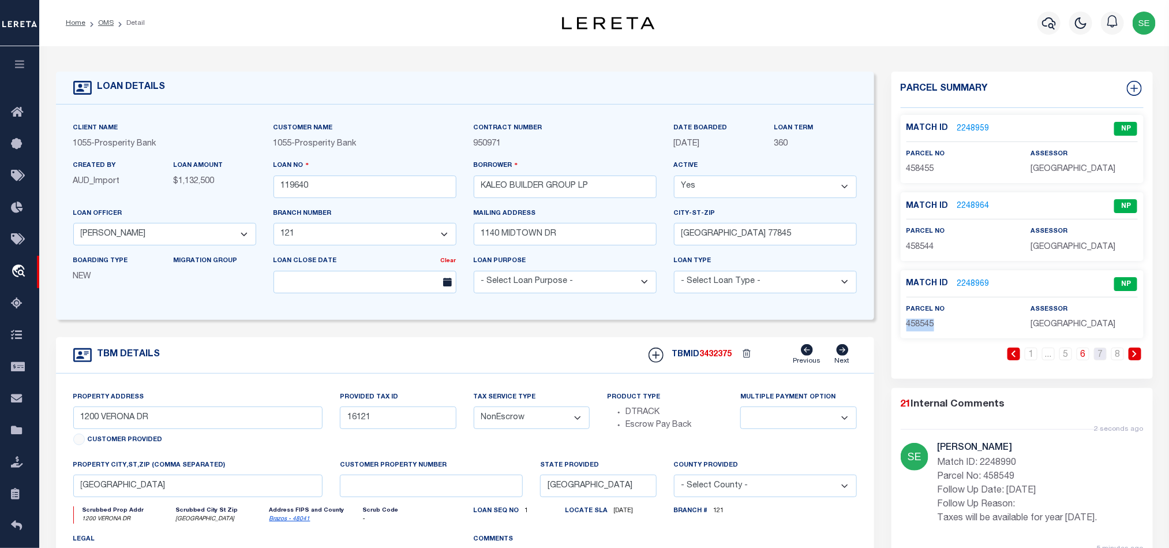
click at [1103, 358] on link "7" at bounding box center [1100, 353] width 13 height 13
click at [909, 177] on div "Match ID 2248984 NP parcel no 458546 assessor" at bounding box center [1022, 149] width 243 height 68
click at [912, 248] on span "458547" at bounding box center [920, 247] width 28 height 8
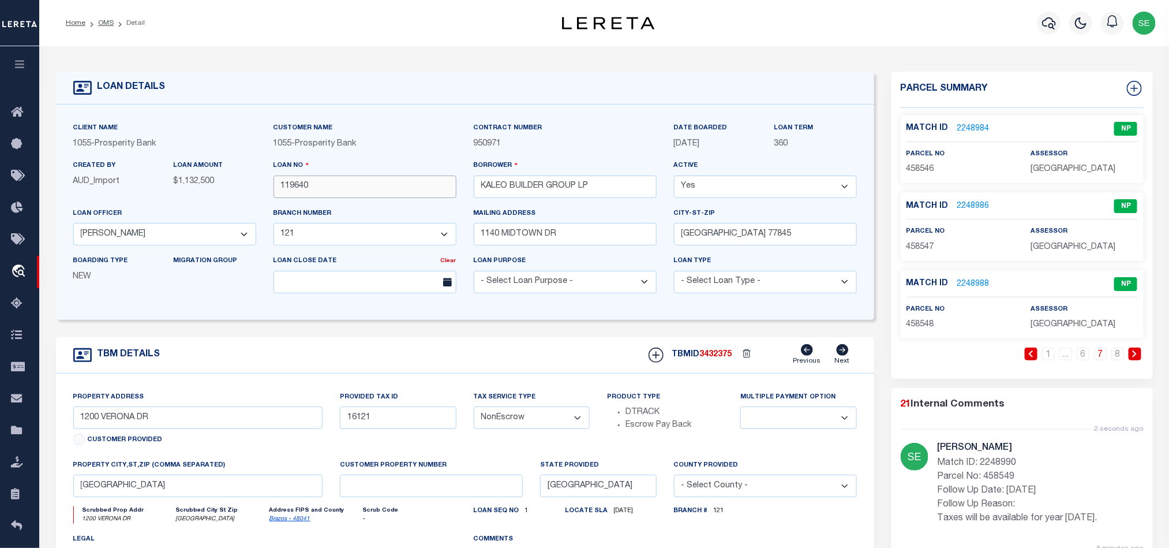
click at [383, 185] on input "119640" at bounding box center [364, 186] width 183 height 23
click at [730, 355] on span "3432375" at bounding box center [716, 354] width 32 height 8
click at [927, 328] on span "458548" at bounding box center [920, 324] width 28 height 8
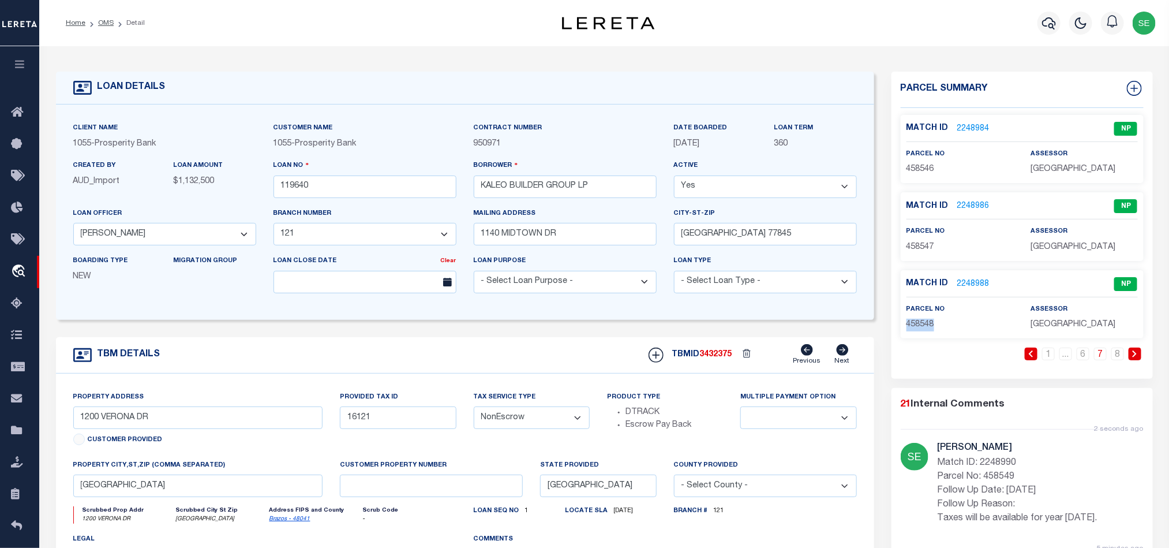
click at [927, 328] on span "458548" at bounding box center [920, 324] width 28 height 8
click at [336, 183] on input "119640" at bounding box center [364, 186] width 183 height 23
click at [724, 358] on span "3432375" at bounding box center [716, 354] width 32 height 8
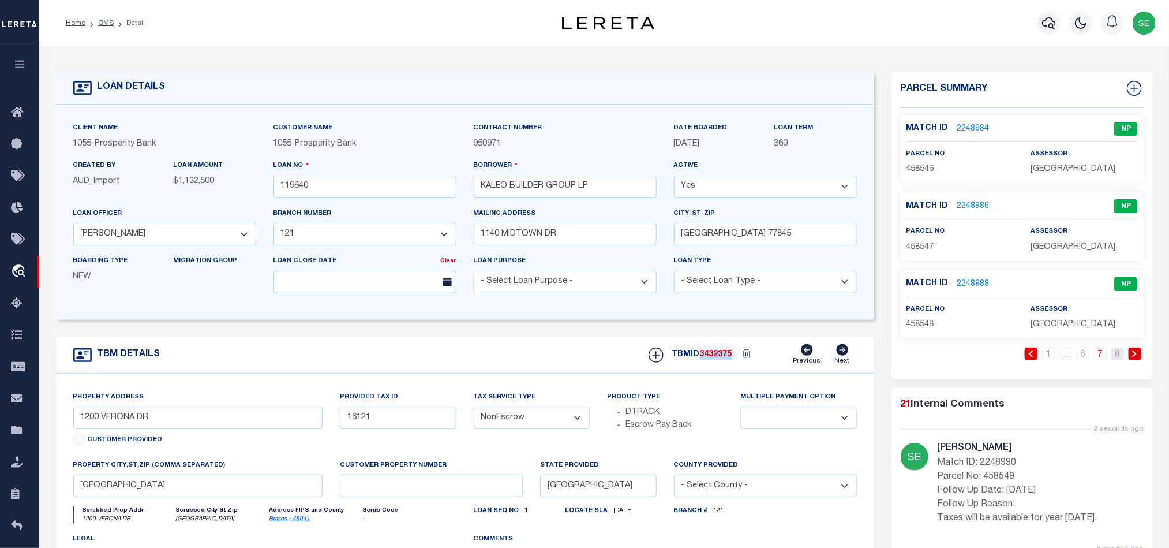
drag, startPoint x: 1114, startPoint y: 350, endPoint x: 1113, endPoint y: 335, distance: 15.0
click at [1114, 350] on link "8" at bounding box center [1117, 353] width 13 height 13
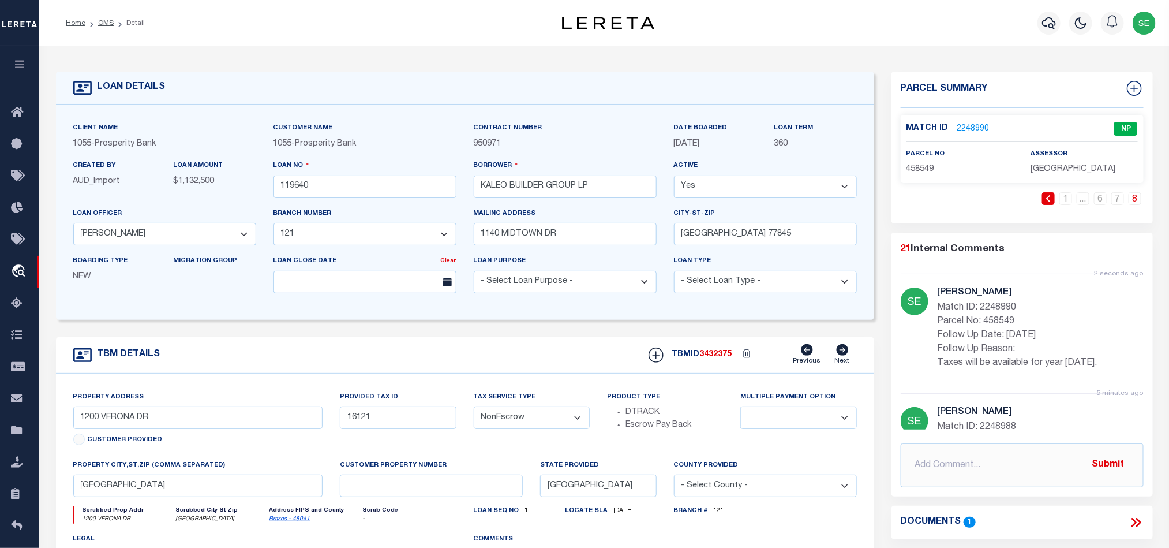
click at [908, 158] on label "parcel no" at bounding box center [925, 154] width 39 height 10
click at [913, 161] on div "parcel no 458549" at bounding box center [959, 162] width 107 height 28
click at [923, 177] on div "Match ID 2248990 NP parcel no 458549 assessor" at bounding box center [1022, 149] width 243 height 68
click at [348, 198] on input "119640" at bounding box center [364, 186] width 183 height 23
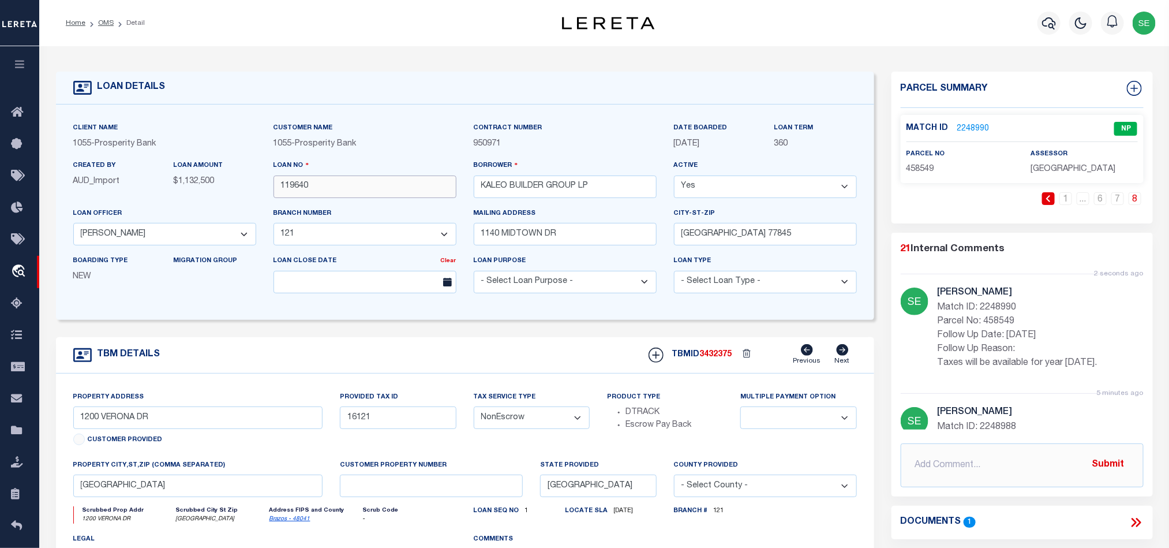
click at [348, 198] on input "119640" at bounding box center [364, 186] width 183 height 23
click at [715, 358] on span "3432375" at bounding box center [716, 354] width 32 height 8
click at [494, 357] on div "TBM DETAILS TBMID 3432375 Previous Next" at bounding box center [465, 355] width 818 height 36
drag, startPoint x: 110, startPoint y: 25, endPoint x: 656, endPoint y: 198, distance: 573.1
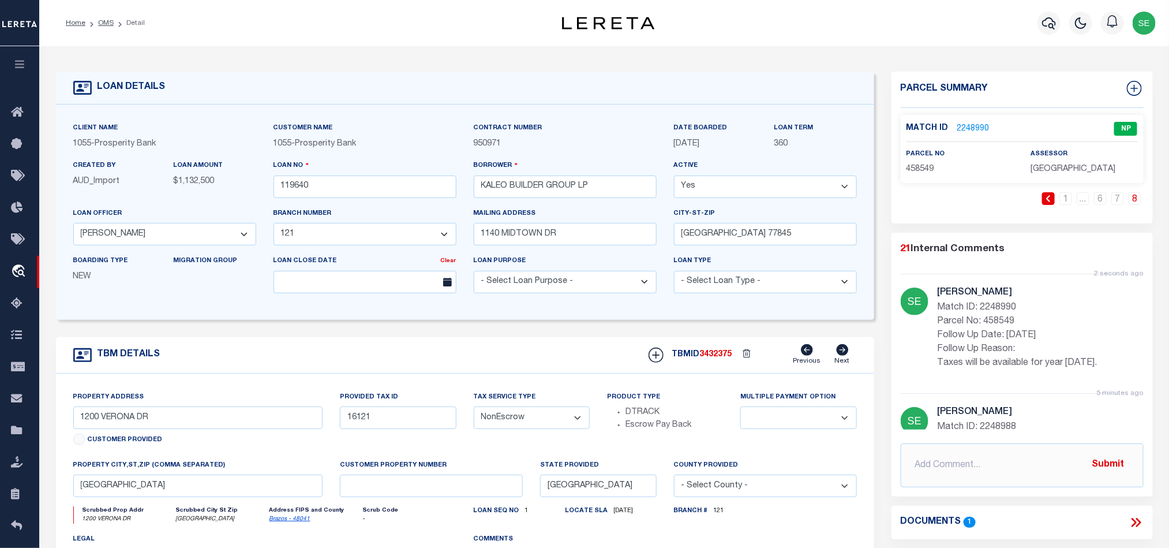
click at [110, 25] on link "OMS" at bounding box center [106, 23] width 16 height 7
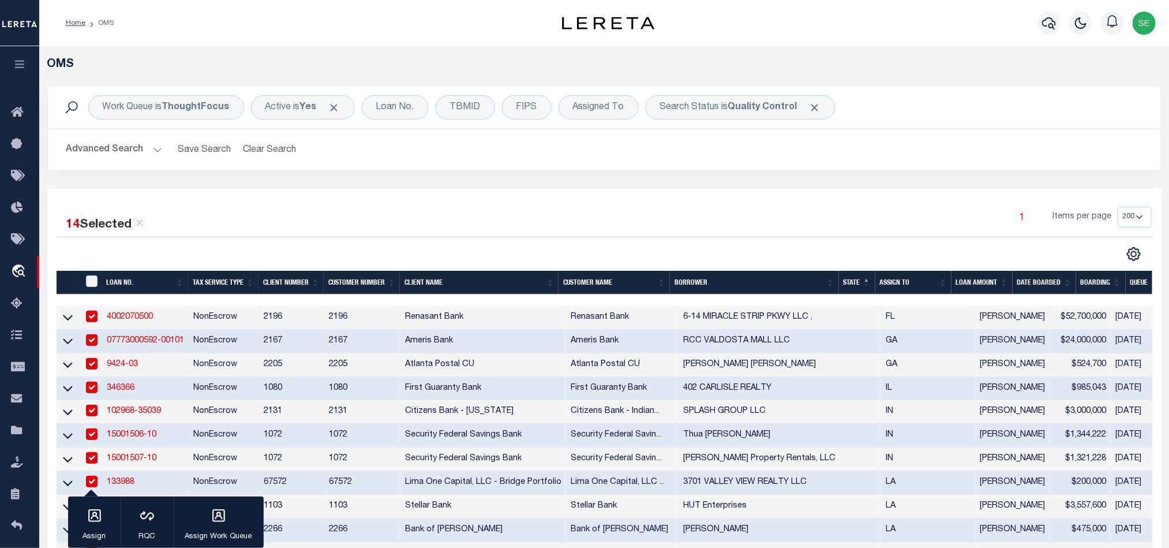
scroll to position [260, 0]
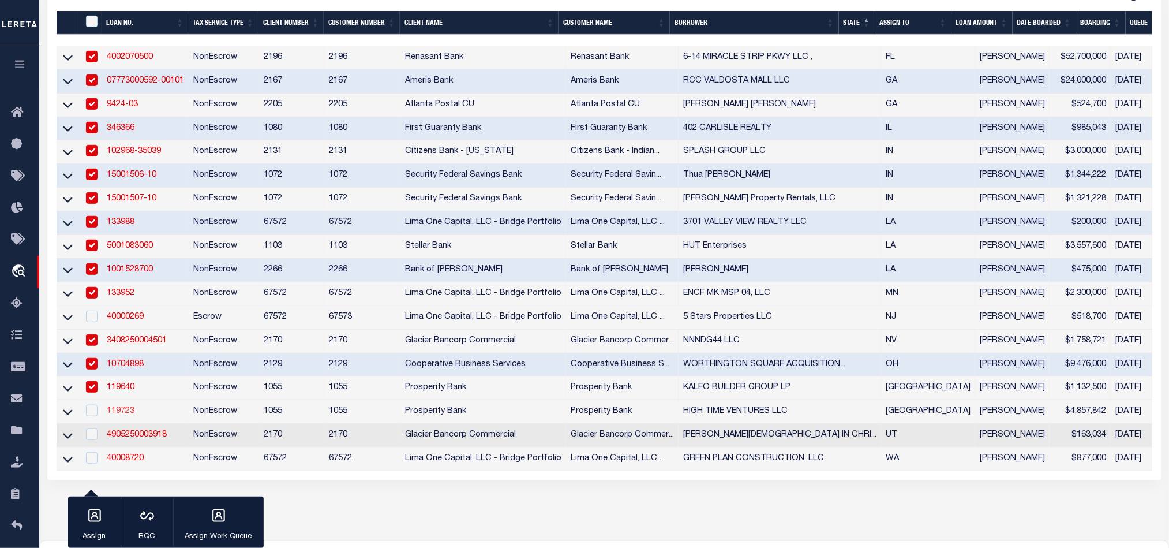
click at [123, 415] on link "119723" at bounding box center [121, 411] width 28 height 8
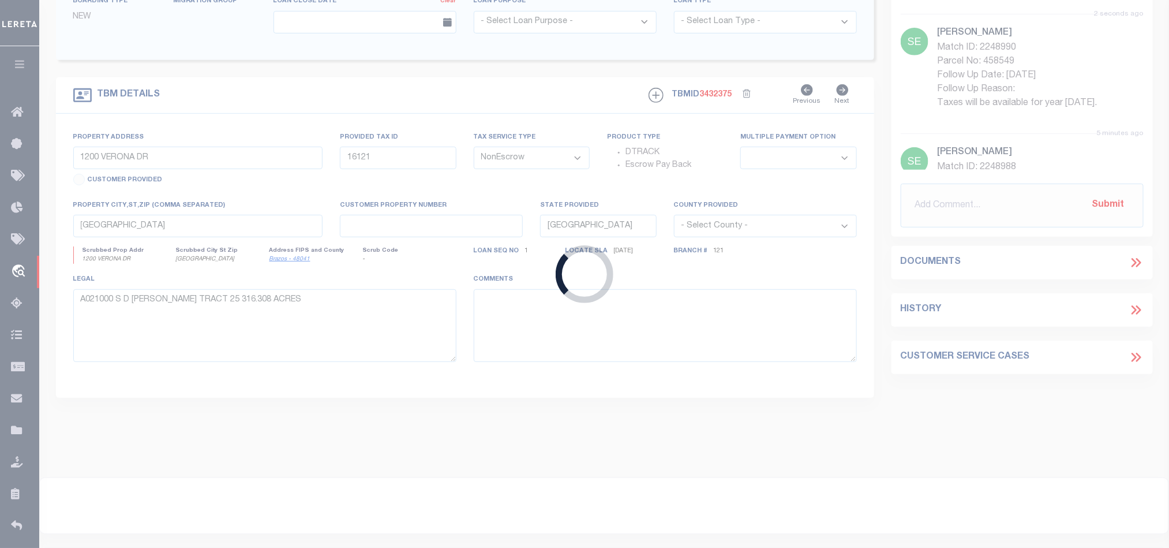
type input "119723"
type input "HIGH TIME VENTURES LLC"
select select "10484"
select select "3896"
type input "17819 [PERSON_NAME] AIRLINE"
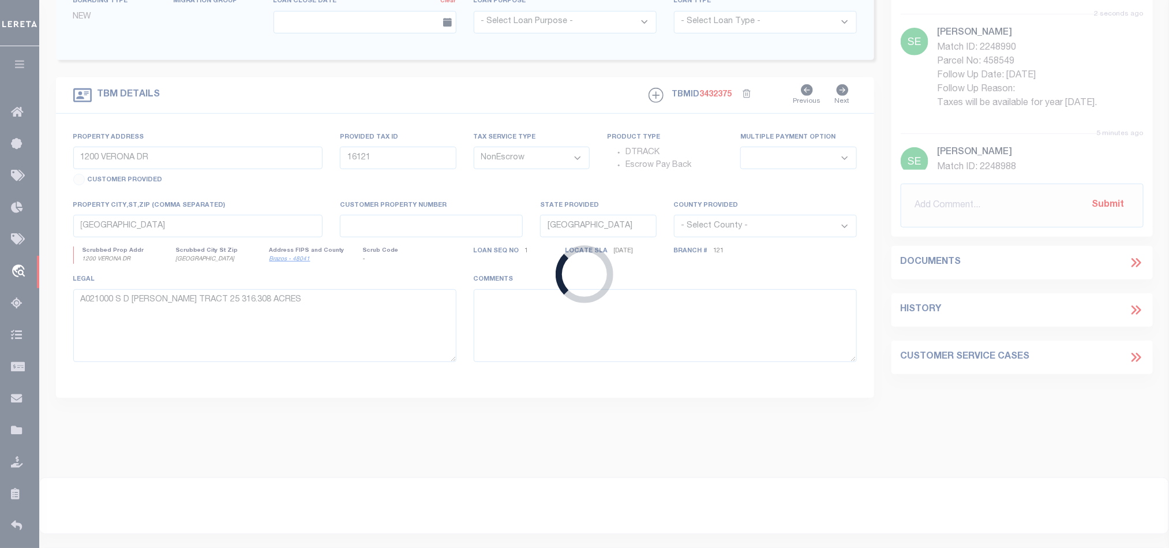
type input "SPRING TX 77379"
select select
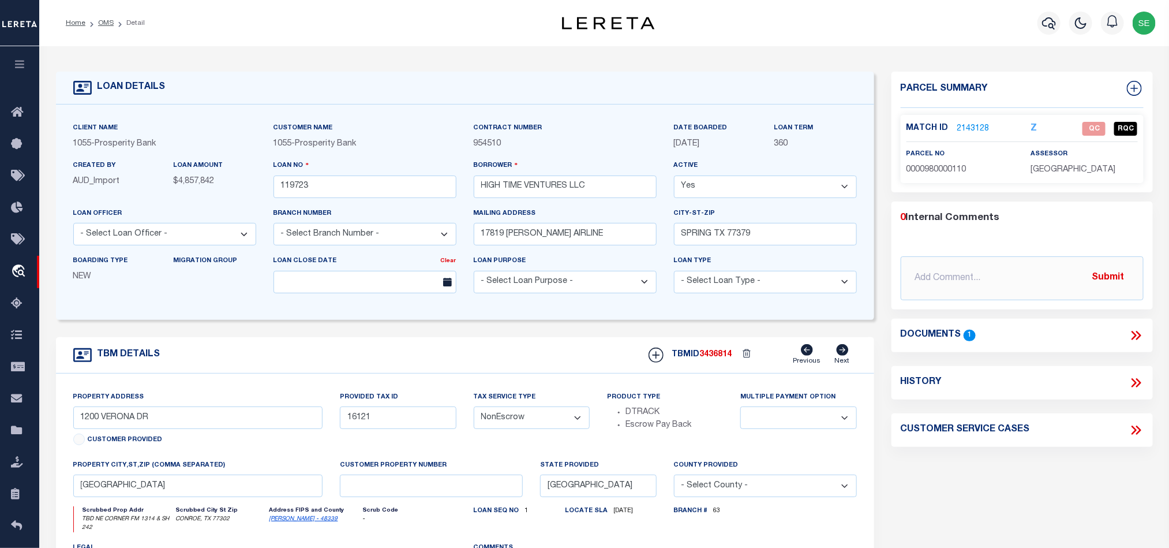
select select "10484"
select select "3896"
type input "TBD NE CORNER FM 1314 & SH 242"
type input "0000980000110"
select select
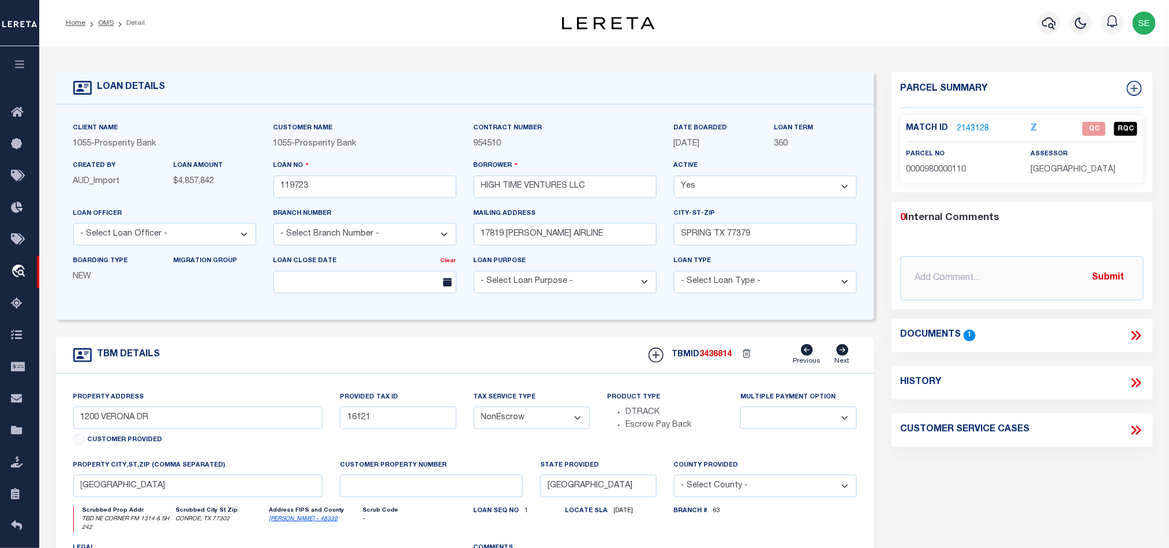
type input "CONROE, TX 77302"
click at [111, 23] on link "OMS" at bounding box center [106, 23] width 16 height 7
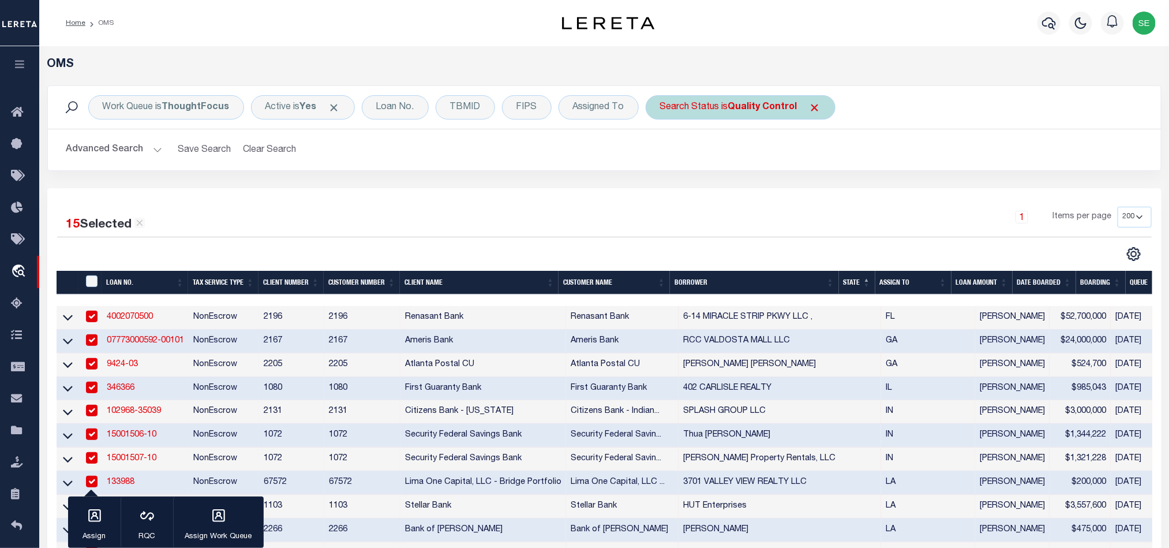
click at [729, 111] on div "Search Status is Quality Control" at bounding box center [741, 107] width 190 height 24
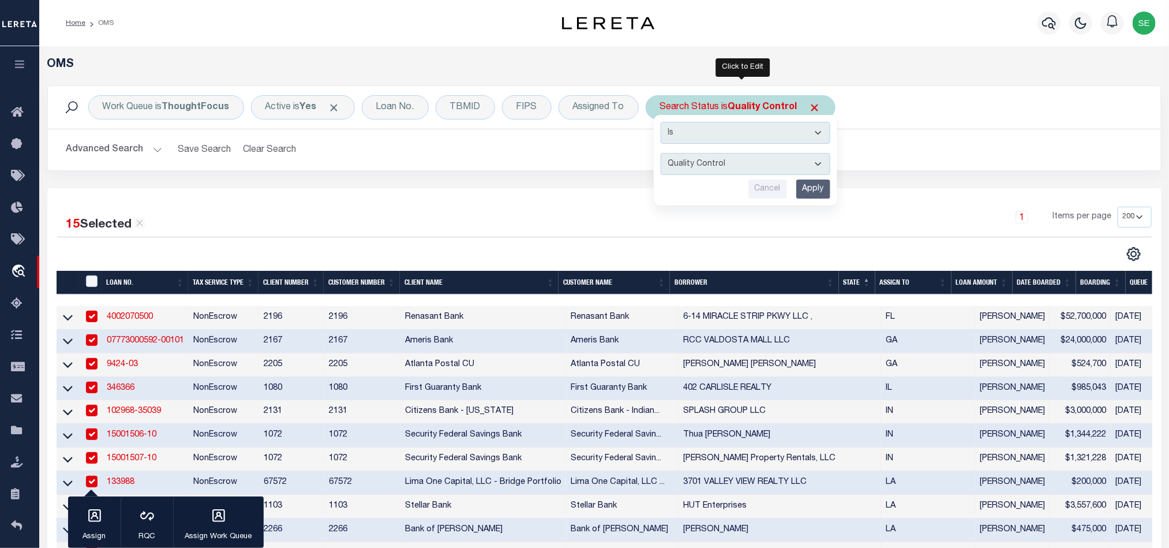
click at [808, 187] on input "Apply" at bounding box center [813, 188] width 34 height 19
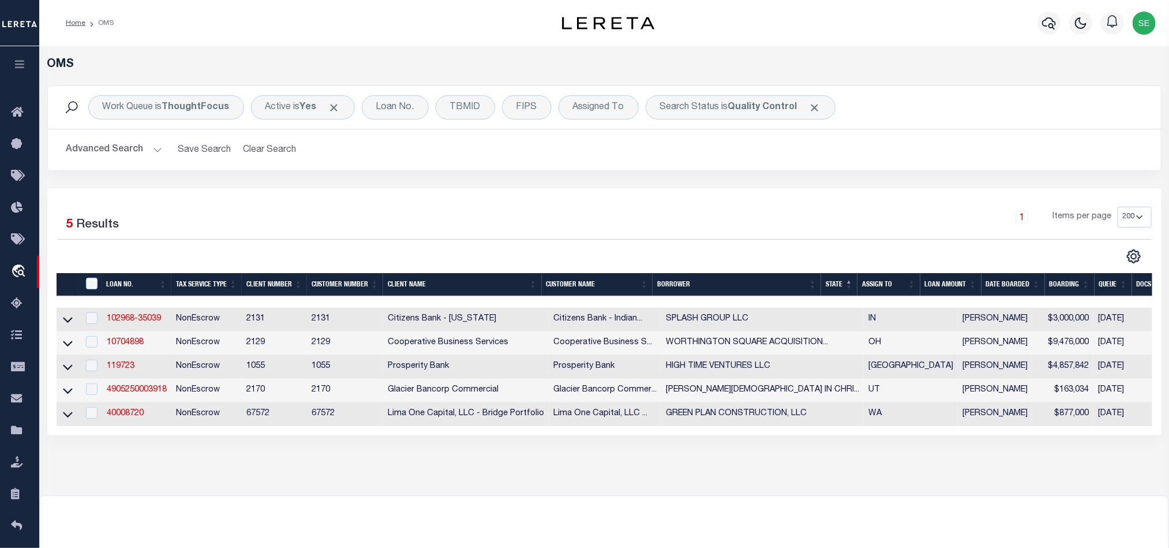
click at [122, 144] on button "Advanced Search" at bounding box center [114, 149] width 96 height 23
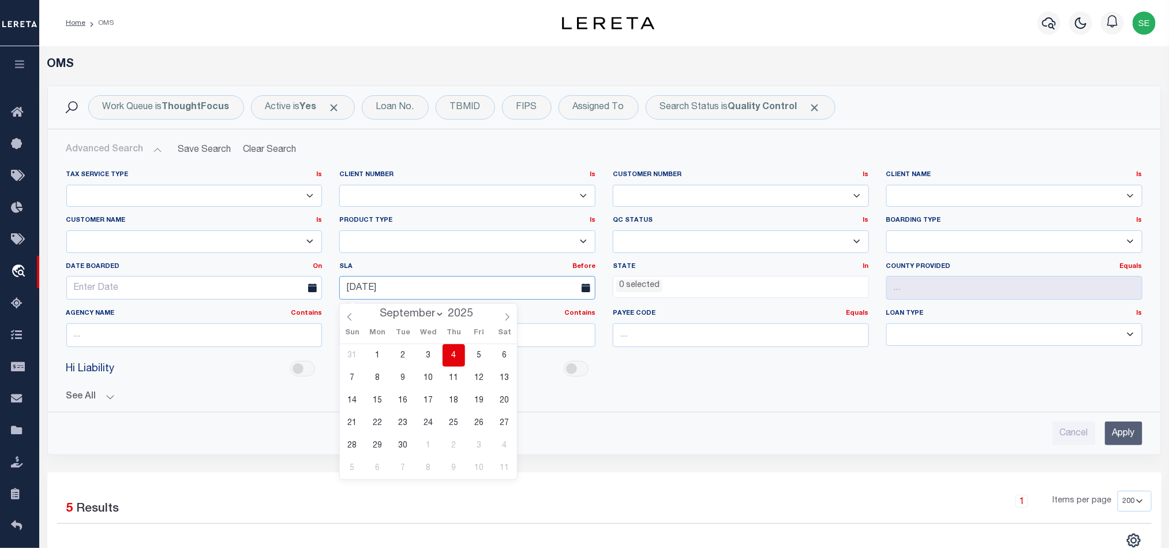
drag, startPoint x: 492, startPoint y: 284, endPoint x: 324, endPoint y: 289, distance: 167.4
click at [324, 289] on div "Tax Service Type Is Is Contains Escrow NonEscrow Client Number Is Is Contains 1…" at bounding box center [604, 263] width 1093 height 186
click at [1129, 436] on input "Apply" at bounding box center [1124, 433] width 38 height 24
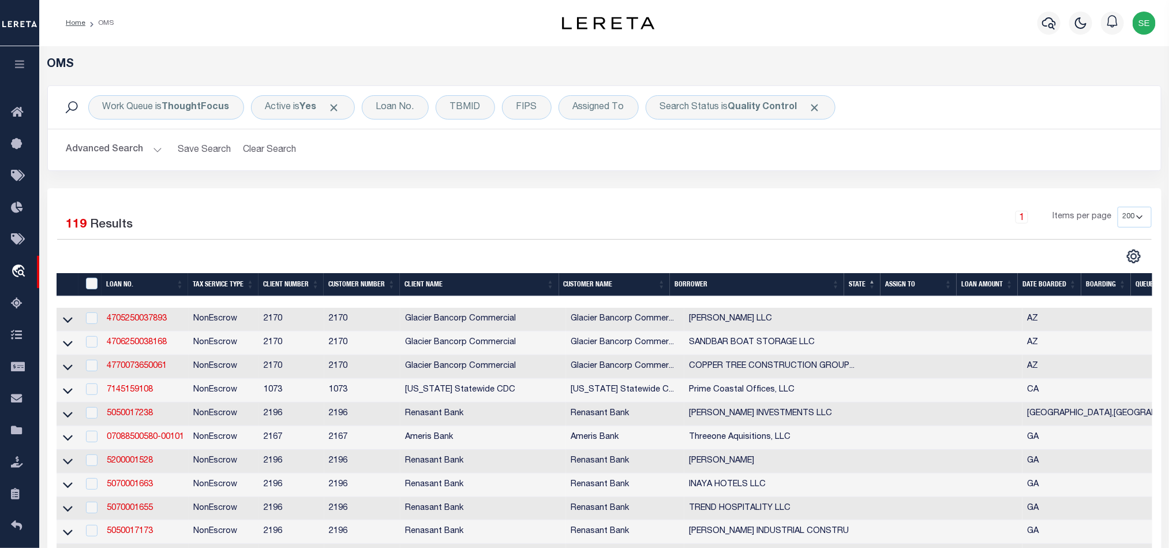
click at [106, 152] on button "Advanced Search" at bounding box center [114, 149] width 96 height 23
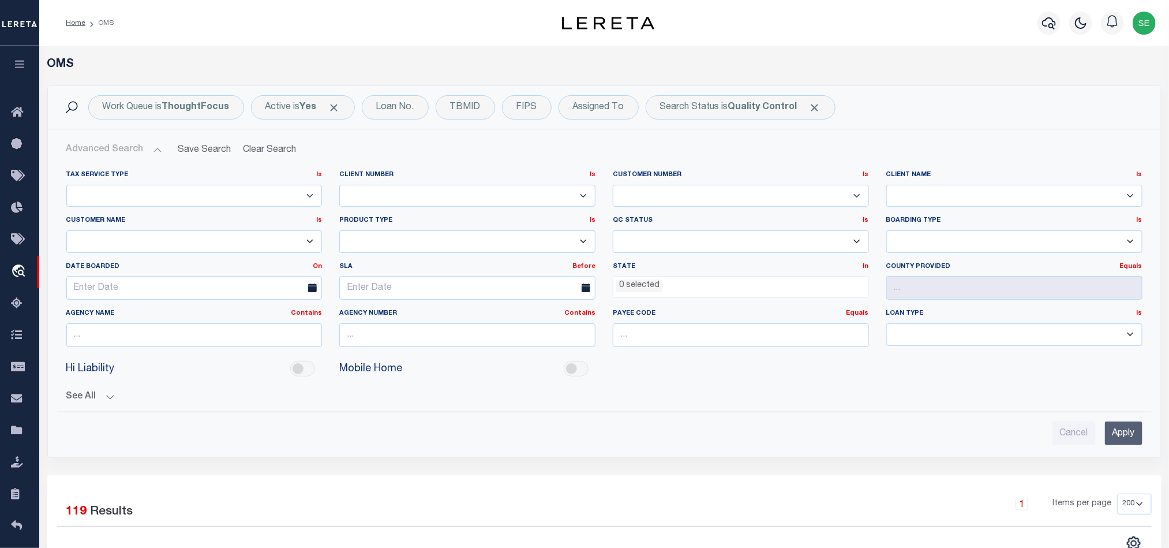
click at [631, 287] on li "0 selected" at bounding box center [639, 285] width 46 height 13
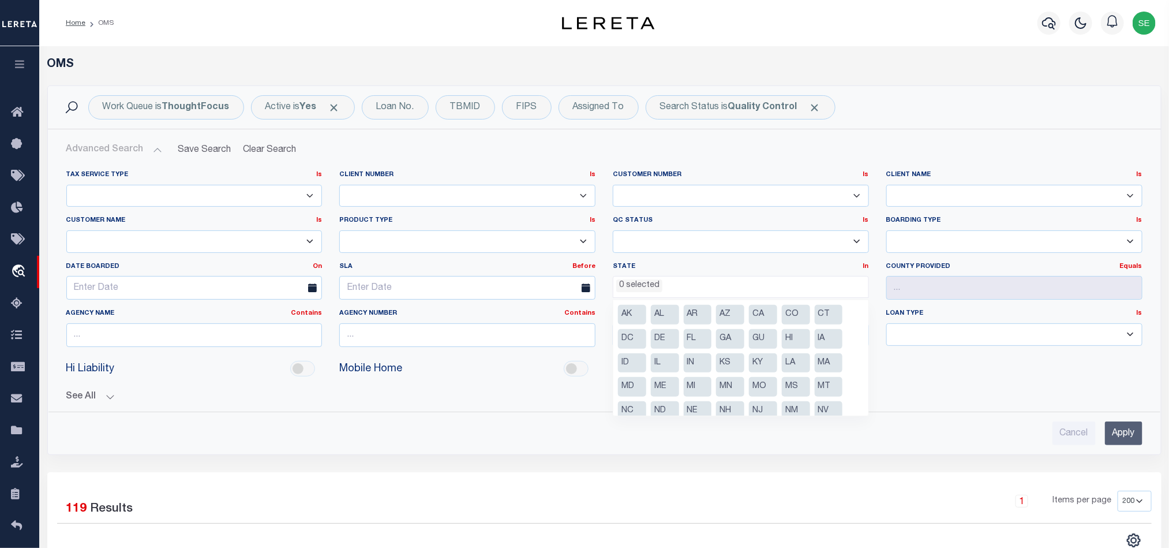
click at [730, 334] on li "GA" at bounding box center [730, 339] width 28 height 20
click at [1123, 433] on input "Apply" at bounding box center [1124, 433] width 38 height 24
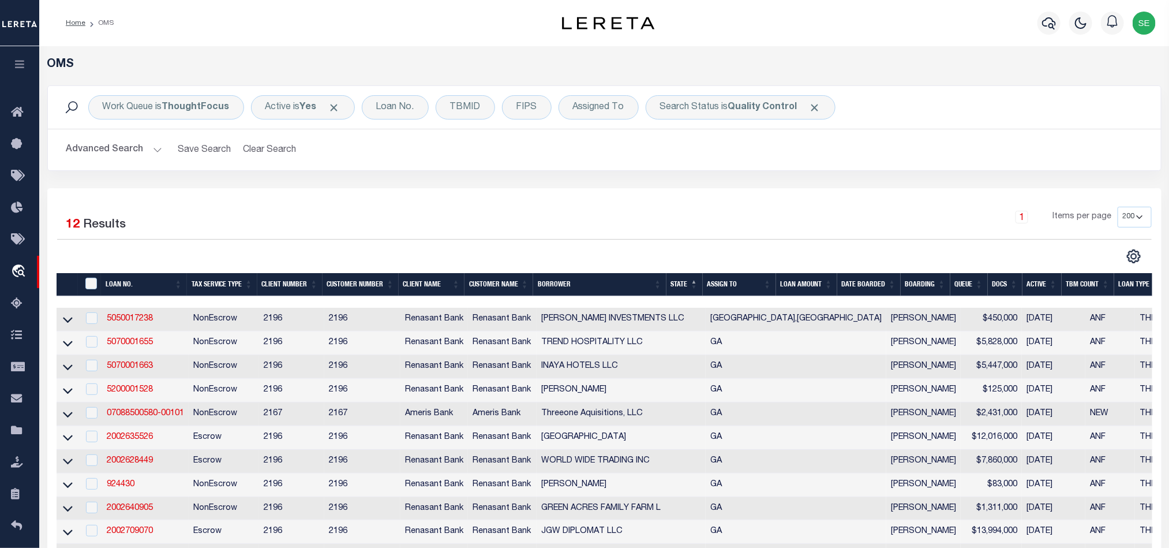
scroll to position [173, 0]
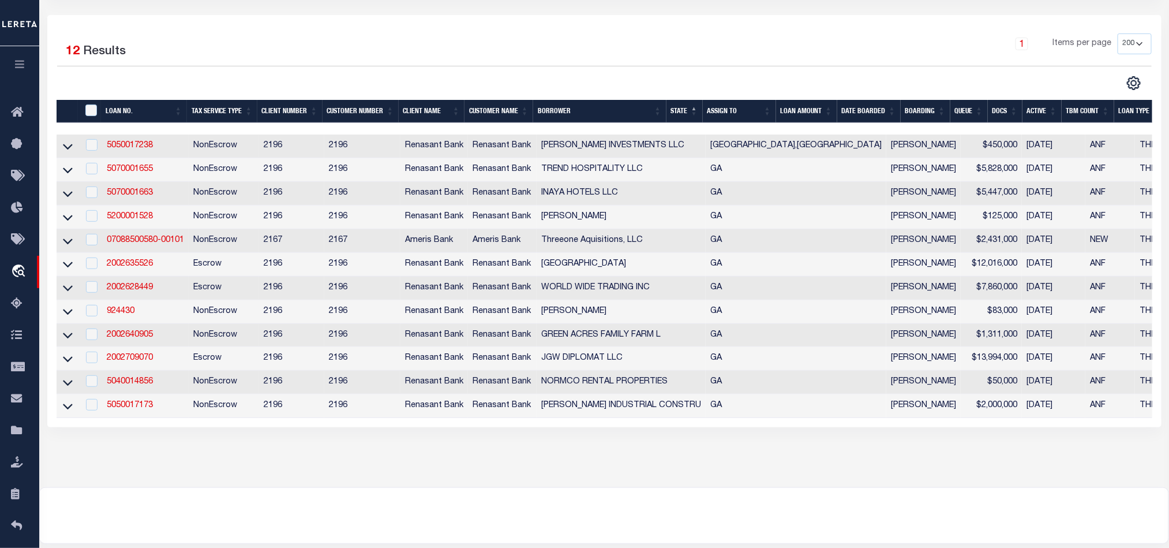
click at [1082, 117] on th "TBM COUNT" at bounding box center [1088, 112] width 53 height 24
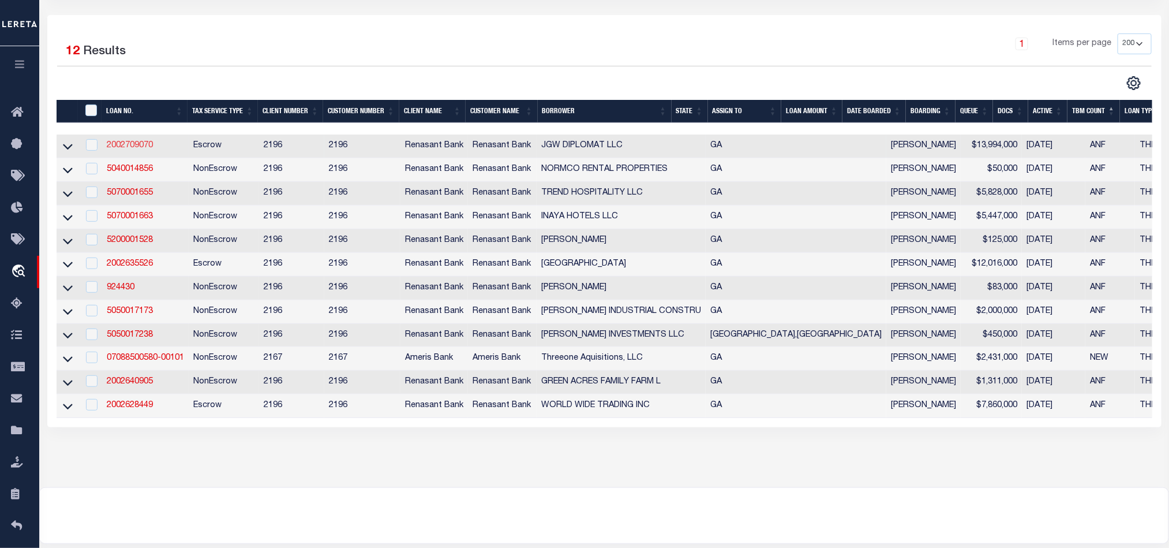
click at [114, 145] on link "2002709070" at bounding box center [130, 145] width 46 height 8
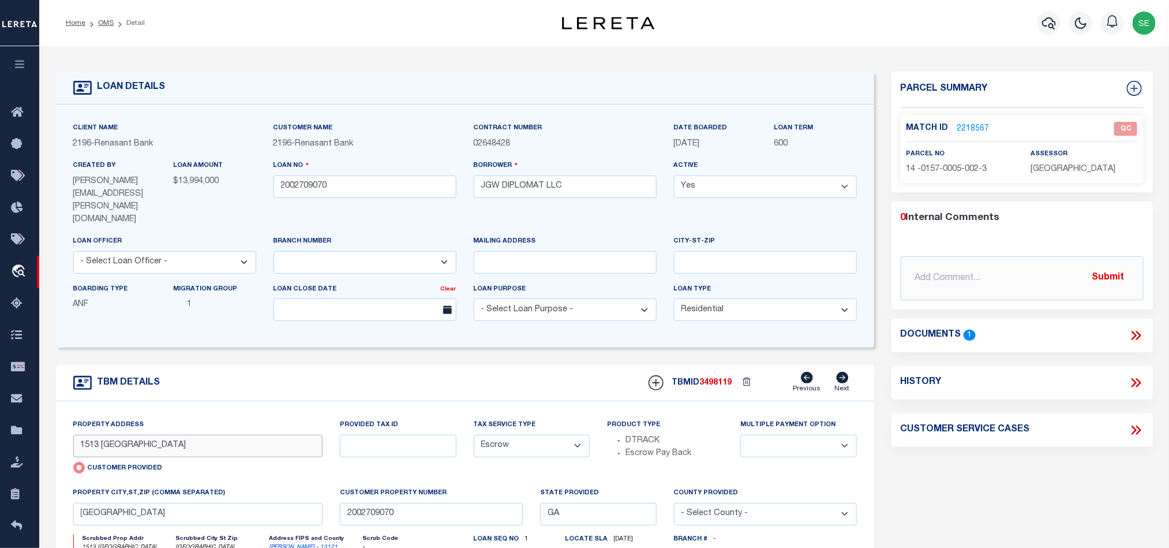
click at [125, 434] on input "1513 [GEOGRAPHIC_DATA]" at bounding box center [198, 445] width 250 height 23
click at [1040, 485] on div "Parcel Summary Match ID 2218567 0" at bounding box center [1022, 401] width 279 height 659
click at [1137, 331] on icon at bounding box center [1136, 335] width 15 height 15
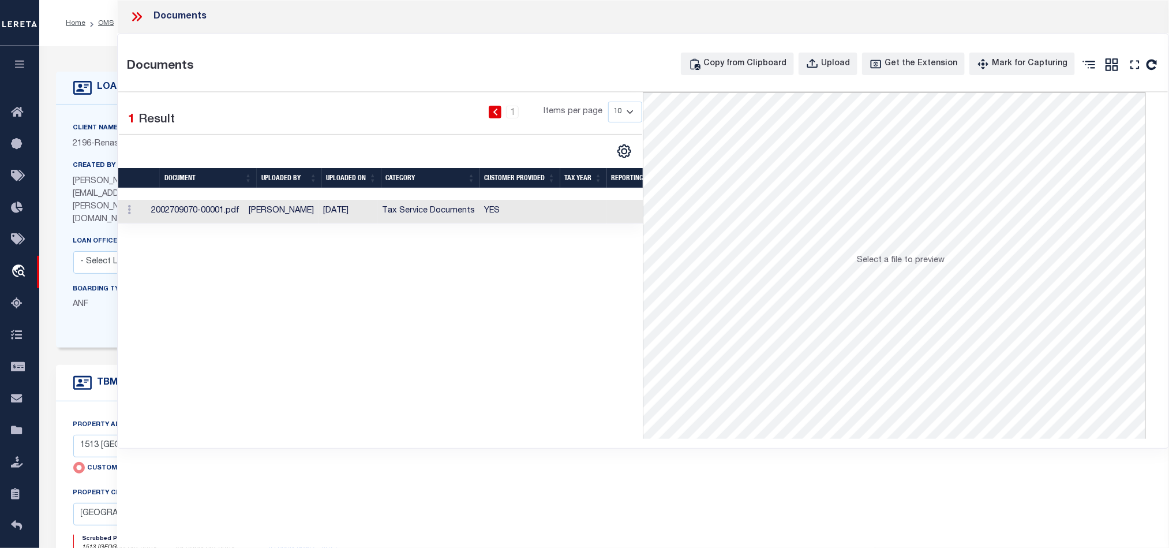
click at [503, 213] on td "YES" at bounding box center [520, 212] width 80 height 24
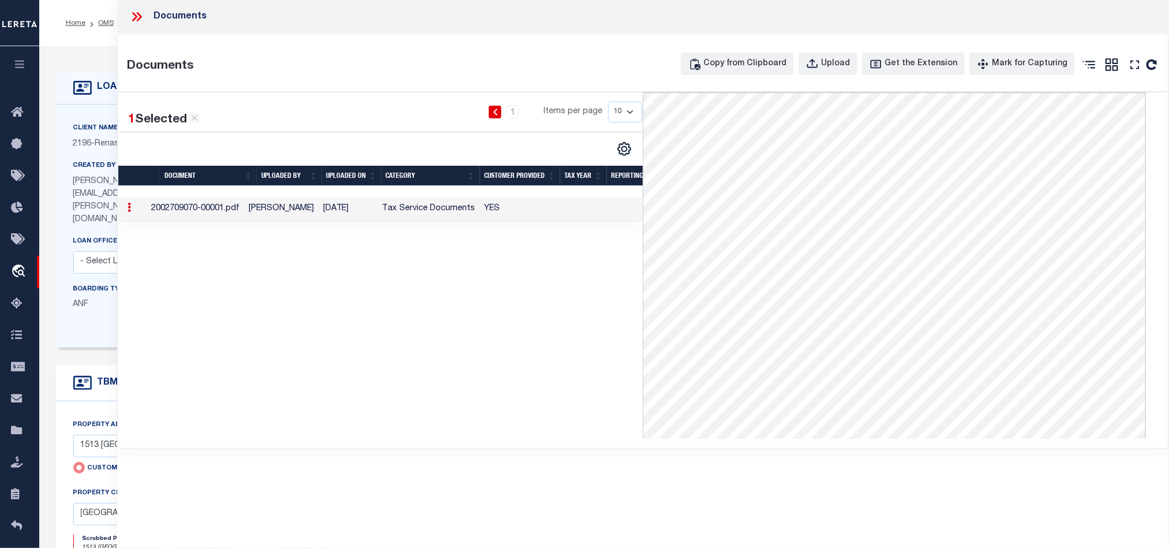
click at [138, 18] on icon at bounding box center [136, 16] width 15 height 15
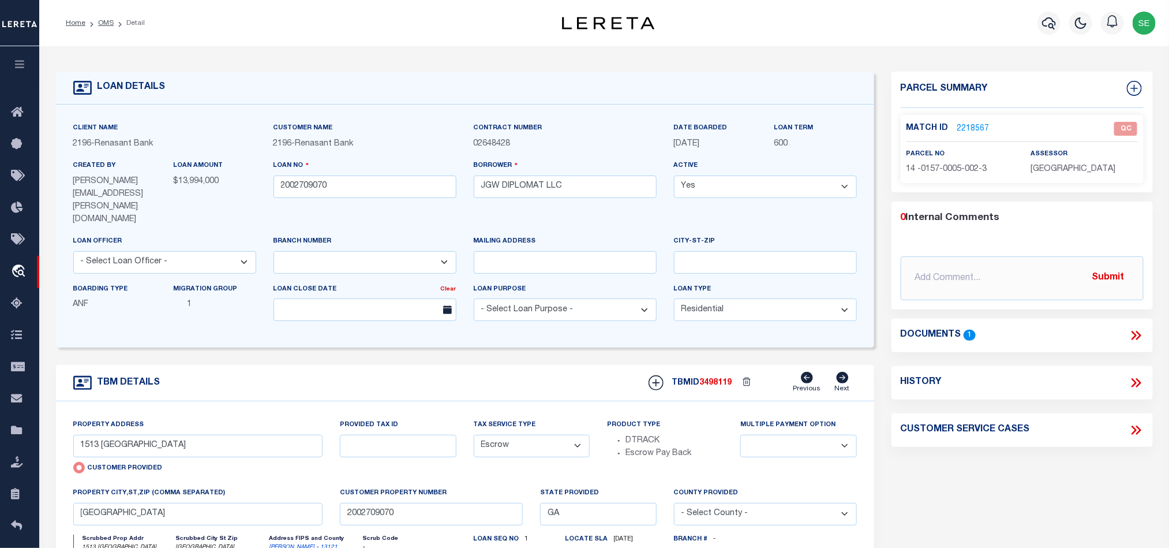
click at [978, 123] on link "2218567" at bounding box center [973, 129] width 32 height 12
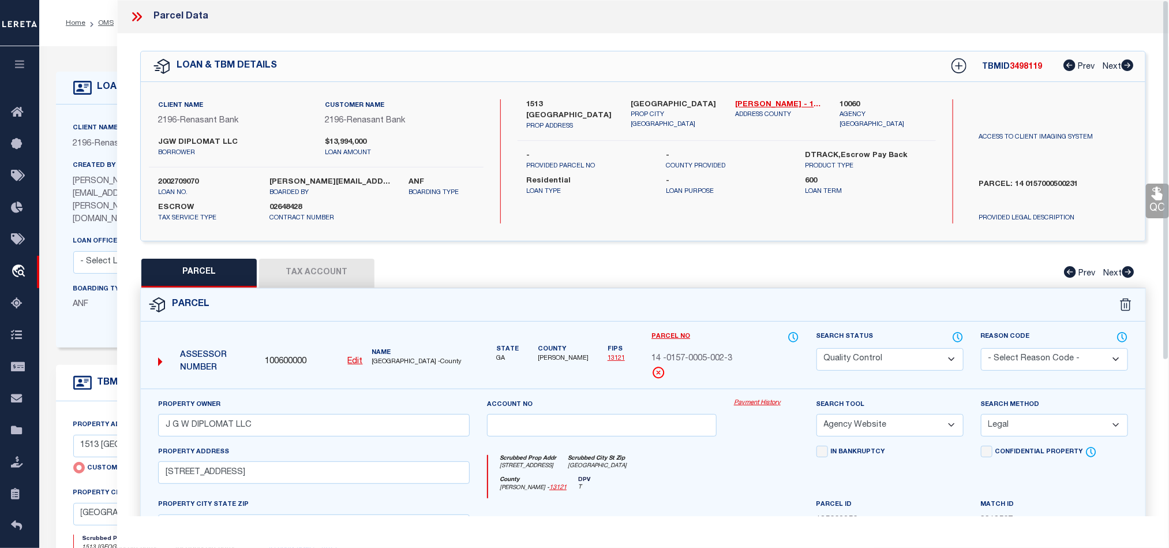
click at [708, 294] on div "Parcel" at bounding box center [643, 304] width 1004 height 33
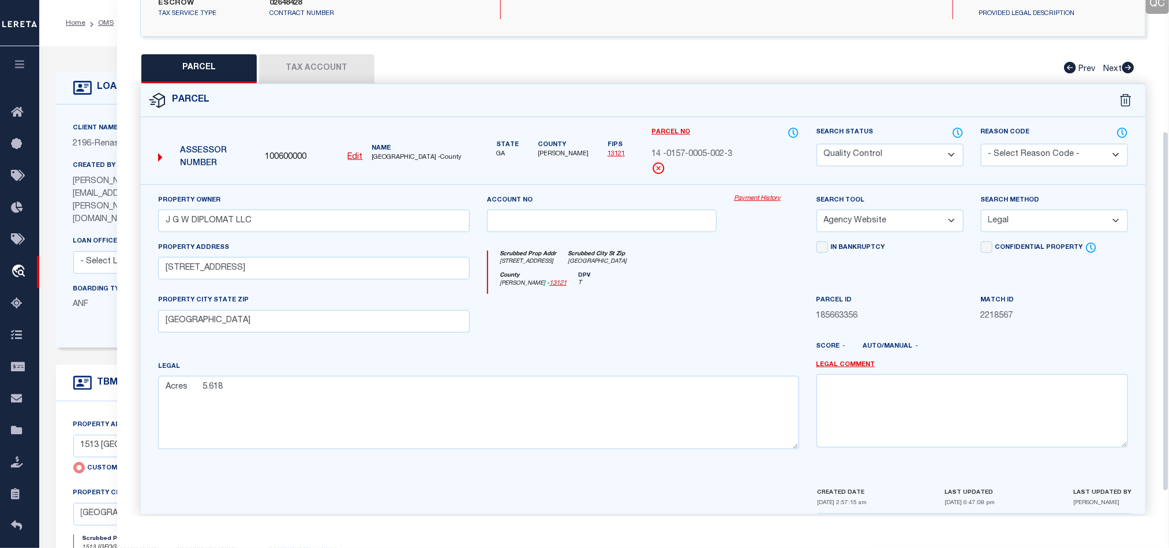
scroll to position [223, 0]
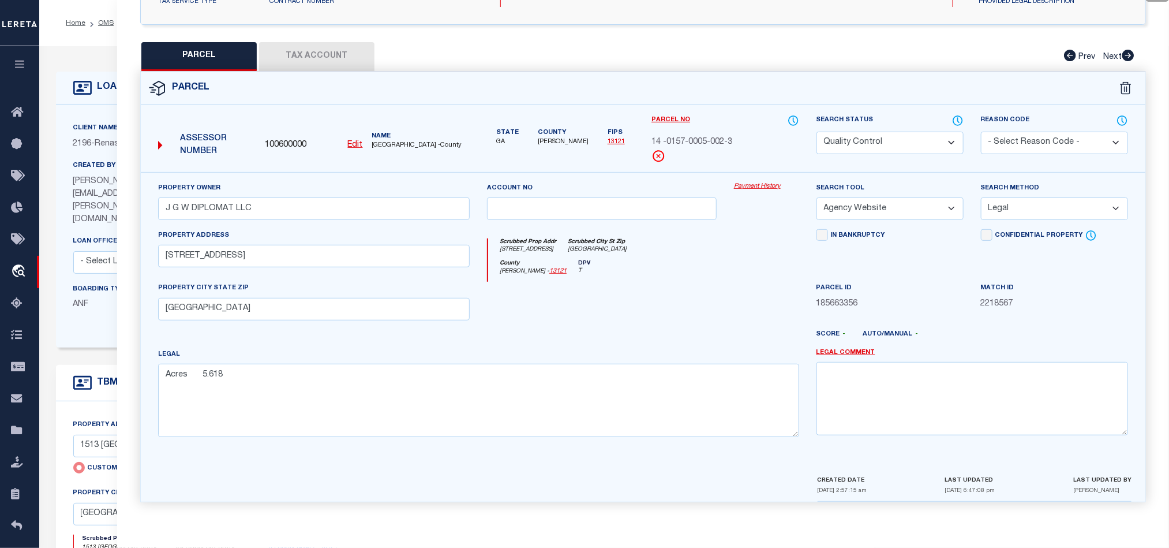
click at [651, 325] on div at bounding box center [601, 305] width 247 height 47
click at [293, 54] on button "Tax Account" at bounding box center [316, 56] width 115 height 29
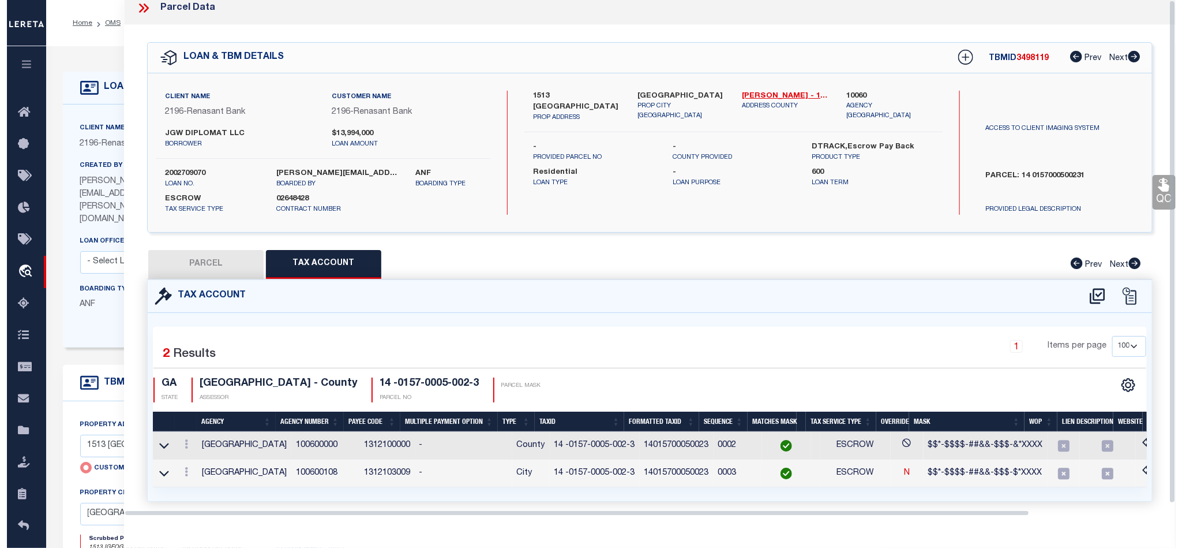
scroll to position [0, 0]
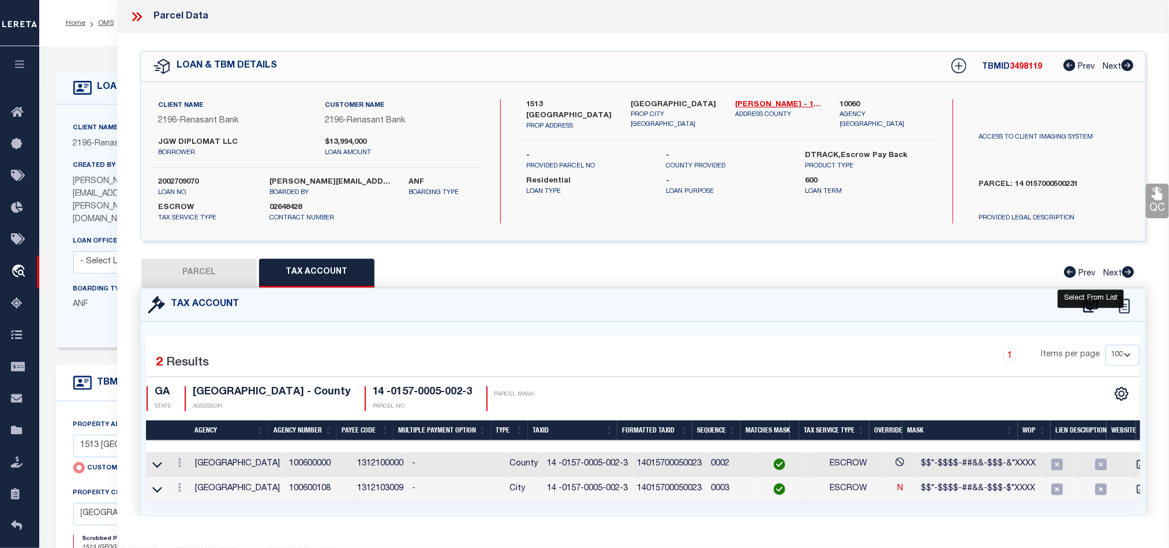
click at [1084, 309] on icon at bounding box center [1090, 305] width 15 height 16
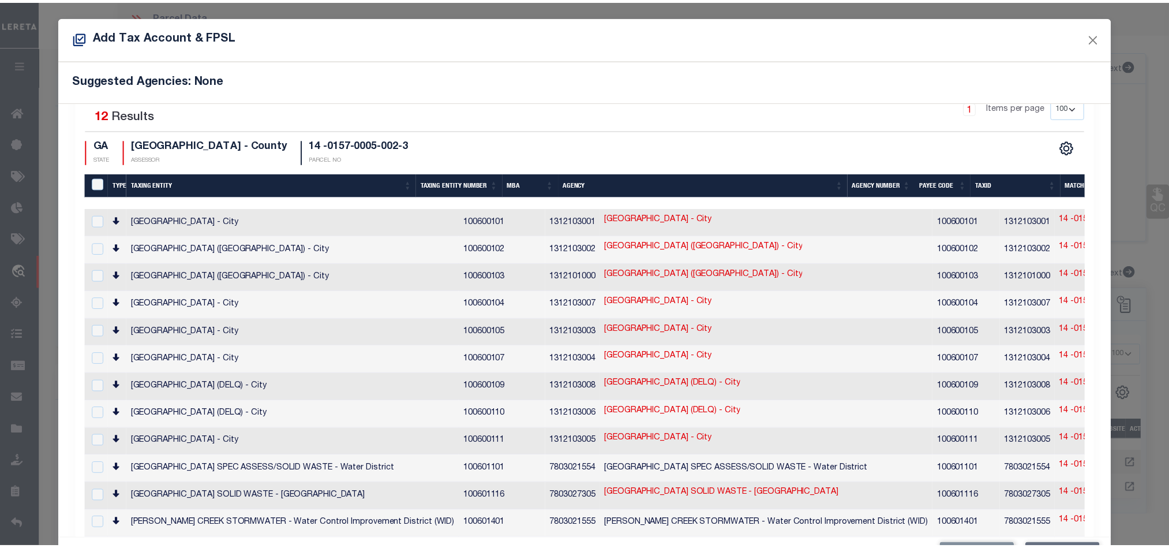
scroll to position [30, 0]
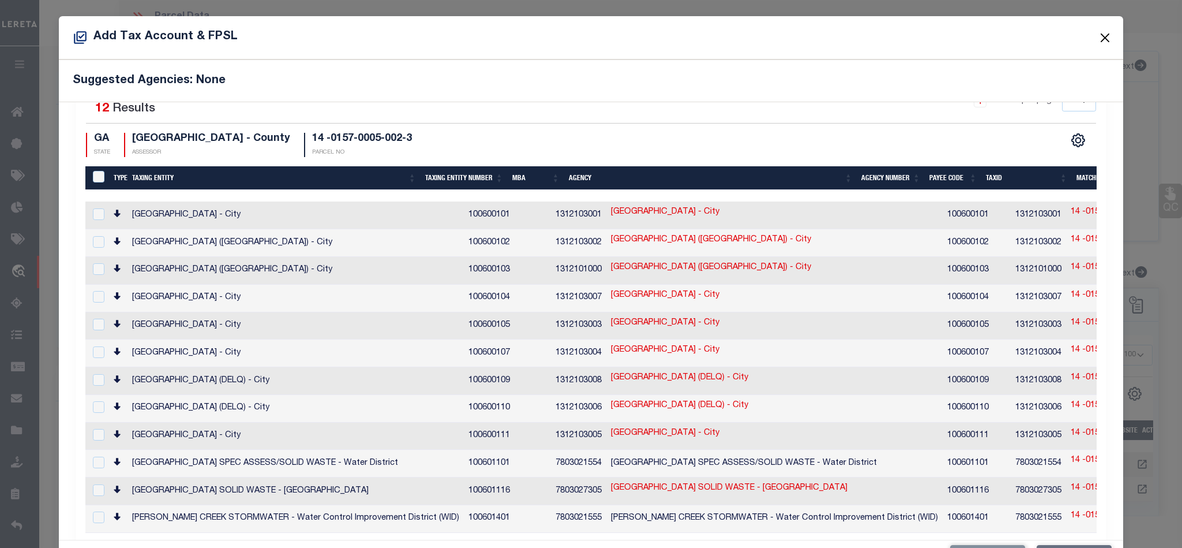
click at [1097, 33] on button "Close" at bounding box center [1104, 37] width 15 height 15
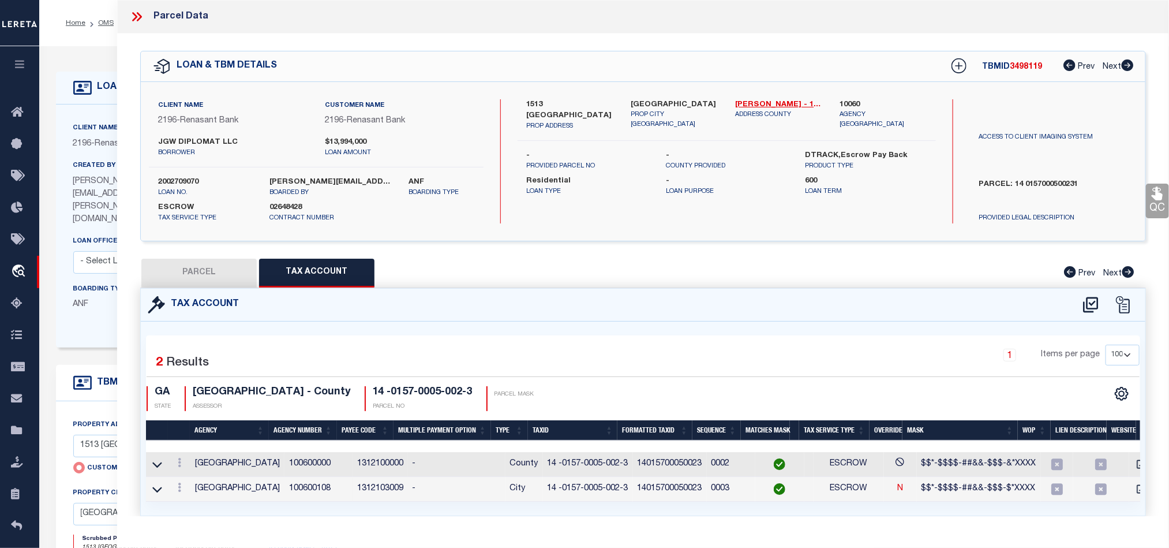
click at [194, 279] on button "PARCEL" at bounding box center [198, 272] width 115 height 29
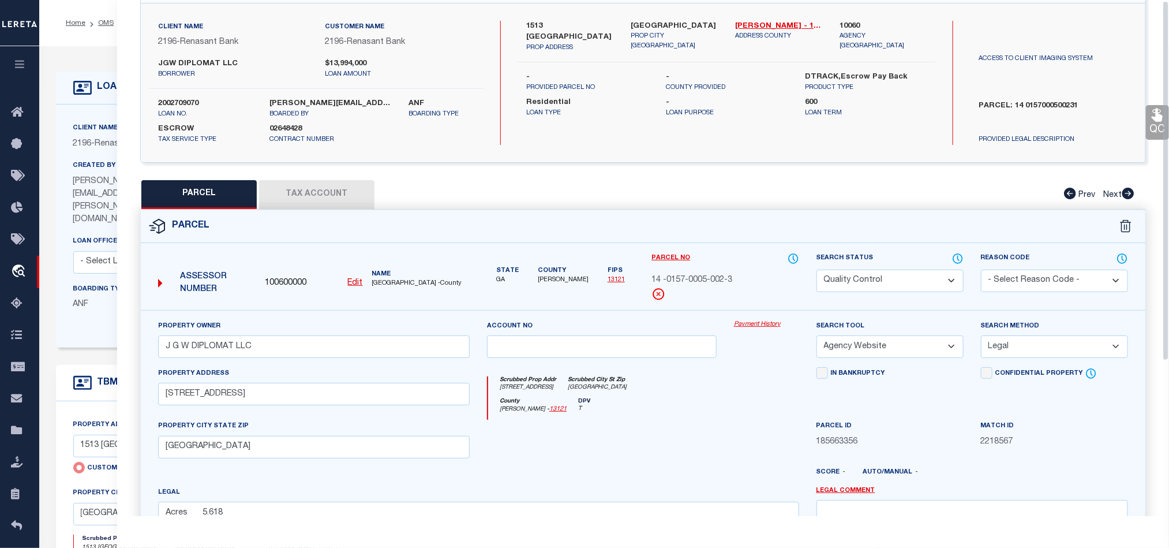
scroll to position [173, 0]
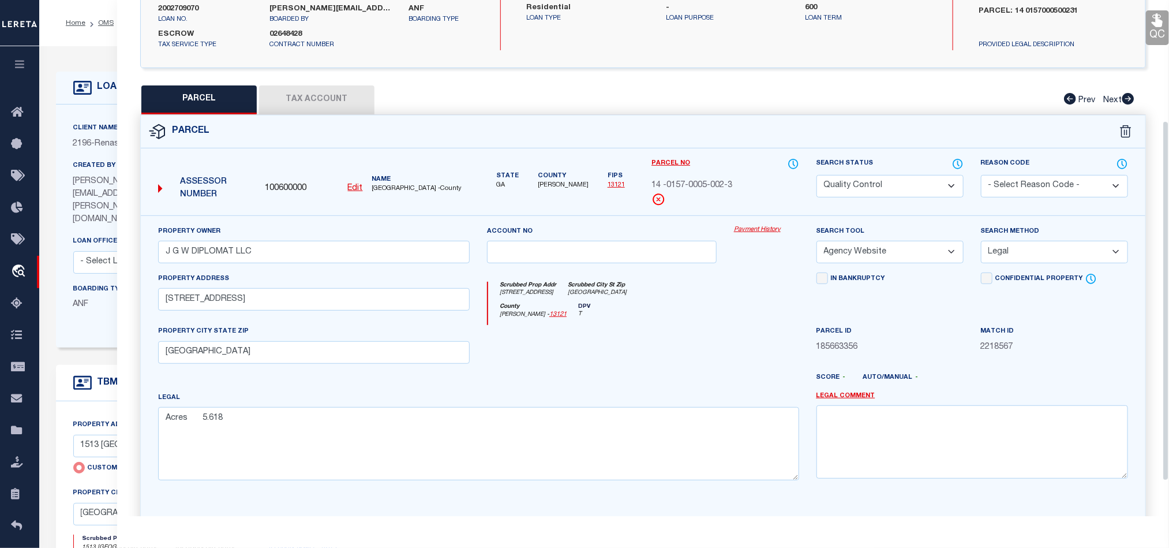
click at [620, 325] on div "County [GEOGRAPHIC_DATA] - 13121 DPV T" at bounding box center [643, 314] width 310 height 23
click at [875, 168] on label "Search Status" at bounding box center [889, 164] width 147 height 13
click at [876, 194] on select "Automated Search Bad Parcel Complete Duplicate Parcel High Dollar Reporting In …" at bounding box center [889, 186] width 147 height 23
click at [653, 353] on div at bounding box center [601, 348] width 247 height 47
drag, startPoint x: 1161, startPoint y: 28, endPoint x: 1157, endPoint y: 47, distance: 19.6
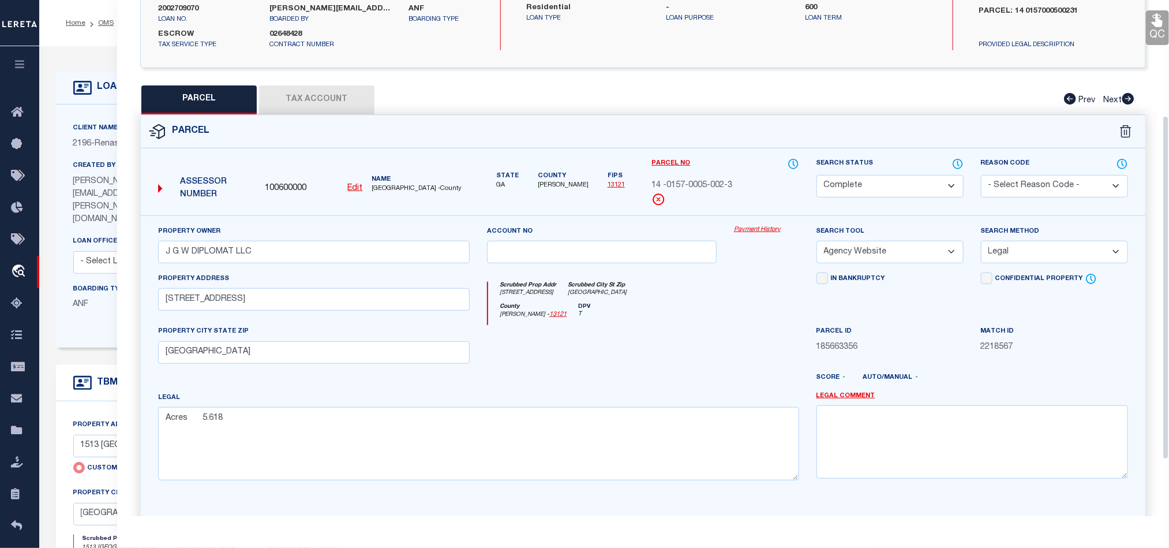
click at [1161, 27] on icon at bounding box center [1157, 20] width 11 height 13
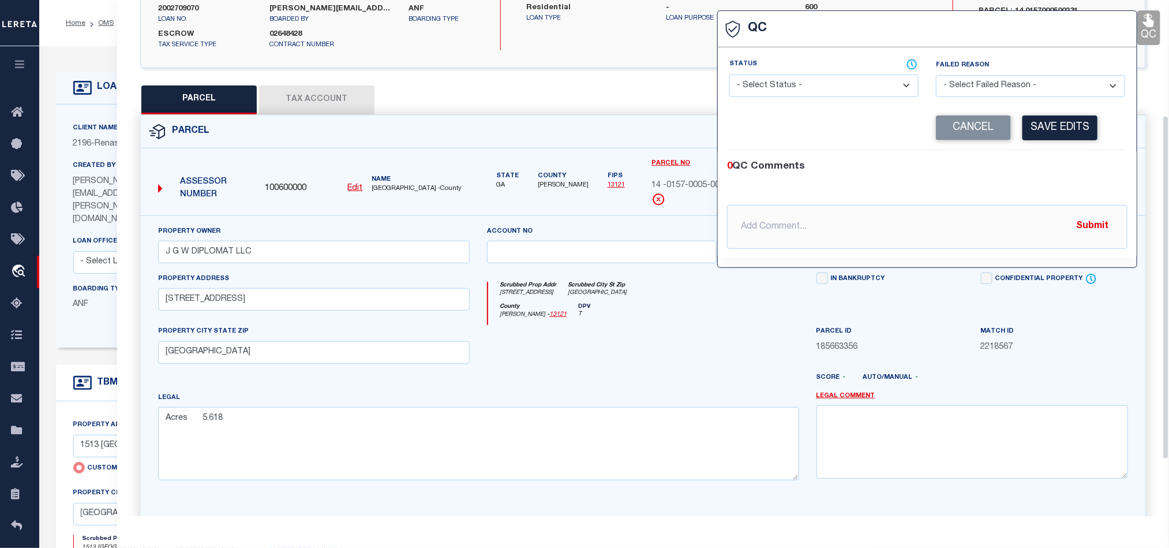
click at [852, 92] on select "- Select Status - Ready to QC Correct Incorrect" at bounding box center [823, 85] width 189 height 23
click at [1064, 158] on div "0 QC Comments @[PERSON_NAME] @[PERSON_NAME] @[PERSON_NAME] @[PERSON_NAME] @[PER…" at bounding box center [927, 204] width 419 height 108
click at [1061, 116] on div "Corrected Search Value Cancel Save Edits" at bounding box center [927, 128] width 396 height 44
click at [1043, 126] on button "Save Edits" at bounding box center [1059, 127] width 75 height 25
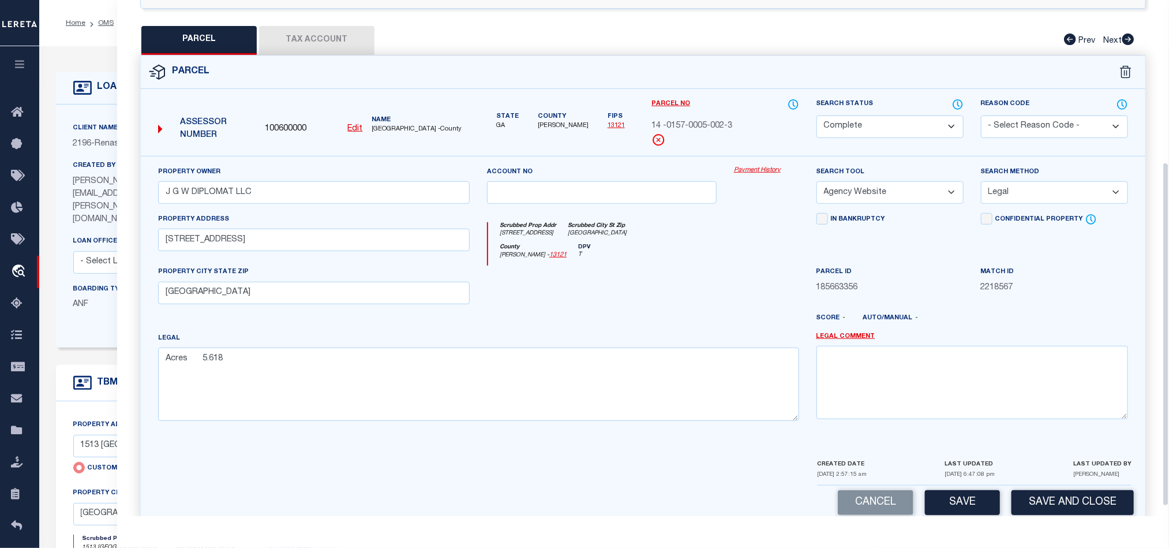
scroll to position [258, 0]
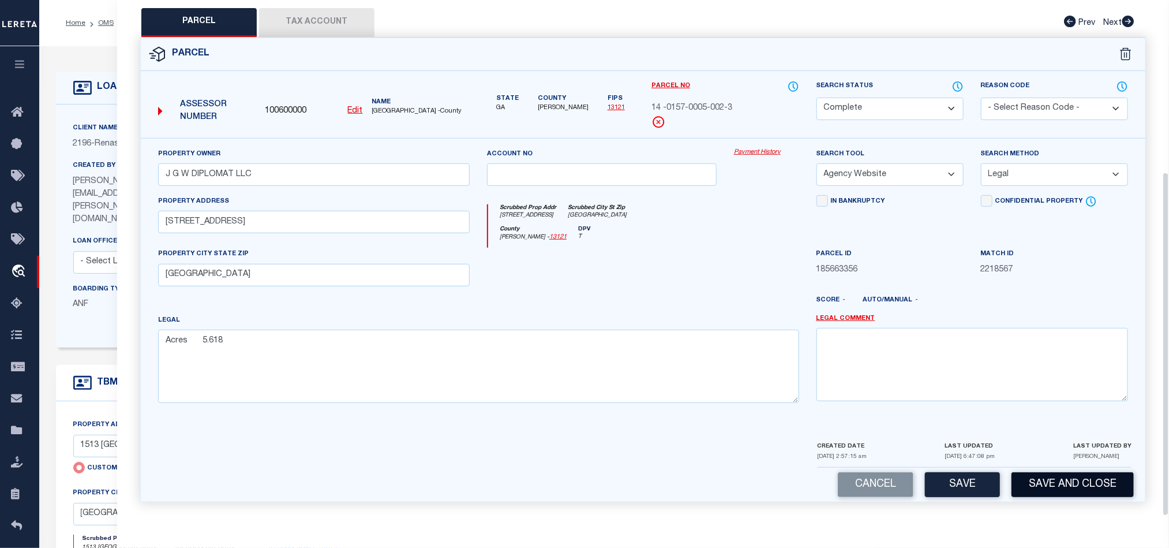
click at [1089, 478] on button "Save and Close" at bounding box center [1072, 484] width 122 height 25
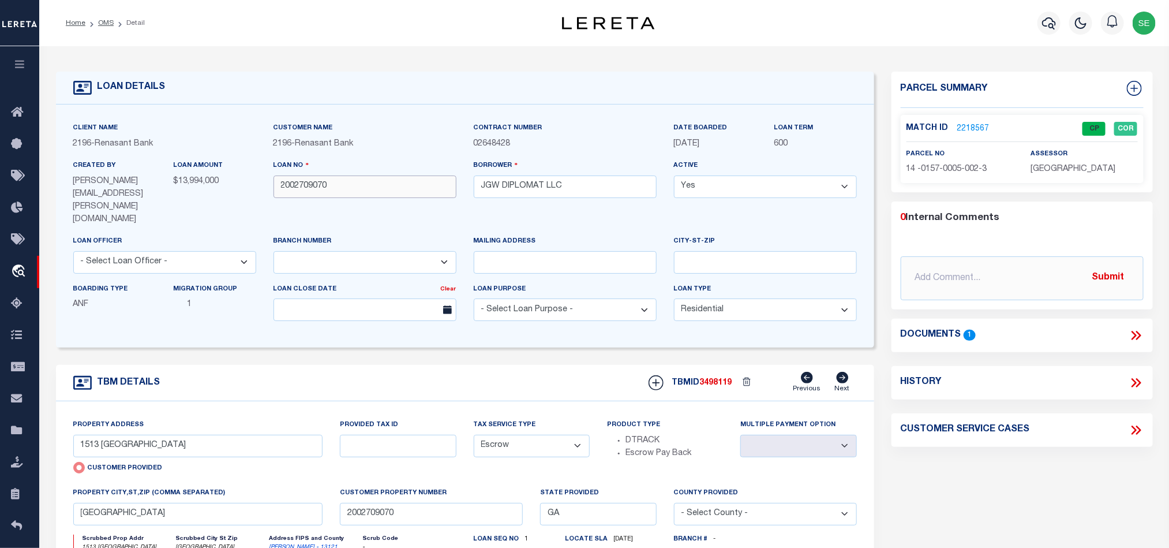
click at [358, 183] on input "2002709070" at bounding box center [364, 186] width 183 height 23
click at [374, 189] on input "2002709070" at bounding box center [364, 186] width 183 height 23
click at [718, 378] on span "3498119" at bounding box center [716, 382] width 32 height 8
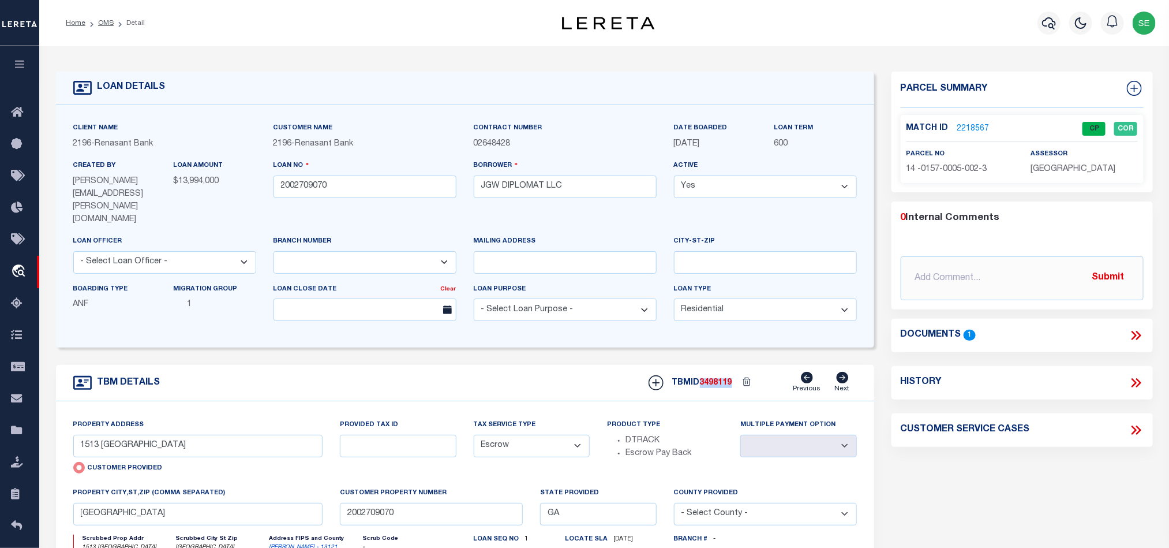
click at [718, 378] on span "3498119" at bounding box center [716, 382] width 32 height 8
click at [1062, 170] on span "[GEOGRAPHIC_DATA]" at bounding box center [1072, 169] width 85 height 8
click at [949, 154] on div "parcel no 14 -0157-0005-002-3" at bounding box center [959, 162] width 107 height 28
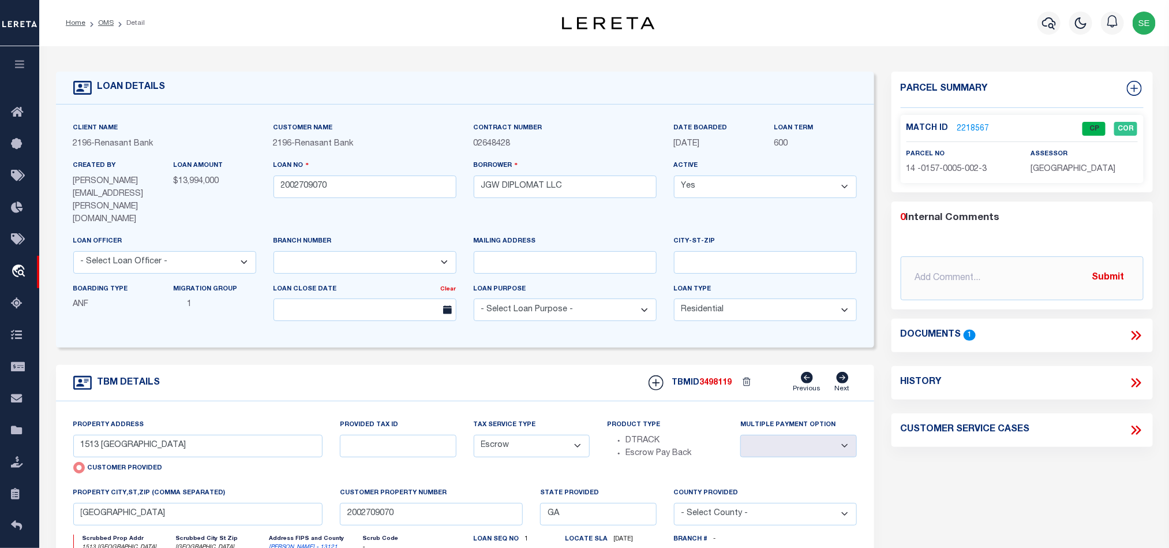
click at [949, 165] on span "14 -0157-0005-002-3" at bounding box center [946, 169] width 81 height 8
click at [546, 338] on form "LOAN DETAILS Client Name 2196 - Renasant Bank" at bounding box center [465, 401] width 818 height 659
drag, startPoint x: 108, startPoint y: 23, endPoint x: 372, endPoint y: 165, distance: 299.9
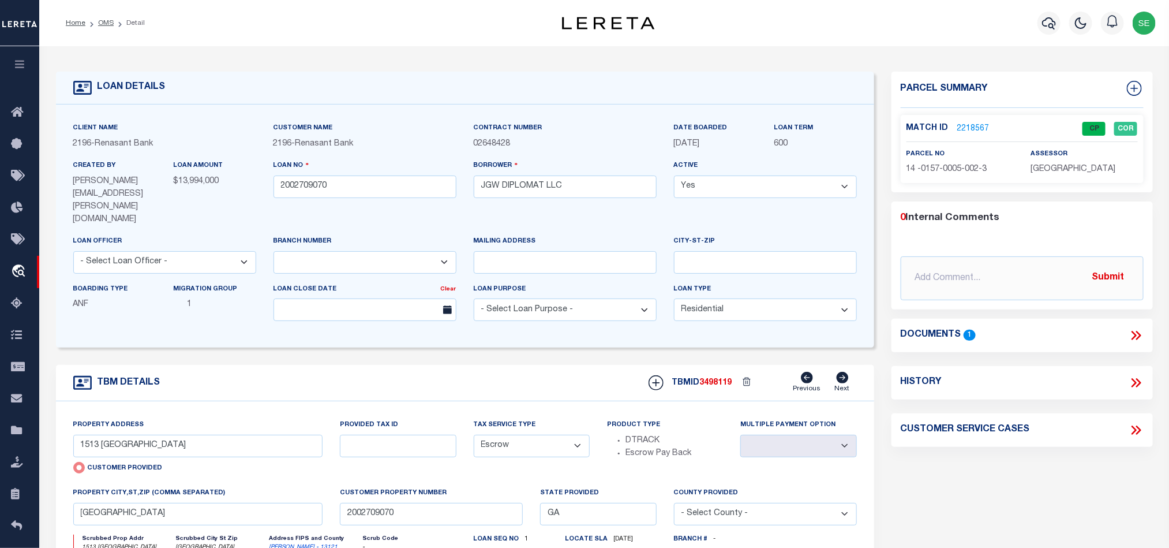
click at [108, 23] on link "OMS" at bounding box center [106, 23] width 16 height 7
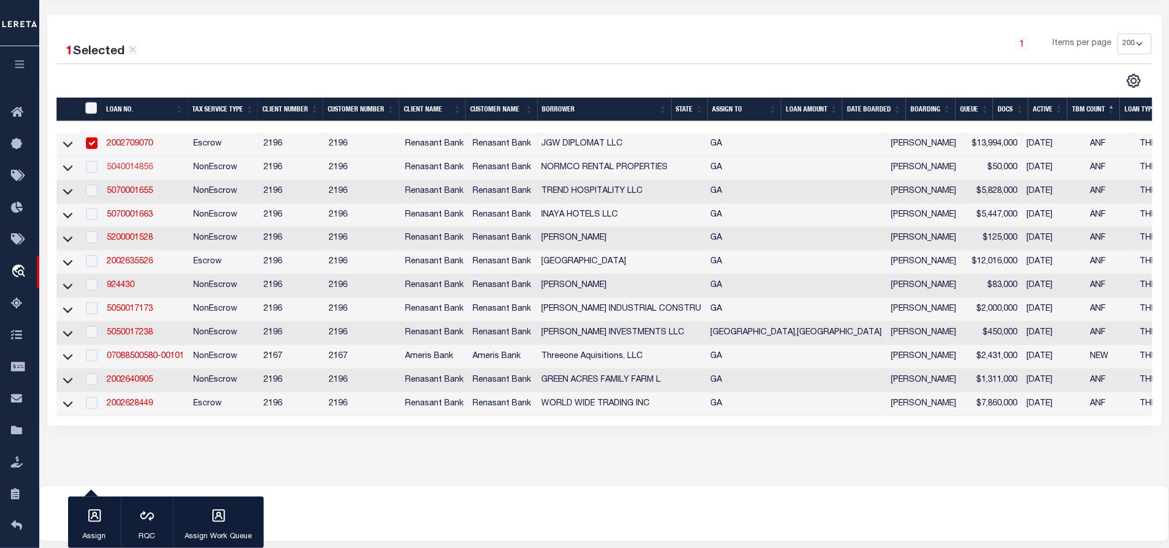
click at [134, 171] on link "5040014856" at bounding box center [130, 167] width 46 height 8
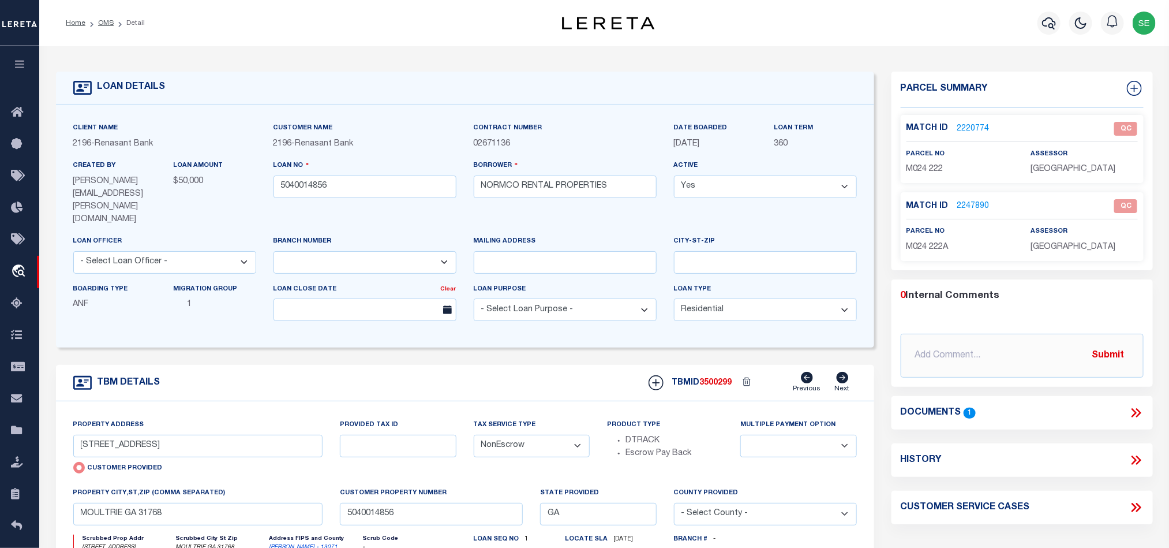
click at [471, 366] on div "TBM DETAILS TBMID 3500299 Previous Next" at bounding box center [465, 383] width 818 height 36
click at [920, 166] on span "M024 222" at bounding box center [924, 169] width 37 height 8
click at [1136, 411] on icon at bounding box center [1136, 412] width 15 height 15
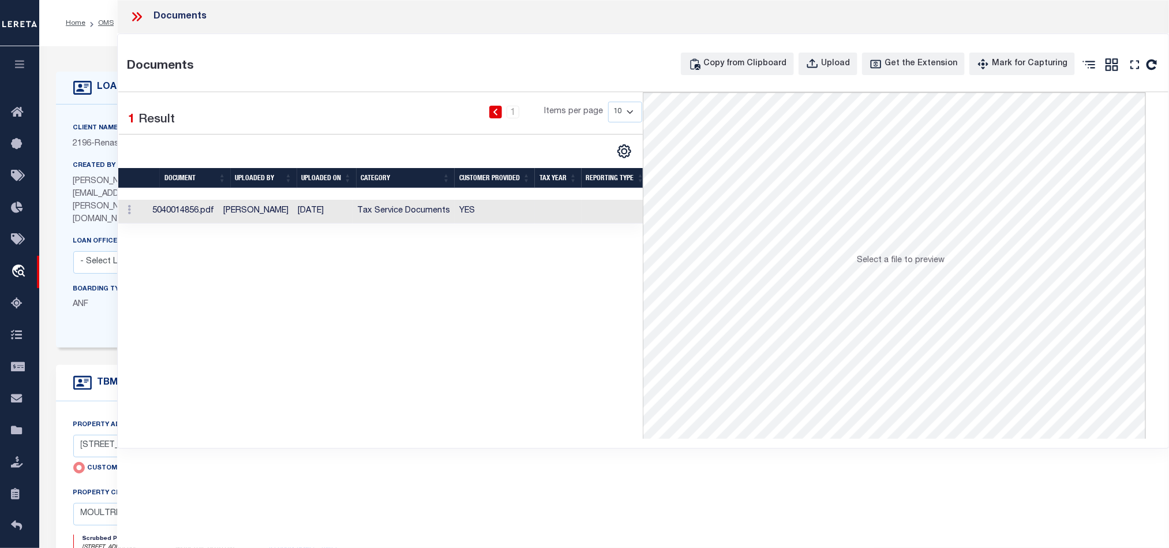
click at [556, 212] on td at bounding box center [558, 212] width 47 height 24
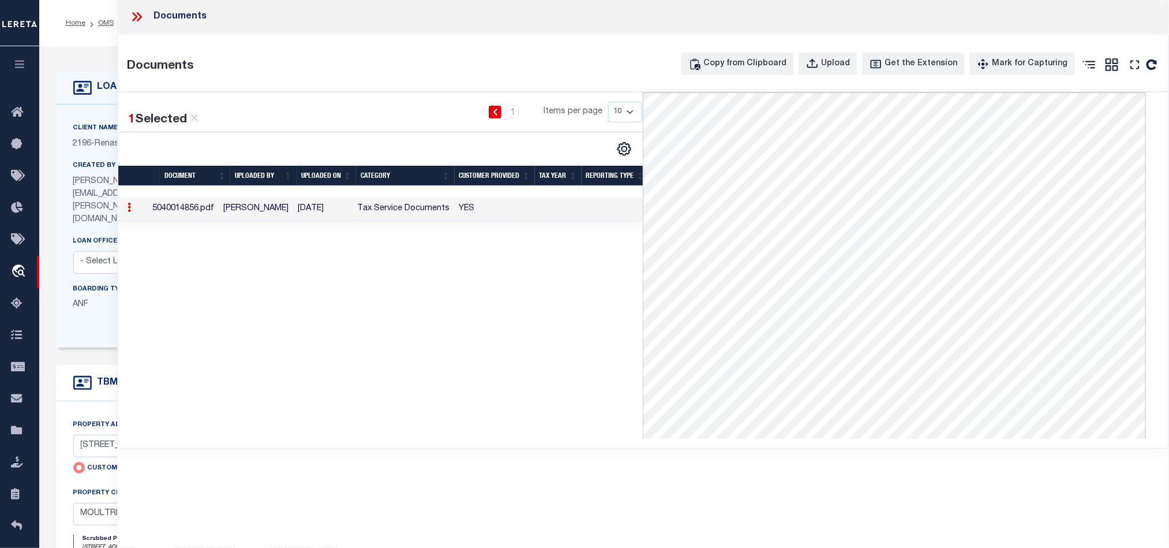
click at [132, 16] on icon at bounding box center [136, 16] width 15 height 15
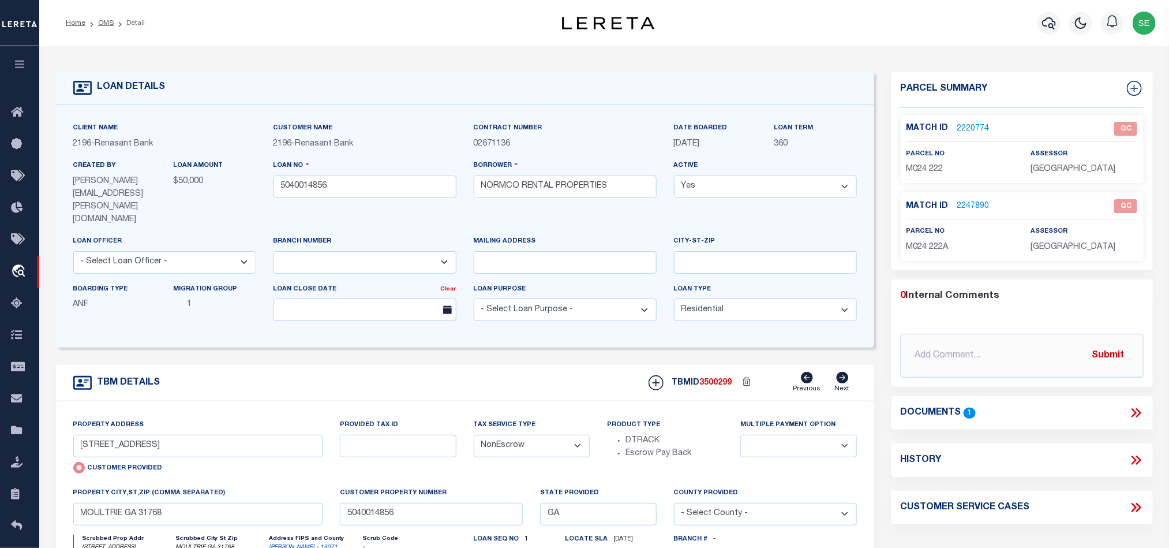
click at [976, 129] on link "2220774" at bounding box center [973, 129] width 32 height 12
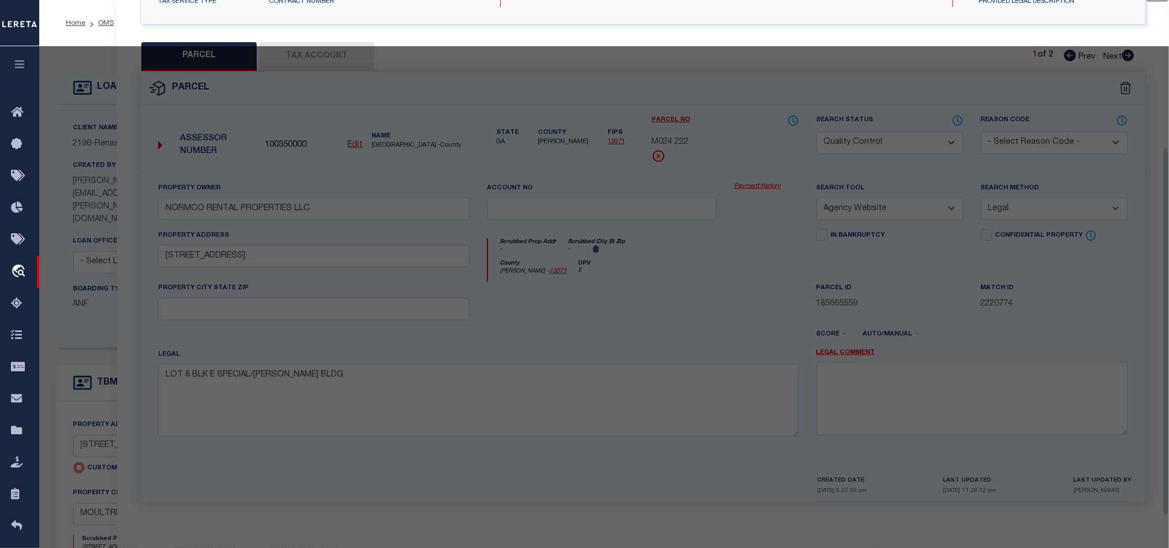
scroll to position [223, 0]
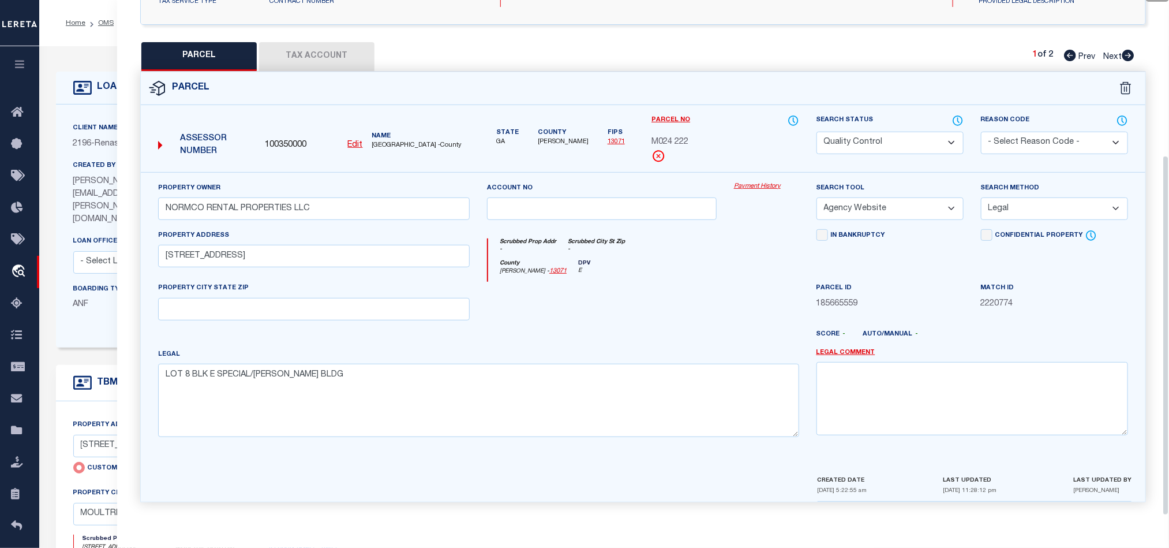
click at [681, 300] on div at bounding box center [601, 305] width 247 height 47
click at [620, 288] on div at bounding box center [601, 305] width 247 height 47
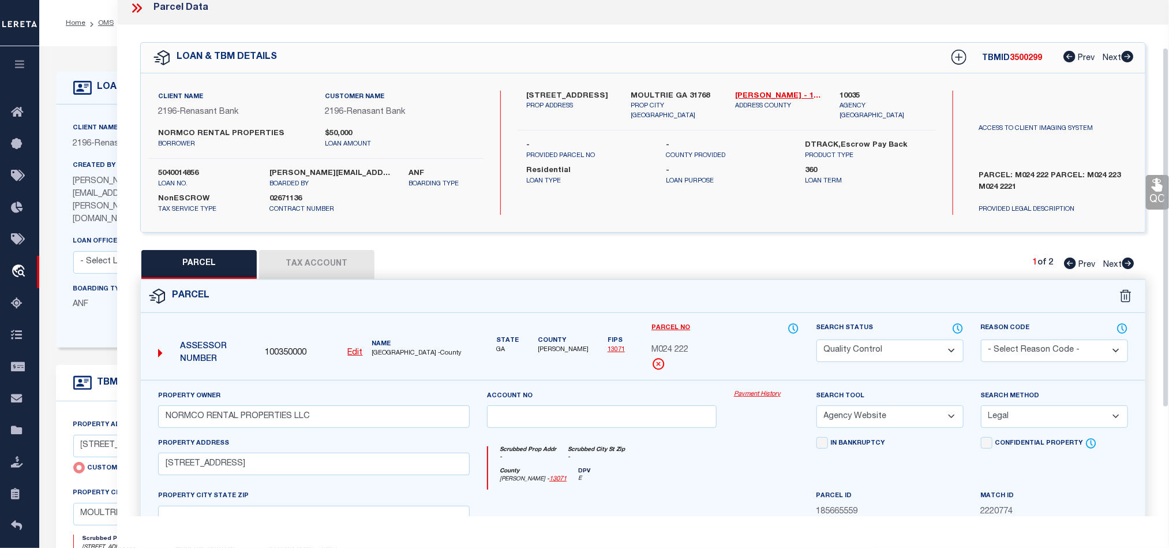
scroll to position [0, 0]
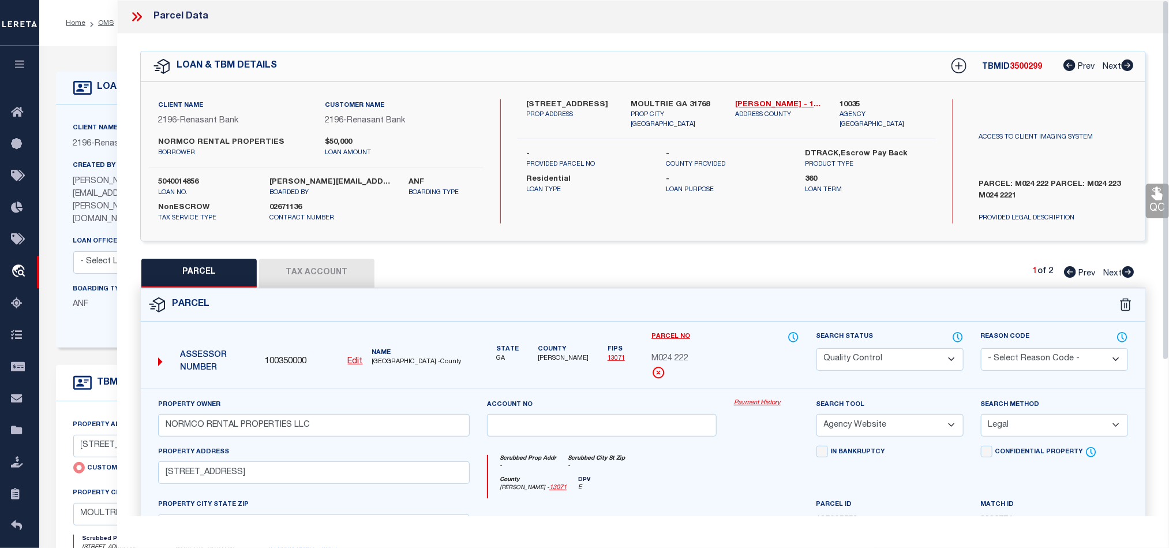
click at [644, 104] on label "MOULTRIE GA 31768" at bounding box center [674, 105] width 87 height 12
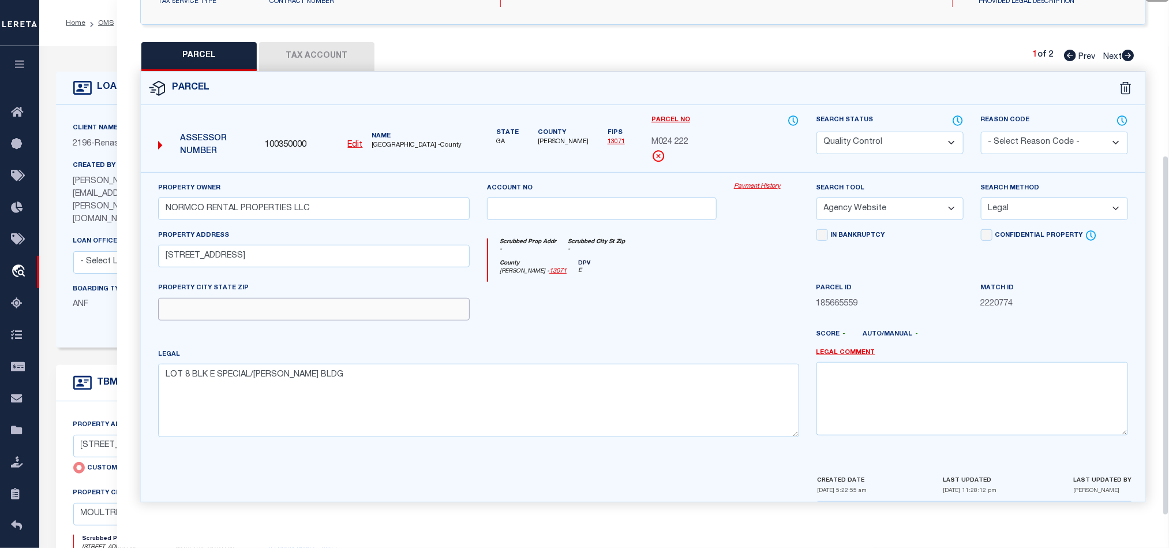
click at [380, 302] on input "text" at bounding box center [314, 309] width 312 height 23
paste input "MOULTRIE GA 31768"
click at [591, 303] on div at bounding box center [601, 305] width 247 height 47
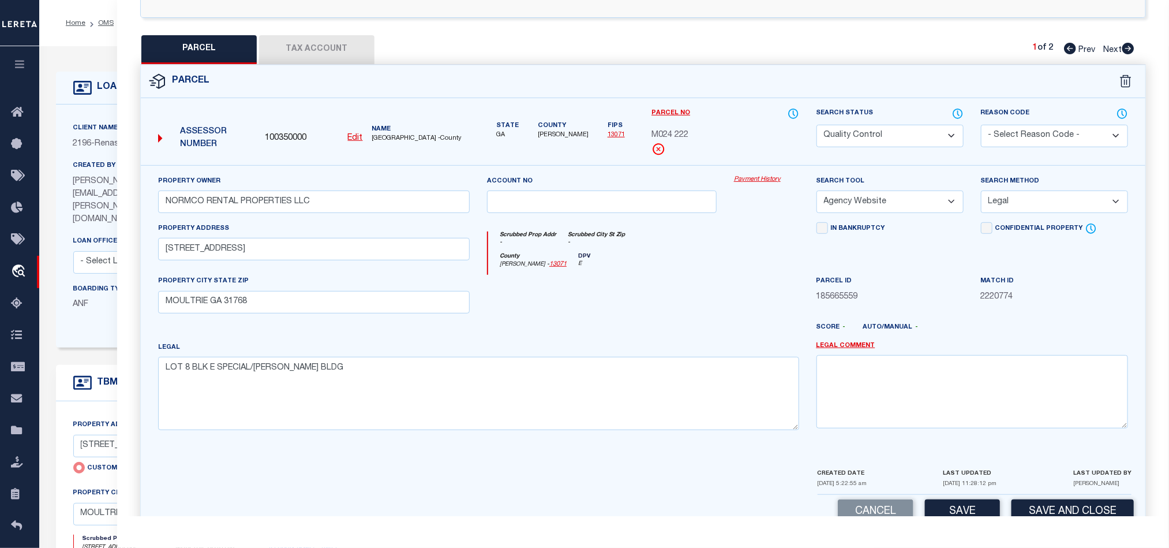
click at [694, 269] on div "County [PERSON_NAME] - 13071 DPV E" at bounding box center [643, 264] width 310 height 23
click at [702, 284] on div at bounding box center [601, 298] width 247 height 47
click at [720, 297] on div at bounding box center [601, 298] width 247 height 47
click at [319, 48] on button "Tax Account" at bounding box center [316, 49] width 115 height 29
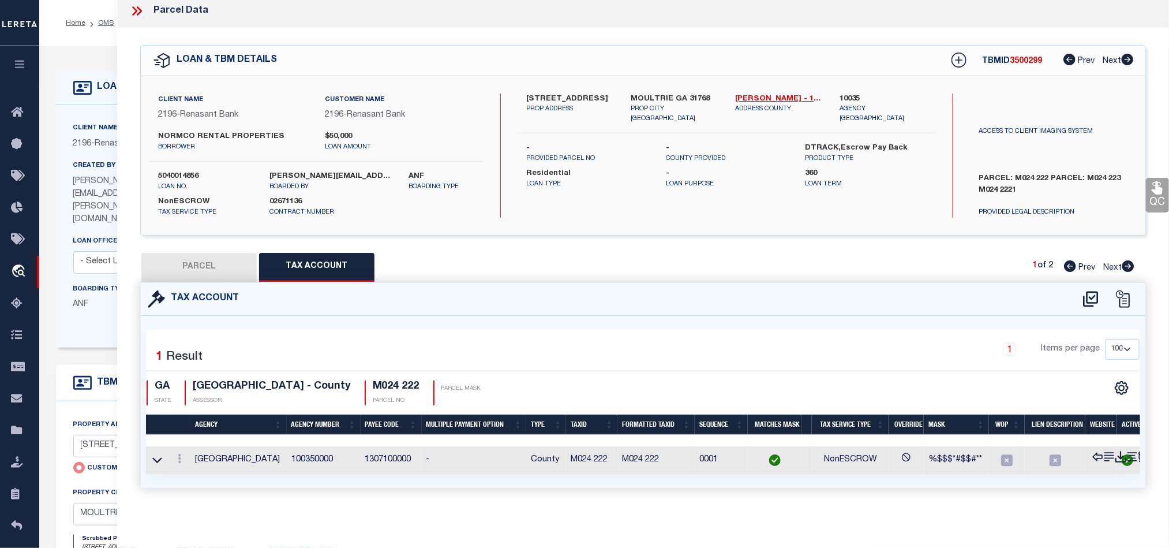
scroll to position [0, 0]
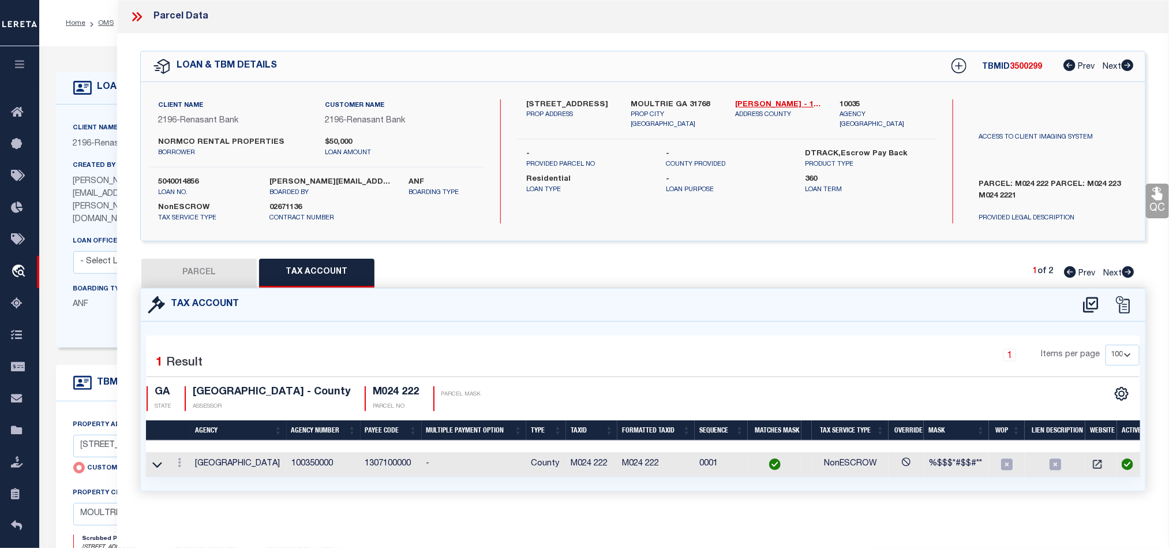
click at [218, 279] on button "PARCEL" at bounding box center [198, 272] width 115 height 29
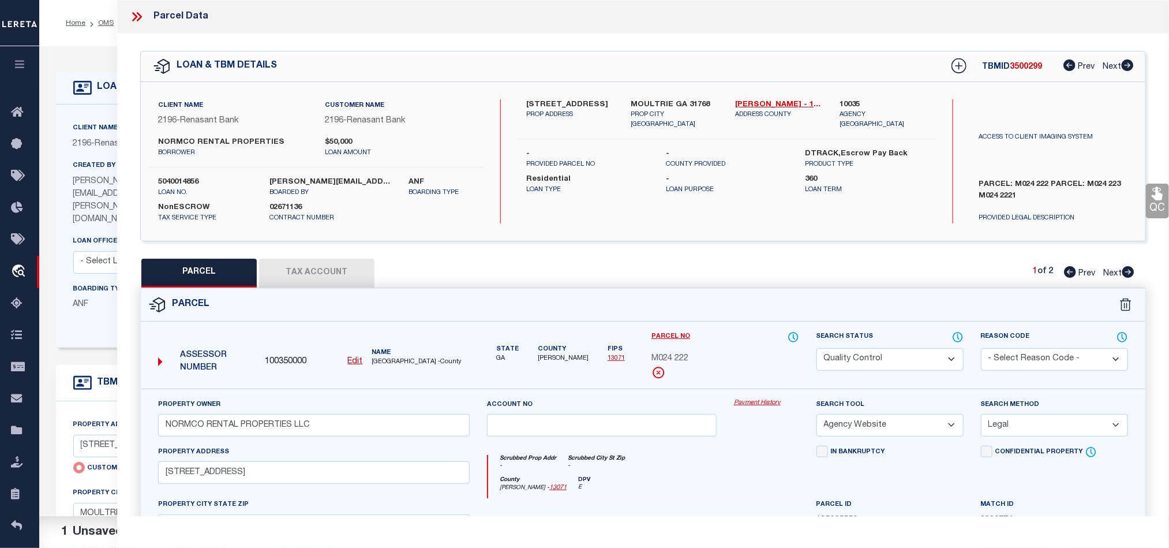
click at [843, 357] on select "Automated Search Bad Parcel Complete Duplicate Parcel High Dollar Reporting In …" at bounding box center [889, 359] width 147 height 23
click at [767, 348] on div "Parcel No M024 222" at bounding box center [724, 355] width 147 height 48
click at [717, 300] on div "Parcel" at bounding box center [643, 304] width 1004 height 33
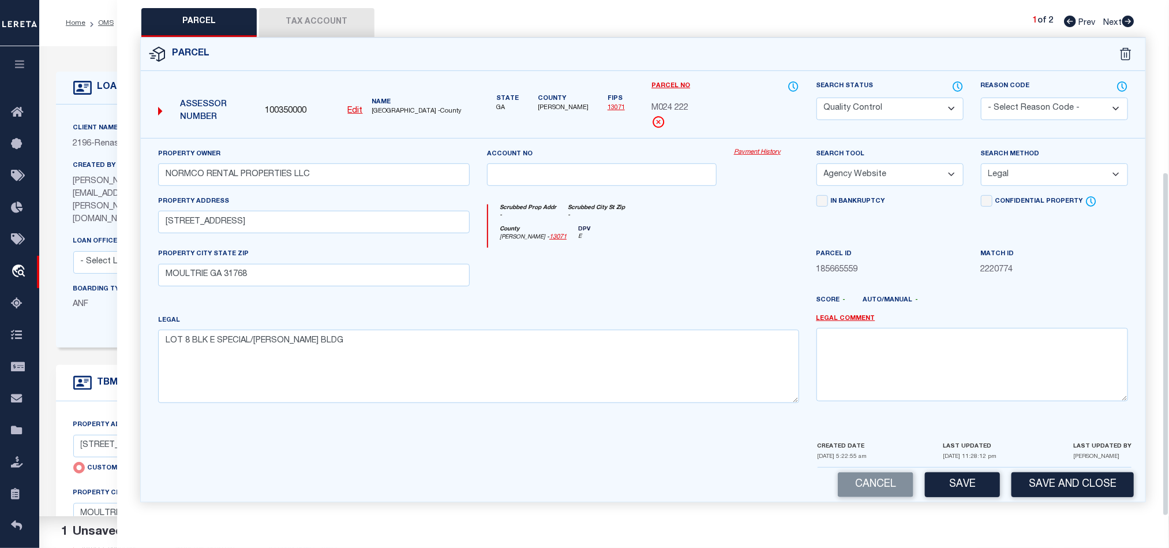
click at [639, 296] on div at bounding box center [684, 304] width 247 height 18
click at [638, 291] on div at bounding box center [601, 271] width 247 height 47
click at [658, 279] on div at bounding box center [601, 271] width 247 height 47
click at [701, 284] on div at bounding box center [601, 271] width 247 height 47
click at [651, 248] on div at bounding box center [601, 271] width 247 height 47
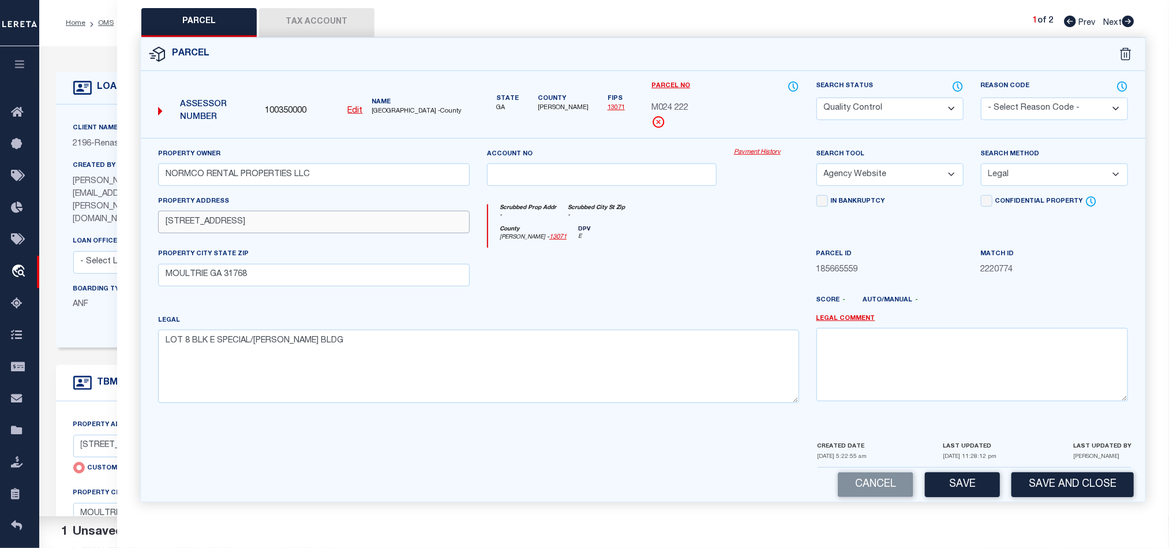
click at [347, 220] on input "[STREET_ADDRESS]" at bounding box center [314, 222] width 312 height 23
click at [306, 215] on input "[STREET_ADDRESS]" at bounding box center [314, 222] width 312 height 23
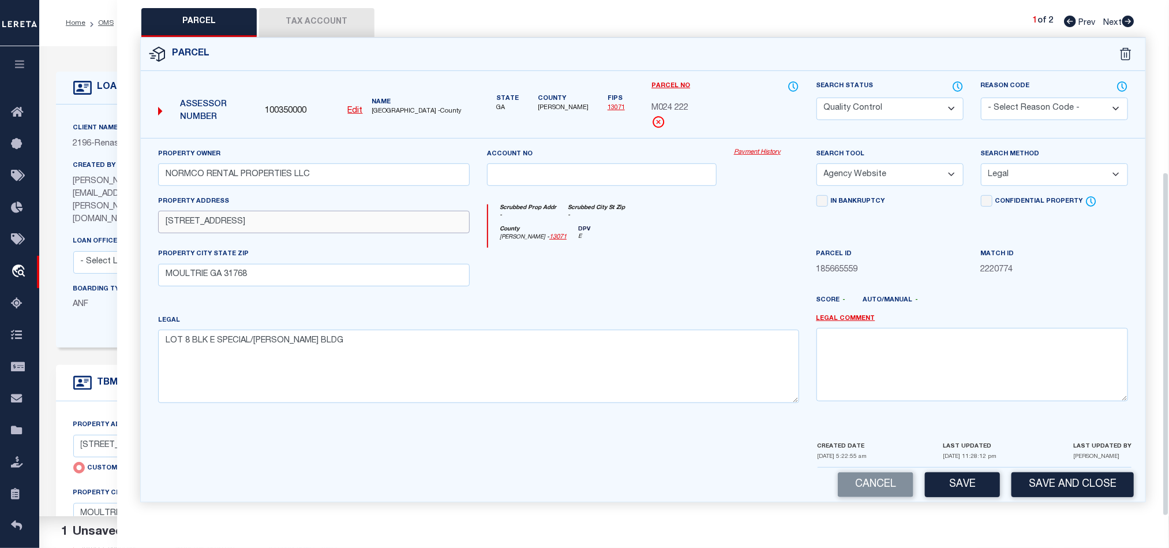
click at [306, 215] on input "[STREET_ADDRESS]" at bounding box center [314, 222] width 312 height 23
click at [750, 270] on div at bounding box center [766, 271] width 83 height 47
click at [689, 260] on div at bounding box center [601, 271] width 247 height 47
click at [680, 252] on div at bounding box center [601, 271] width 247 height 47
click at [668, 288] on div at bounding box center [601, 271] width 247 height 47
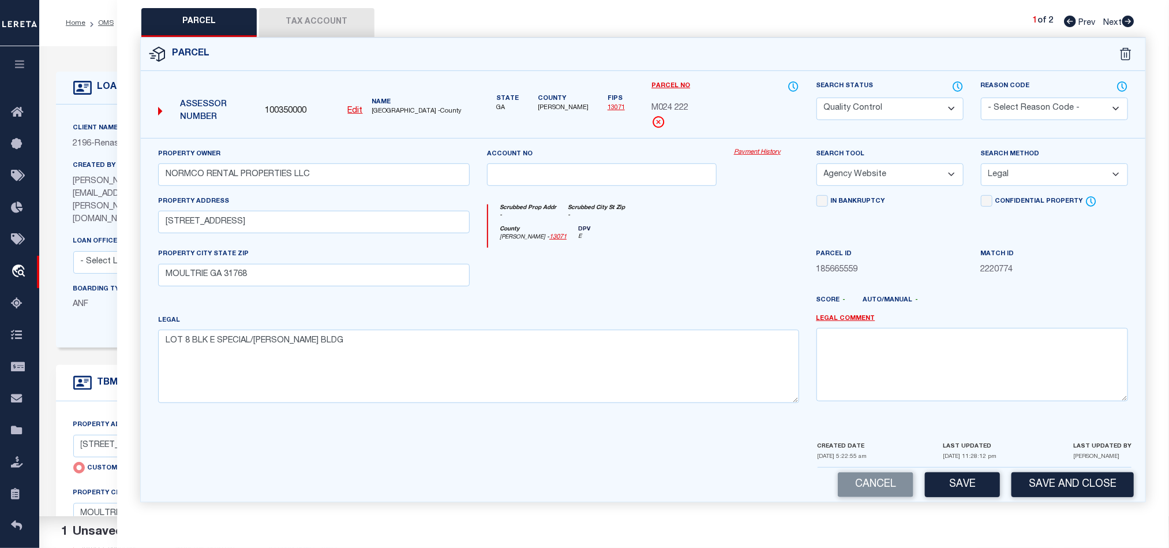
click at [321, 23] on button "Tax Account" at bounding box center [316, 22] width 115 height 29
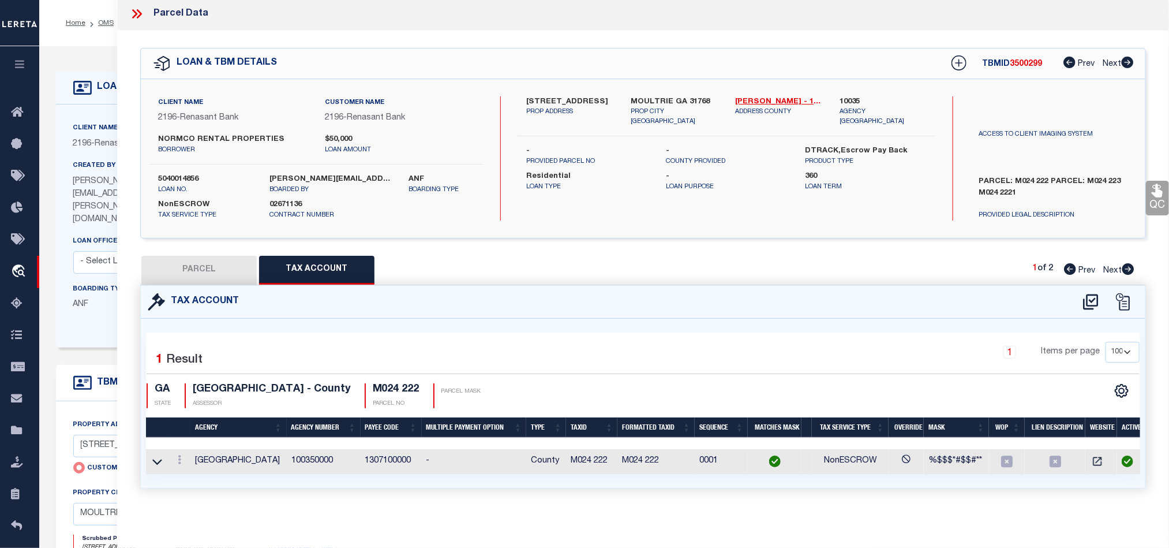
scroll to position [0, 0]
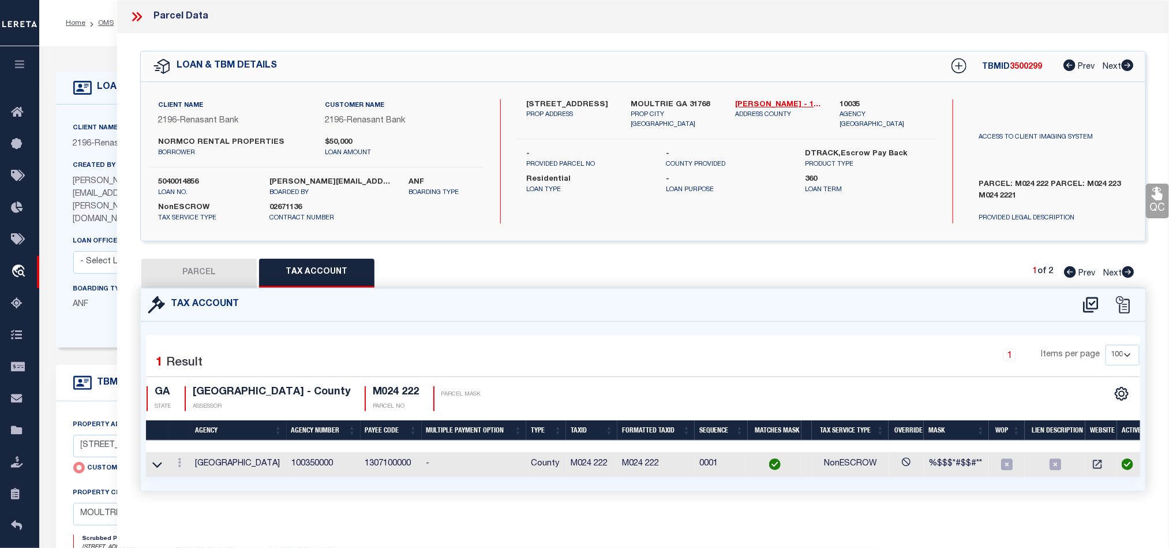
click at [209, 284] on button "PARCEL" at bounding box center [198, 272] width 115 height 29
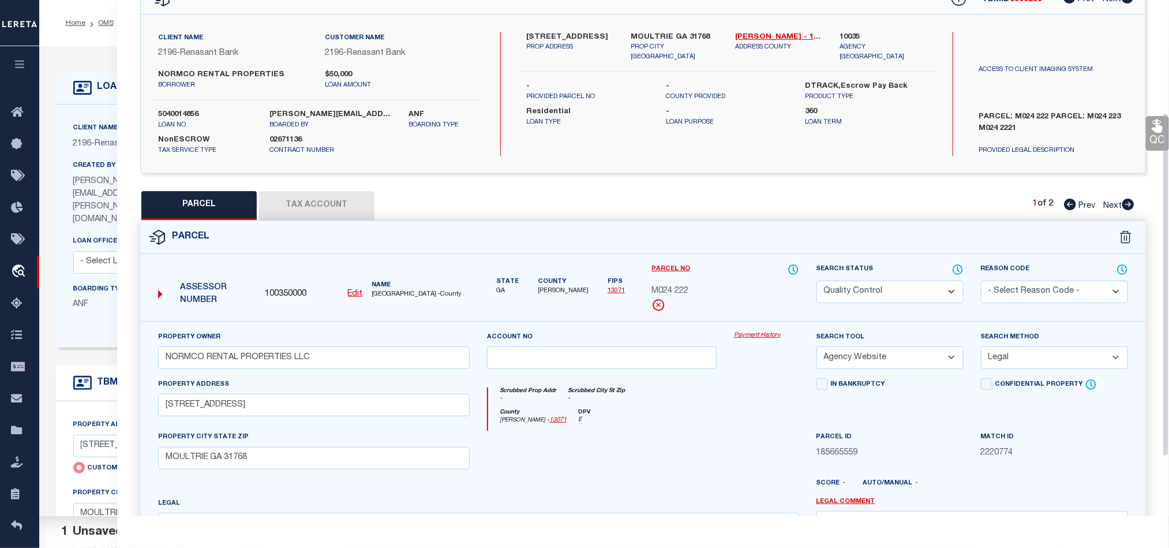
scroll to position [173, 0]
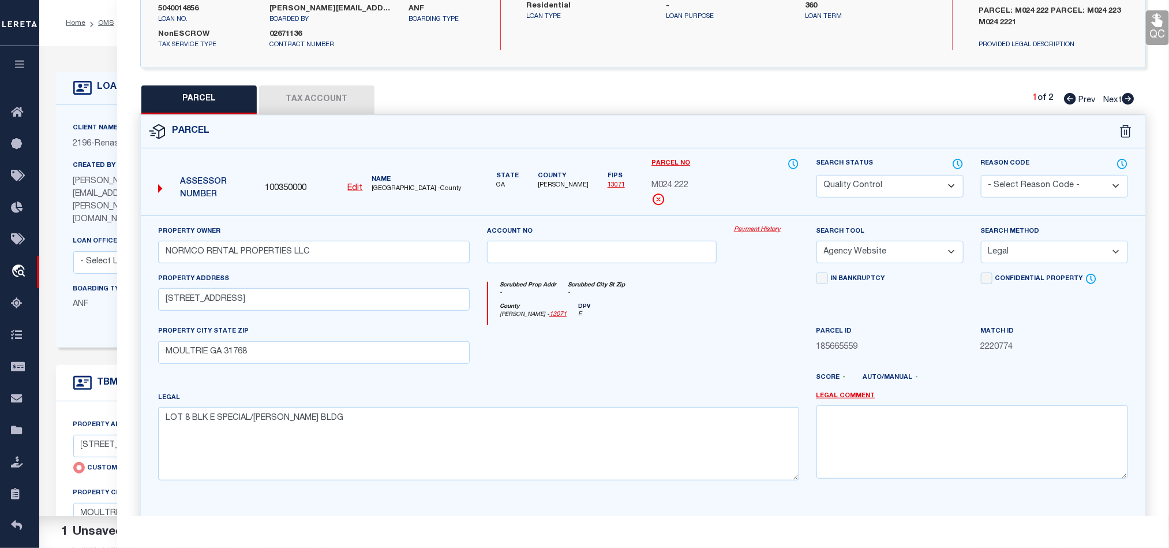
click at [343, 92] on button "Tax Account" at bounding box center [316, 99] width 115 height 29
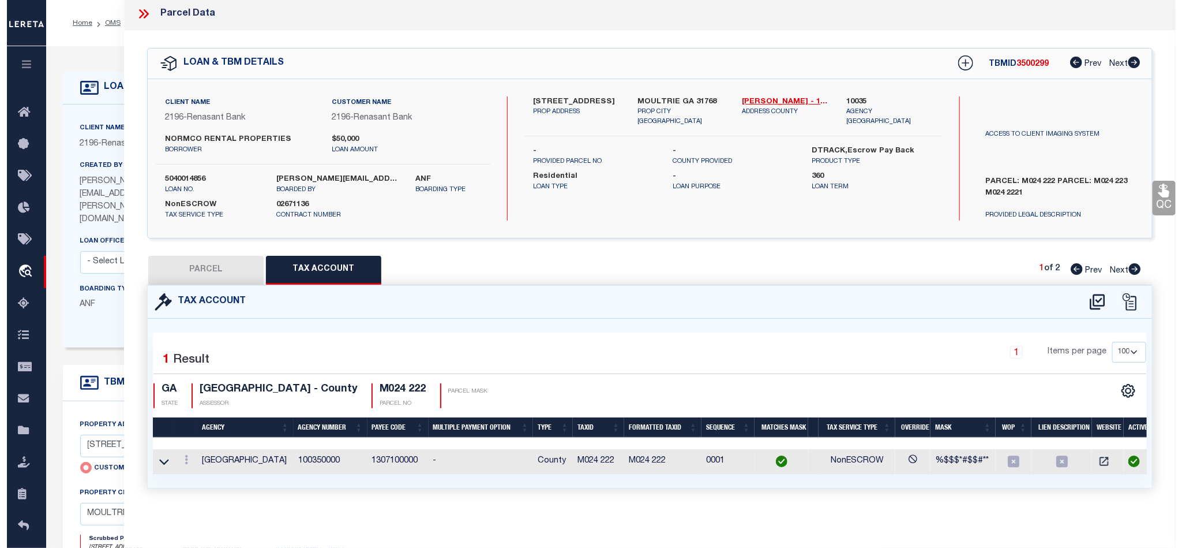
scroll to position [0, 0]
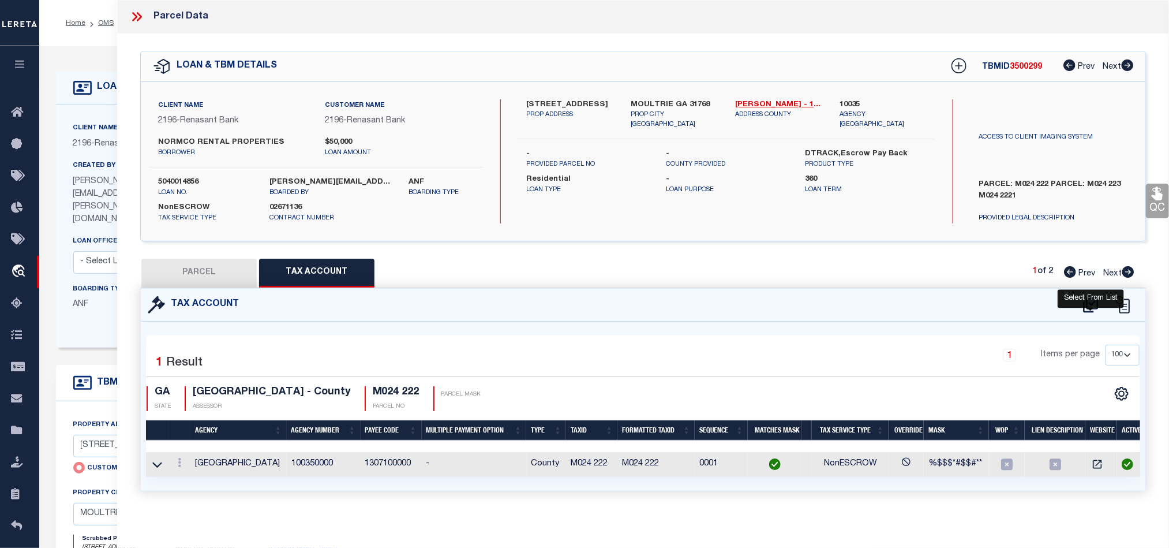
click at [1087, 303] on icon at bounding box center [1090, 305] width 15 height 16
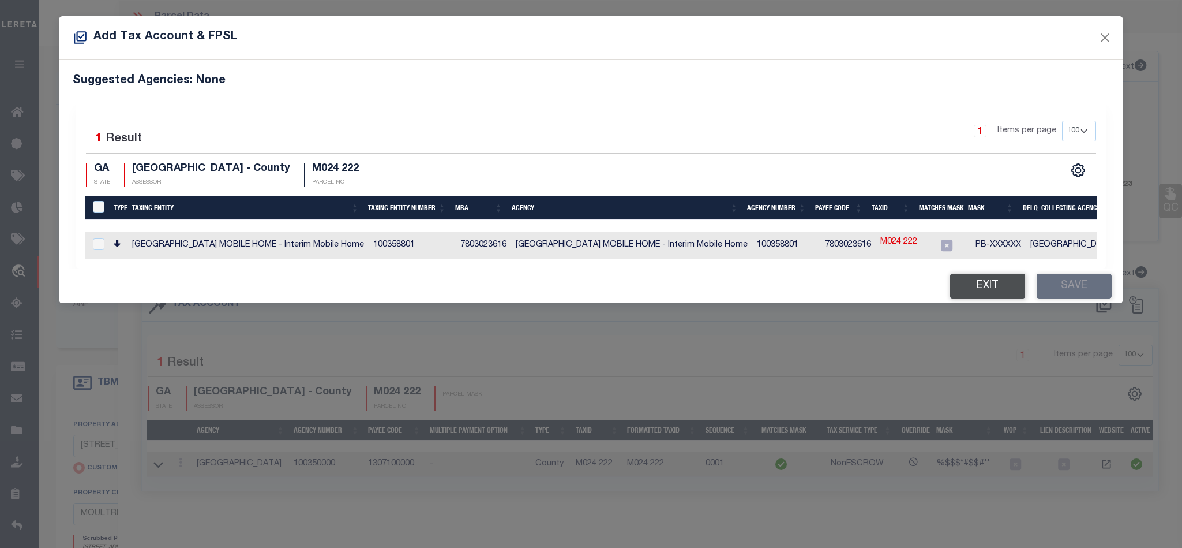
click at [998, 287] on button "Exit" at bounding box center [987, 285] width 75 height 25
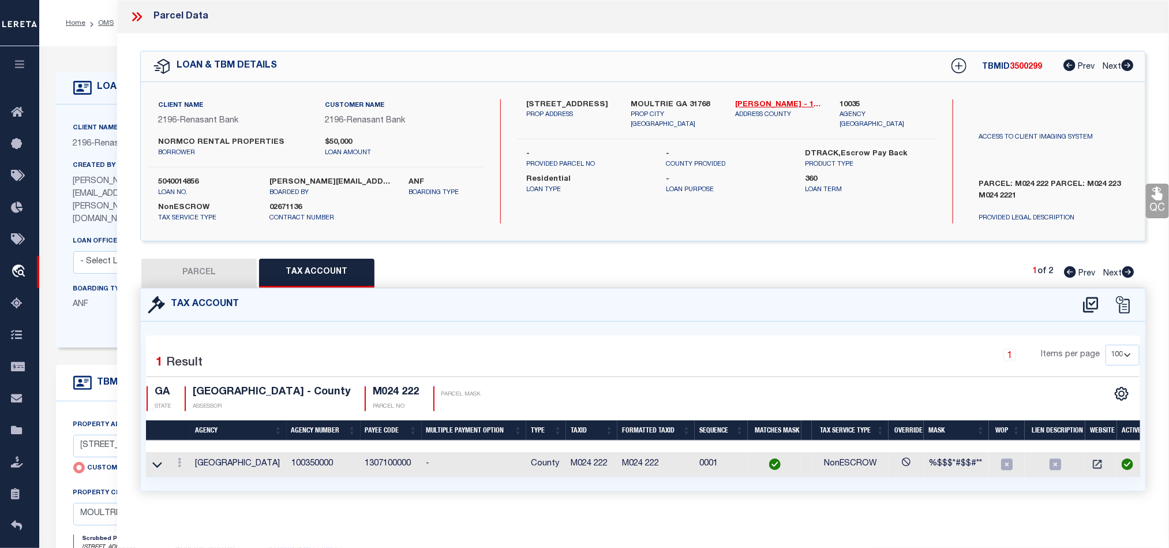
click at [194, 287] on button "PARCEL" at bounding box center [198, 272] width 115 height 29
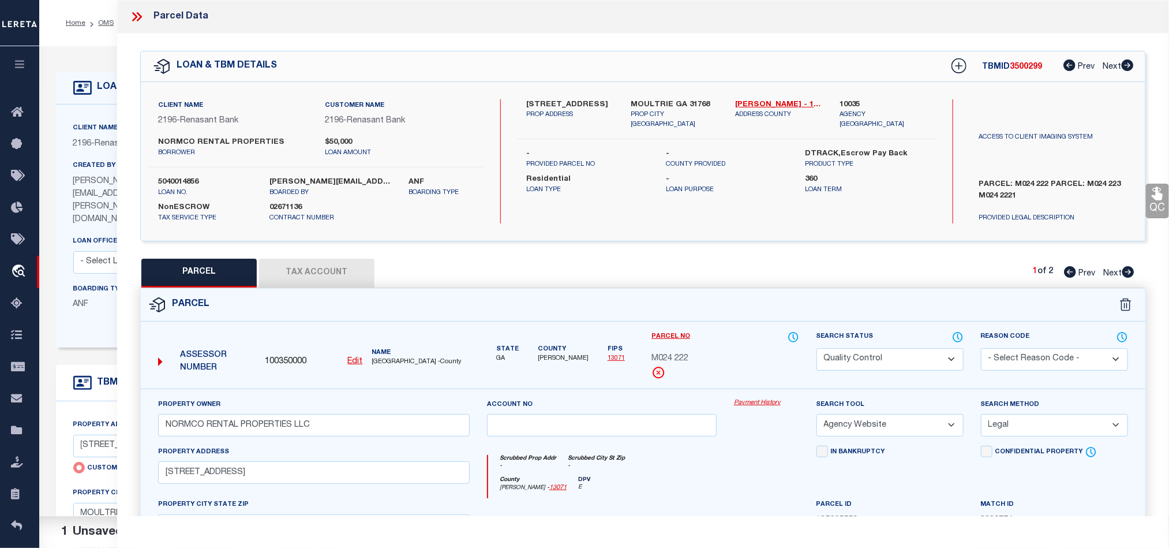
click at [218, 273] on button "PARCEL" at bounding box center [198, 272] width 115 height 29
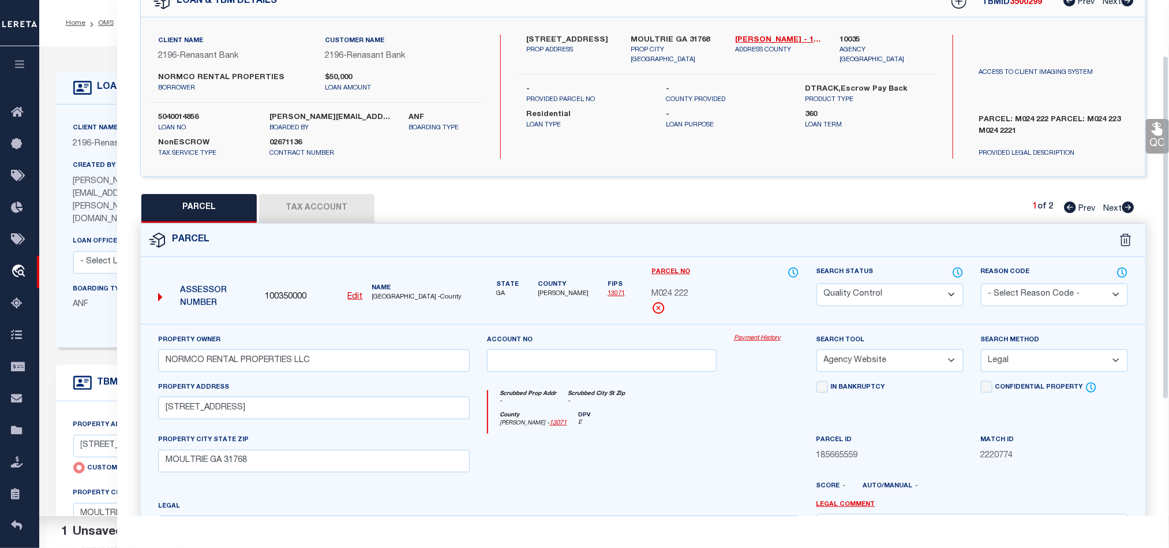
scroll to position [258, 0]
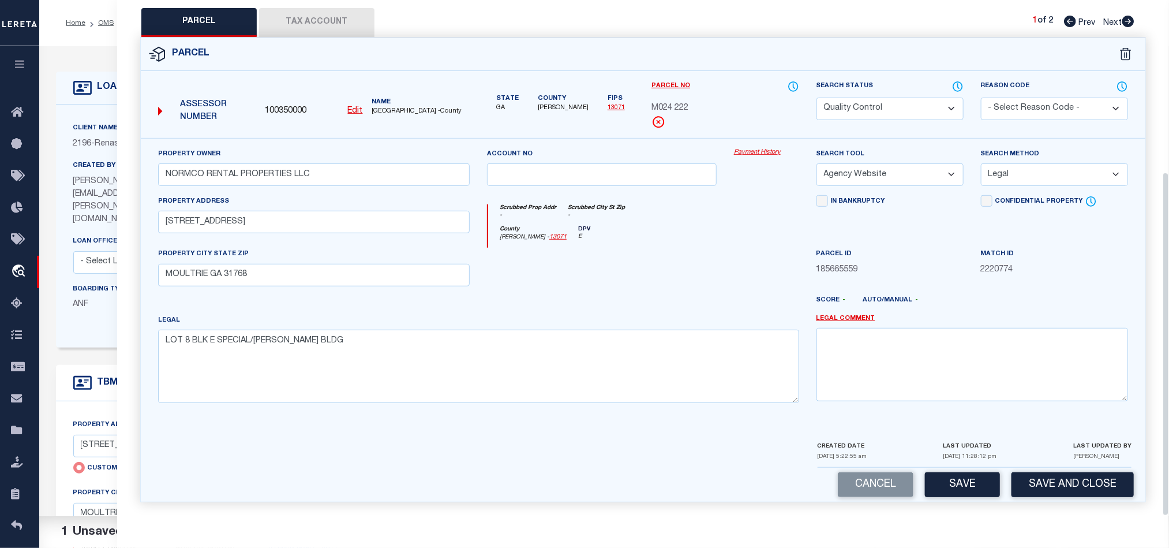
drag, startPoint x: 611, startPoint y: 272, endPoint x: 981, endPoint y: 134, distance: 395.4
click at [624, 278] on div at bounding box center [601, 271] width 247 height 47
click at [846, 104] on select "Automated Search Bad Parcel Complete Duplicate Parcel High Dollar Reporting In …" at bounding box center [889, 109] width 147 height 23
drag, startPoint x: 638, startPoint y: 268, endPoint x: 651, endPoint y: 272, distance: 14.4
click at [638, 268] on div at bounding box center [601, 271] width 247 height 47
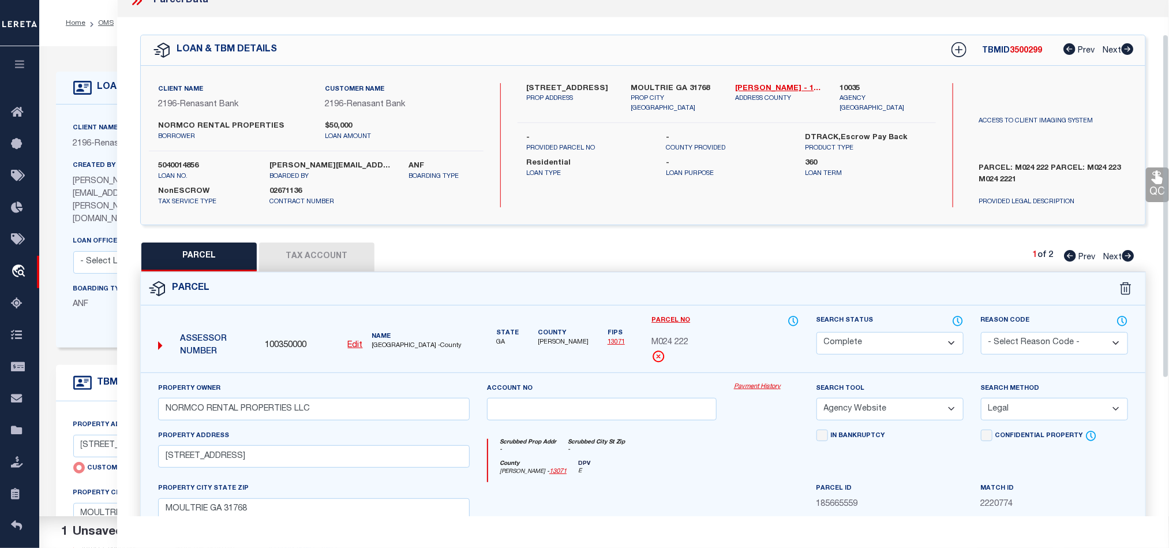
scroll to position [0, 0]
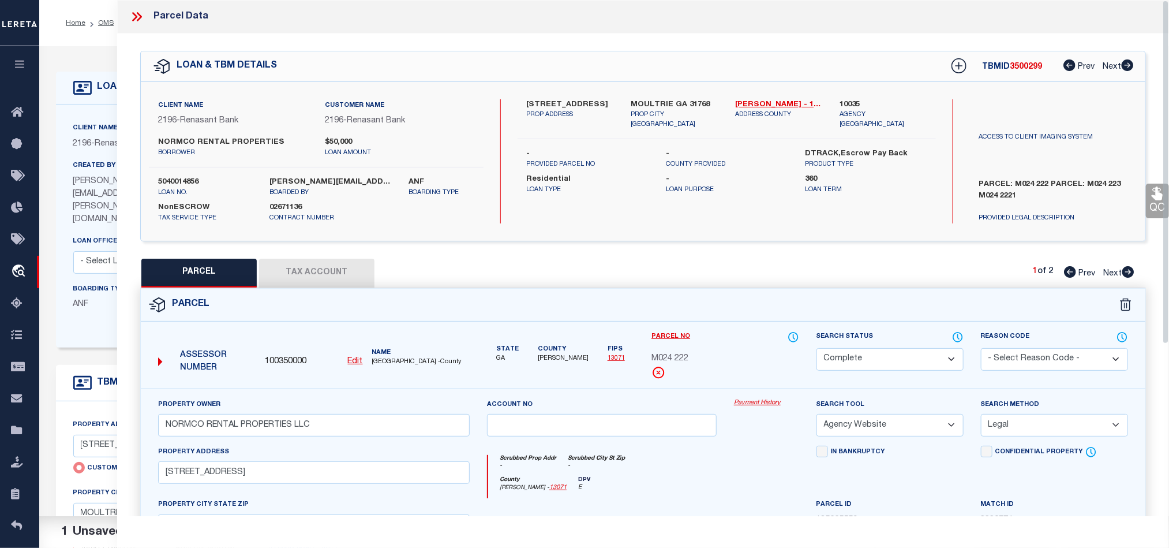
click at [1154, 196] on icon at bounding box center [1157, 193] width 15 height 15
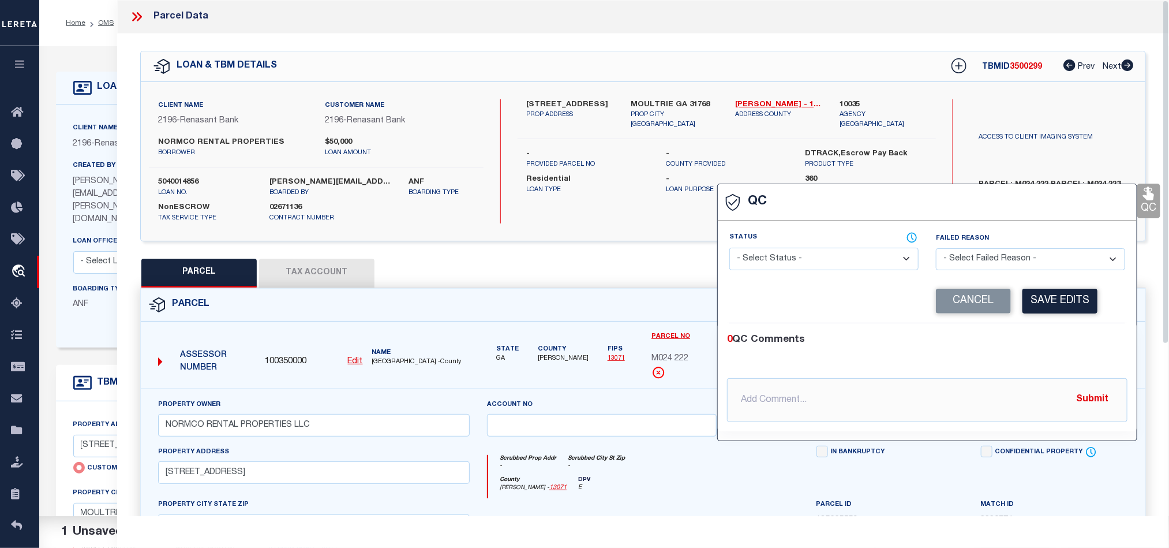
click at [838, 269] on select "- Select Status - Ready to QC Correct Incorrect" at bounding box center [823, 259] width 189 height 23
drag, startPoint x: 1002, startPoint y: 336, endPoint x: 1045, endPoint y: 317, distance: 47.3
click at [1002, 336] on div "0 QC Comments" at bounding box center [925, 339] width 396 height 15
click at [1058, 305] on button "Save Edits" at bounding box center [1059, 300] width 75 height 25
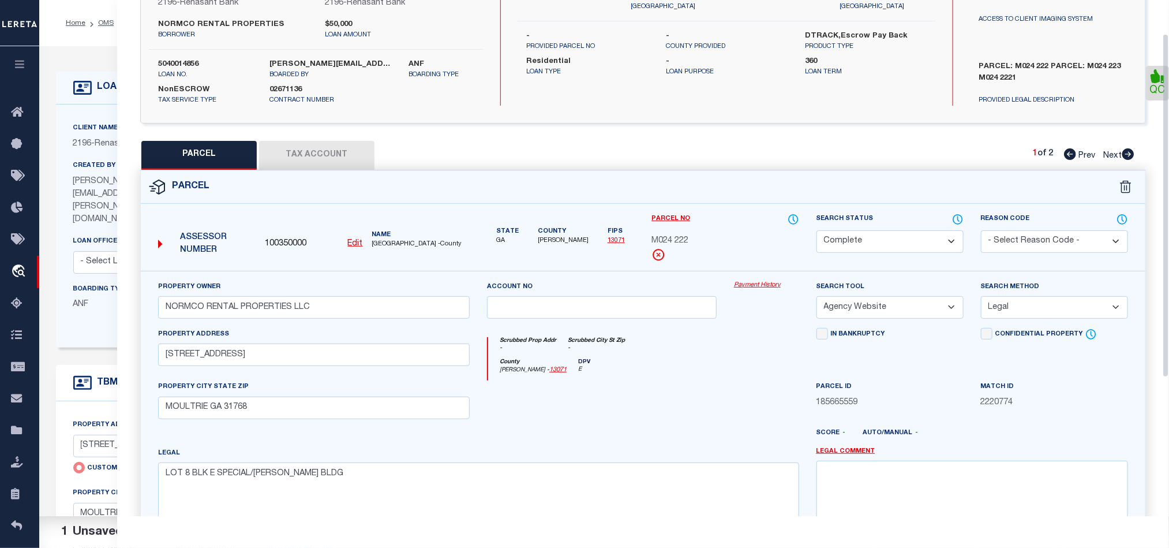
scroll to position [258, 0]
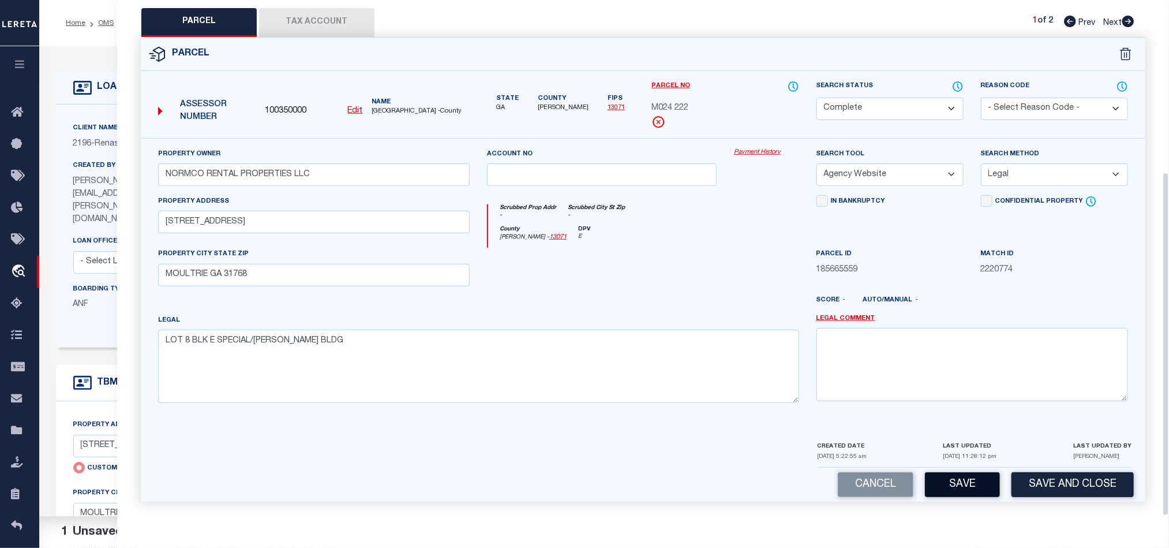
click at [962, 481] on button "Save" at bounding box center [962, 484] width 75 height 25
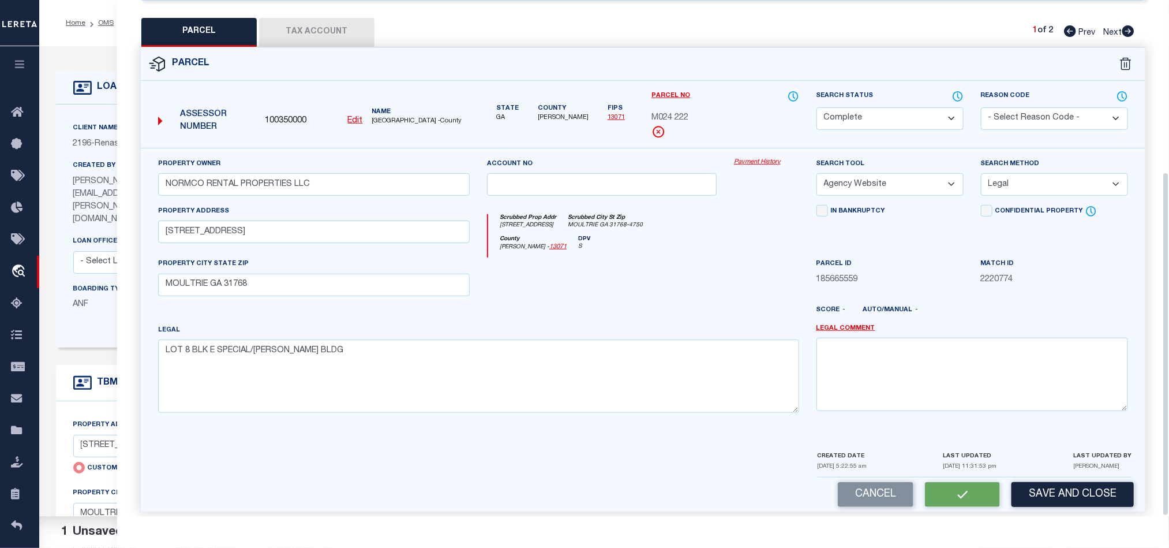
scroll to position [223, 0]
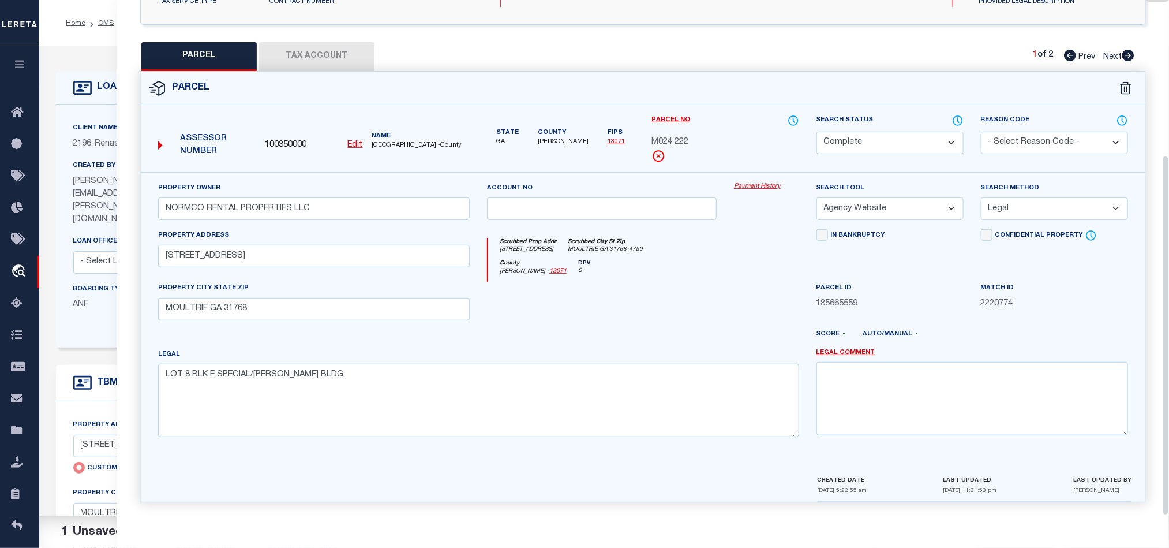
click at [1129, 51] on icon at bounding box center [1128, 56] width 12 height 12
click at [900, 132] on select "Automated Search Bad Parcel Complete Duplicate Parcel High Dollar Reporting In …" at bounding box center [889, 143] width 147 height 23
drag, startPoint x: 646, startPoint y: 260, endPoint x: 881, endPoint y: 260, distance: 234.8
click at [646, 260] on div "County [PERSON_NAME] - 13071 DPV E" at bounding box center [643, 271] width 310 height 23
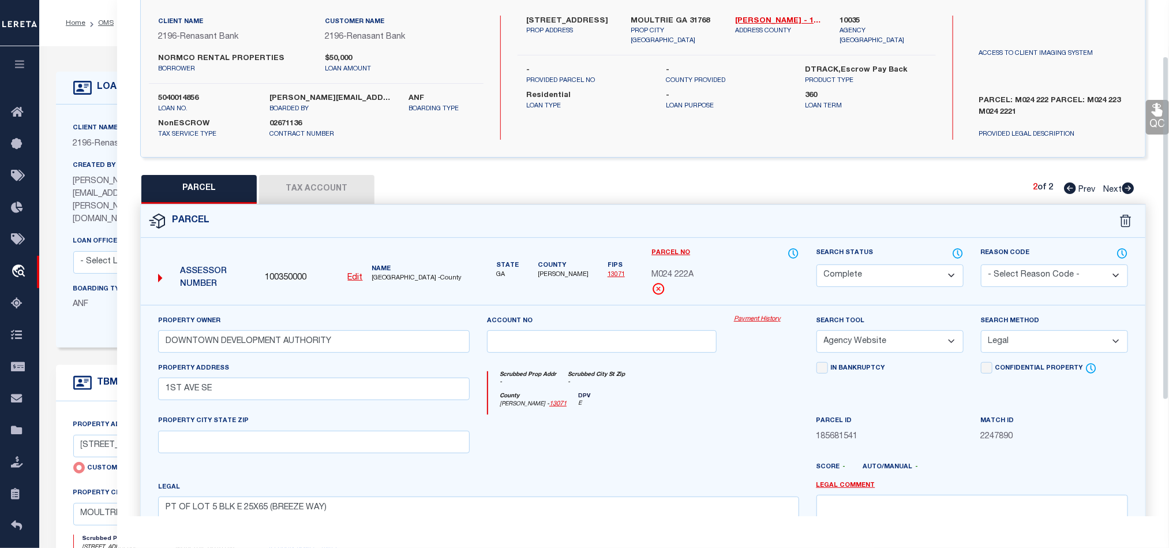
scroll to position [50, 0]
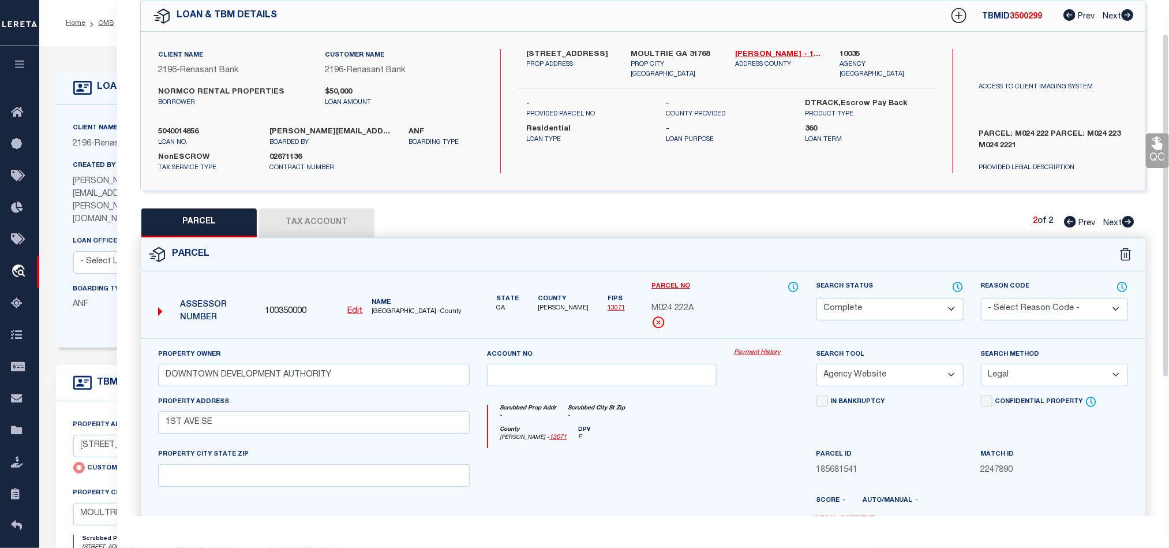
click at [1148, 137] on link "QC" at bounding box center [1157, 150] width 23 height 35
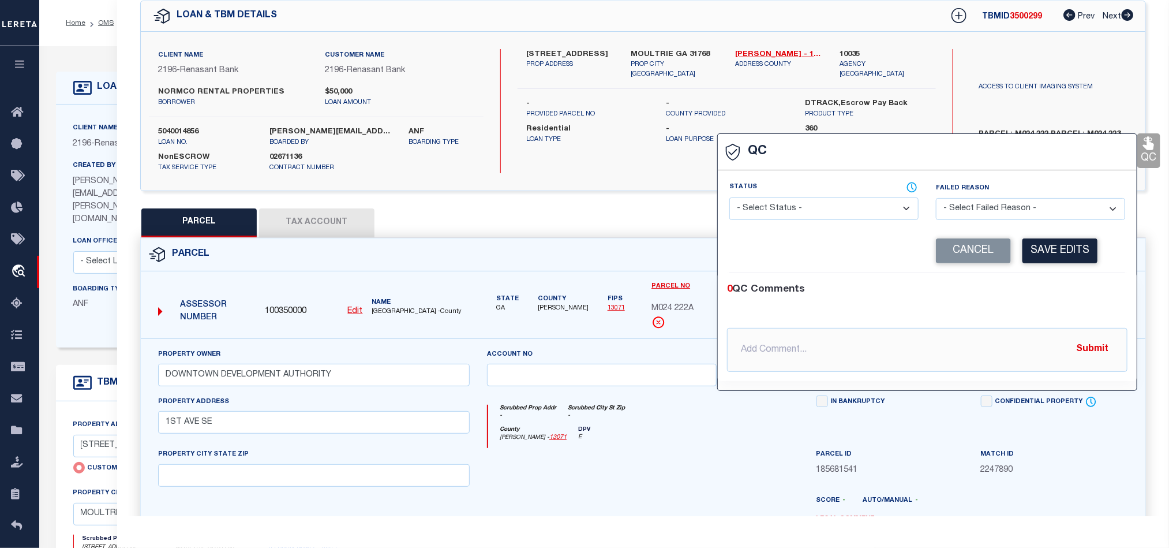
drag, startPoint x: 891, startPoint y: 201, endPoint x: 907, endPoint y: 208, distance: 16.8
click at [891, 201] on select "- Select Status - Ready to QC Correct Incorrect" at bounding box center [823, 208] width 189 height 23
click at [1053, 286] on div "0 QC Comments" at bounding box center [925, 289] width 396 height 15
click at [1053, 263] on button "Save Edits" at bounding box center [1059, 250] width 75 height 25
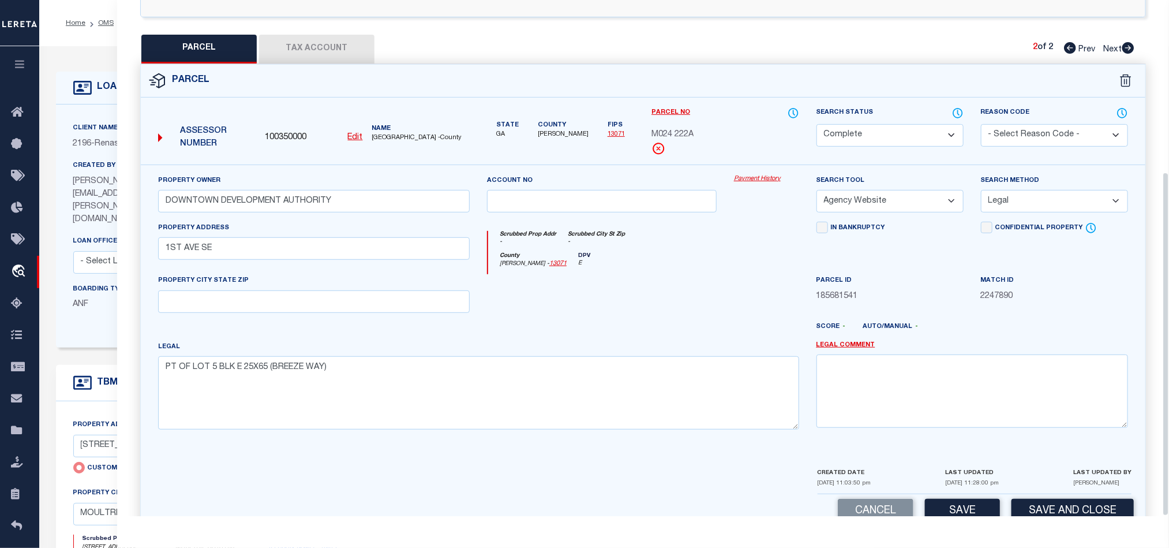
scroll to position [258, 0]
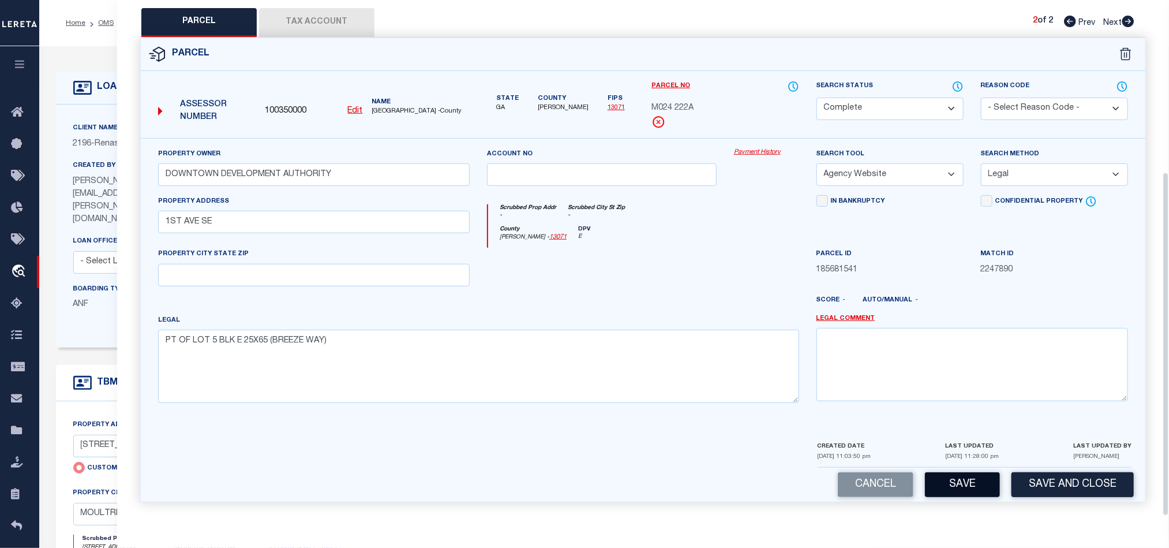
click at [973, 492] on button "Save" at bounding box center [962, 484] width 75 height 25
click at [331, 18] on button "Tax Account" at bounding box center [316, 22] width 115 height 29
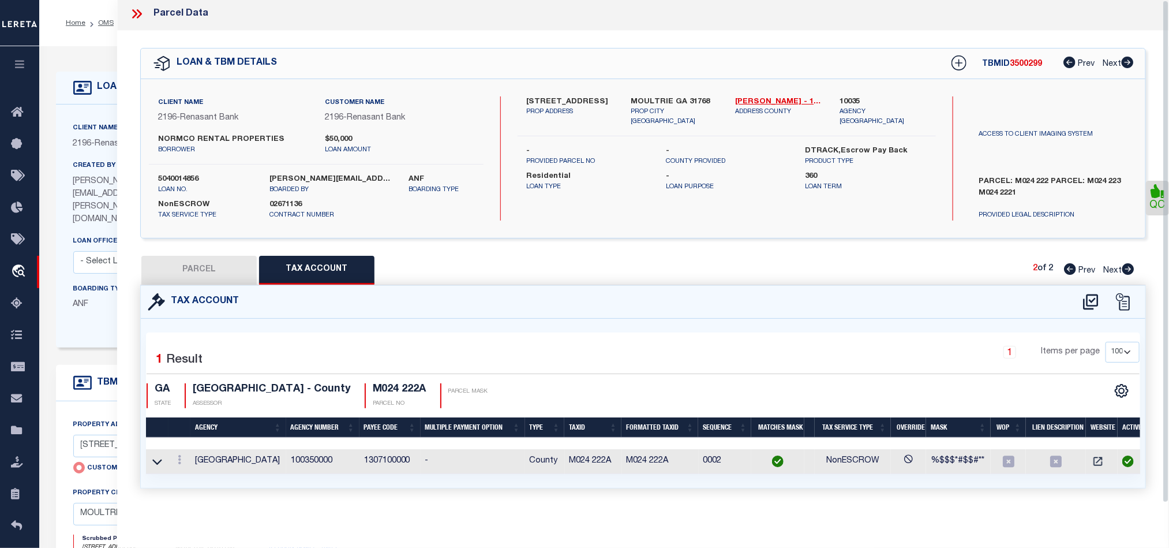
scroll to position [0, 0]
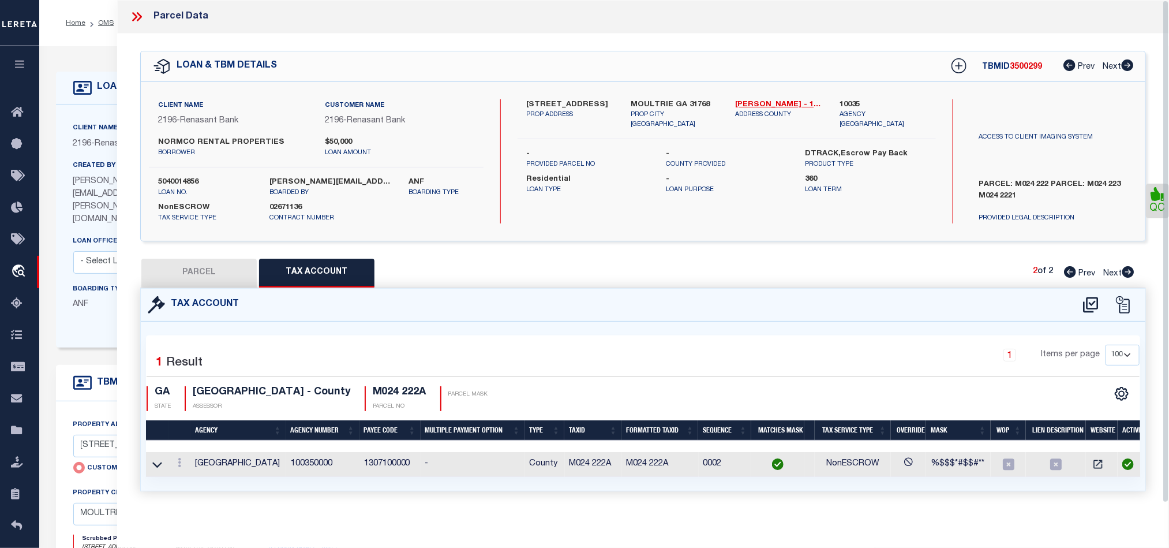
click at [204, 274] on button "PARCEL" at bounding box center [198, 272] width 115 height 29
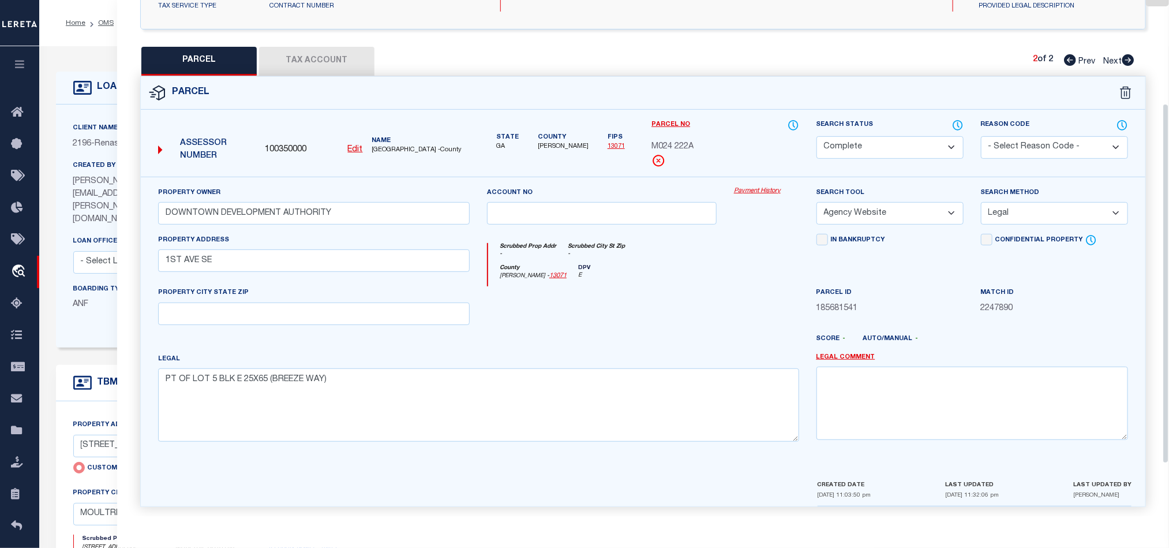
scroll to position [223, 0]
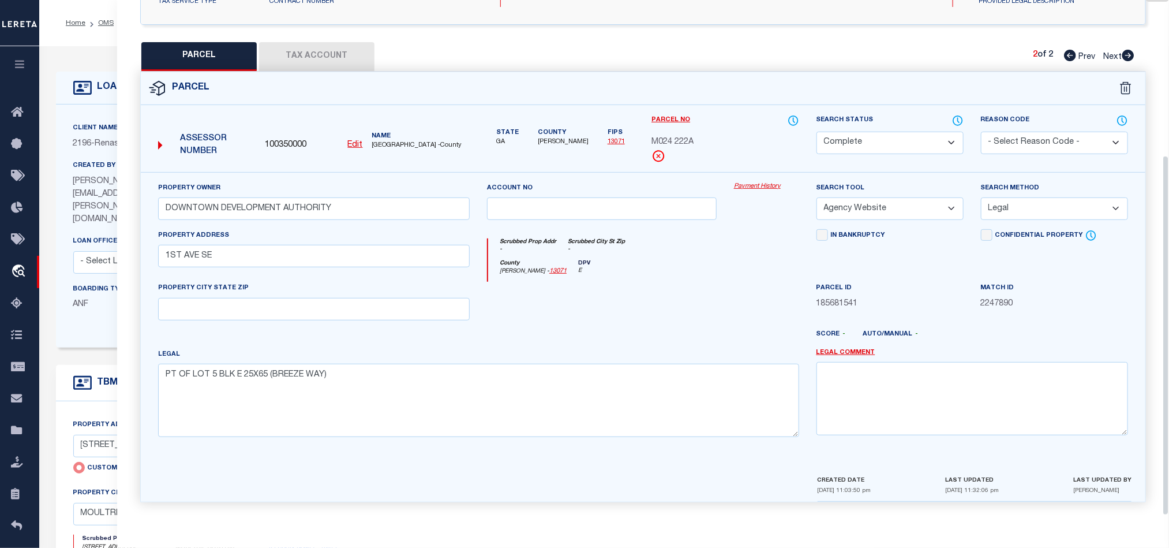
click at [611, 305] on div at bounding box center [601, 305] width 247 height 47
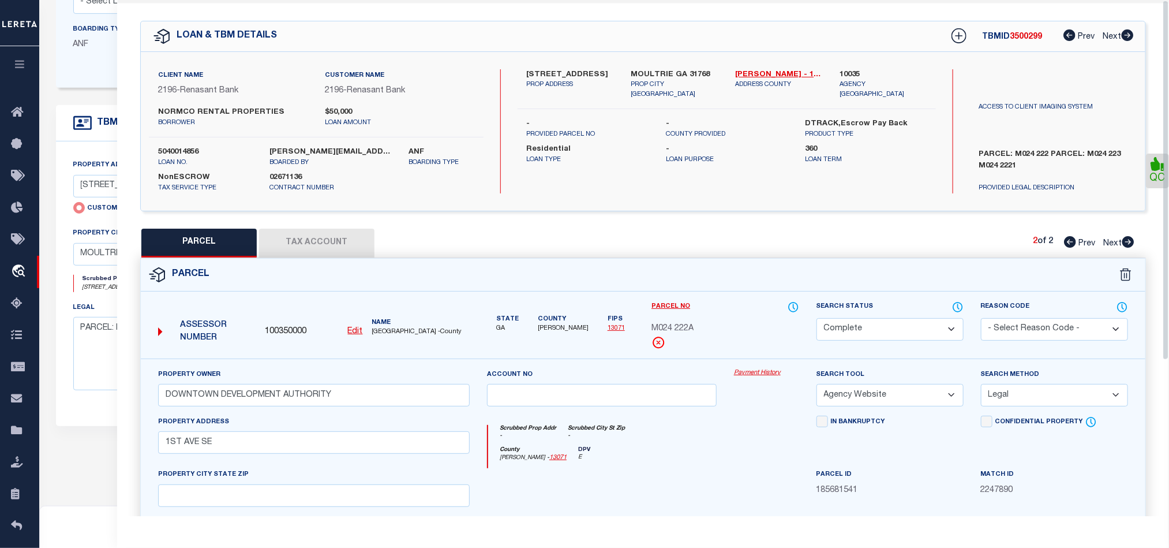
scroll to position [0, 0]
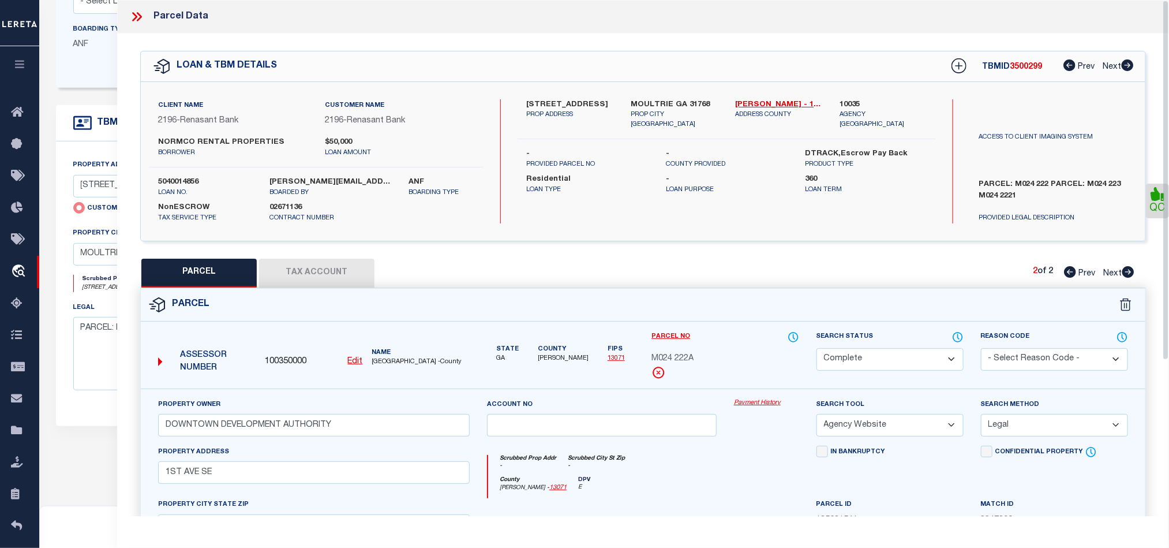
drag, startPoint x: 133, startPoint y: 13, endPoint x: 175, endPoint y: 18, distance: 42.4
click at [133, 13] on icon at bounding box center [134, 16] width 5 height 9
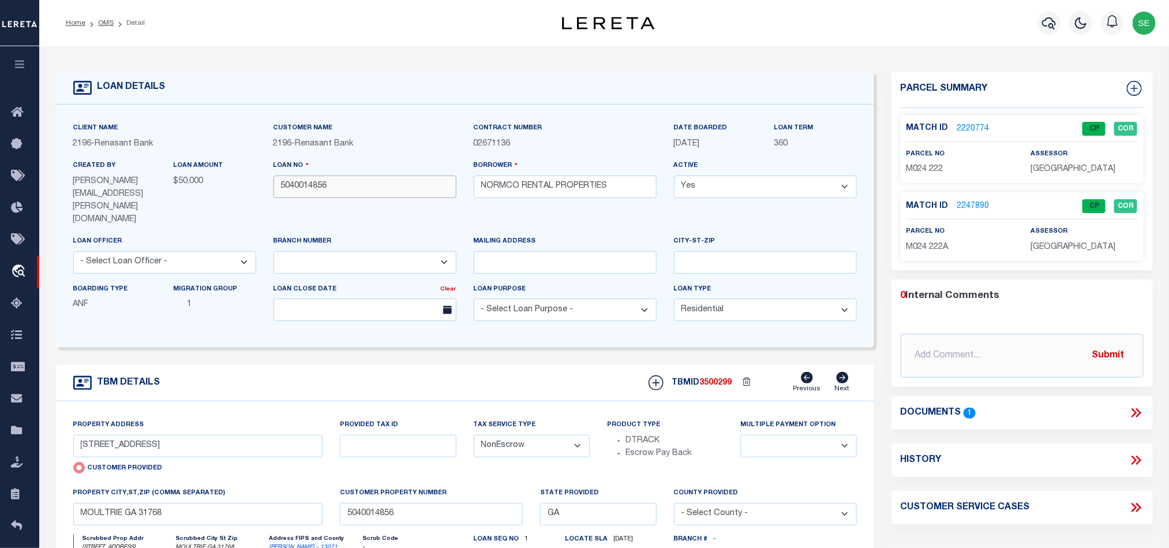
click at [348, 191] on input "5040014856" at bounding box center [364, 186] width 183 height 23
click at [722, 378] on span "3500299" at bounding box center [716, 382] width 32 height 8
click at [1054, 175] on p "[GEOGRAPHIC_DATA]" at bounding box center [1083, 169] width 107 height 13
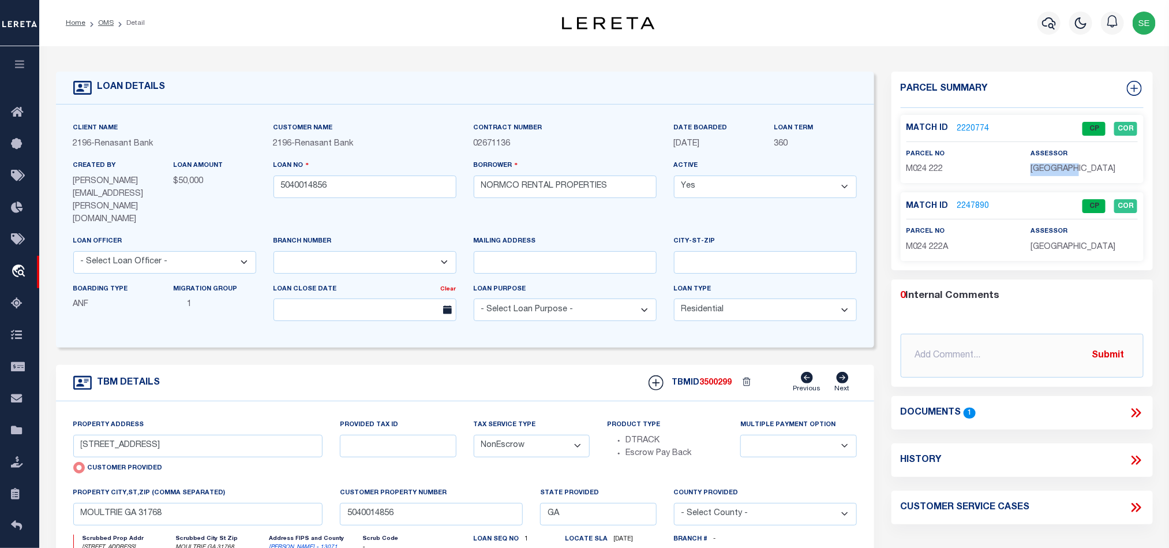
click at [1054, 175] on p "[GEOGRAPHIC_DATA]" at bounding box center [1083, 169] width 107 height 13
click at [936, 167] on span "M024 222" at bounding box center [924, 169] width 37 height 8
click at [936, 168] on span "M024 222" at bounding box center [924, 169] width 37 height 8
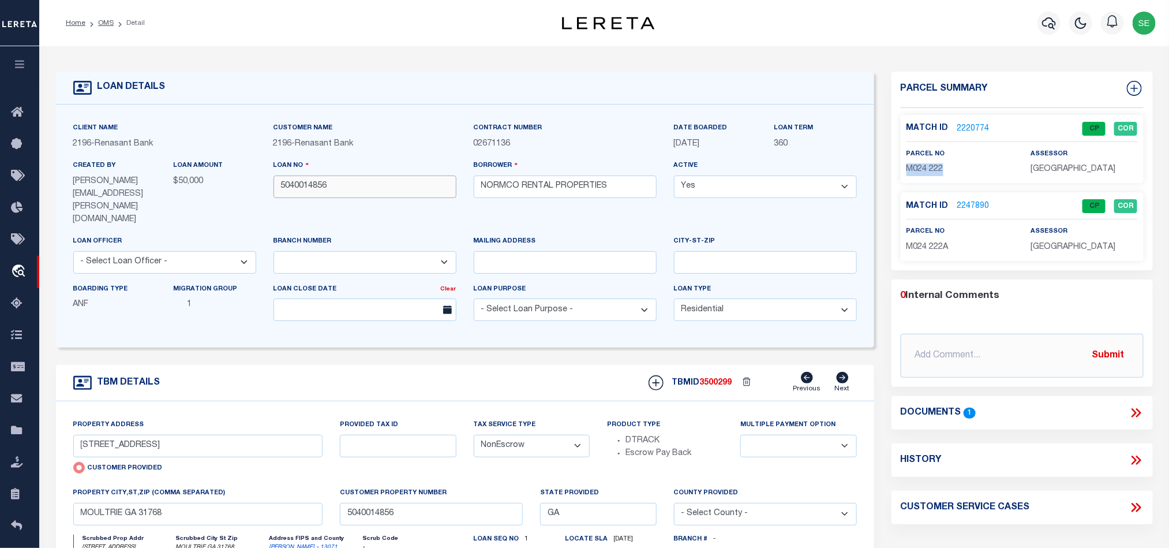
click at [368, 192] on input "5040014856" at bounding box center [364, 186] width 183 height 23
click at [722, 378] on span "3500299" at bounding box center [716, 382] width 32 height 8
click at [1051, 249] on span "[GEOGRAPHIC_DATA]" at bounding box center [1072, 247] width 85 height 8
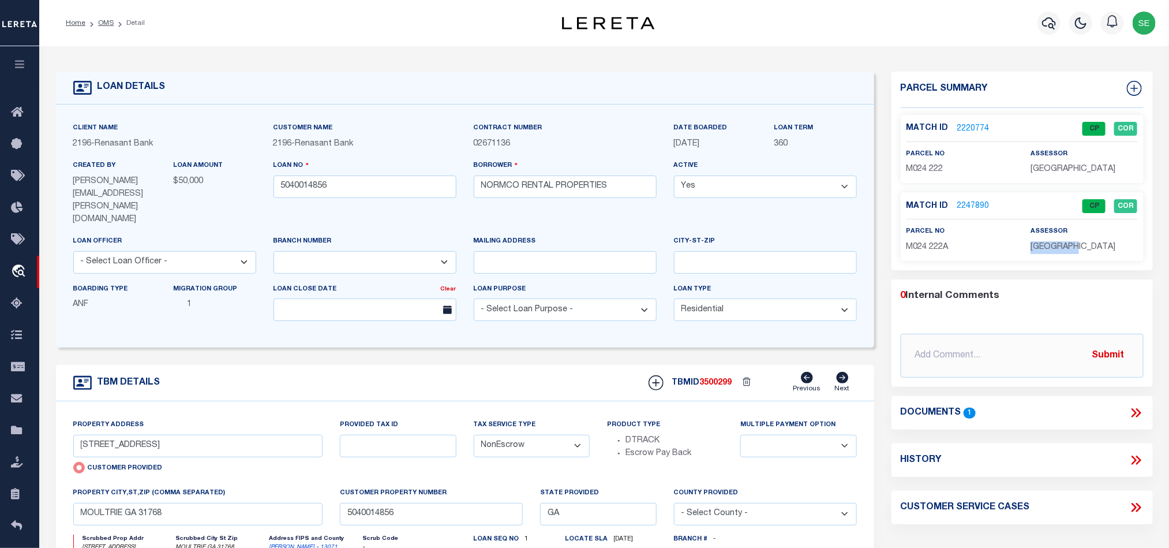
click at [1051, 249] on span "[GEOGRAPHIC_DATA]" at bounding box center [1072, 247] width 85 height 8
click at [930, 246] on span "M024 222A" at bounding box center [927, 247] width 42 height 8
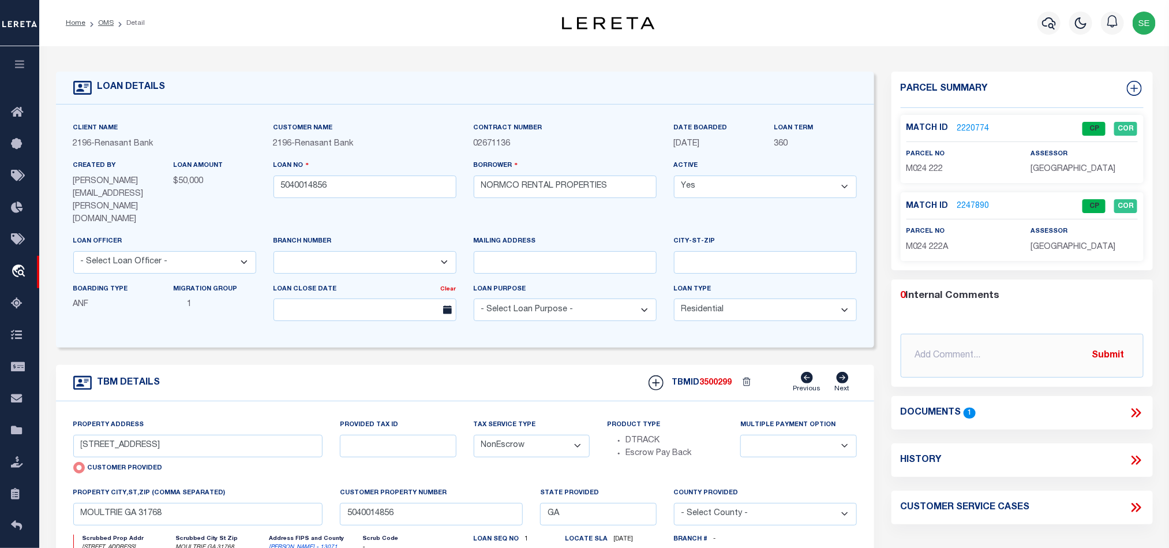
click at [425, 365] on div "TBM DETAILS TBMID 3500299 Previous Next" at bounding box center [465, 383] width 818 height 36
drag, startPoint x: 106, startPoint y: 20, endPoint x: 585, endPoint y: 374, distance: 596.5
click at [106, 20] on link "OMS" at bounding box center [106, 23] width 16 height 7
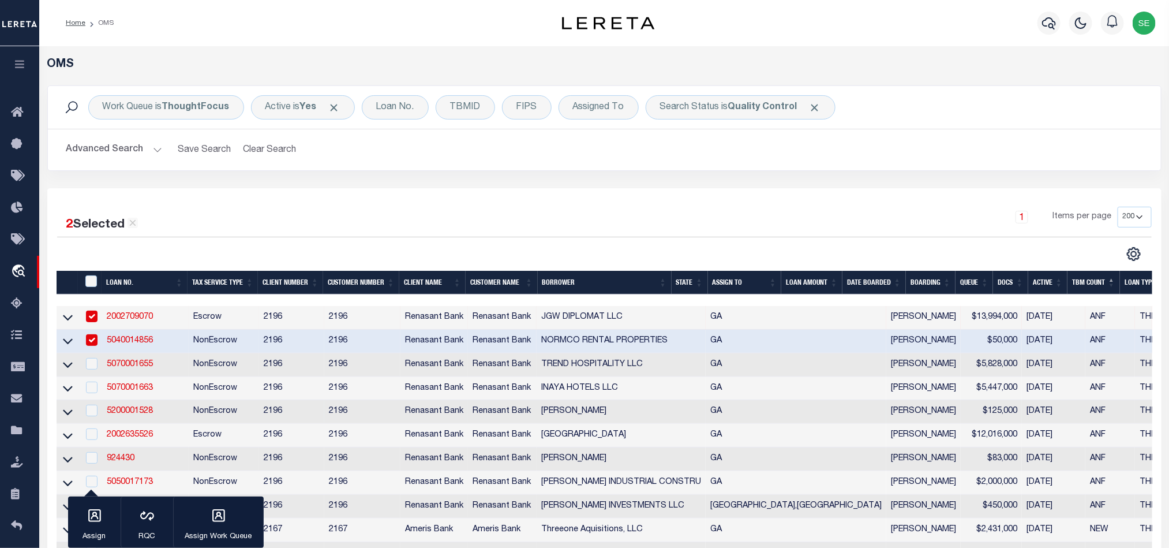
scroll to position [173, 0]
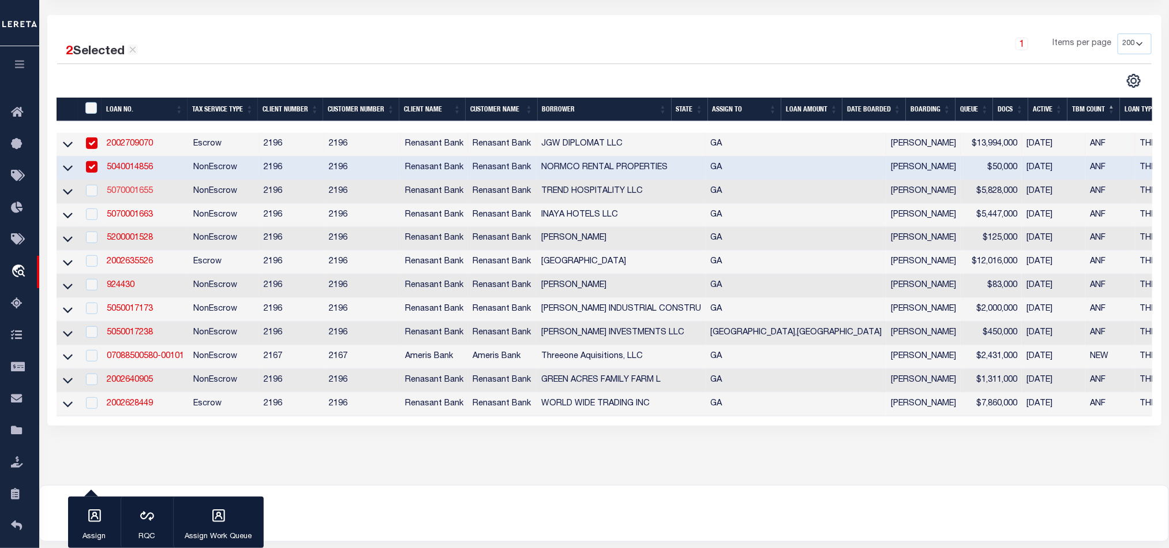
click at [141, 191] on link "5070001655" at bounding box center [130, 191] width 46 height 8
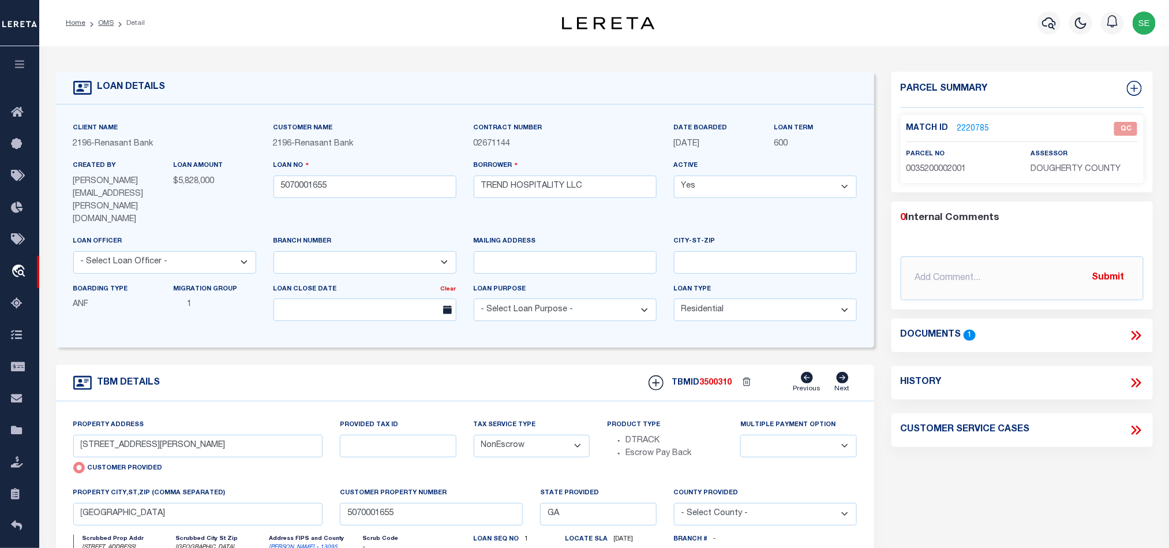
click at [443, 368] on div "TBM DETAILS TBMID 3500310 Previous Next" at bounding box center [465, 383] width 818 height 36
click at [945, 165] on span "0035200002001" at bounding box center [936, 169] width 60 height 8
click at [1000, 471] on div "Parcel Summary Match ID 2220785 0" at bounding box center [1022, 406] width 279 height 668
click at [1032, 468] on div "Parcel Summary Match ID 2220785 0" at bounding box center [1022, 406] width 279 height 668
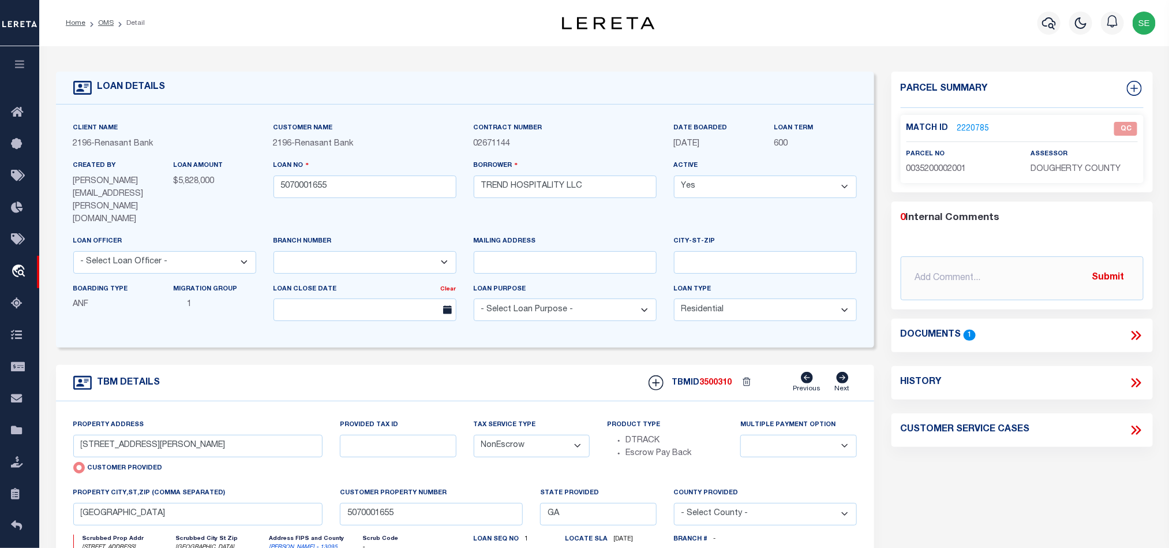
click at [1137, 335] on icon at bounding box center [1136, 335] width 15 height 15
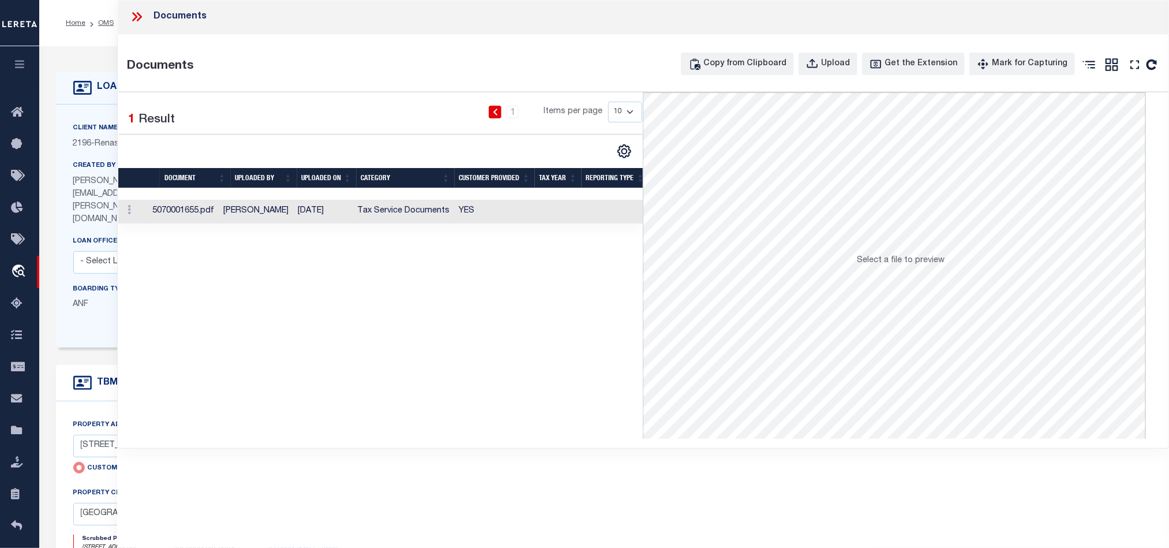
click at [561, 216] on td at bounding box center [558, 212] width 47 height 24
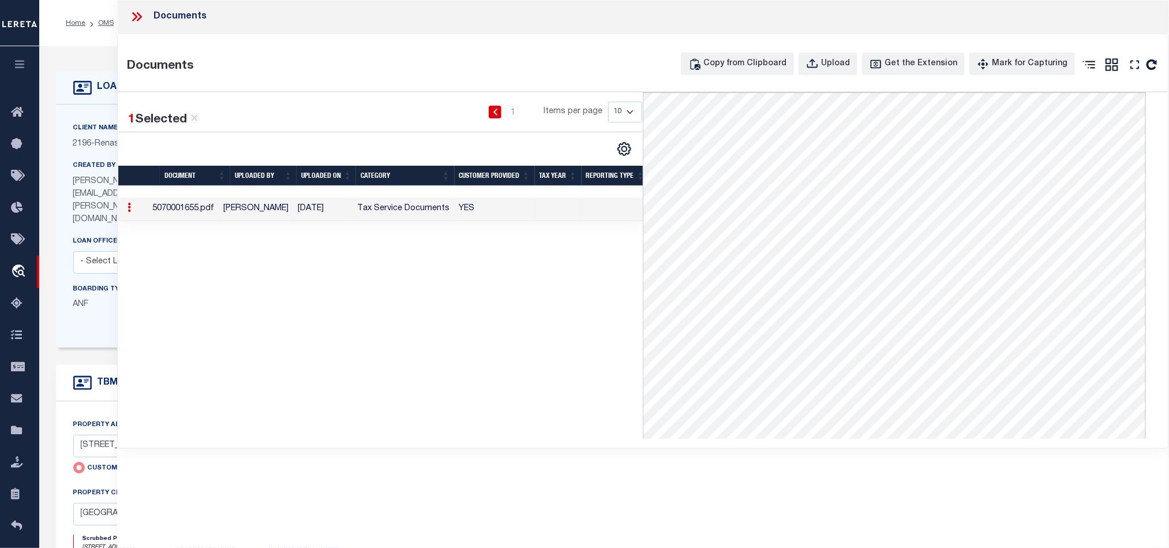
click at [135, 16] on icon at bounding box center [136, 16] width 15 height 15
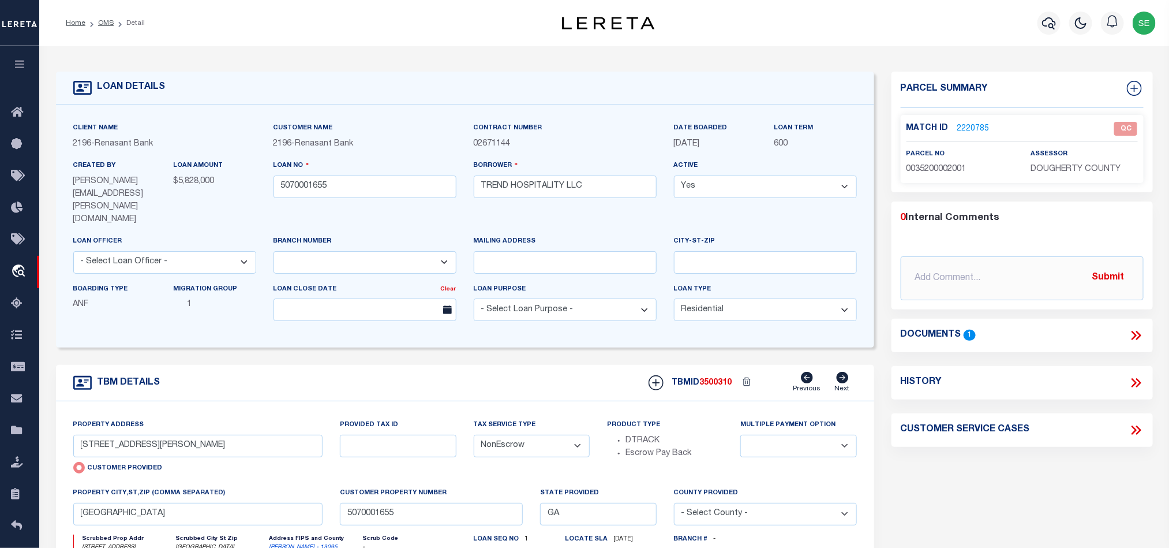
click at [966, 125] on link "2220785" at bounding box center [973, 129] width 32 height 12
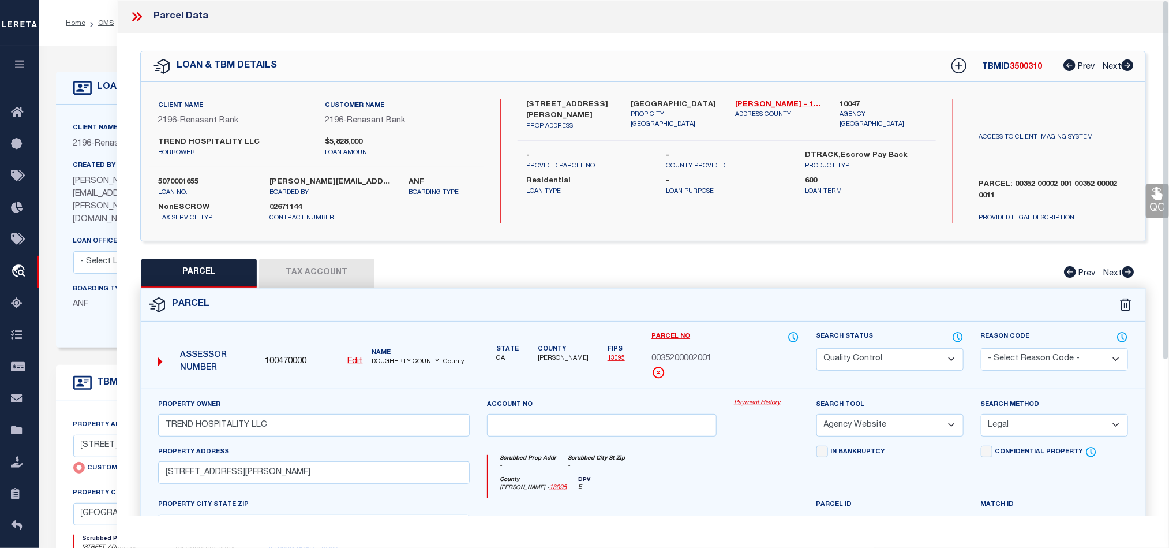
click at [778, 284] on div "PARCEL Tax Account Prev Next" at bounding box center [643, 272] width 1006 height 29
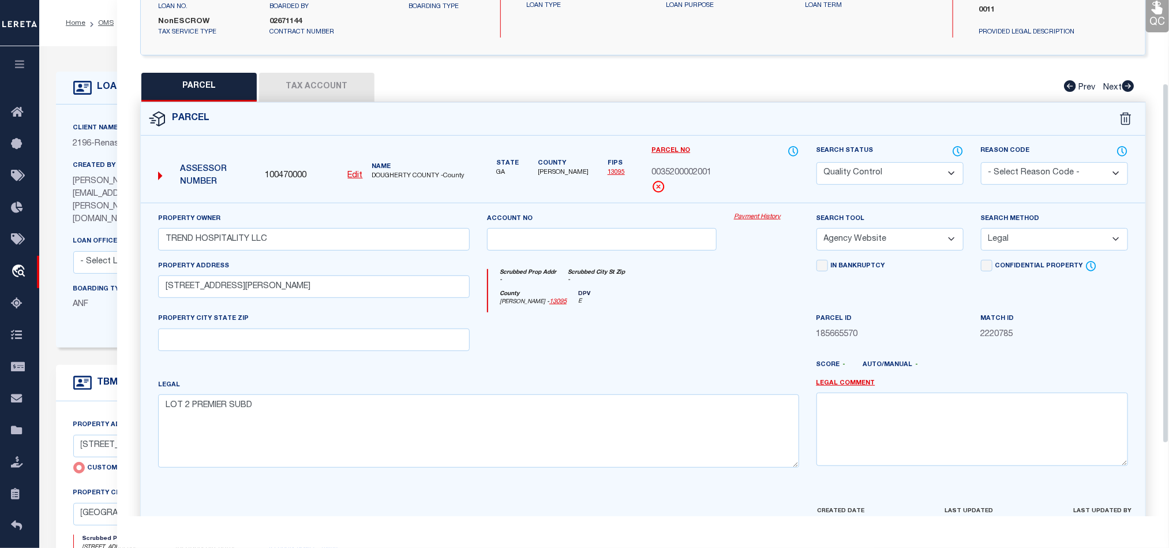
scroll to position [223, 0]
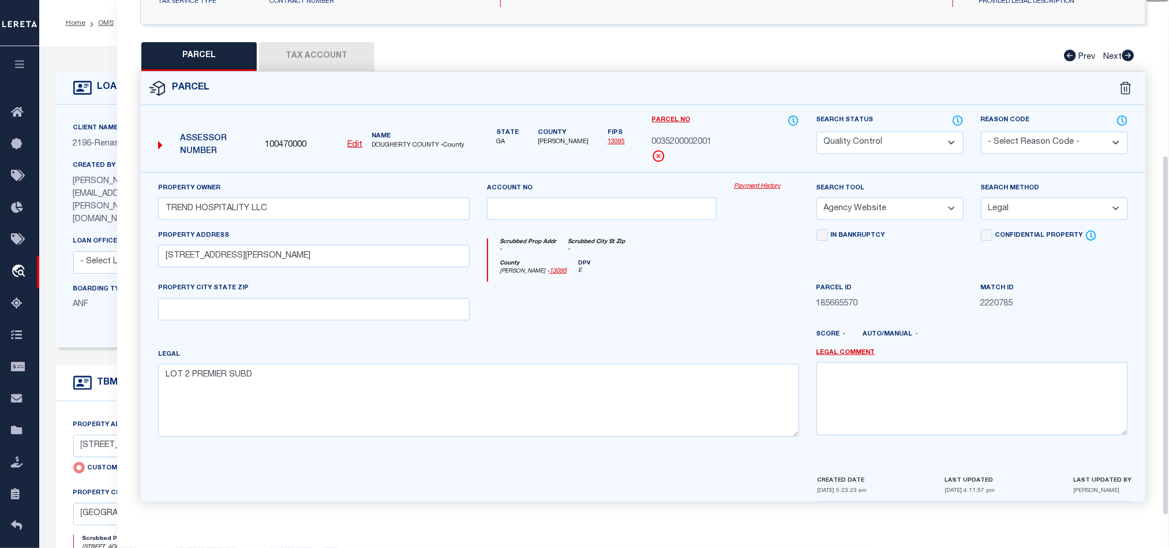
click at [684, 321] on div at bounding box center [601, 305] width 247 height 47
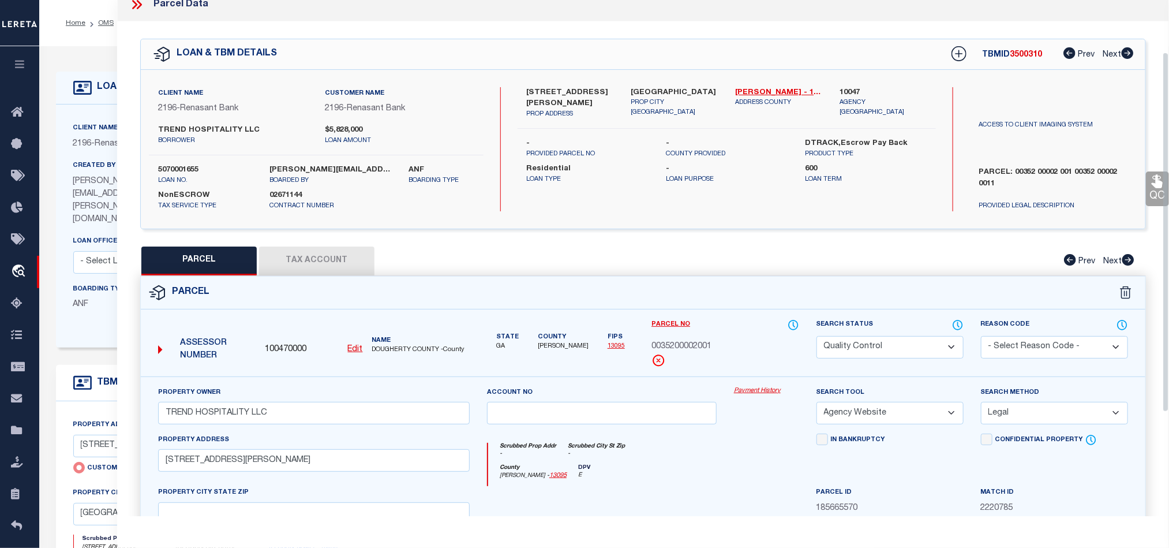
scroll to position [0, 0]
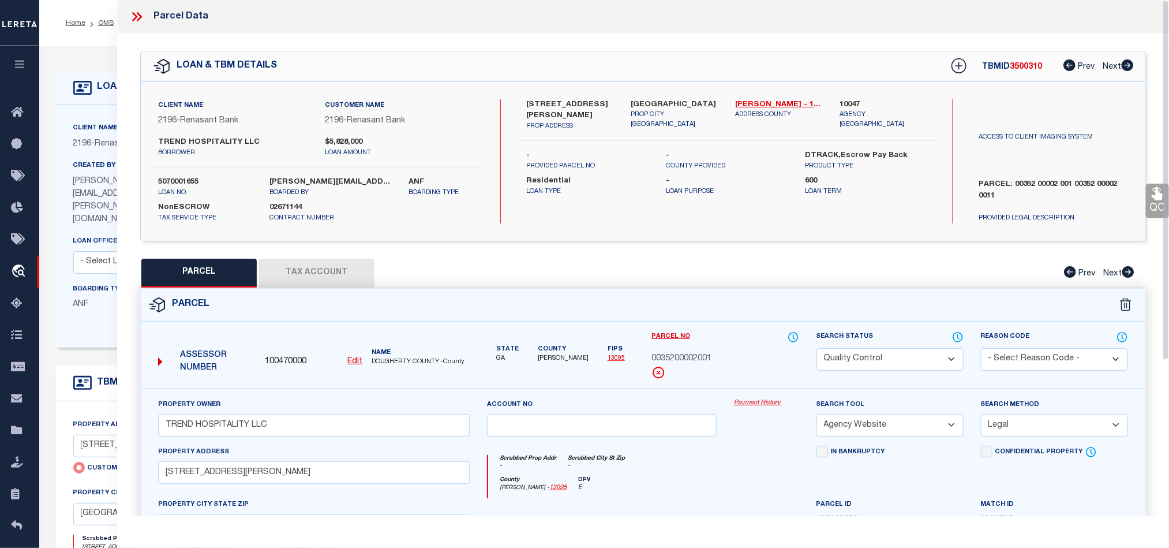
click at [650, 101] on label "[GEOGRAPHIC_DATA]" at bounding box center [674, 105] width 87 height 12
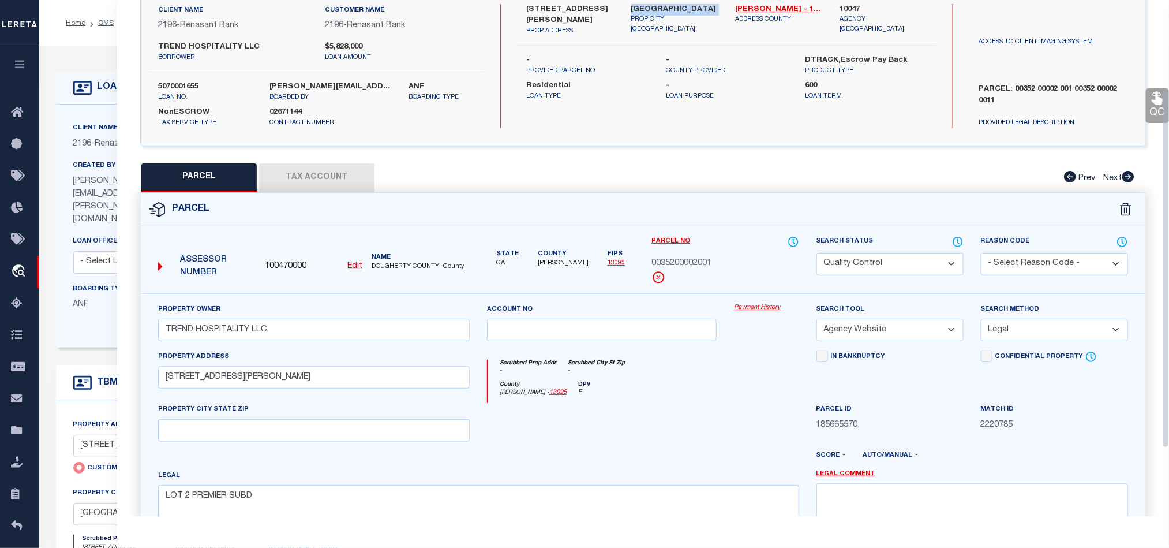
scroll to position [223, 0]
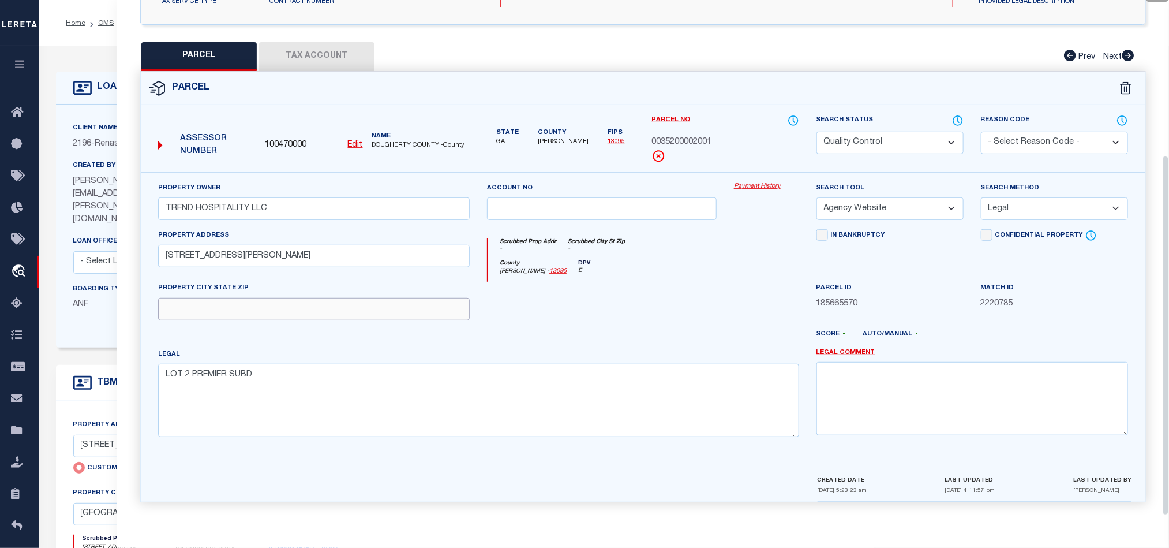
drag, startPoint x: 385, startPoint y: 301, endPoint x: 474, endPoint y: 301, distance: 89.4
click at [385, 301] on input "text" at bounding box center [314, 309] width 312 height 23
paste input "[GEOGRAPHIC_DATA]"
click at [579, 301] on div at bounding box center [601, 305] width 247 height 47
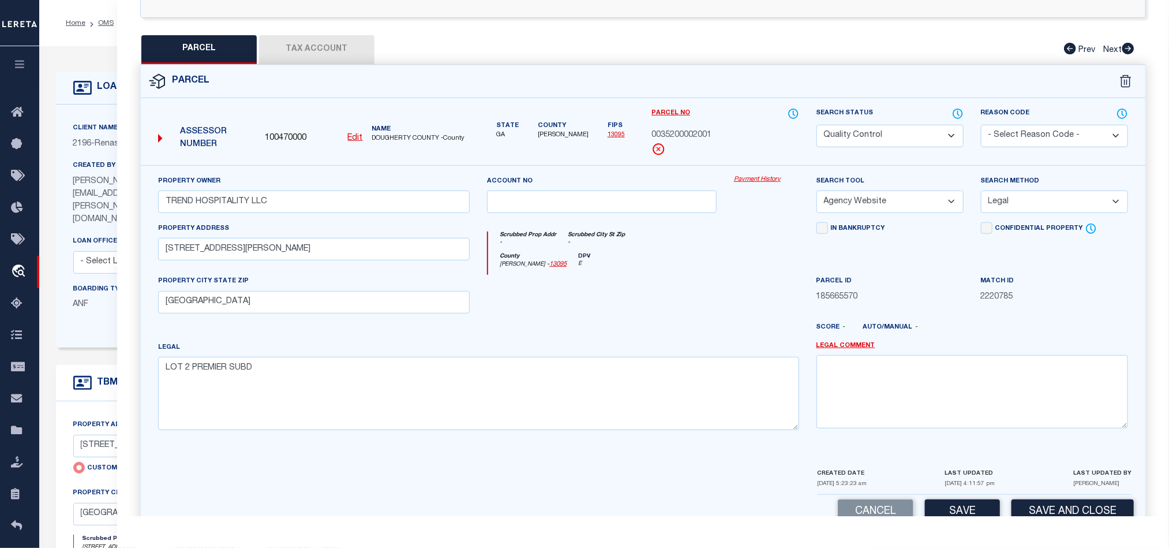
click at [288, 26] on div "QC QC QC" at bounding box center [643, 176] width 1052 height 733
click at [312, 57] on button "Tax Account" at bounding box center [316, 49] width 115 height 29
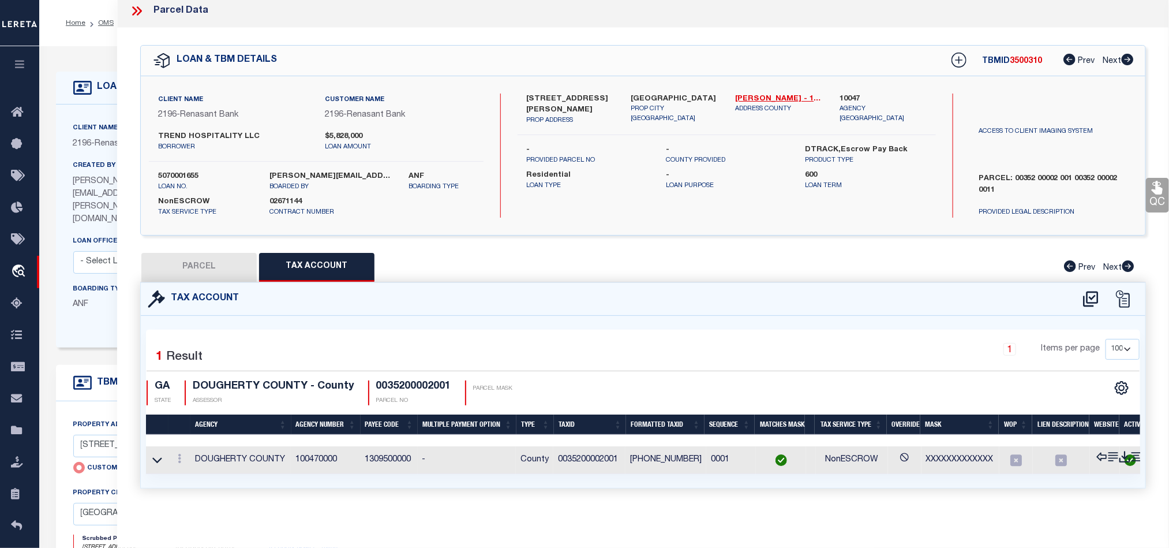
scroll to position [0, 0]
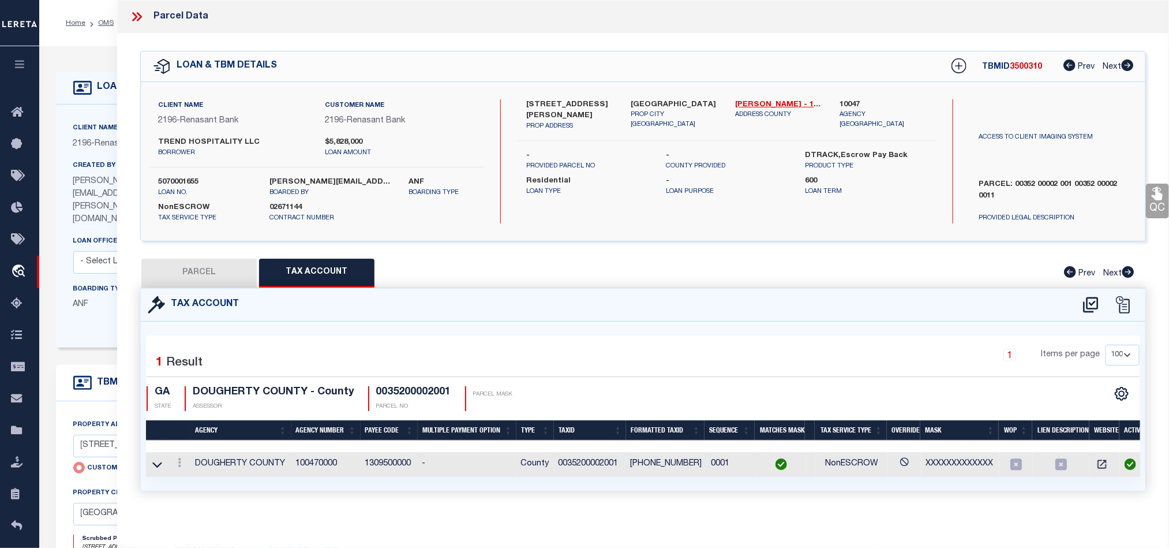
click at [232, 276] on button "PARCEL" at bounding box center [198, 272] width 115 height 29
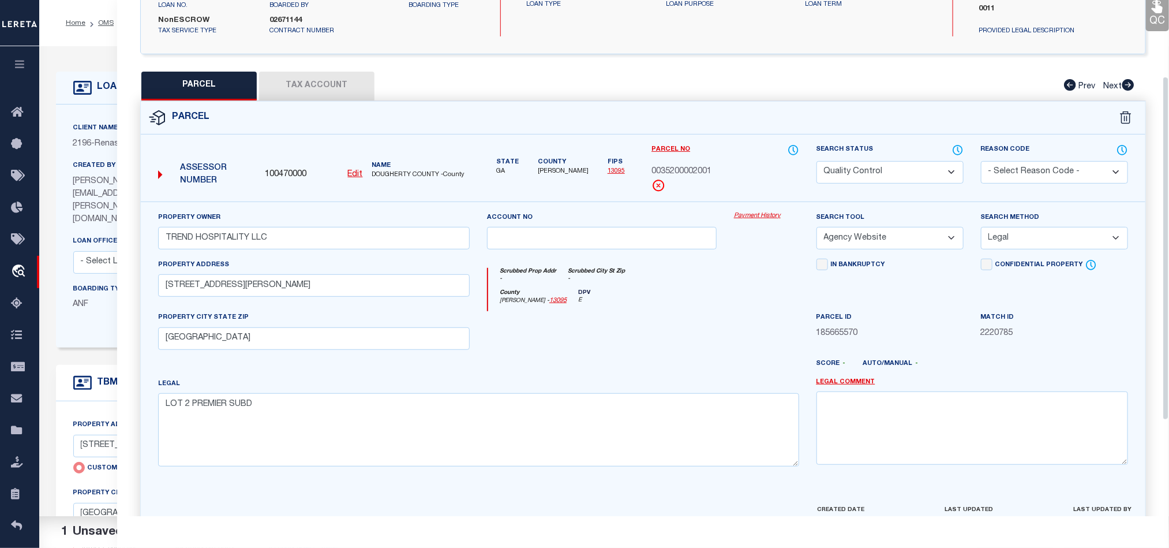
scroll to position [258, 0]
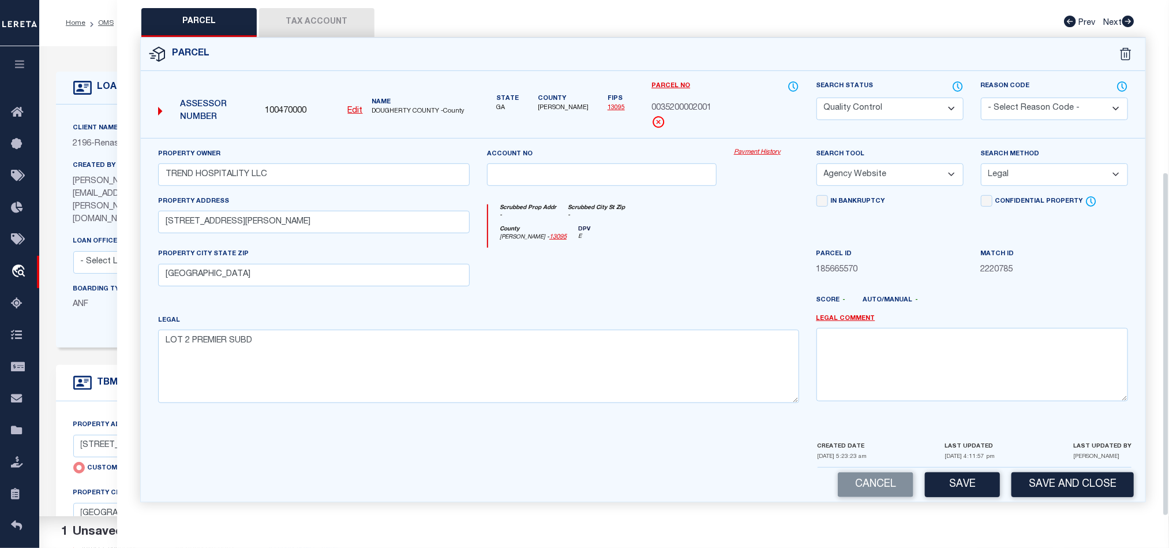
click at [611, 307] on div at bounding box center [684, 304] width 247 height 18
click at [293, 213] on input "[STREET_ADDRESS][PERSON_NAME]" at bounding box center [314, 222] width 312 height 23
click at [660, 243] on div "County [PERSON_NAME] - 13095 DPV E" at bounding box center [643, 237] width 310 height 23
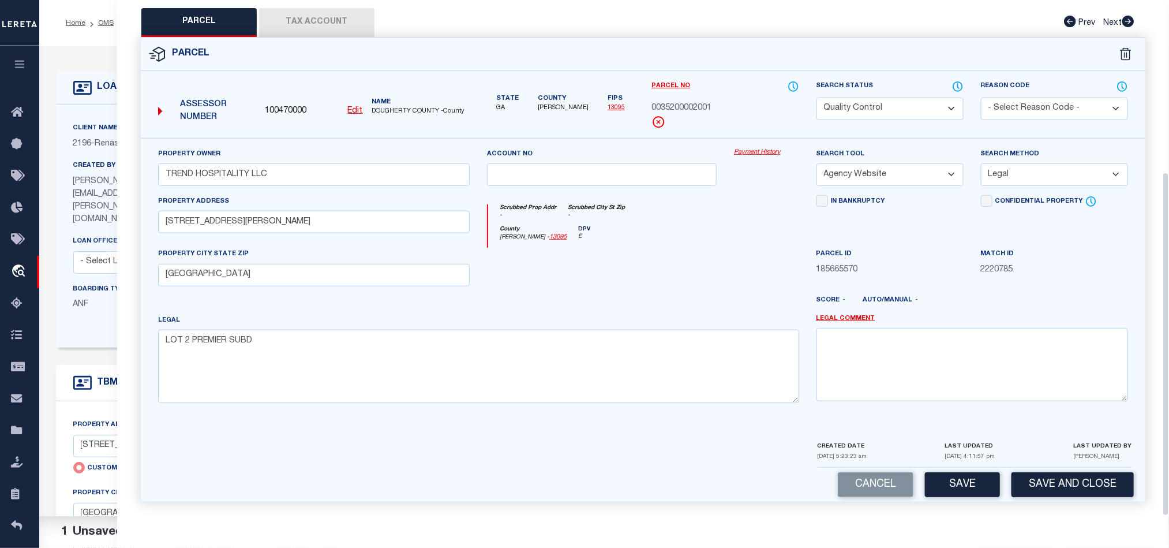
click at [750, 272] on div at bounding box center [766, 271] width 83 height 47
click at [782, 251] on div at bounding box center [766, 271] width 83 height 47
click at [310, 23] on button "Tax Account" at bounding box center [316, 22] width 115 height 29
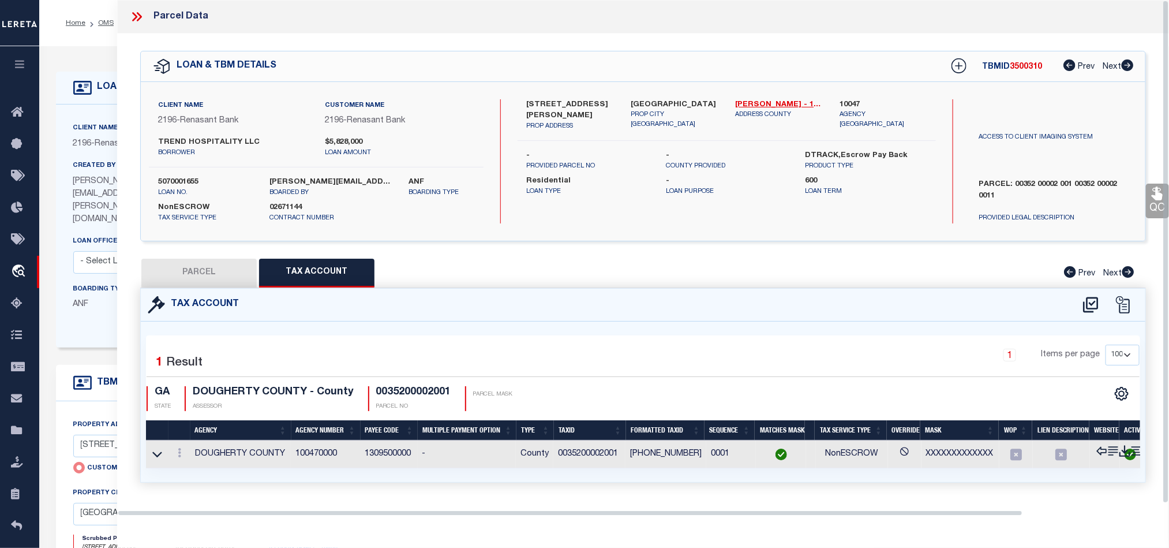
scroll to position [0, 0]
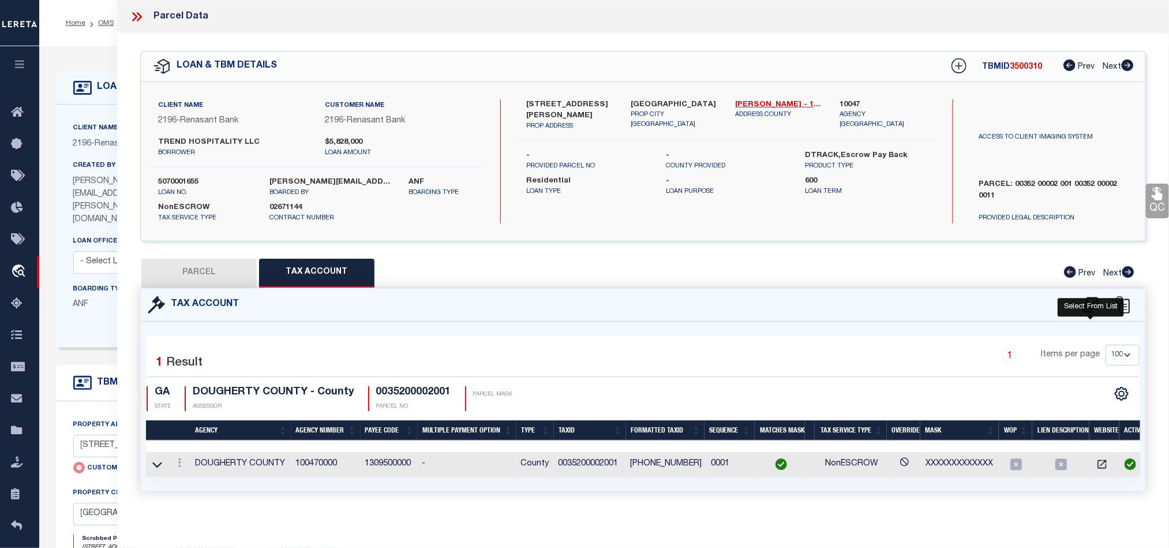
click at [1088, 306] on icon at bounding box center [1090, 304] width 19 height 18
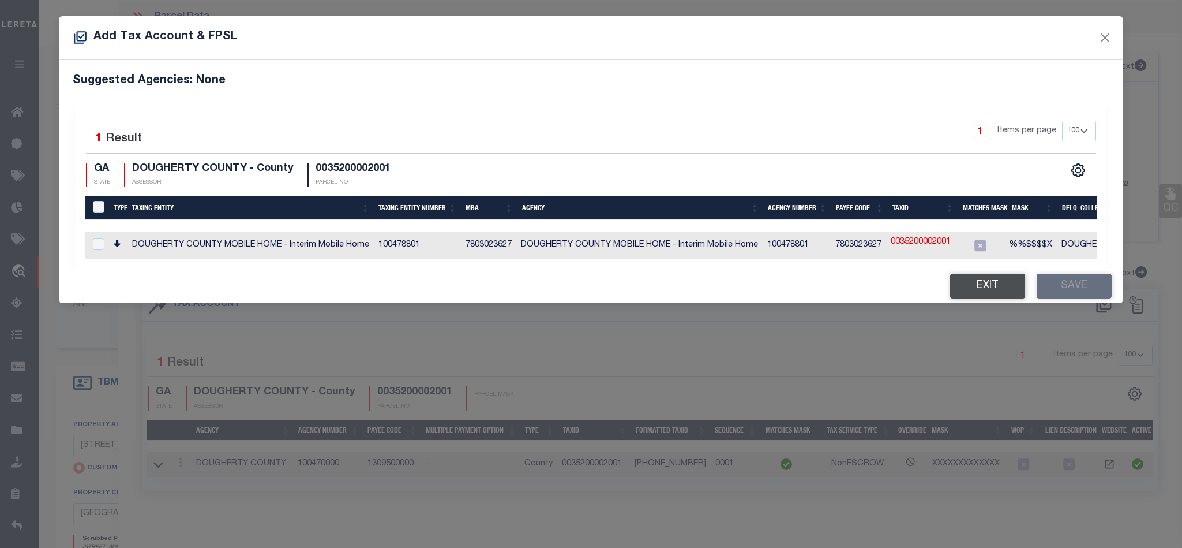
click at [985, 293] on button "Exit" at bounding box center [987, 285] width 75 height 25
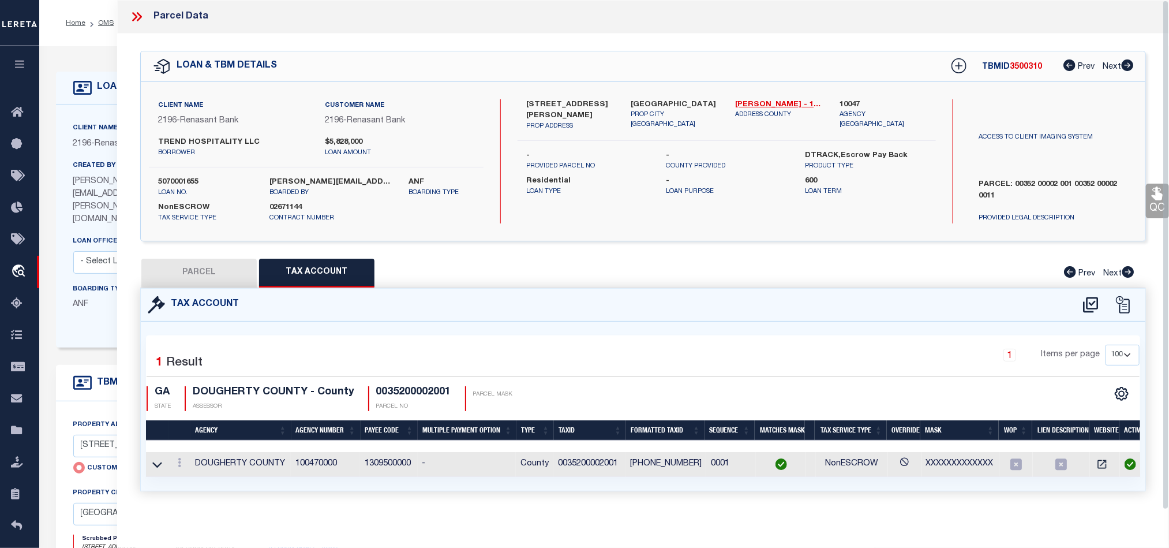
click at [217, 268] on button "PARCEL" at bounding box center [198, 272] width 115 height 29
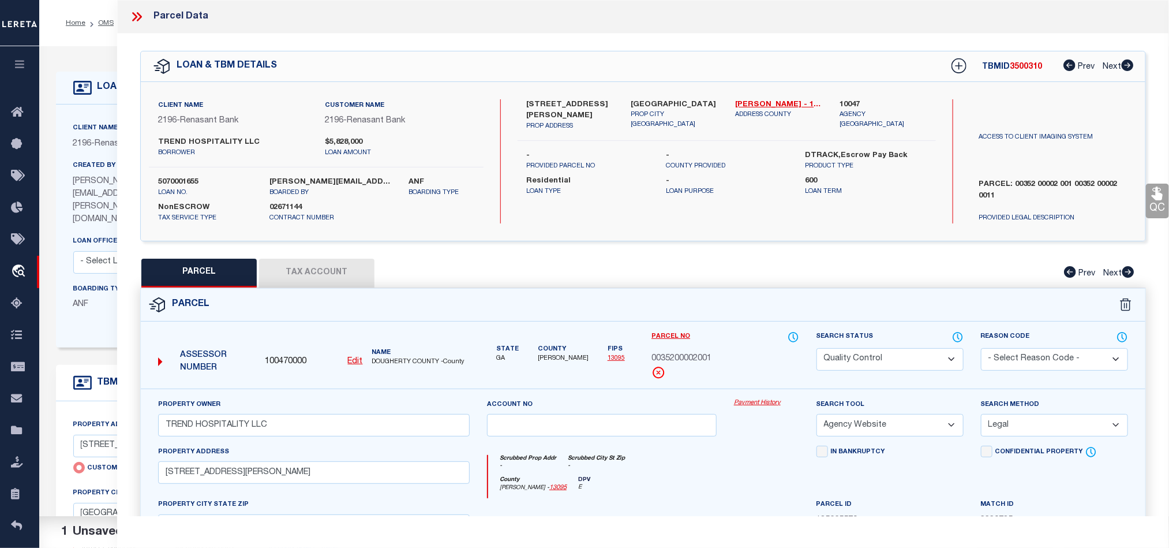
click at [882, 368] on select "Automated Search Bad Parcel Complete Duplicate Parcel High Dollar Reporting In …" at bounding box center [889, 359] width 147 height 23
click at [630, 463] on div "Scrubbed Prop Addr - Scrubbed City [GEOGRAPHIC_DATA] -" at bounding box center [643, 465] width 310 height 21
click at [1155, 208] on link "QC" at bounding box center [1157, 200] width 23 height 35
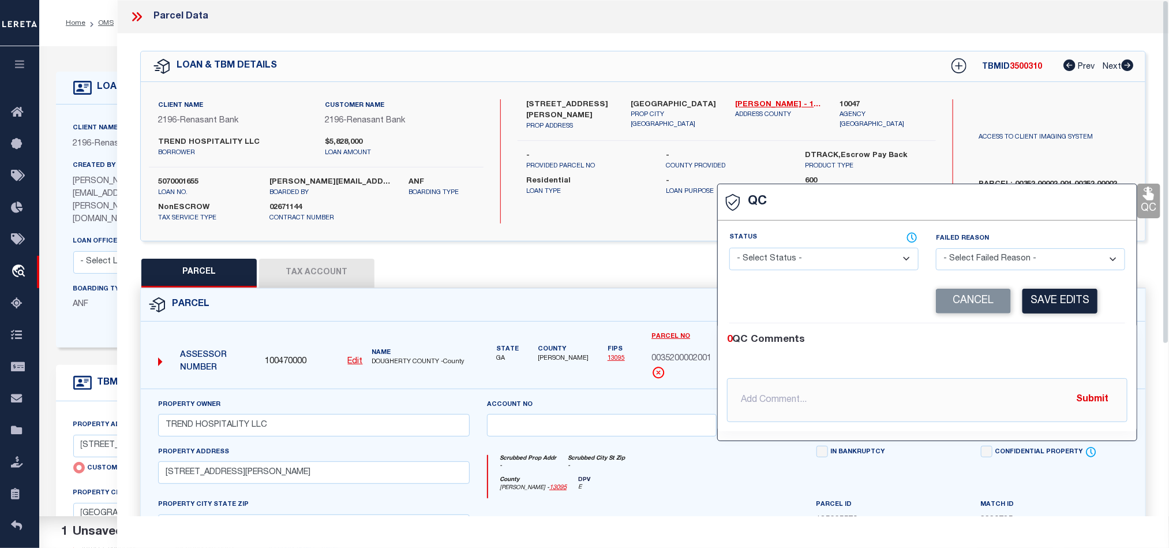
drag, startPoint x: 776, startPoint y: 256, endPoint x: 923, endPoint y: 284, distance: 149.1
click at [776, 256] on select "- Select Status - Ready to QC Correct Incorrect" at bounding box center [823, 259] width 189 height 23
drag, startPoint x: 1081, startPoint y: 348, endPoint x: 1056, endPoint y: 295, distance: 58.6
click at [1082, 347] on div "0 QC Comments" at bounding box center [925, 339] width 396 height 15
click at [1056, 295] on button "Save Edits" at bounding box center [1059, 300] width 75 height 25
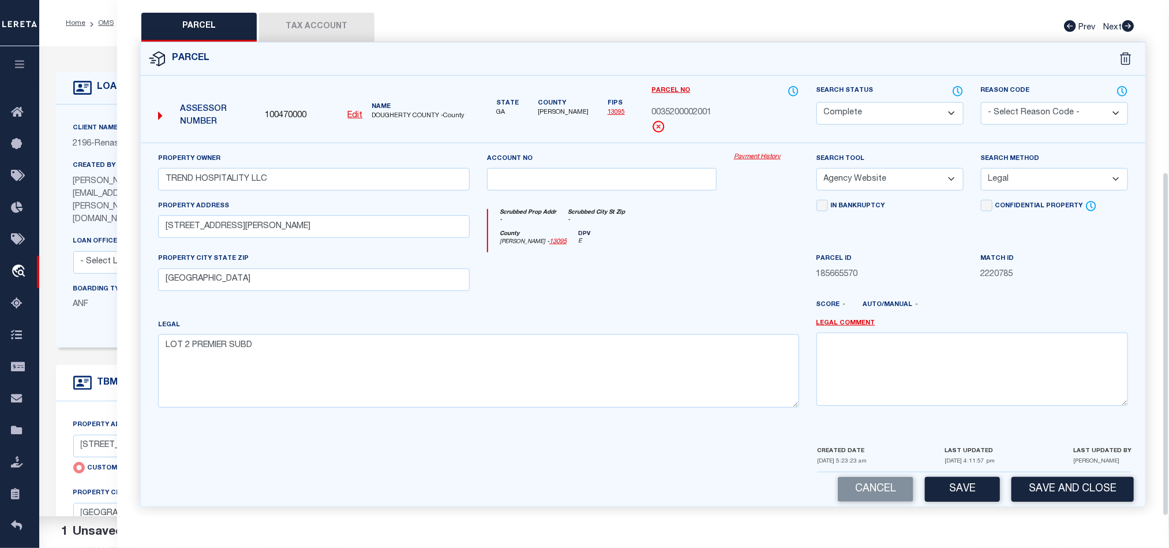
scroll to position [258, 0]
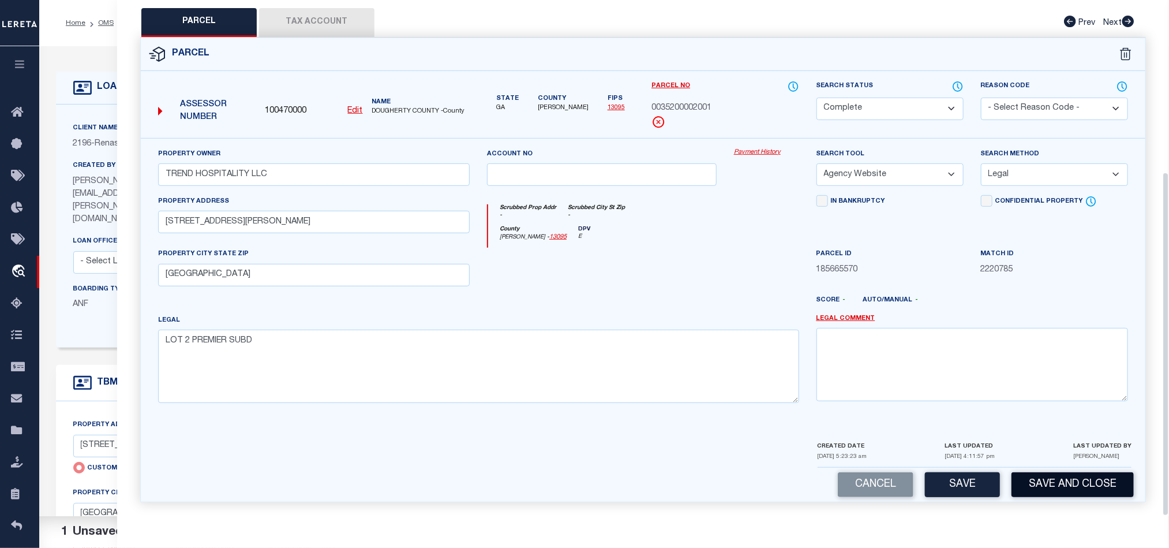
click at [1049, 478] on button "Save and Close" at bounding box center [1072, 484] width 122 height 25
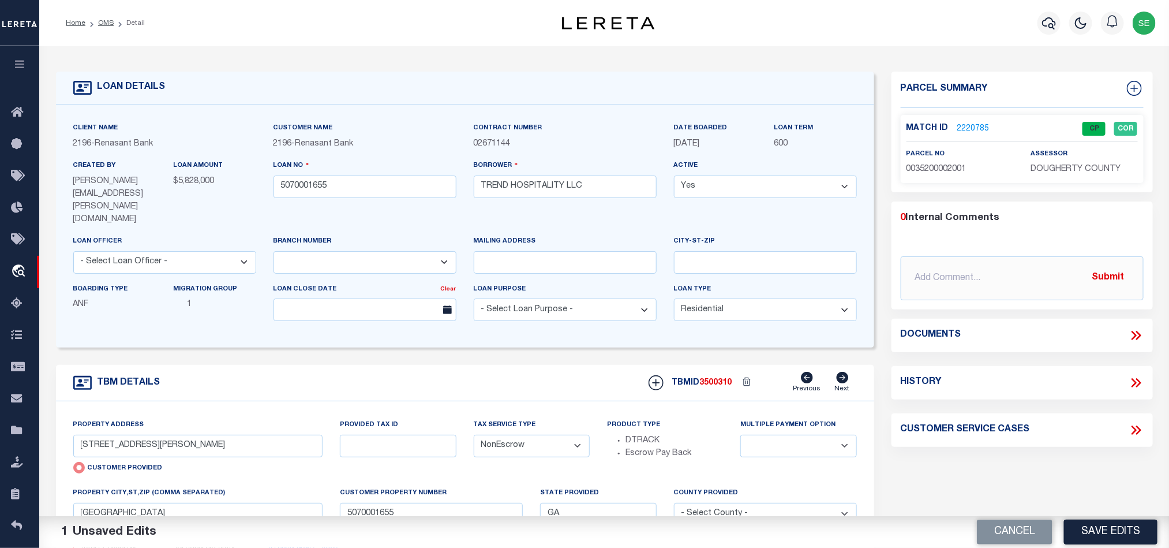
click at [1020, 537] on button "Cancel" at bounding box center [1015, 531] width 76 height 25
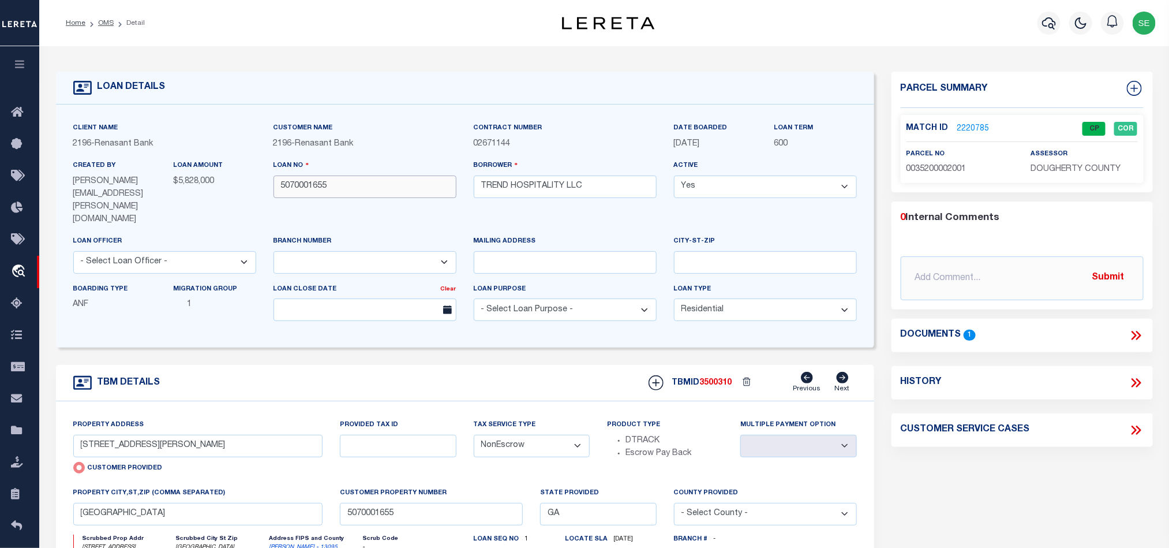
click at [360, 194] on input "5070001655" at bounding box center [364, 186] width 183 height 23
click at [718, 378] on span "3500310" at bounding box center [716, 382] width 32 height 8
click at [1077, 168] on span "DOUGHERTY COUNTY" at bounding box center [1075, 169] width 90 height 8
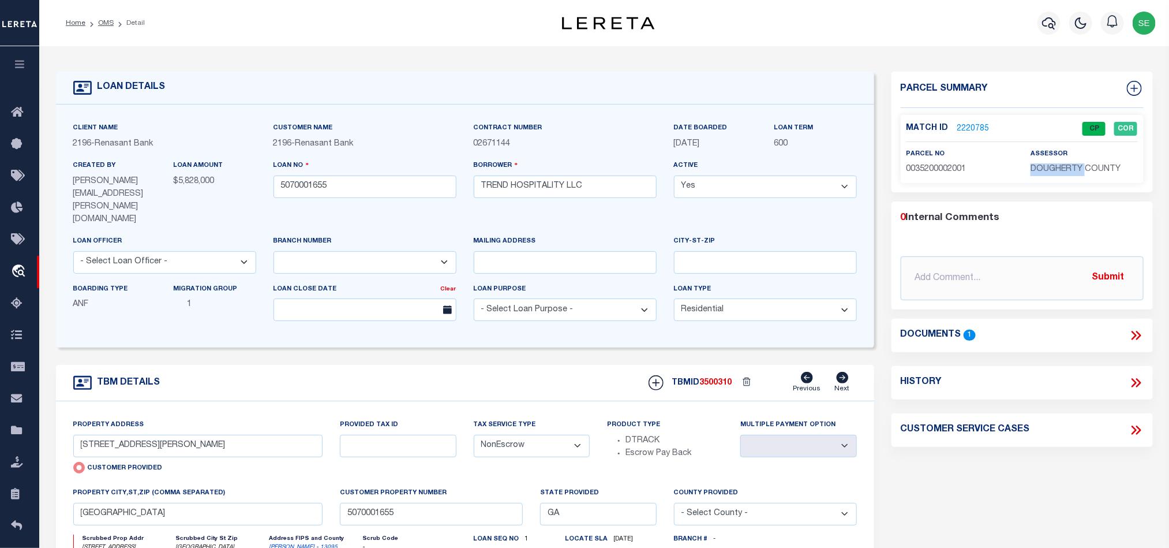
click at [1077, 168] on span "DOUGHERTY COUNTY" at bounding box center [1075, 169] width 90 height 8
click at [935, 171] on span "0035200002001" at bounding box center [936, 169] width 60 height 8
drag, startPoint x: 473, startPoint y: 365, endPoint x: 471, endPoint y: 357, distance: 8.3
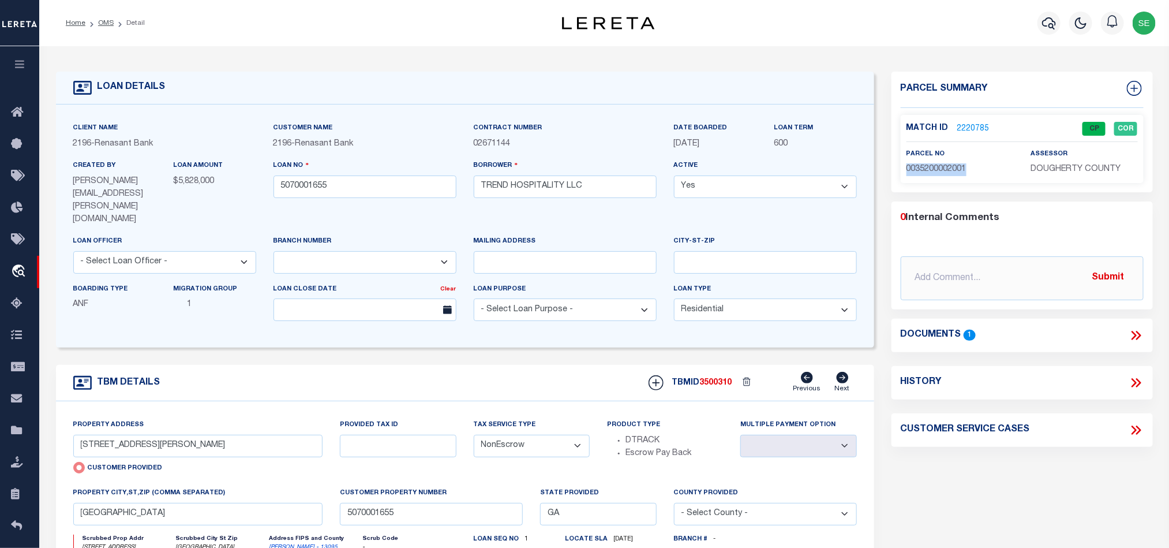
click at [473, 365] on div "TBM DETAILS TBMID 3500310 Previous Next" at bounding box center [465, 383] width 818 height 36
drag, startPoint x: 99, startPoint y: 20, endPoint x: 397, endPoint y: 194, distance: 345.2
click at [99, 20] on link "OMS" at bounding box center [106, 23] width 16 height 7
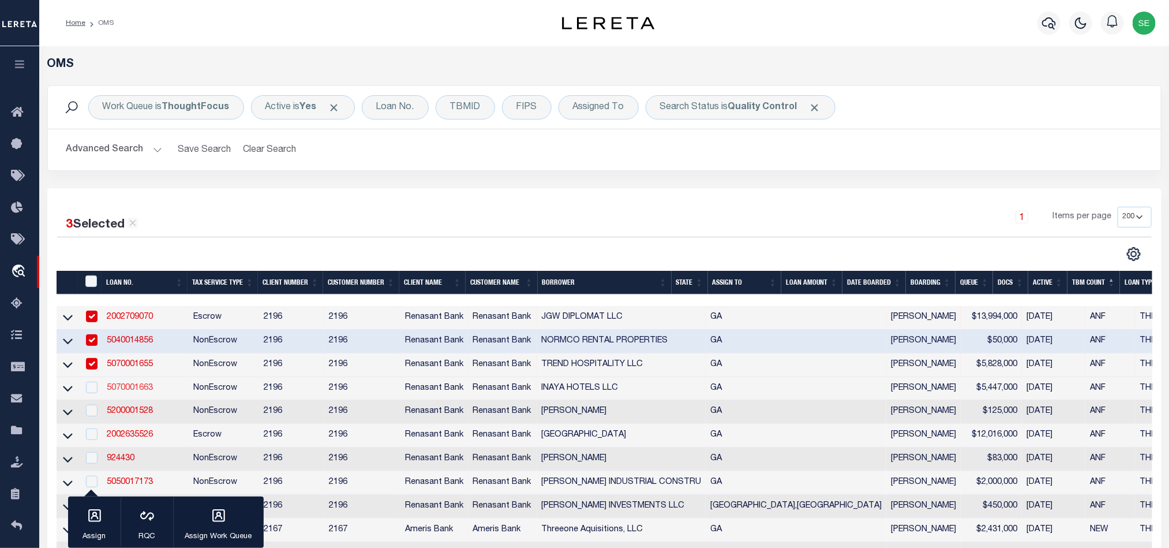
scroll to position [173, 0]
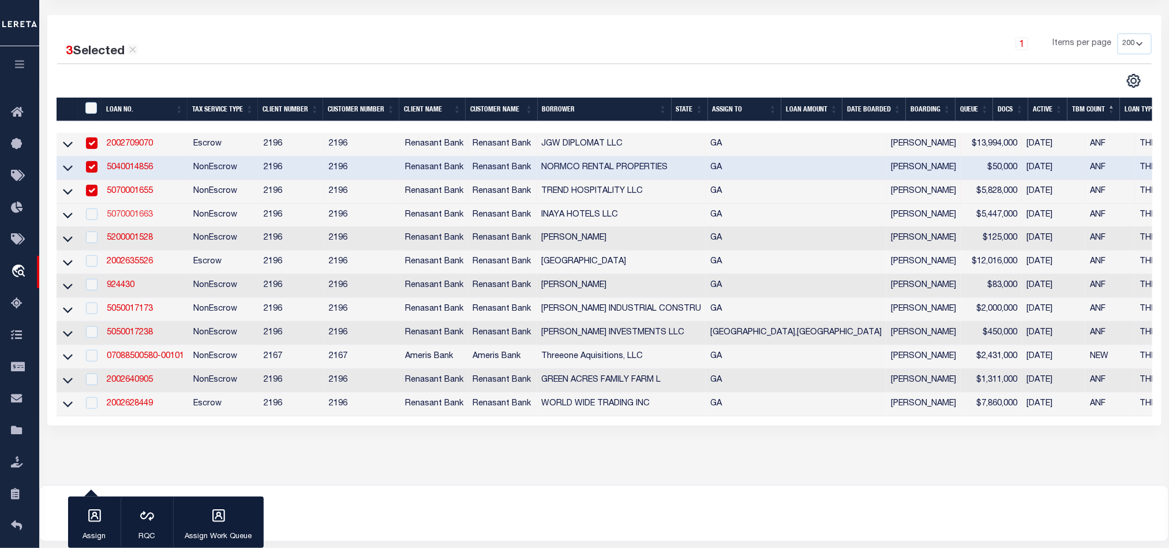
click at [127, 218] on link "5070001663" at bounding box center [130, 215] width 46 height 8
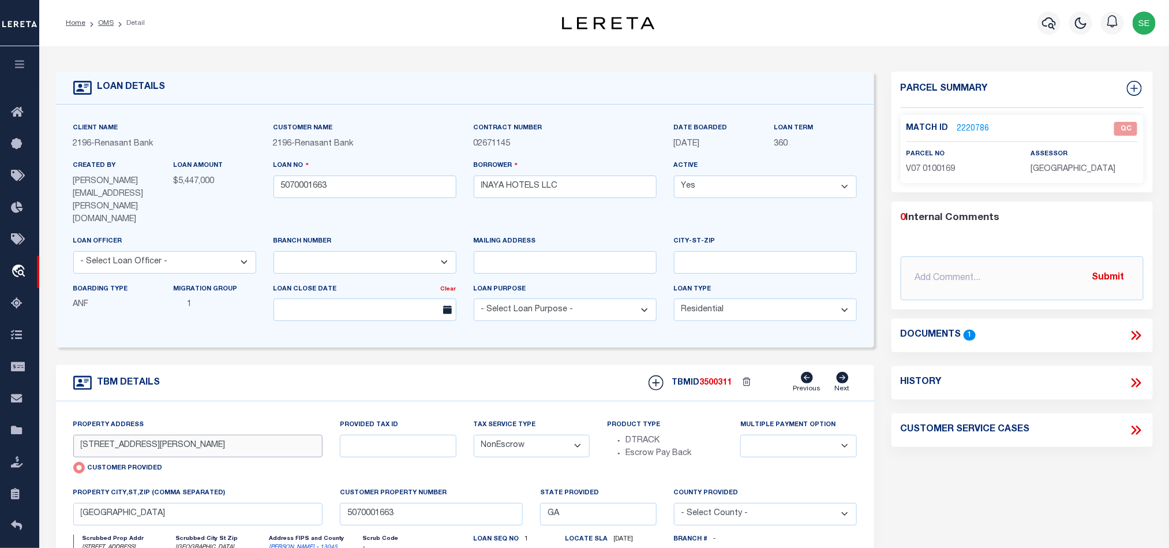
click at [111, 434] on input "[STREET_ADDRESS][PERSON_NAME]" at bounding box center [198, 445] width 250 height 23
click at [419, 339] on form "LOAN DETAILS Client Name 2196 - Renasant Bank" at bounding box center [465, 406] width 818 height 668
click at [1134, 331] on icon at bounding box center [1136, 335] width 15 height 15
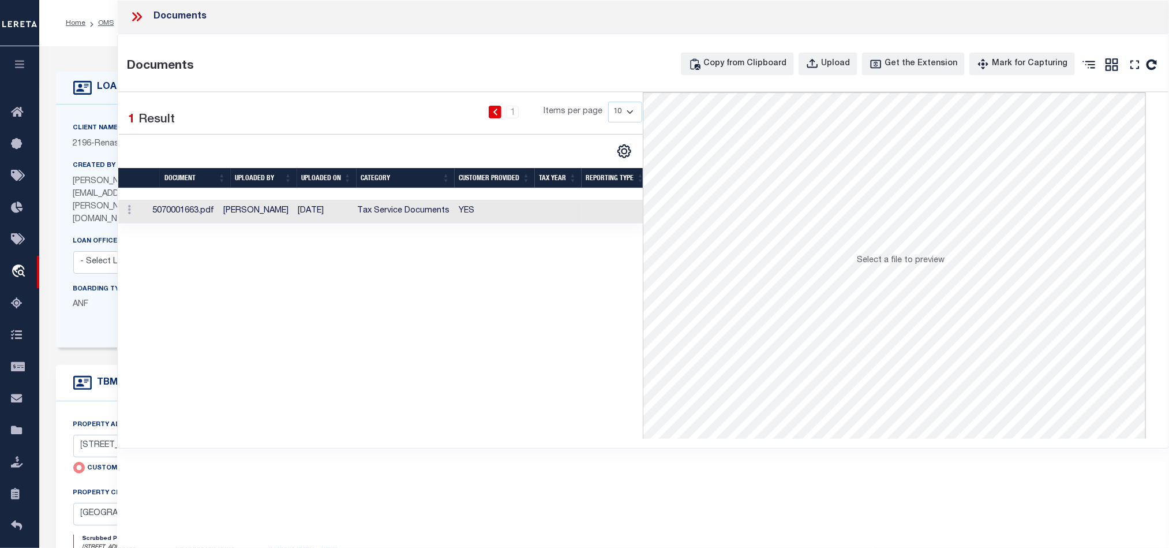
click at [584, 217] on td at bounding box center [616, 212] width 68 height 24
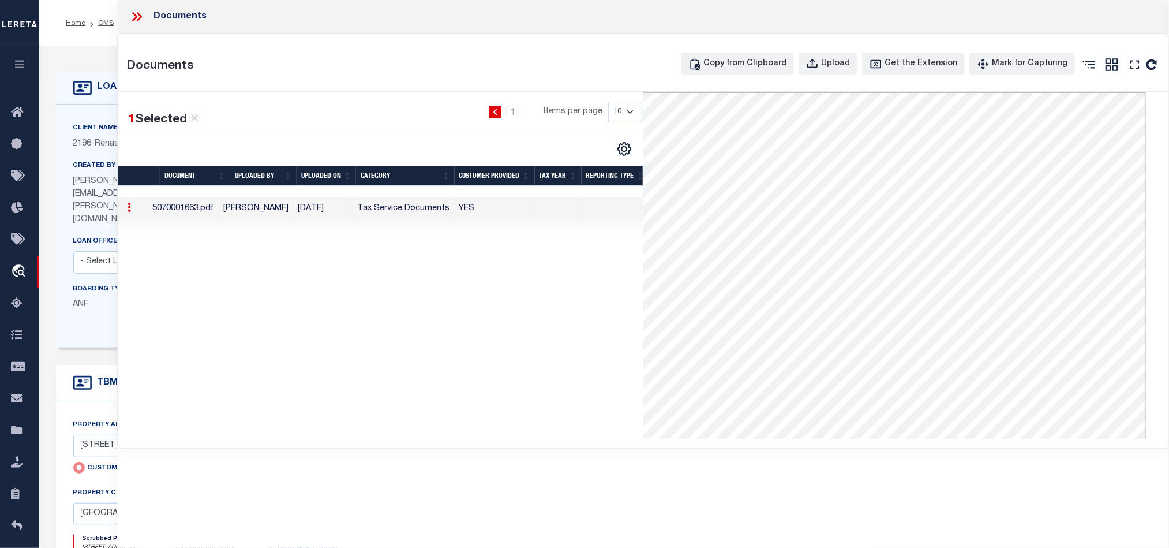
click at [138, 13] on icon at bounding box center [136, 16] width 15 height 15
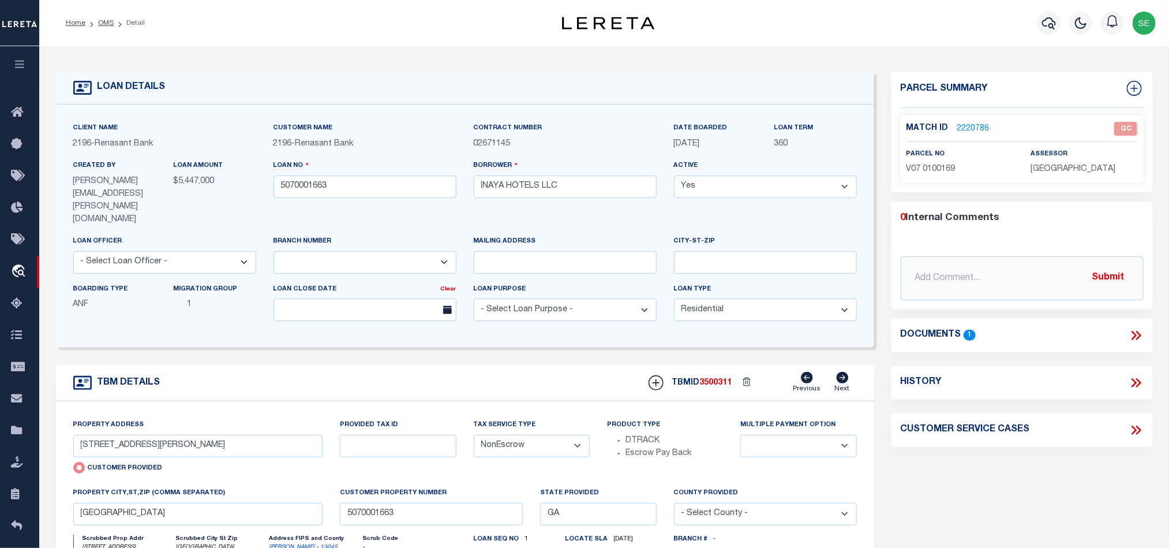
click at [982, 127] on link "2220786" at bounding box center [973, 129] width 32 height 12
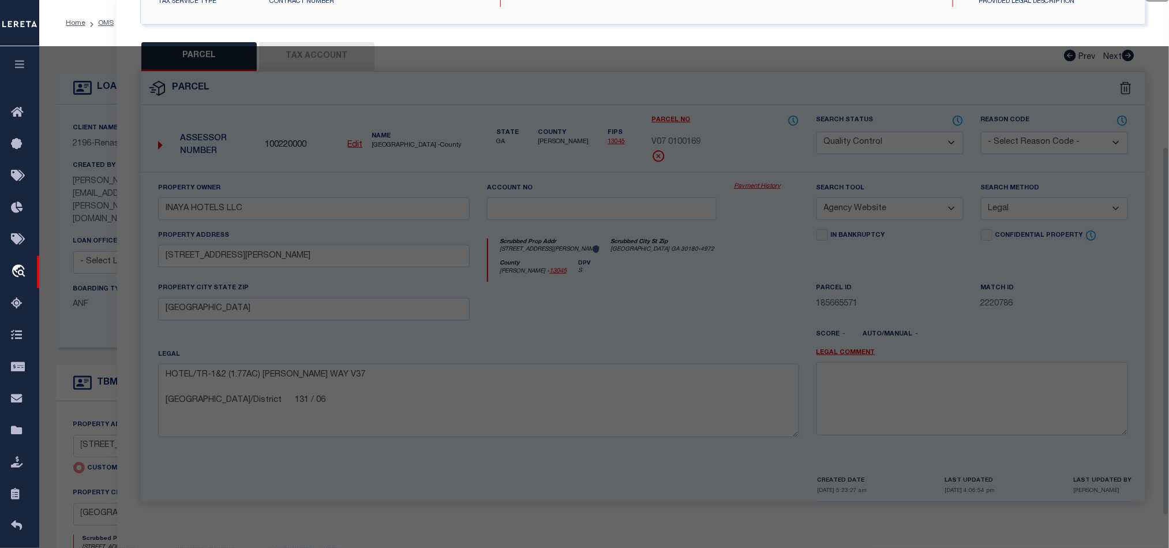
scroll to position [223, 0]
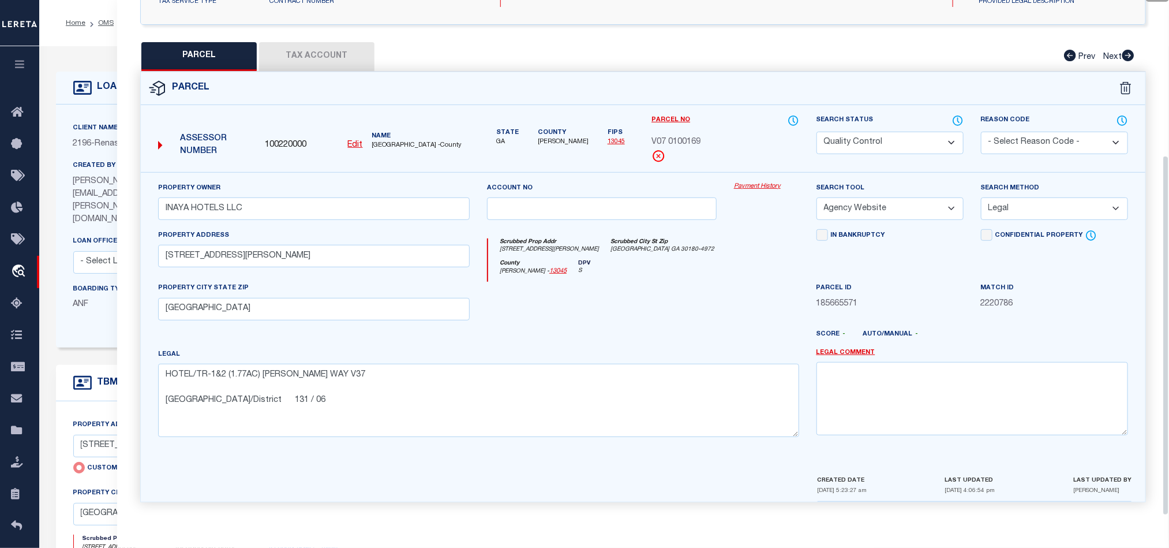
click at [672, 305] on div at bounding box center [601, 305] width 247 height 47
click at [683, 291] on div at bounding box center [601, 305] width 247 height 47
click at [312, 61] on button "Tax Account" at bounding box center [316, 56] width 115 height 29
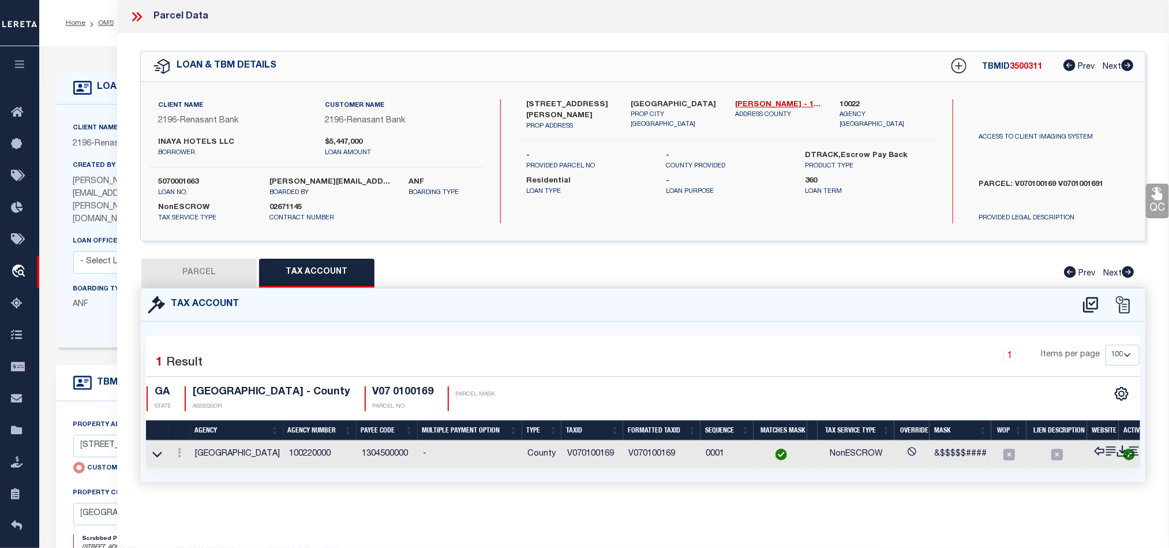
scroll to position [0, 0]
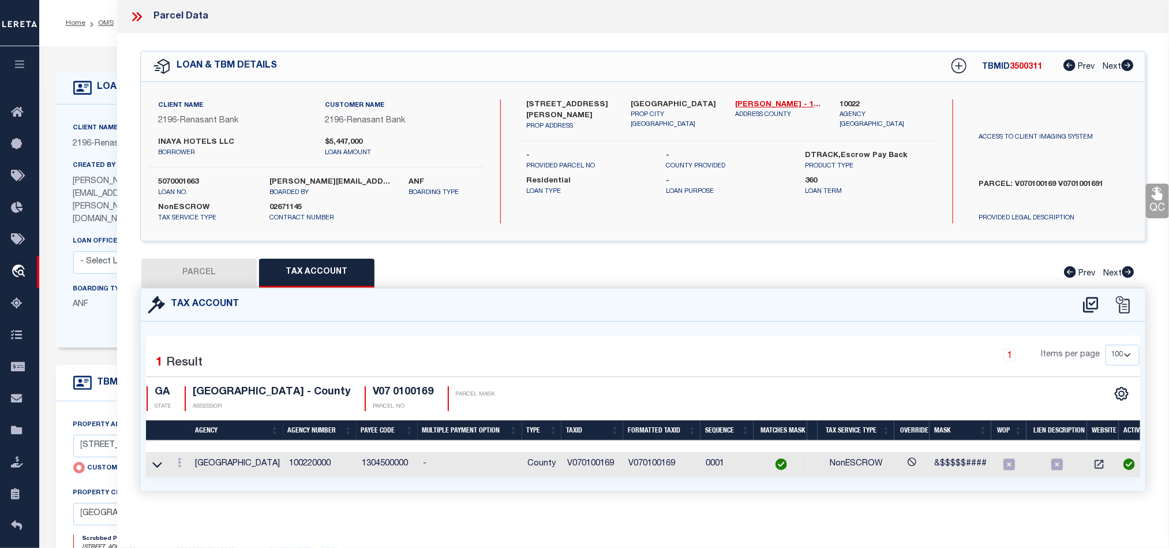
click at [215, 260] on button "PARCEL" at bounding box center [198, 272] width 115 height 29
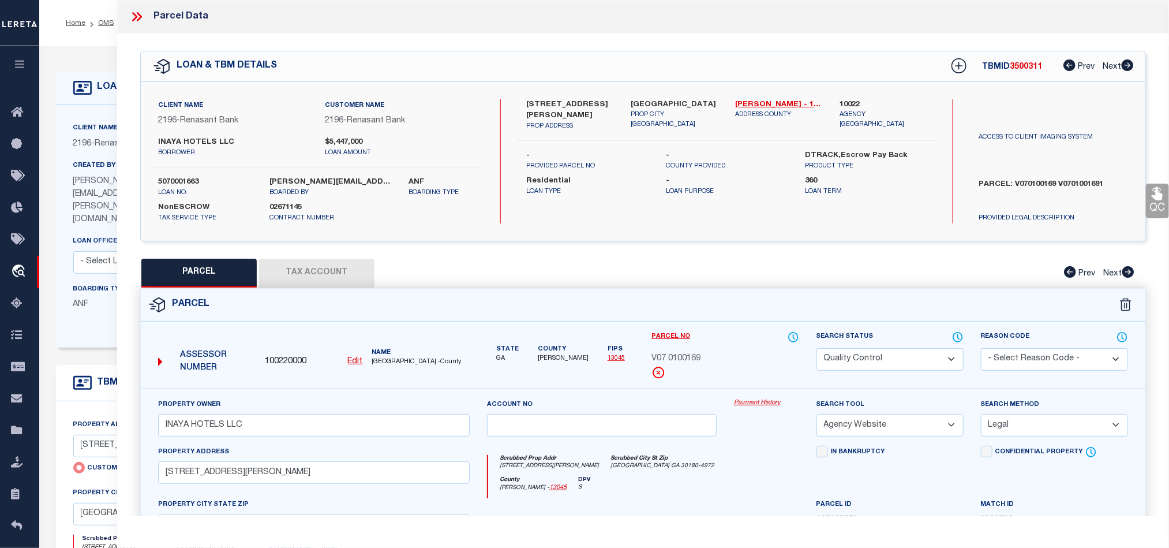
click at [853, 361] on select "Automated Search Bad Parcel Complete Duplicate Parcel High Dollar Reporting In …" at bounding box center [889, 359] width 147 height 23
click at [707, 503] on div at bounding box center [601, 521] width 247 height 47
click at [1161, 198] on icon at bounding box center [1157, 193] width 11 height 13
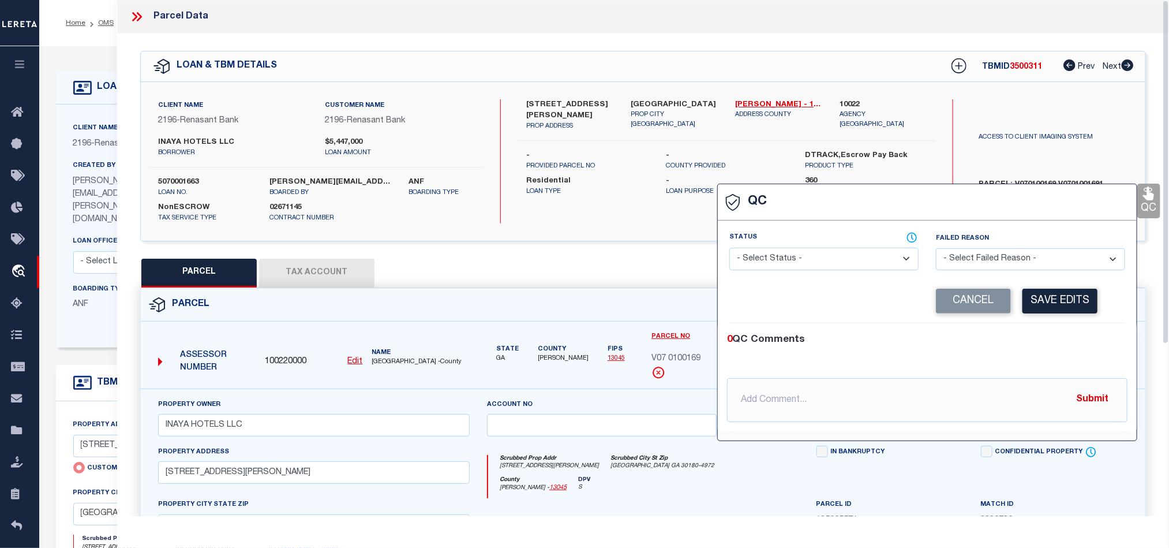
click at [861, 260] on select "- Select Status - Ready to QC Correct Incorrect" at bounding box center [823, 259] width 189 height 23
click at [730, 248] on select "- Select Status - Ready to QC Correct Incorrect" at bounding box center [823, 259] width 189 height 23
click at [1030, 331] on div "0 QC Comments @[PERSON_NAME] @[PERSON_NAME] @[PERSON_NAME] @[PERSON_NAME] @[PER…" at bounding box center [927, 377] width 419 height 108
click at [1048, 301] on button "Save Edits" at bounding box center [1059, 300] width 75 height 25
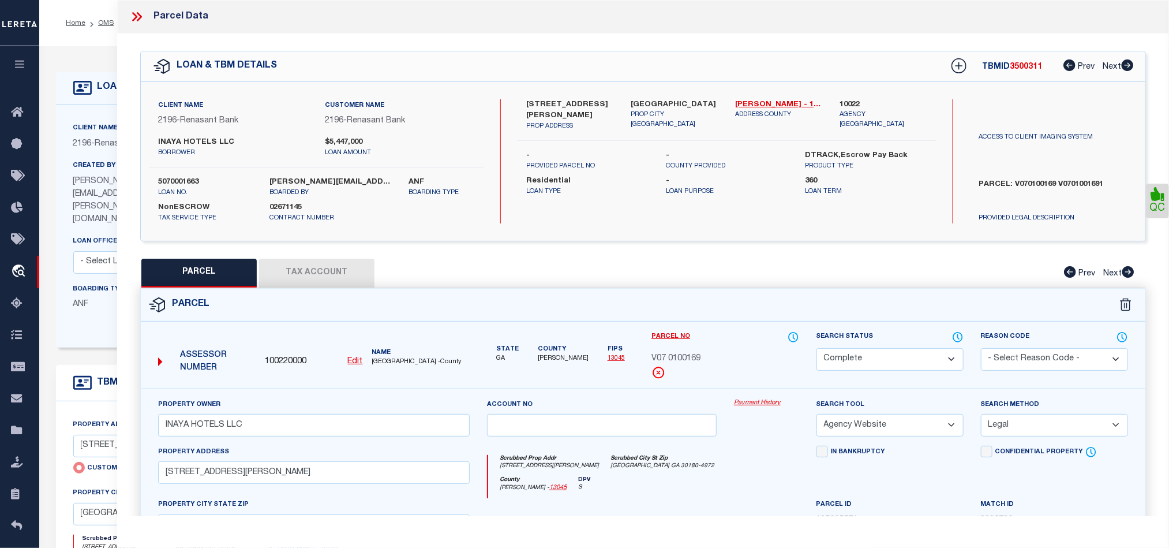
click at [689, 310] on div "Parcel" at bounding box center [643, 304] width 1004 height 33
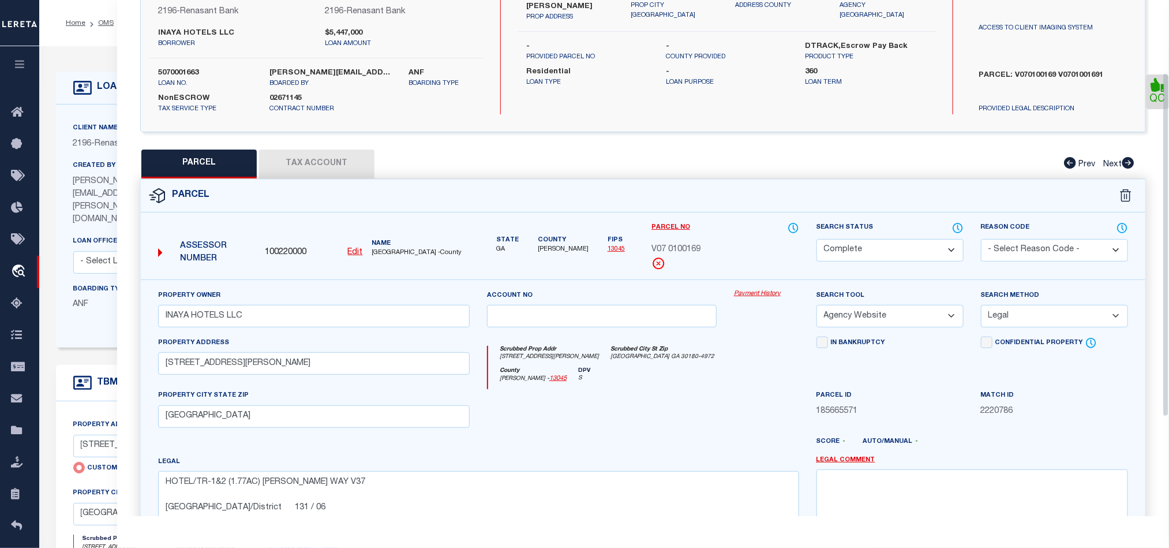
scroll to position [258, 0]
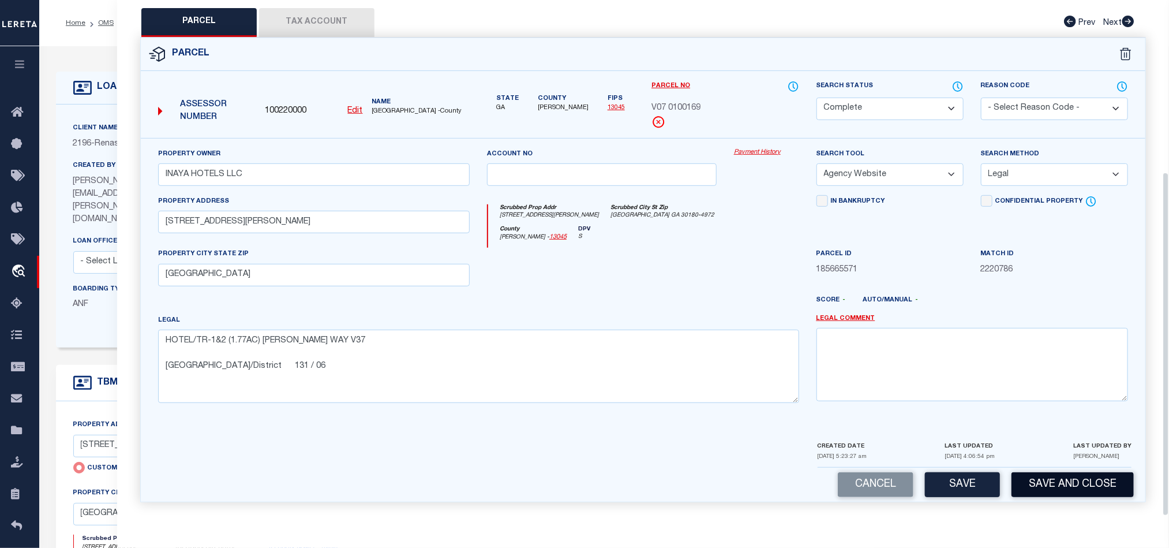
click at [1084, 485] on button "Save and Close" at bounding box center [1072, 484] width 122 height 25
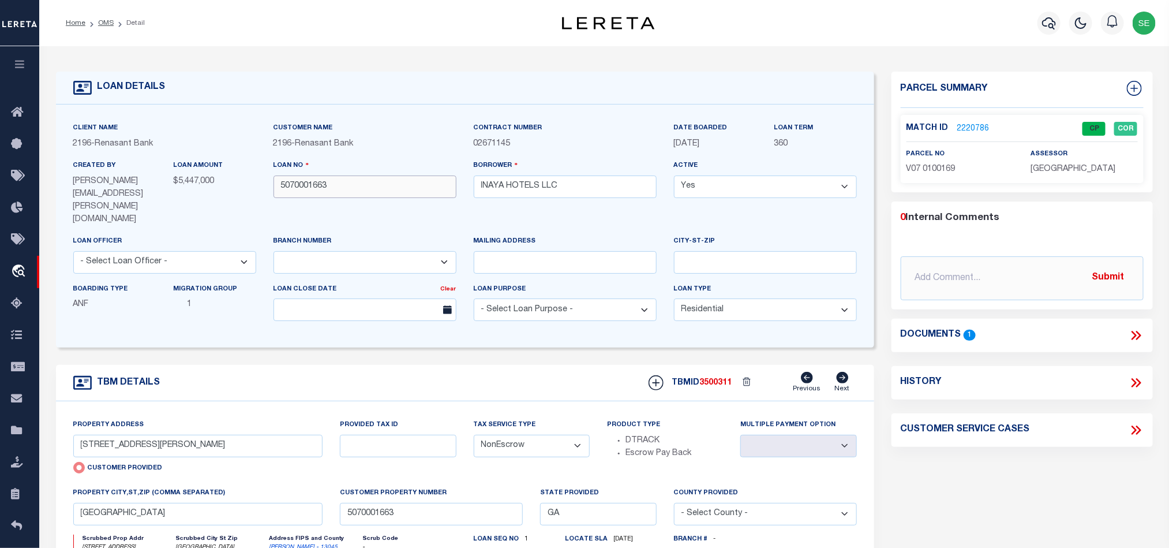
click at [359, 190] on input "5070001663" at bounding box center [364, 186] width 183 height 23
click at [717, 378] on span "3500311" at bounding box center [716, 382] width 32 height 8
click at [1053, 165] on span "[GEOGRAPHIC_DATA]" at bounding box center [1072, 169] width 85 height 8
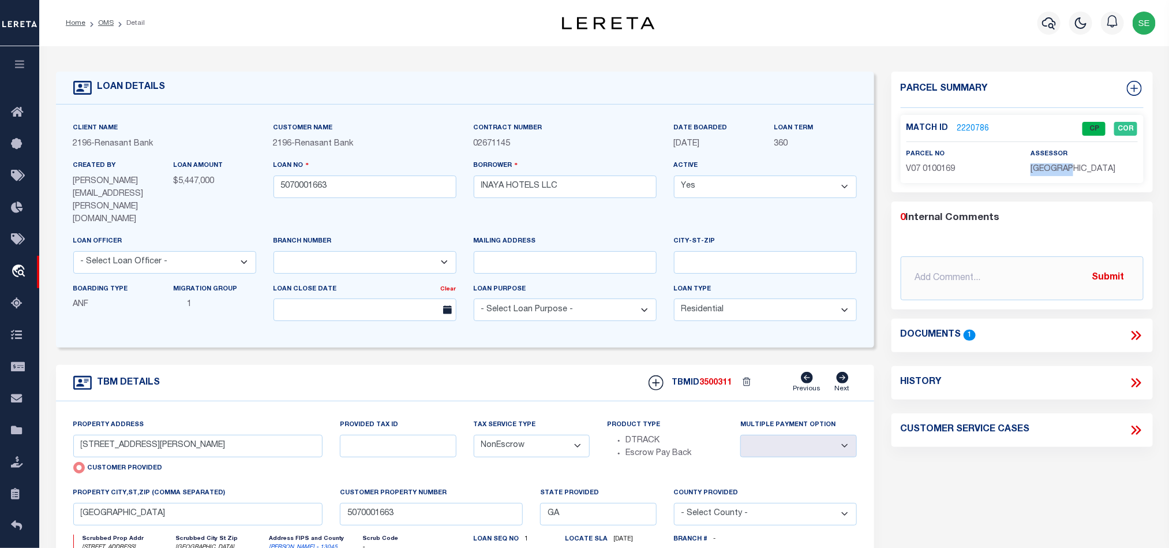
click at [1053, 165] on span "[GEOGRAPHIC_DATA]" at bounding box center [1072, 169] width 85 height 8
click at [923, 170] on span "V07 0100169" at bounding box center [930, 169] width 49 height 8
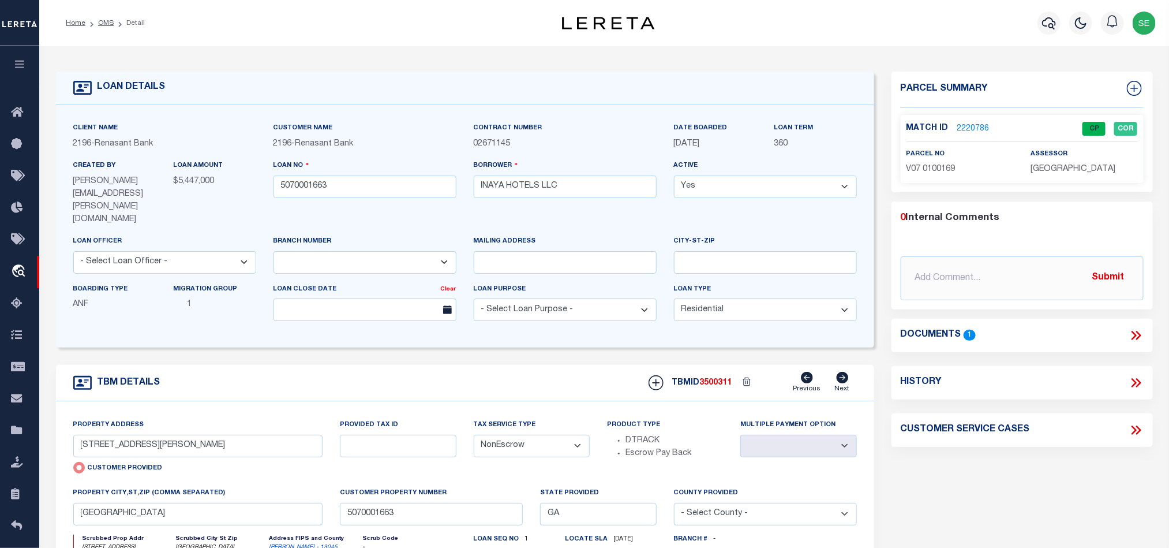
click at [487, 365] on div "TBM DETAILS TBMID 3500311 Previous Next" at bounding box center [465, 383] width 818 height 36
click at [104, 24] on link "OMS" at bounding box center [106, 23] width 16 height 7
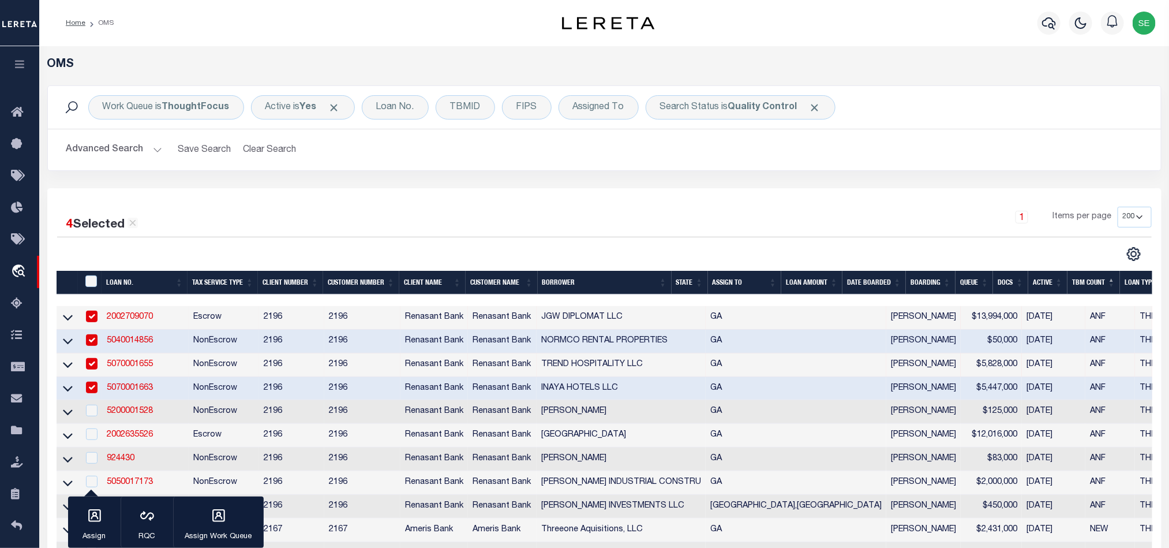
scroll to position [173, 0]
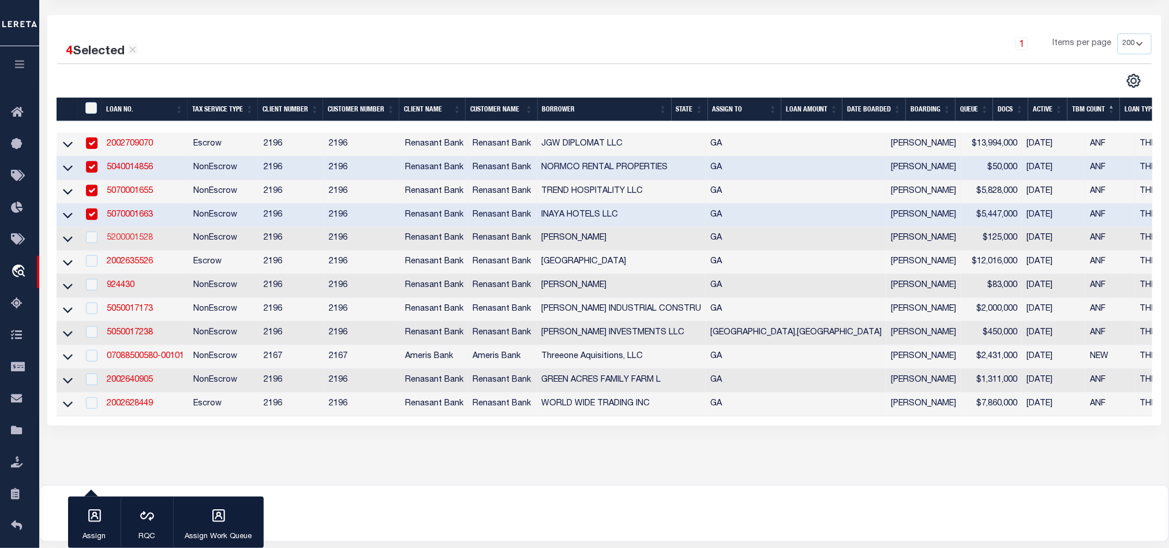
click at [137, 242] on link "5200001528" at bounding box center [130, 238] width 46 height 8
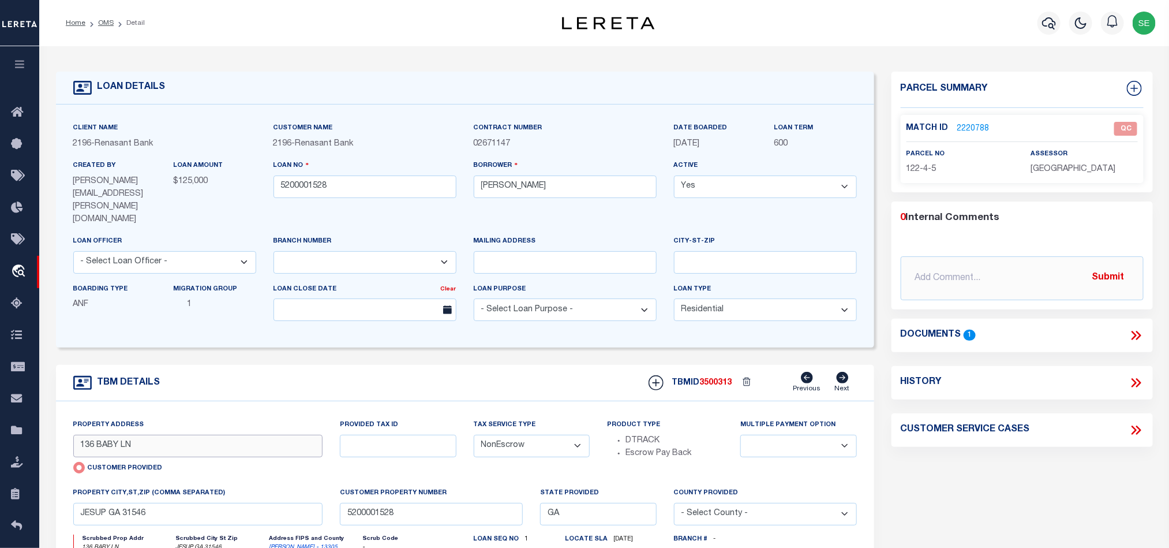
click at [101, 434] on input "136 BABY LN" at bounding box center [198, 445] width 250 height 23
click at [923, 170] on span "122-4-5" at bounding box center [921, 169] width 30 height 8
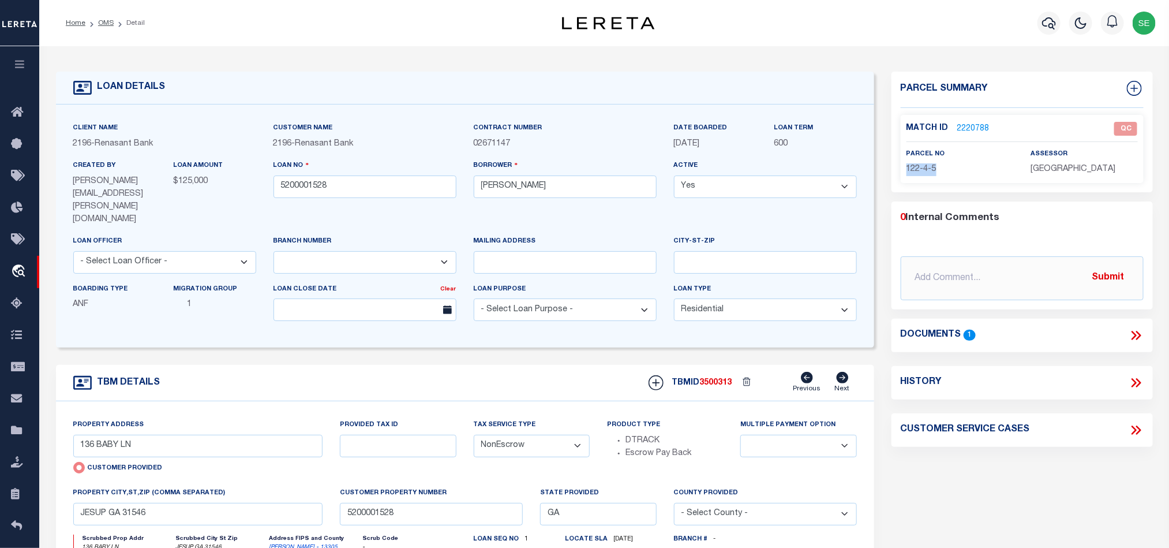
click at [1134, 334] on icon at bounding box center [1133, 335] width 5 height 9
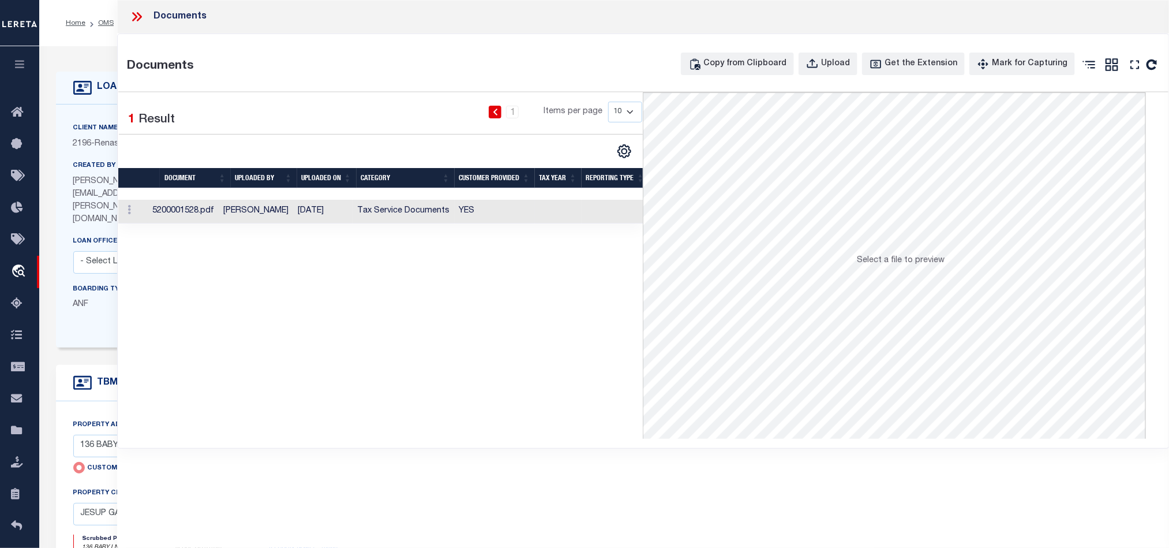
click at [492, 213] on td "YES" at bounding box center [495, 212] width 80 height 24
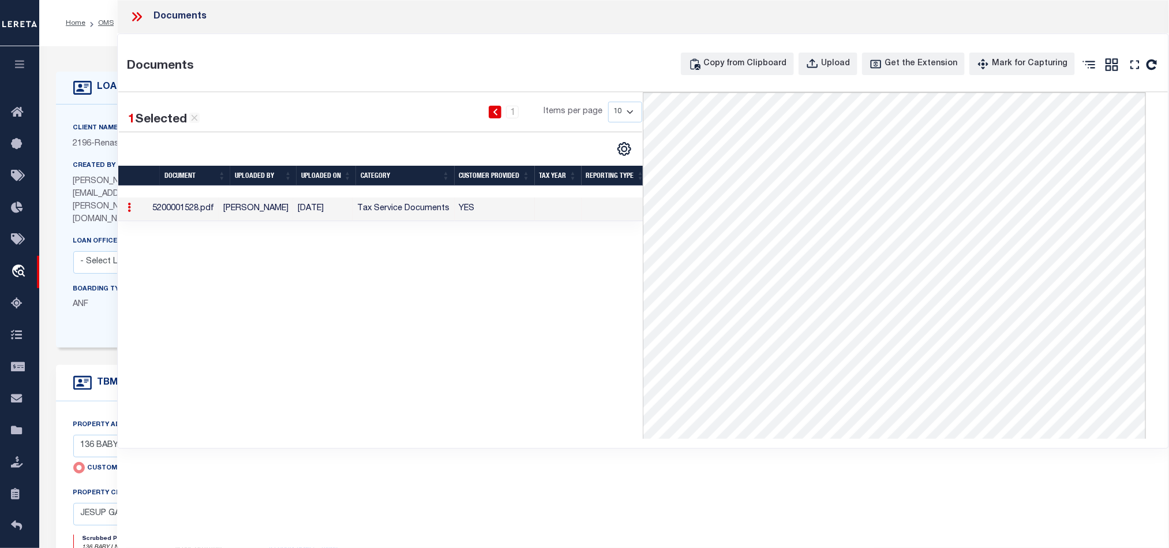
click at [135, 19] on icon at bounding box center [134, 16] width 5 height 9
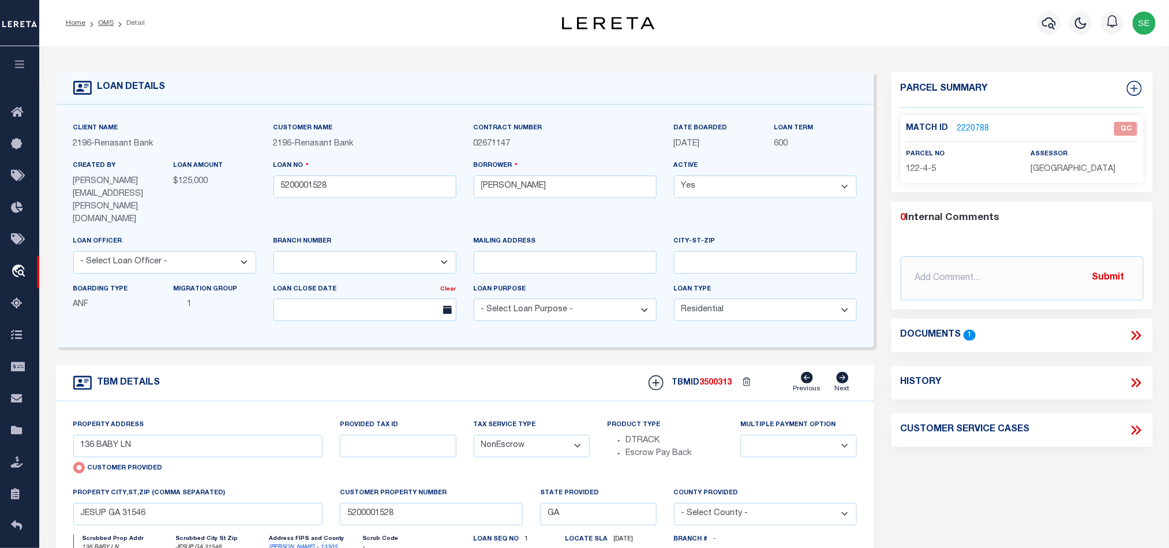
click at [978, 132] on link "2220788" at bounding box center [973, 129] width 32 height 12
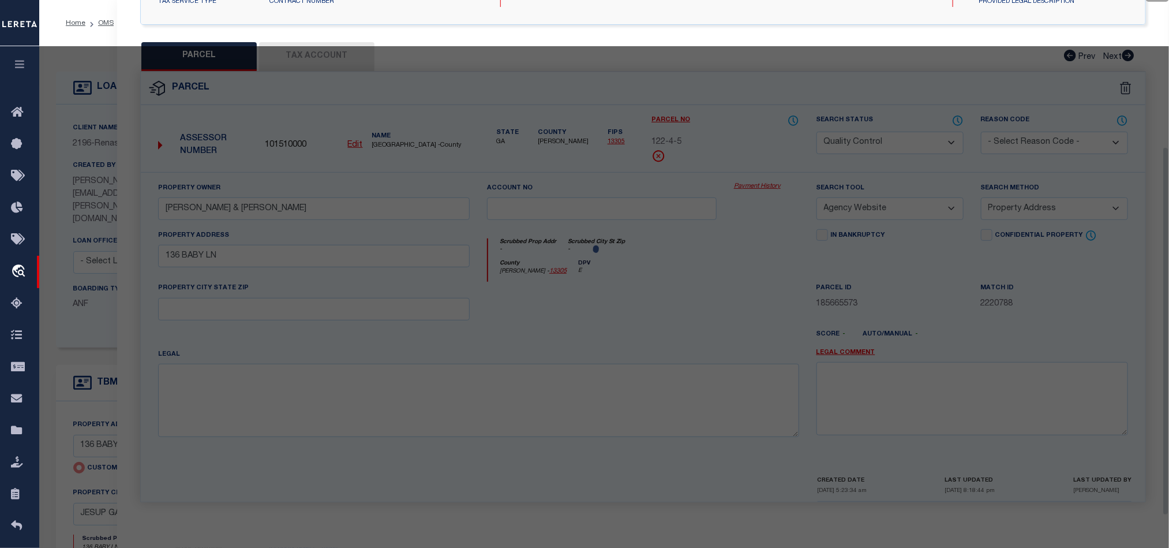
scroll to position [223, 0]
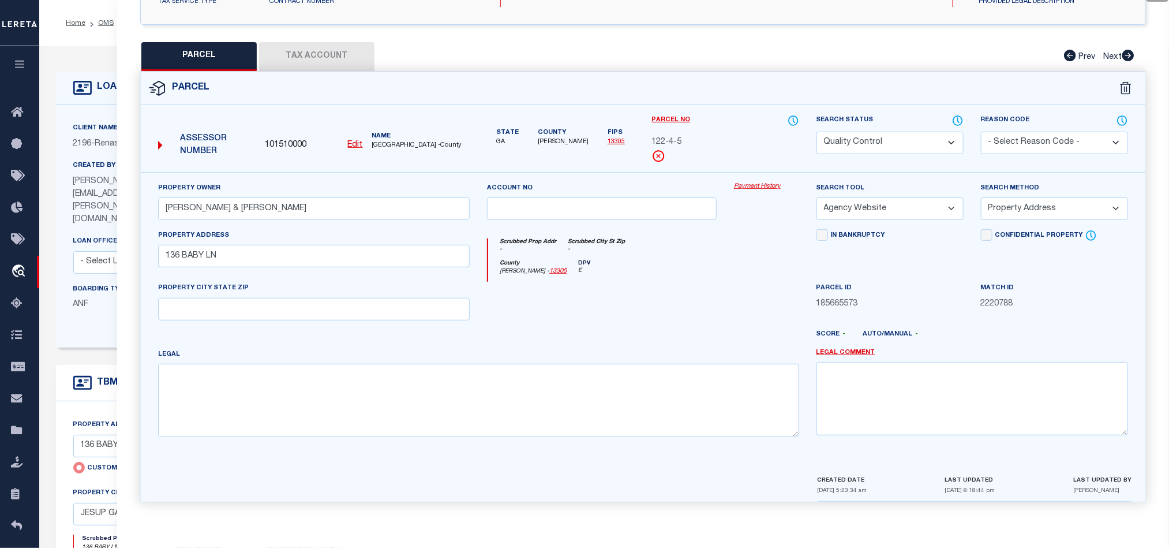
click at [342, 42] on button "Tax Account" at bounding box center [316, 56] width 115 height 29
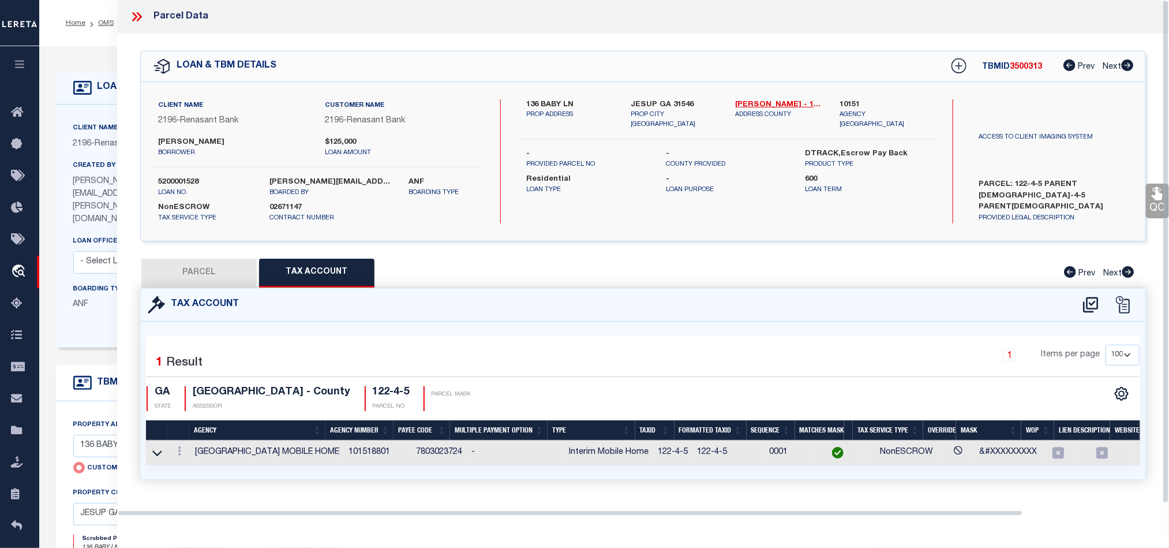
scroll to position [0, 0]
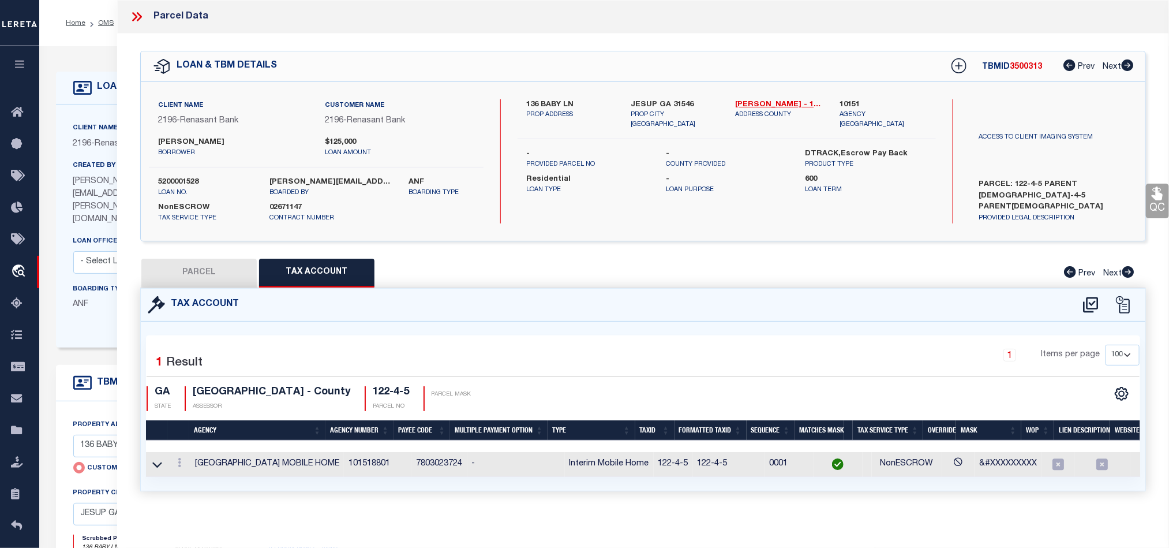
click at [129, 4] on div "Parcel Data" at bounding box center [643, 16] width 1052 height 33
click at [137, 17] on icon at bounding box center [136, 16] width 15 height 15
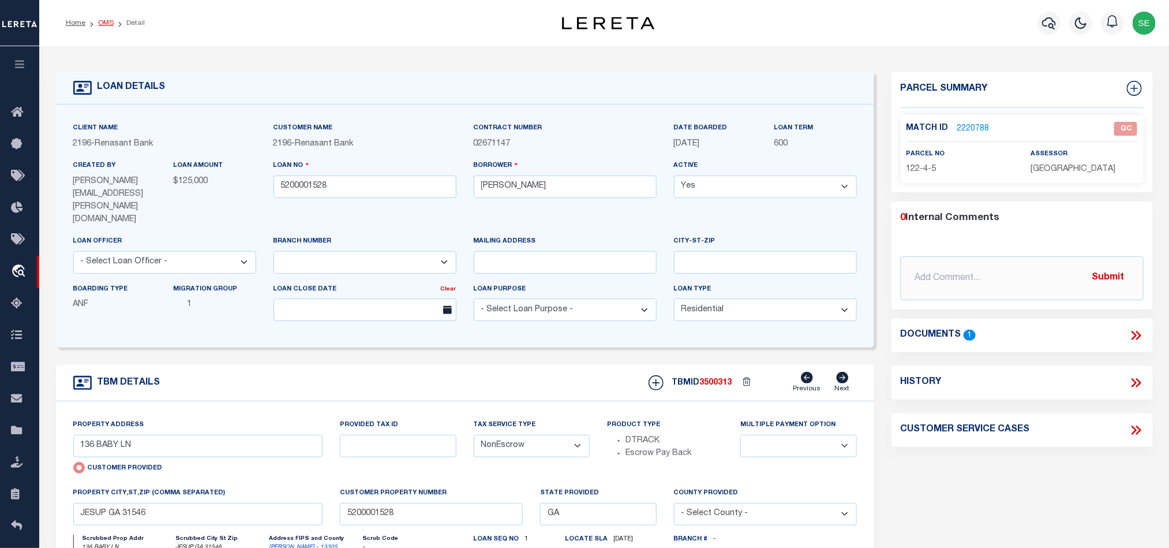
click at [111, 20] on link "OMS" at bounding box center [106, 23] width 16 height 7
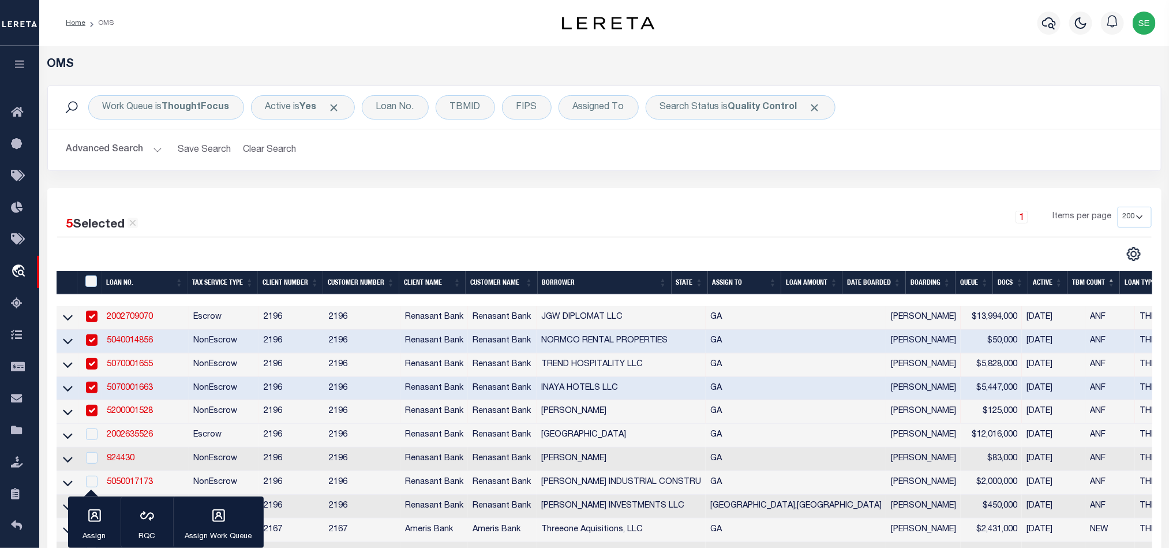
scroll to position [173, 0]
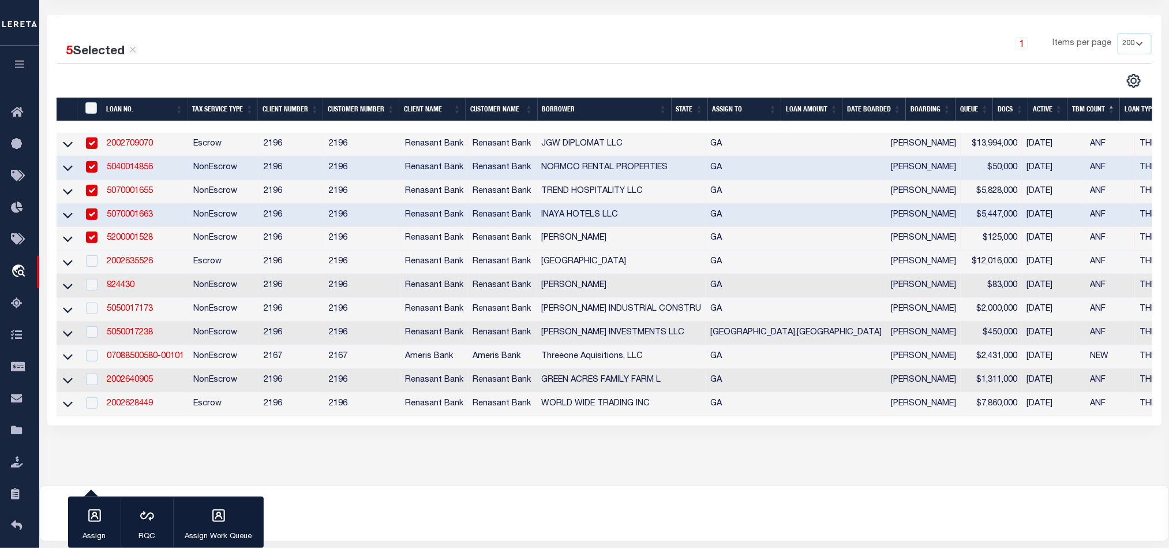
click at [277, 241] on td "2196" at bounding box center [291, 239] width 65 height 24
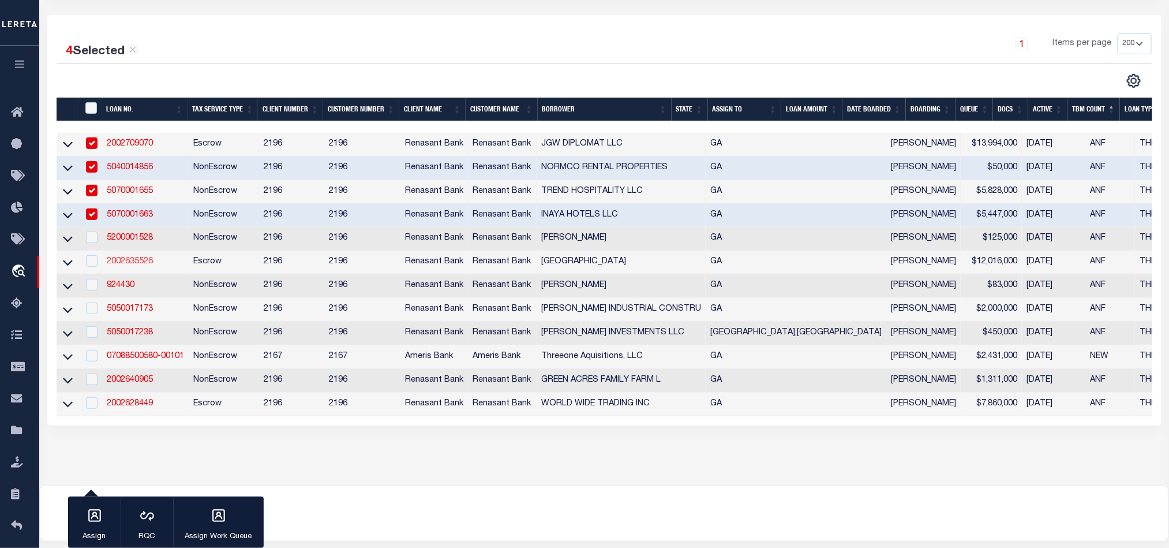
click at [128, 263] on link "2002635526" at bounding box center [130, 261] width 46 height 8
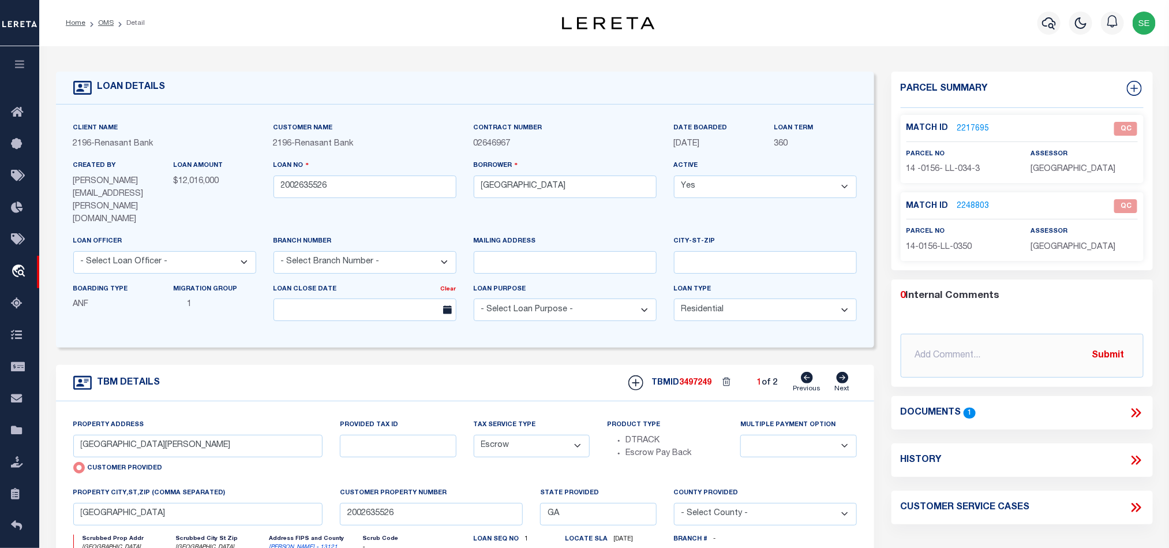
click at [846, 372] on icon at bounding box center [843, 378] width 12 height 12
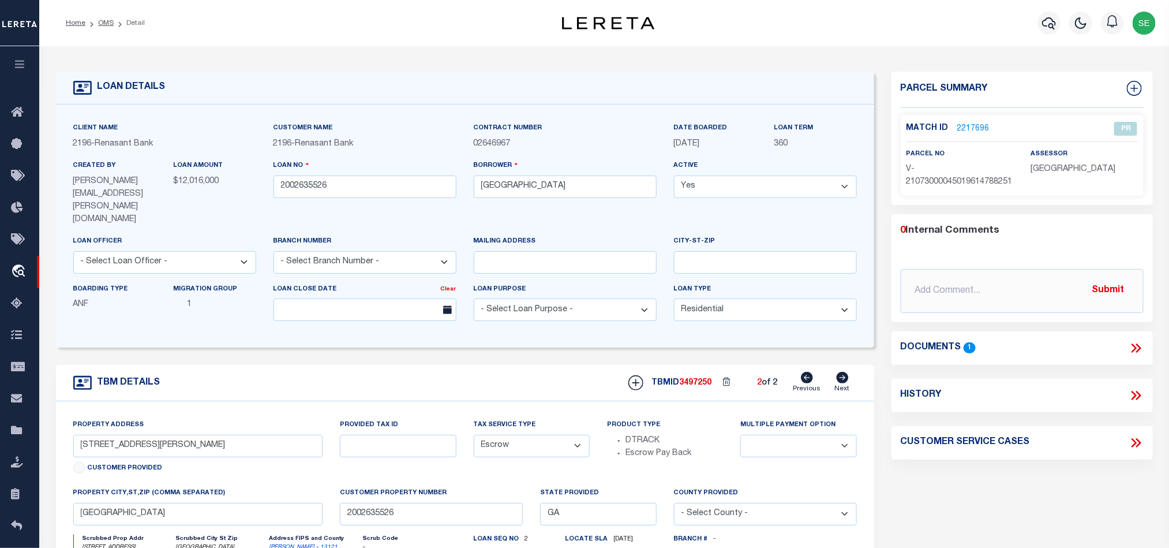
click at [813, 372] on icon at bounding box center [807, 378] width 12 height 12
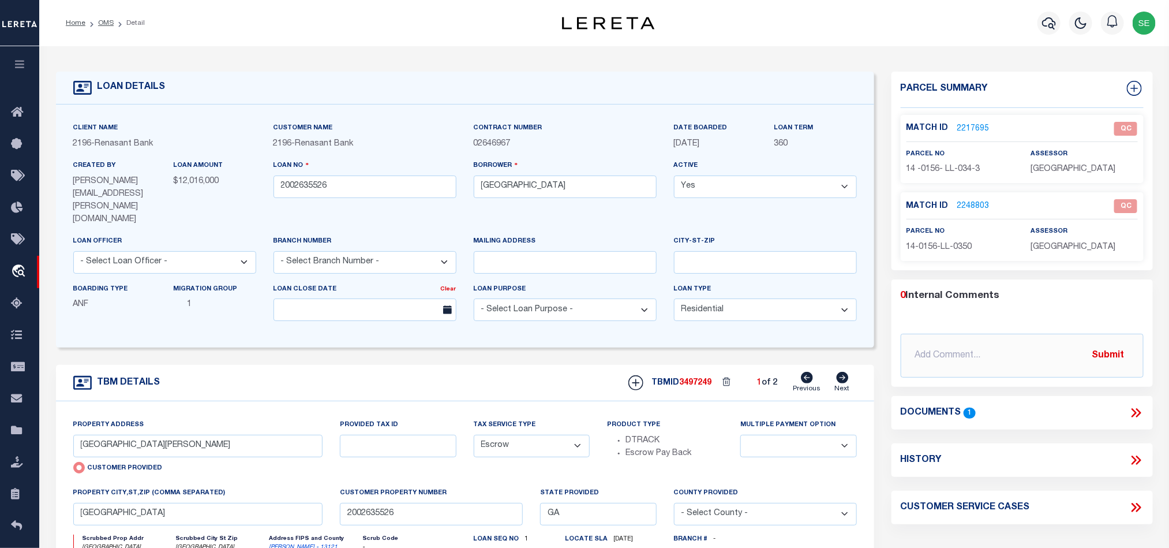
click at [1132, 414] on icon at bounding box center [1136, 412] width 15 height 15
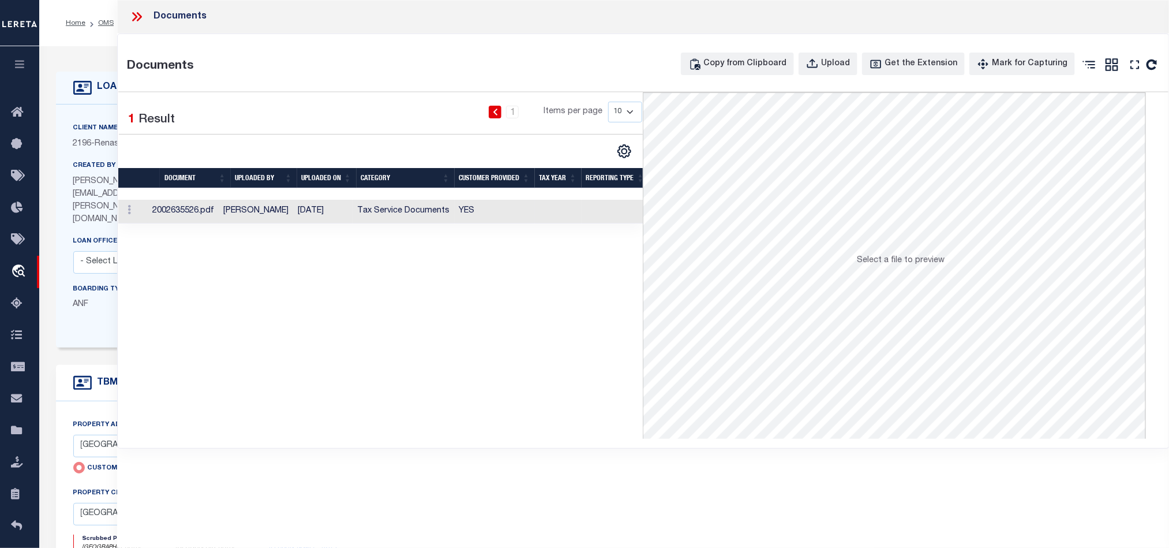
click at [590, 212] on td at bounding box center [616, 212] width 68 height 24
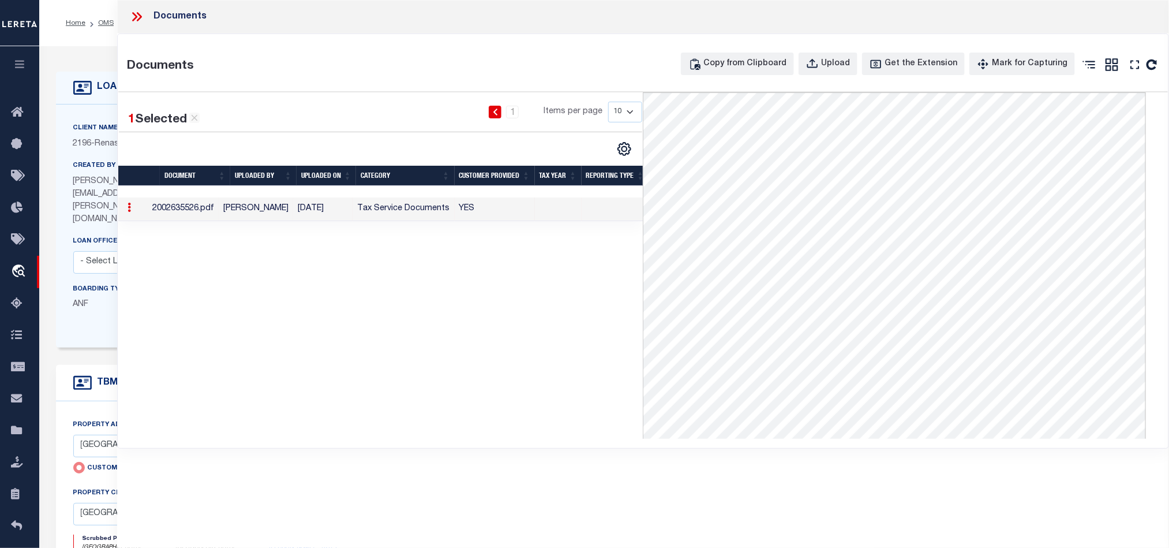
click at [134, 16] on icon at bounding box center [136, 16] width 15 height 15
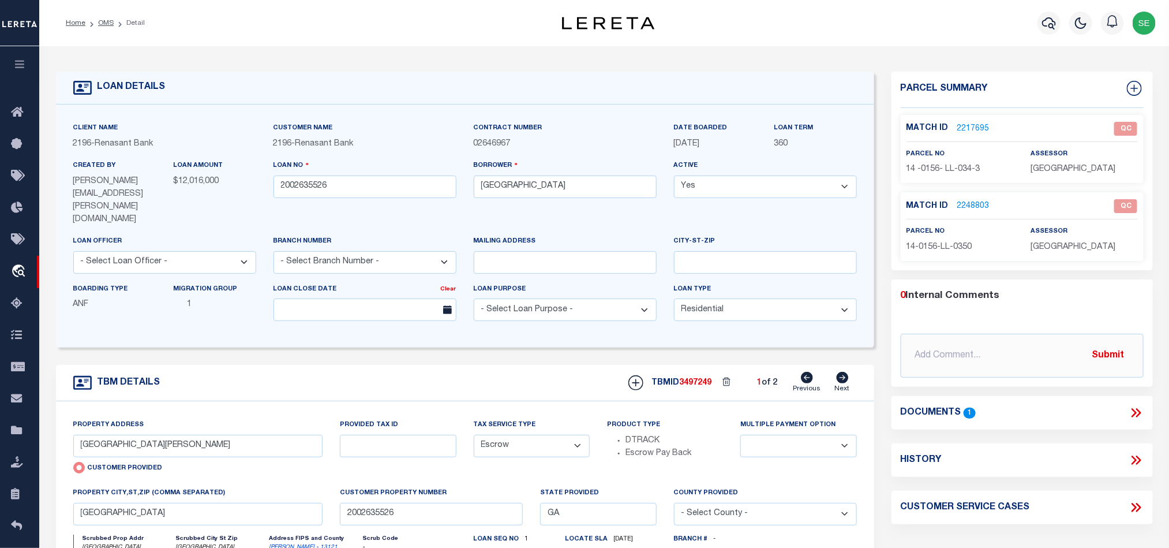
click at [495, 365] on div "TBM DETAILS TBMID 3497249 1 of 2 Next" at bounding box center [465, 383] width 818 height 36
